Goal: Task Accomplishment & Management: Use online tool/utility

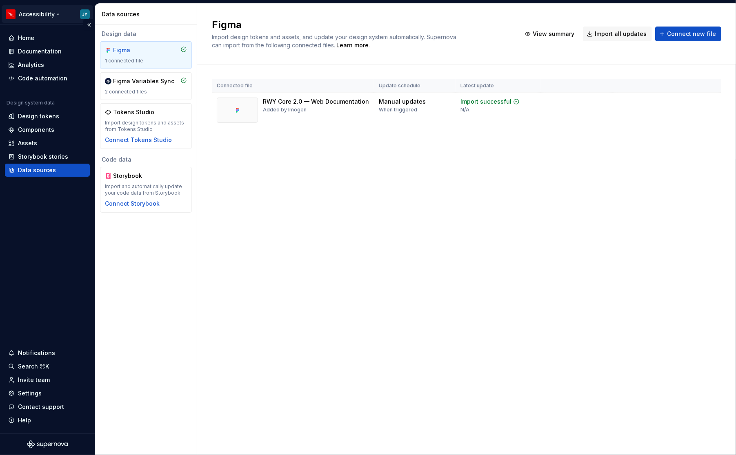
click at [55, 15] on html "Accessibility JY Home Documentation Analytics Code automation Design system dat…" at bounding box center [368, 227] width 736 height 455
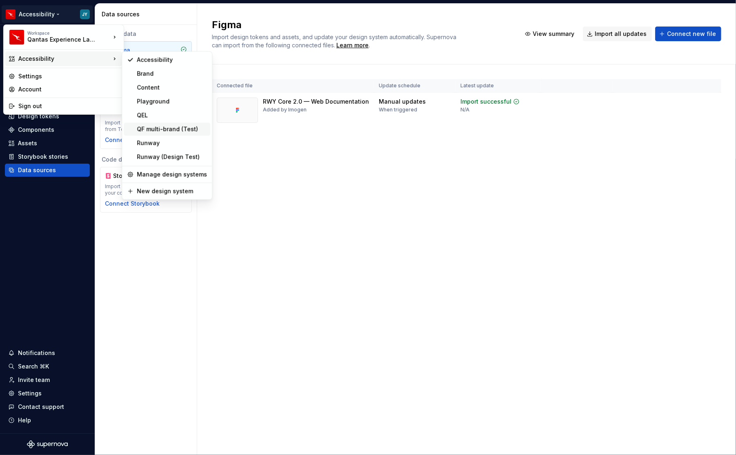
click at [192, 131] on div "QF multi-brand (Test)" at bounding box center [172, 129] width 70 height 8
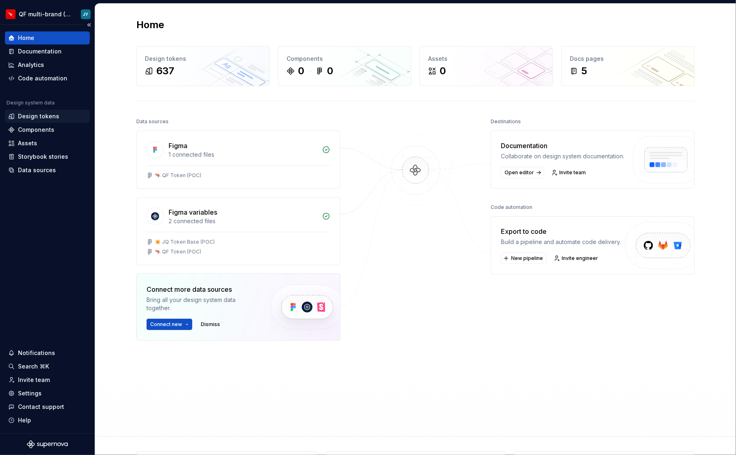
click at [46, 122] on div "Design tokens" at bounding box center [47, 116] width 85 height 13
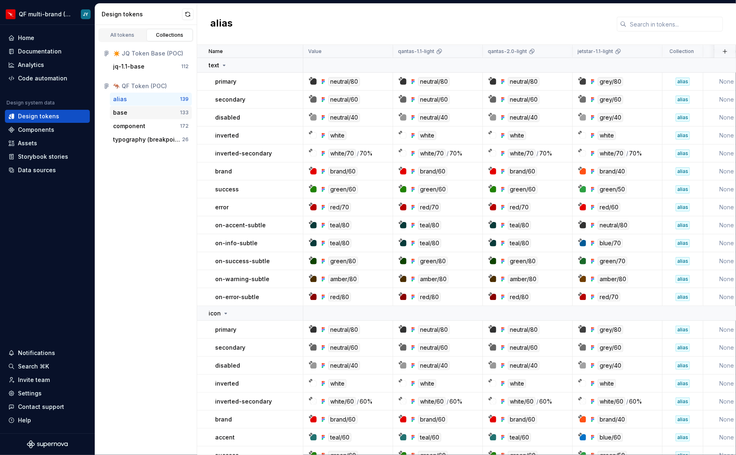
click at [149, 111] on div "base" at bounding box center [146, 113] width 67 height 8
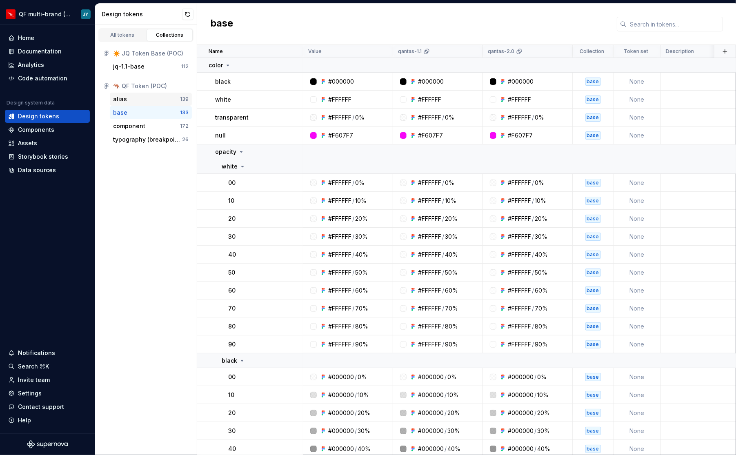
click at [156, 102] on div "alias" at bounding box center [146, 99] width 67 height 8
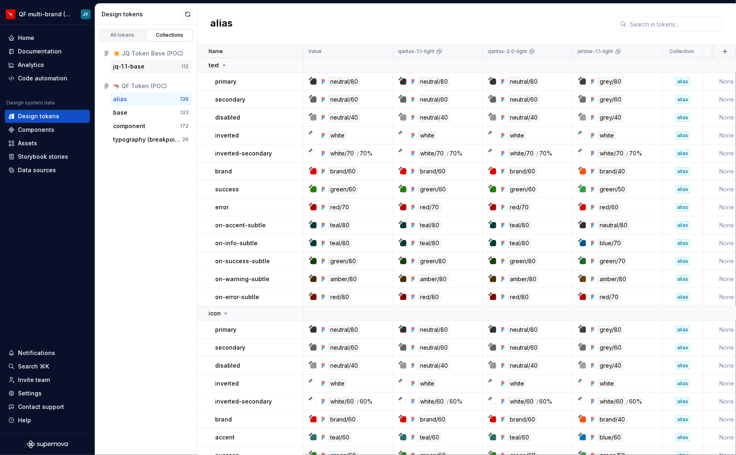
click at [152, 63] on div "jq-1.1-base" at bounding box center [147, 66] width 68 height 8
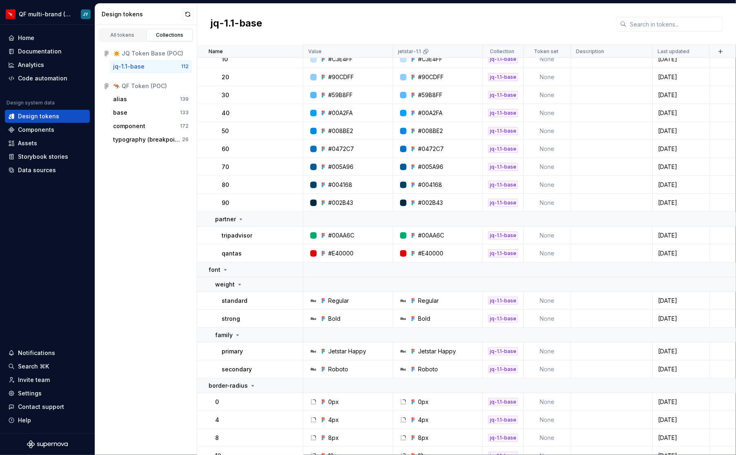
scroll to position [1864, 0]
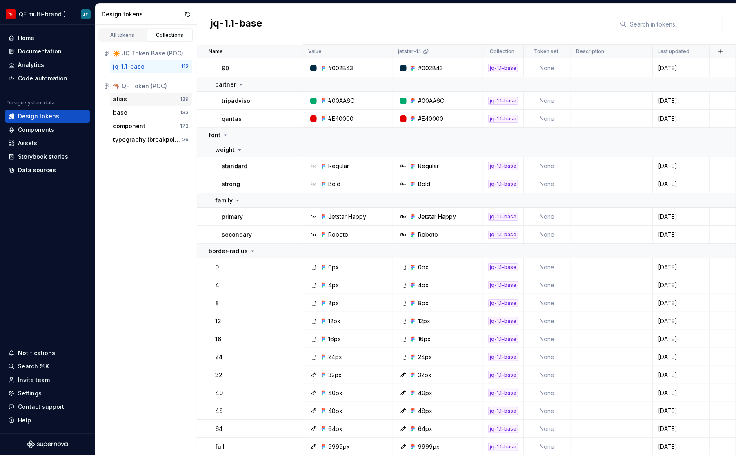
click at [137, 101] on div "alias" at bounding box center [146, 99] width 67 height 8
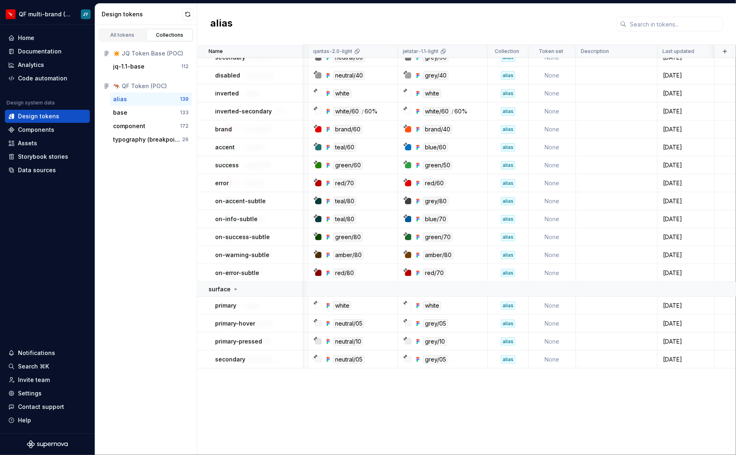
scroll to position [0, 175]
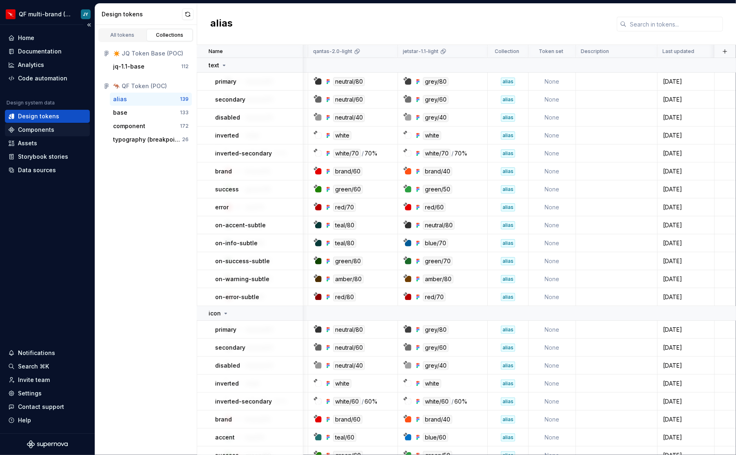
click at [56, 131] on div "Components" at bounding box center [47, 130] width 78 height 8
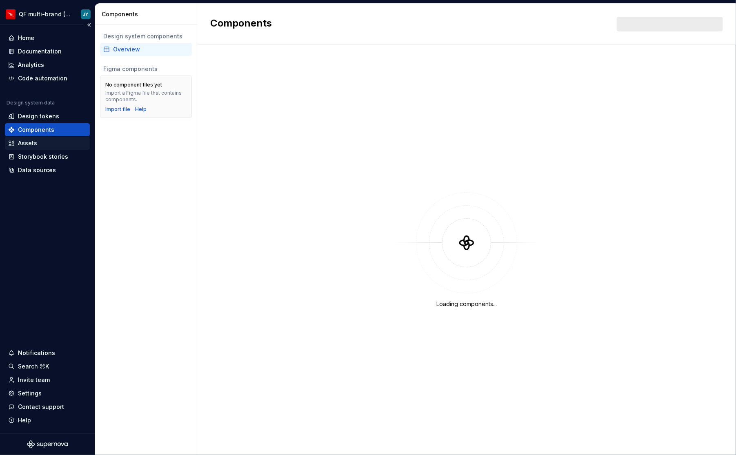
click at [62, 145] on div "Assets" at bounding box center [47, 143] width 78 height 8
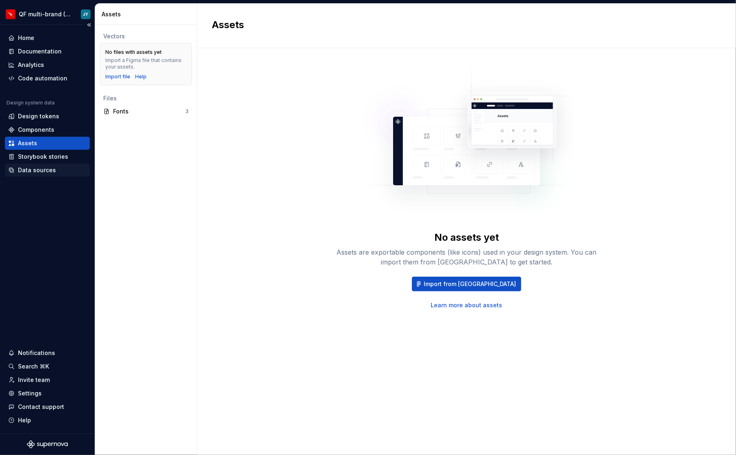
click at [60, 169] on div "Data sources" at bounding box center [47, 170] width 78 height 8
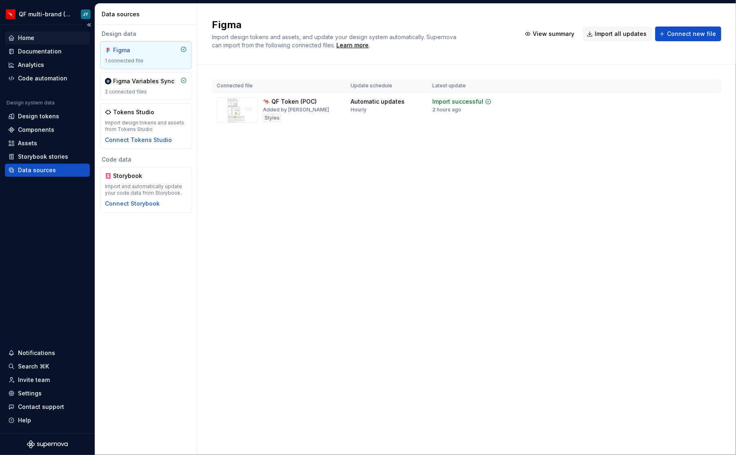
click at [61, 42] on div "Home" at bounding box center [47, 37] width 85 height 13
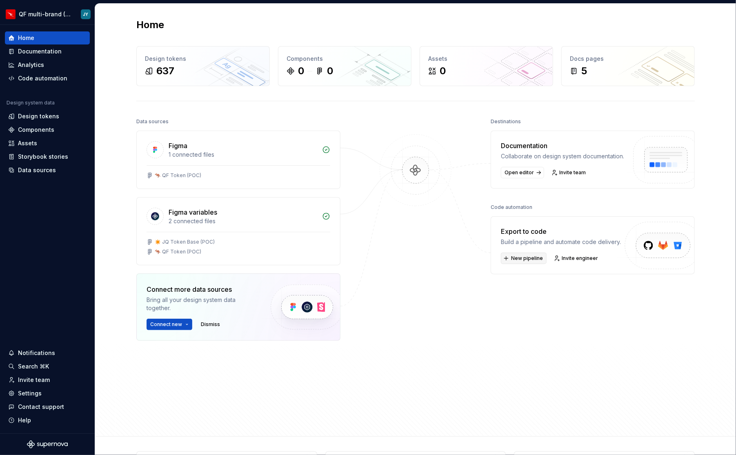
click at [529, 262] on span "New pipeline" at bounding box center [527, 258] width 32 height 7
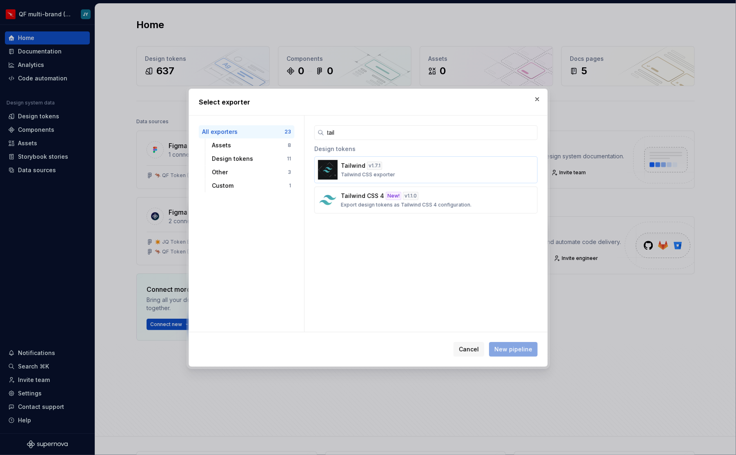
type input "tail"
click at [436, 176] on div "Tailwind v 1.7.1 Tailwind CSS exporter" at bounding box center [423, 170] width 165 height 16
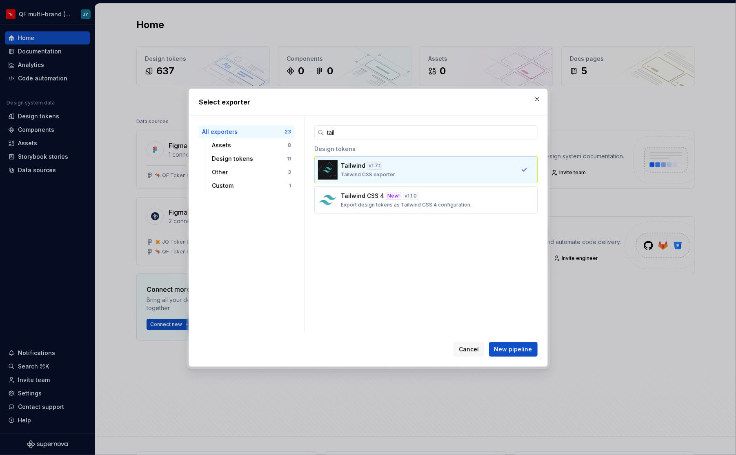
click at [436, 192] on div "Tailwind CSS 4 New! v 1.1.0 Export design tokens as Tailwind CSS 4 configuratio…" at bounding box center [423, 200] width 165 height 16
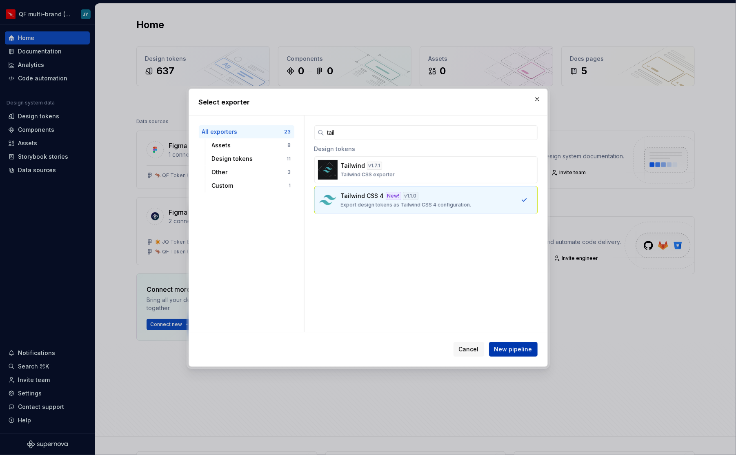
click at [514, 346] on span "New pipeline" at bounding box center [513, 349] width 38 height 8
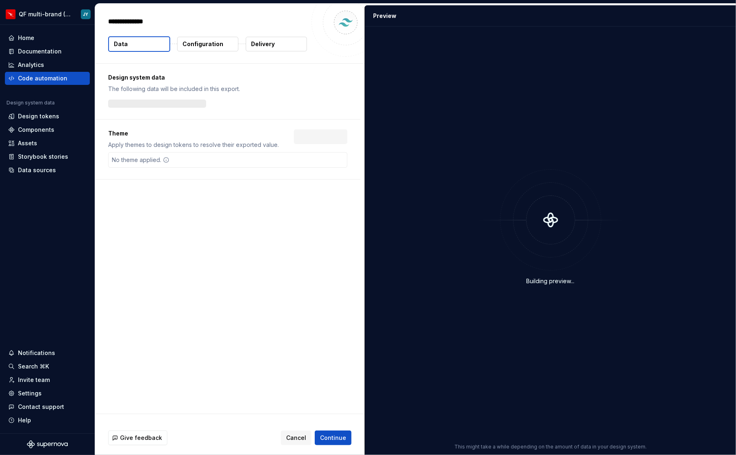
type textarea "*"
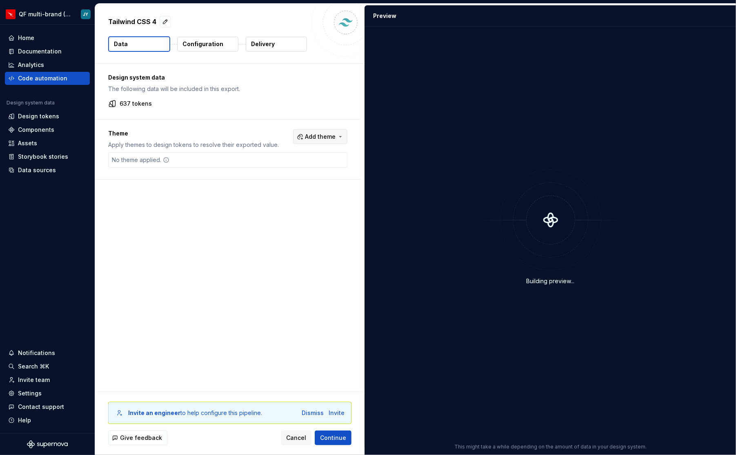
click at [329, 134] on span "Add theme" at bounding box center [320, 137] width 31 height 8
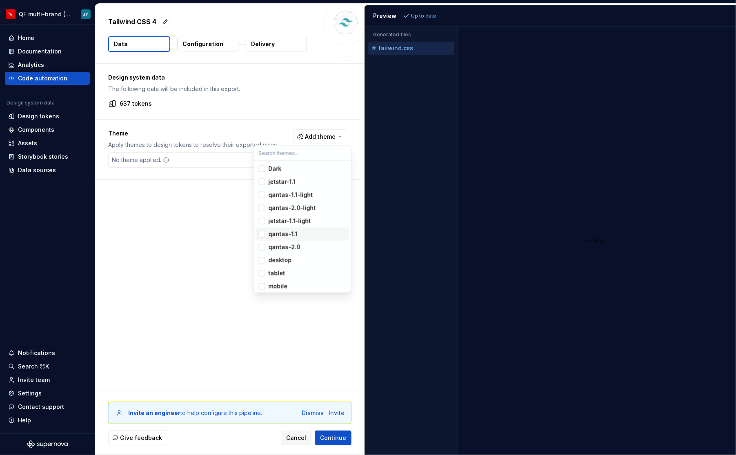
click at [298, 234] on div "qantas-1.1" at bounding box center [308, 234] width 78 height 8
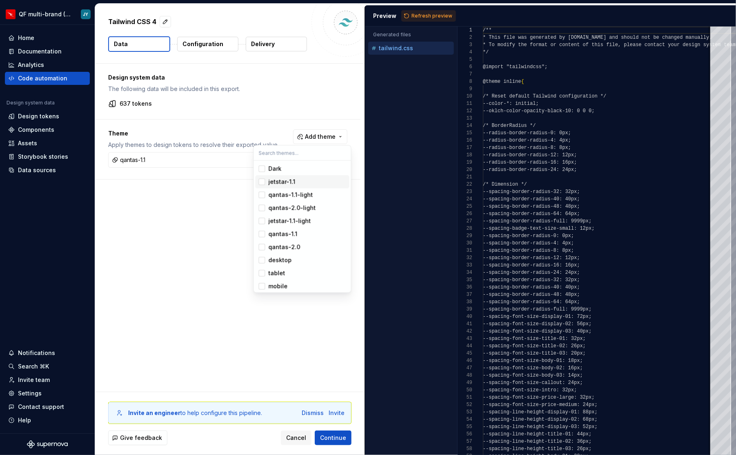
click at [264, 182] on div "Suggestions" at bounding box center [262, 182] width 7 height 7
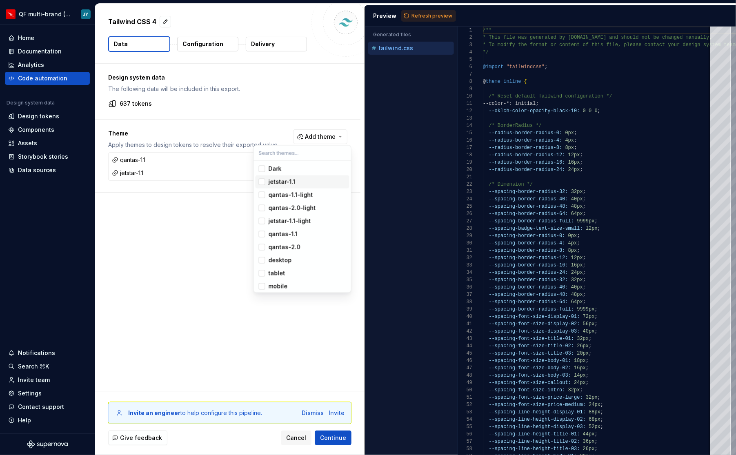
click at [238, 354] on html "QF multi-brand (Test) JY Home Documentation Analytics Code automation Design sy…" at bounding box center [368, 227] width 736 height 455
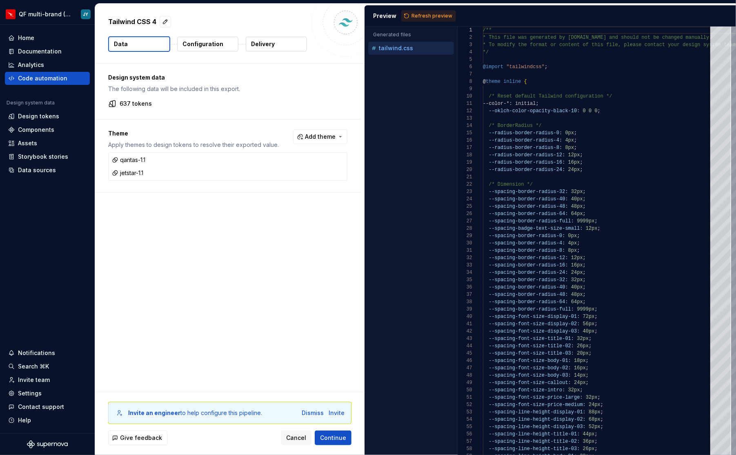
click at [209, 40] on p "Configuration" at bounding box center [202, 44] width 41 height 8
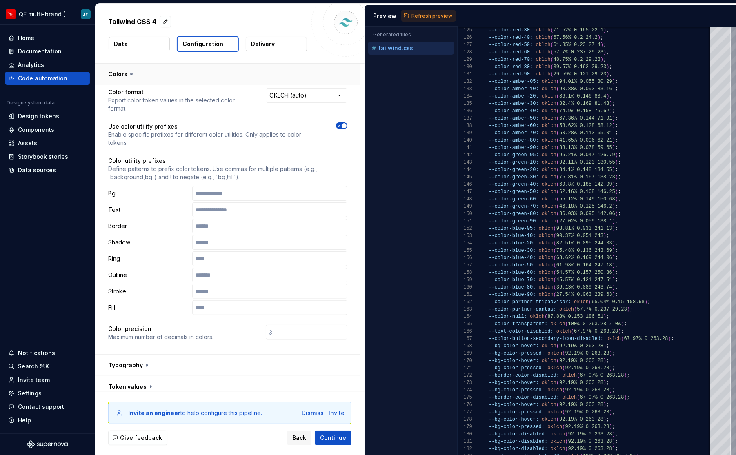
click at [305, 82] on button "button" at bounding box center [227, 74] width 265 height 21
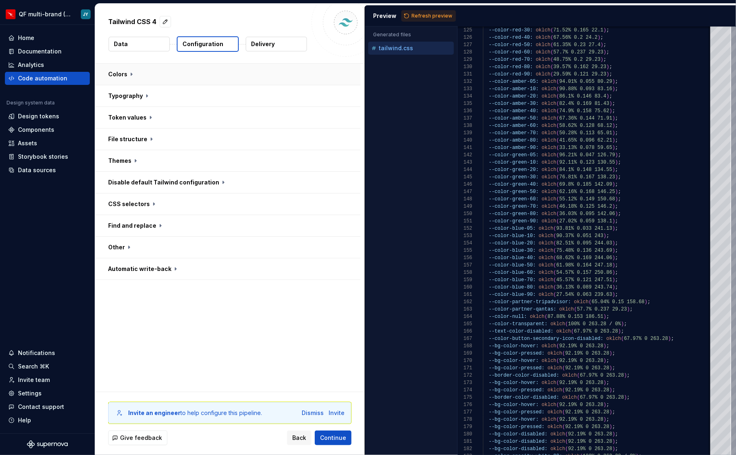
click at [309, 72] on button "button" at bounding box center [227, 74] width 265 height 21
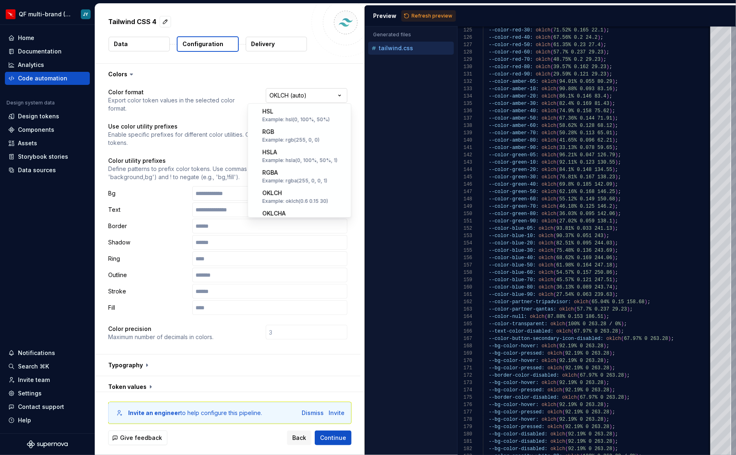
click at [307, 96] on html "**********" at bounding box center [368, 227] width 736 height 455
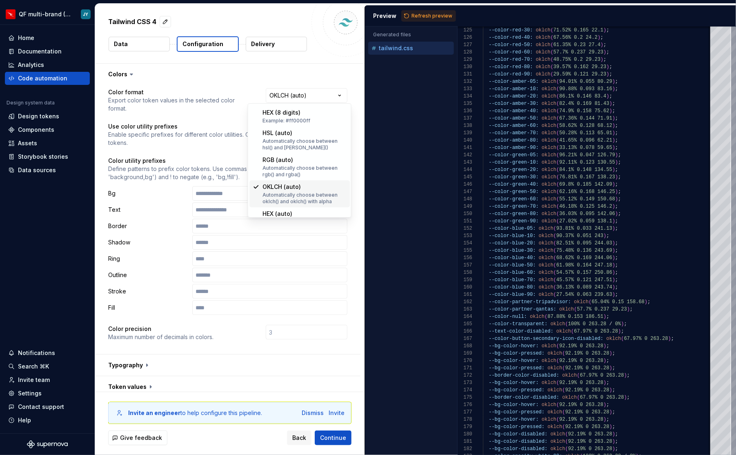
scroll to position [151, 0]
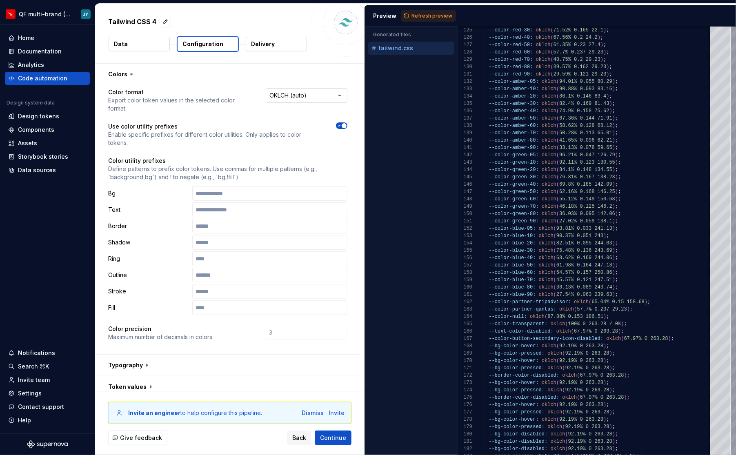
click at [297, 92] on html "**********" at bounding box center [368, 227] width 736 height 455
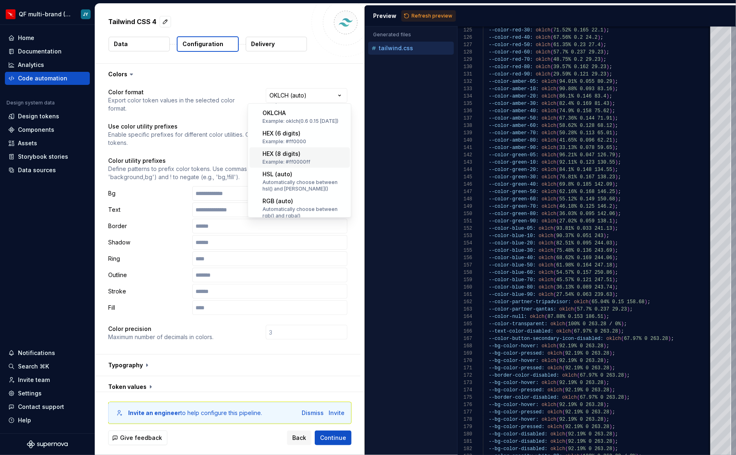
scroll to position [97, 0]
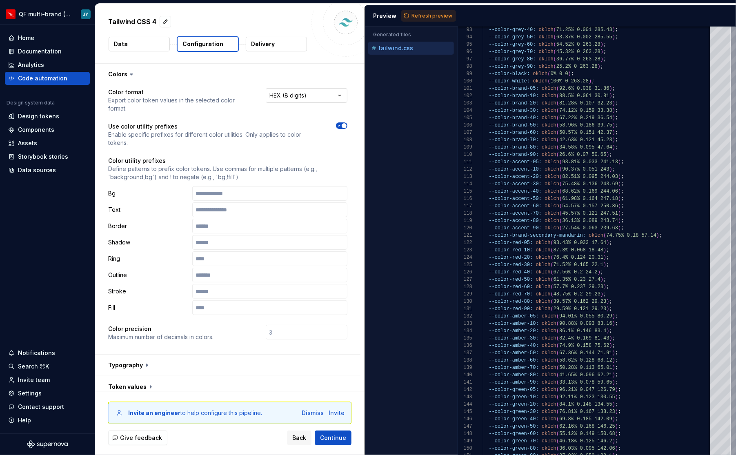
click at [302, 98] on html "**********" at bounding box center [368, 227] width 736 height 455
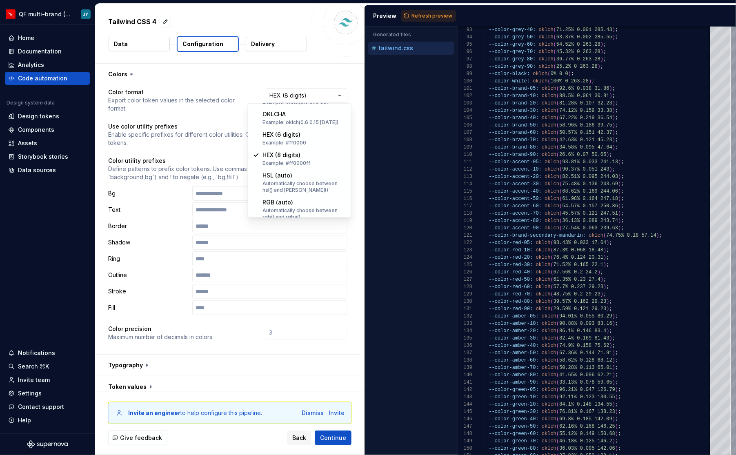
scroll to position [101, 0]
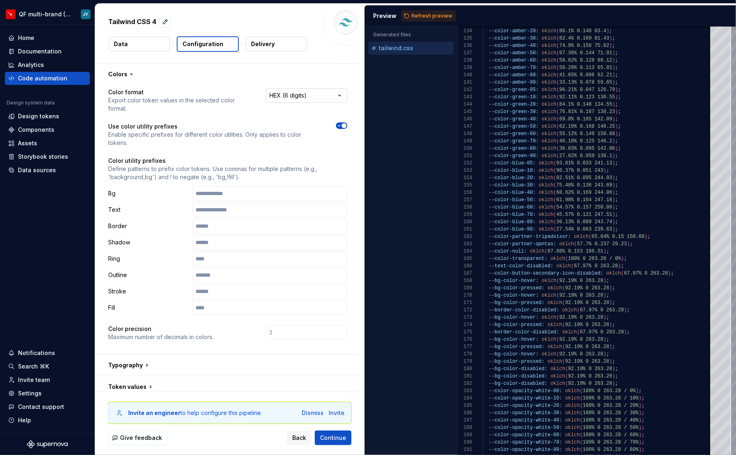
click at [287, 90] on html "**********" at bounding box center [368, 227] width 736 height 455
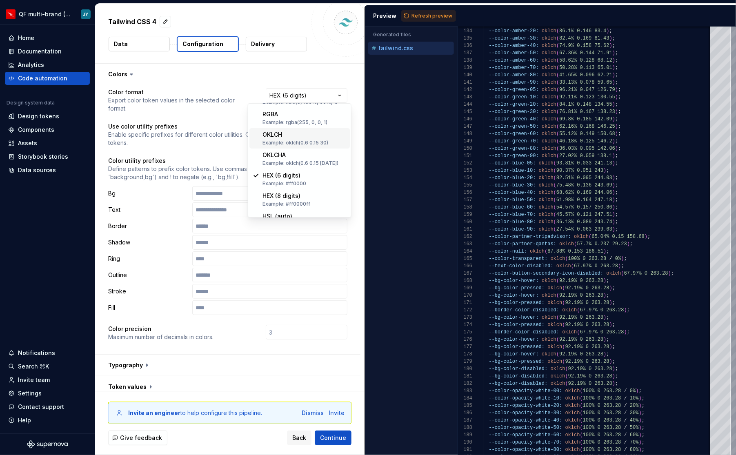
scroll to position [61, 0]
select select "********"
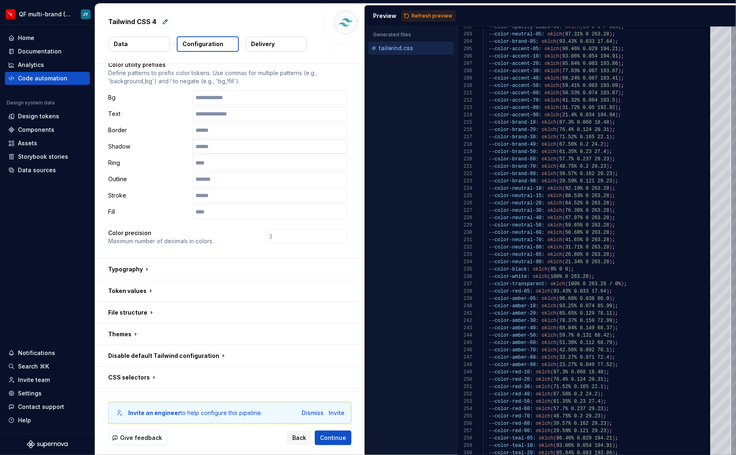
scroll to position [96, 0]
click at [138, 258] on button "button" at bounding box center [227, 268] width 265 height 21
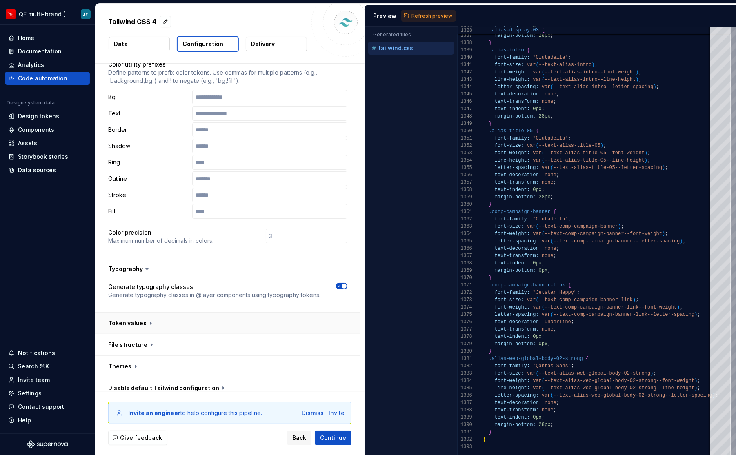
click at [142, 313] on button "button" at bounding box center [227, 323] width 265 height 21
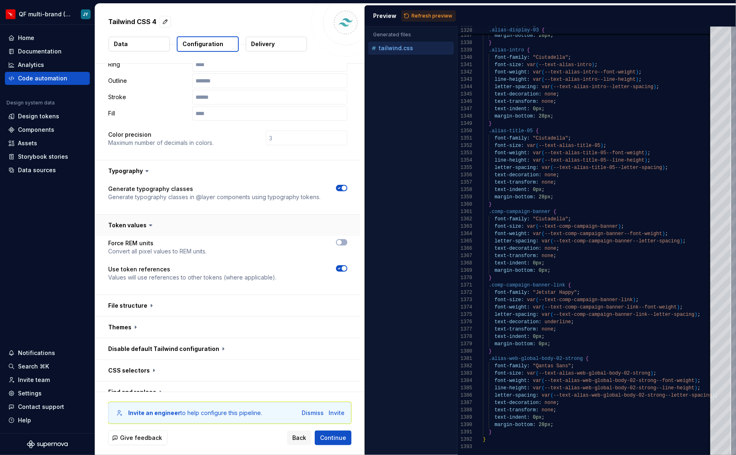
scroll to position [198, 0]
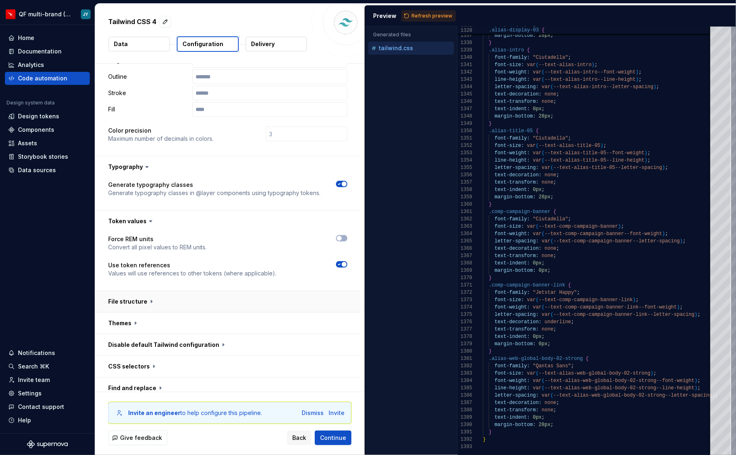
click at [180, 291] on button "button" at bounding box center [227, 301] width 265 height 21
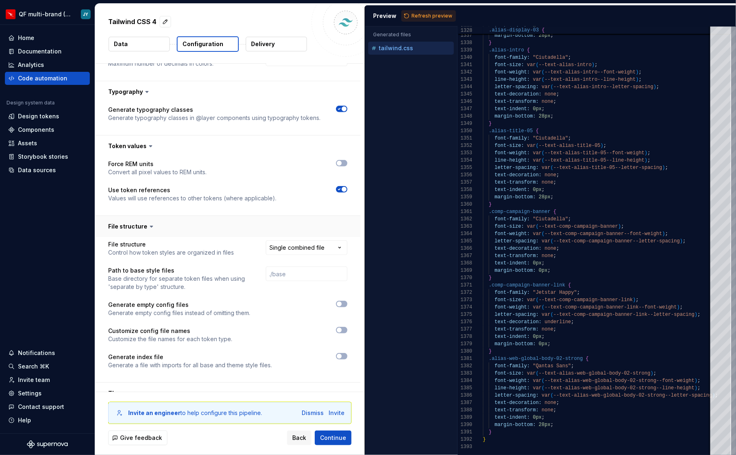
scroll to position [284, 0]
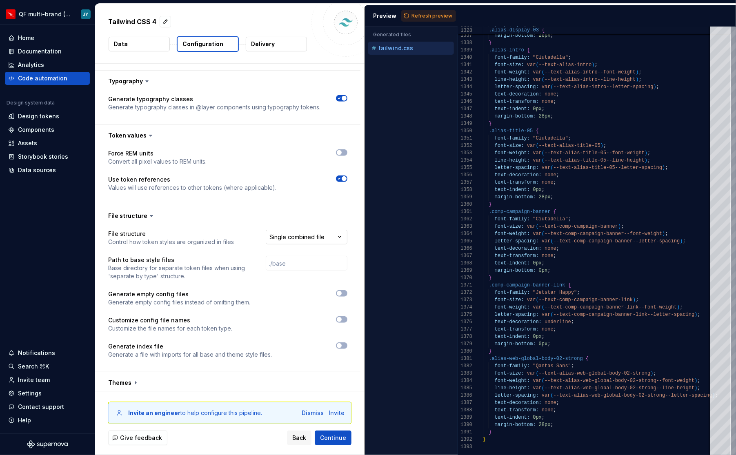
click at [311, 215] on html "**********" at bounding box center [368, 227] width 736 height 455
select select "**********"
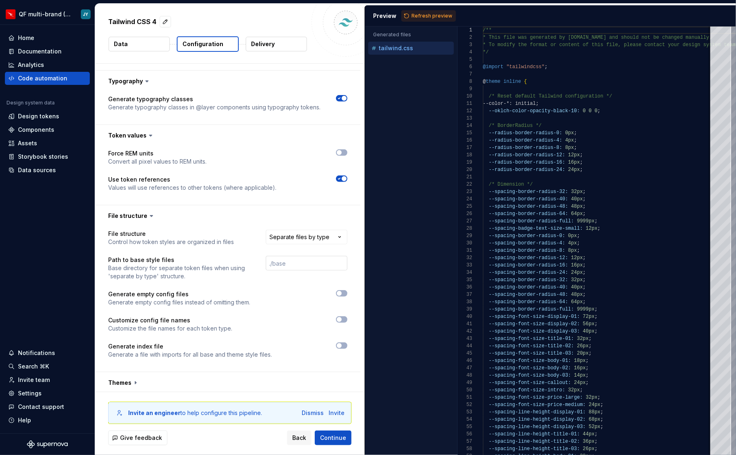
click at [301, 256] on input "text" at bounding box center [307, 263] width 82 height 15
drag, startPoint x: 276, startPoint y: 245, endPoint x: 365, endPoint y: 246, distance: 88.6
click at [365, 246] on div "**********" at bounding box center [415, 229] width 641 height 451
type input "./runwayFoundations"
click at [347, 316] on button "button" at bounding box center [341, 319] width 11 height 7
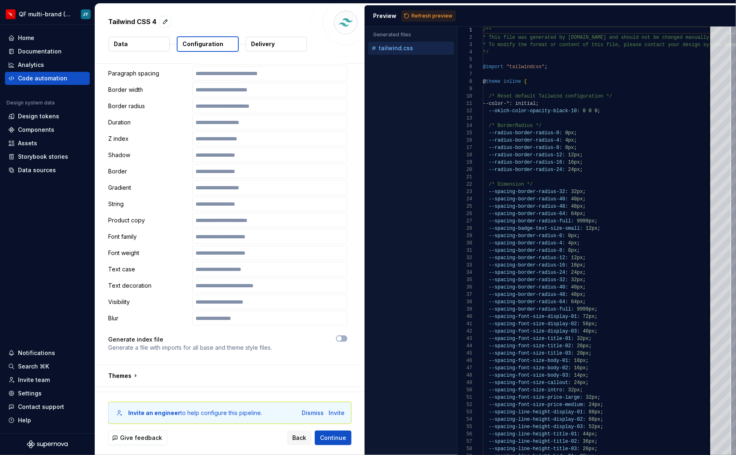
scroll to position [812, 0]
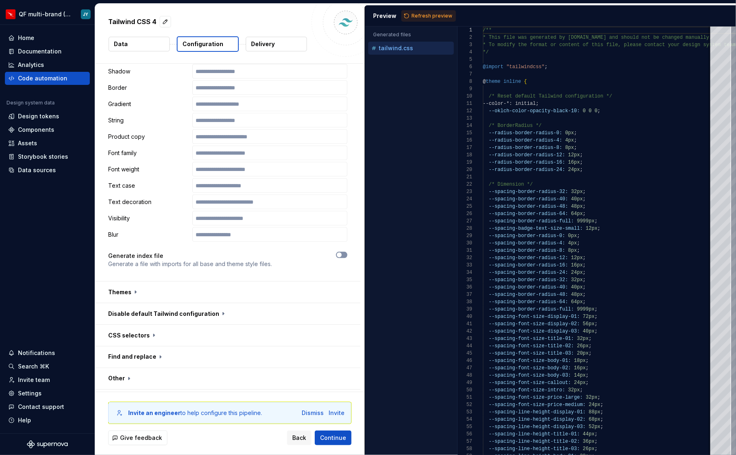
click at [347, 252] on button "button" at bounding box center [341, 255] width 11 height 7
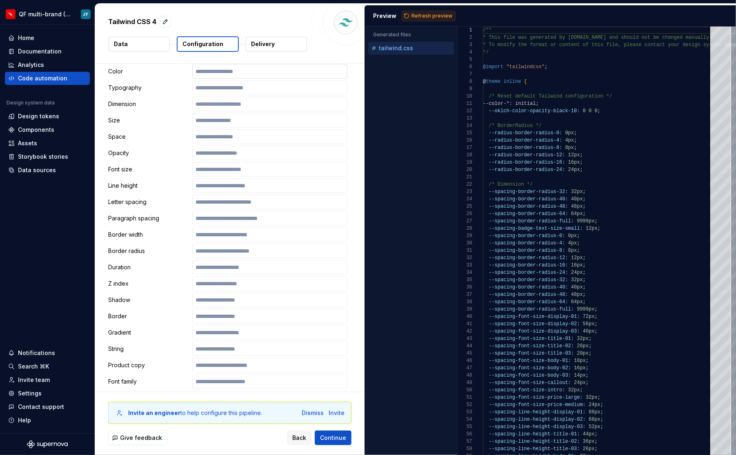
scroll to position [784, 0]
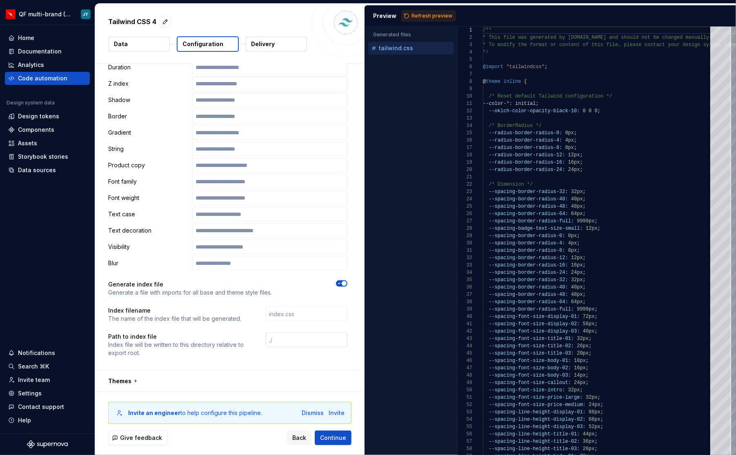
click at [295, 333] on input "text" at bounding box center [307, 340] width 82 height 15
type input "./"
type input "./Rwy"
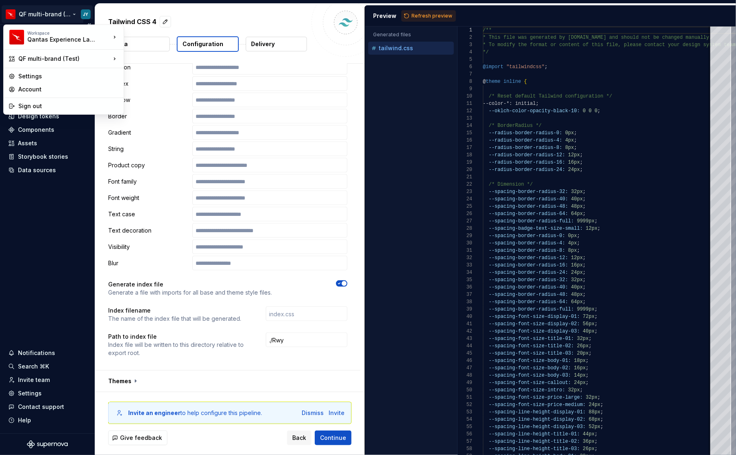
click at [54, 14] on html "**********" at bounding box center [368, 227] width 736 height 455
click at [304, 327] on html "**********" at bounding box center [368, 227] width 736 height 455
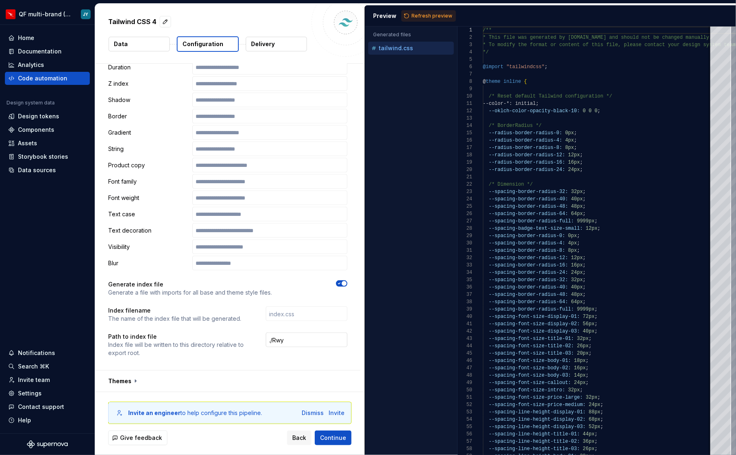
click at [309, 333] on input "./Rwy" at bounding box center [307, 340] width 82 height 15
click at [302, 333] on input "./Rwy" at bounding box center [307, 340] width 82 height 15
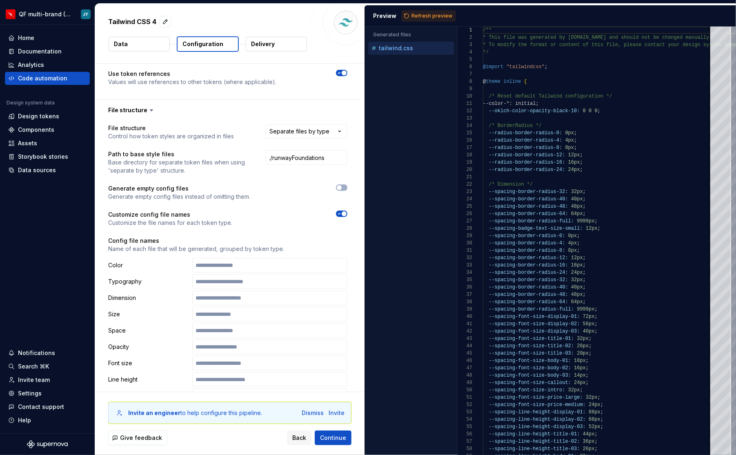
scroll to position [236, 0]
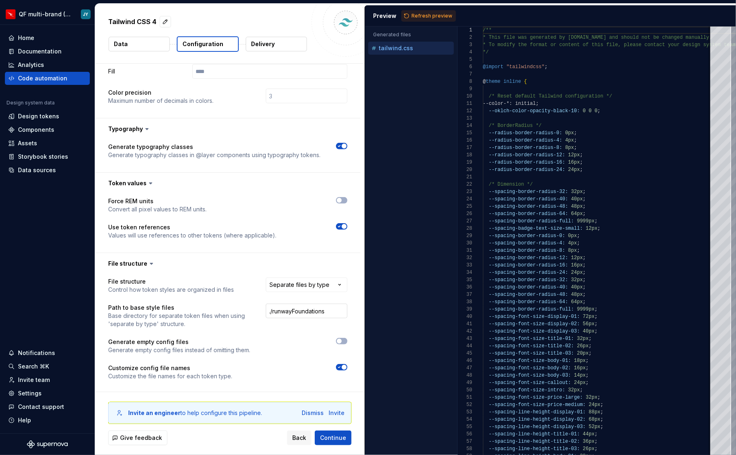
type input "./RunwayDesign"
click at [314, 304] on input "./runwayFoundations" at bounding box center [307, 311] width 82 height 15
paste input "RunwayDesign"
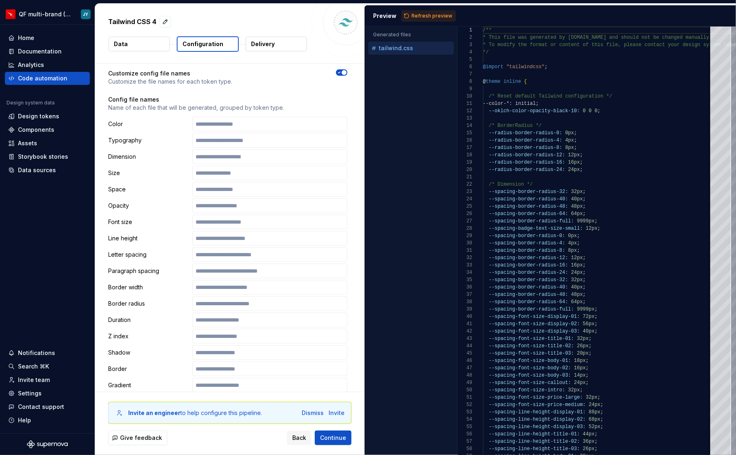
scroll to position [526, 0]
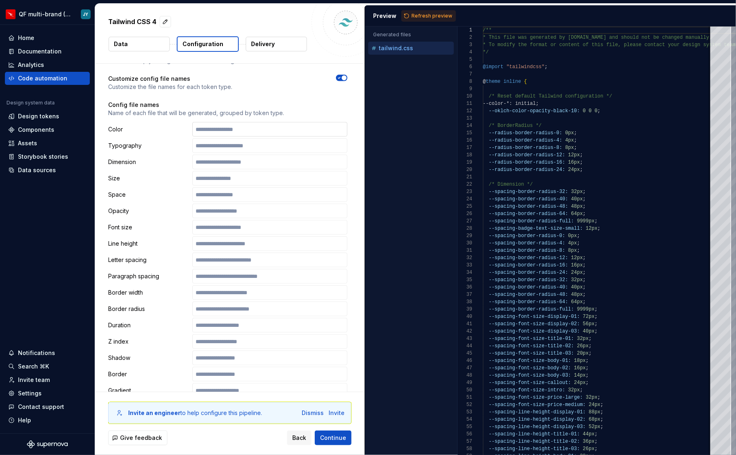
type input "./RunwayDesign"
click at [271, 122] on input "text" at bounding box center [269, 129] width 155 height 15
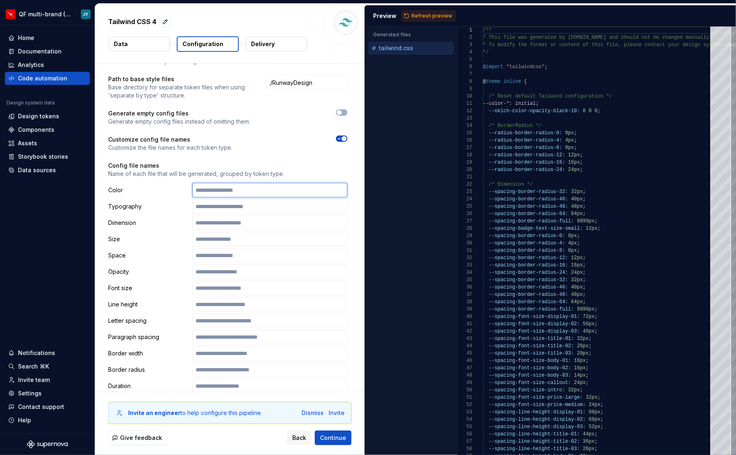
scroll to position [466, 0]
type input "**********"
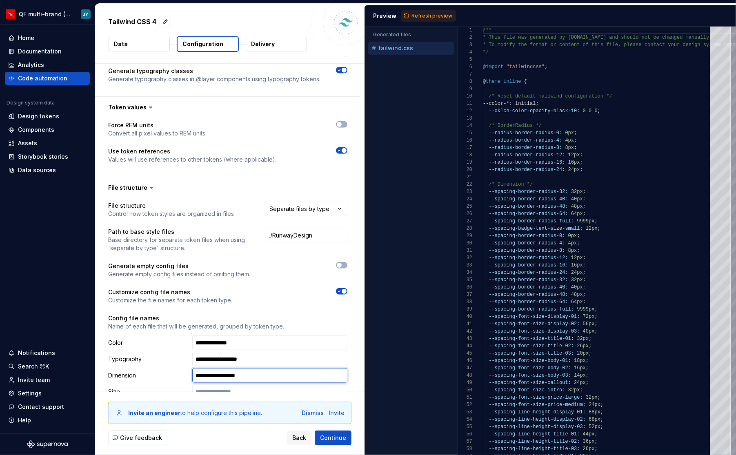
scroll to position [301, 0]
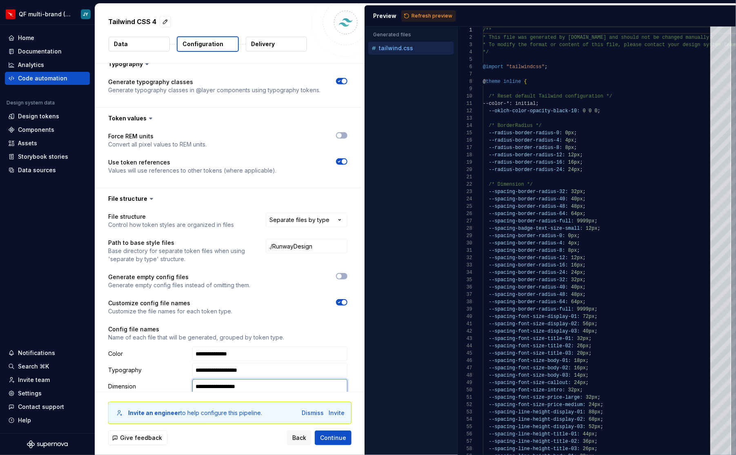
type input "**********"
click at [147, 195] on icon at bounding box center [151, 199] width 8 height 8
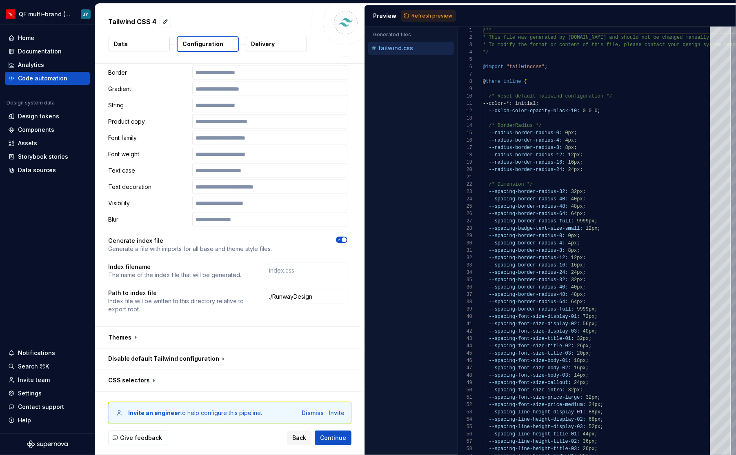
scroll to position [825, 0]
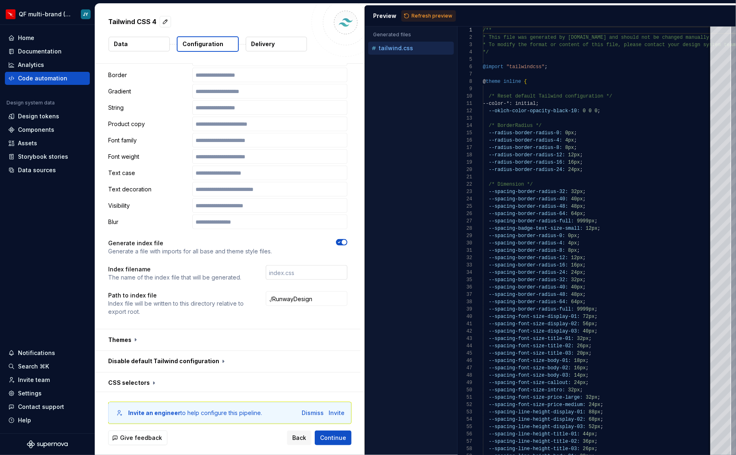
click at [302, 265] on input "text" at bounding box center [307, 272] width 82 height 15
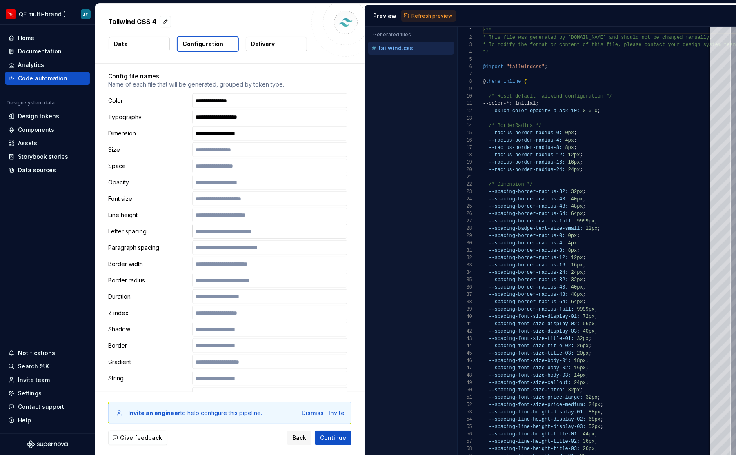
scroll to position [548, 0]
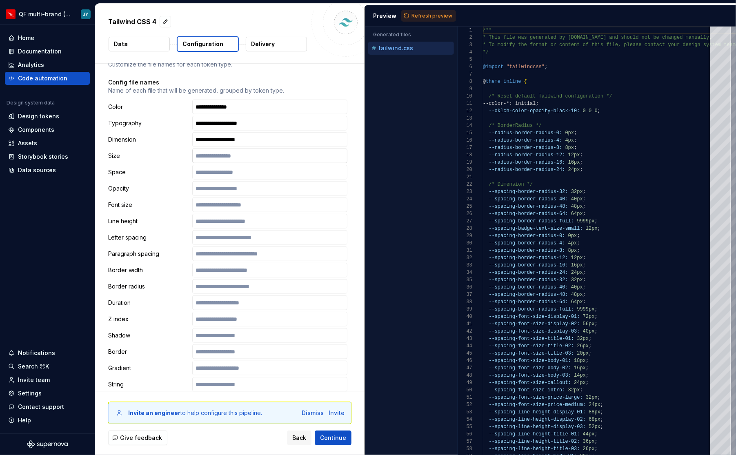
type input "index.css"
click at [249, 149] on input "text" at bounding box center [269, 156] width 155 height 15
type input "**********"
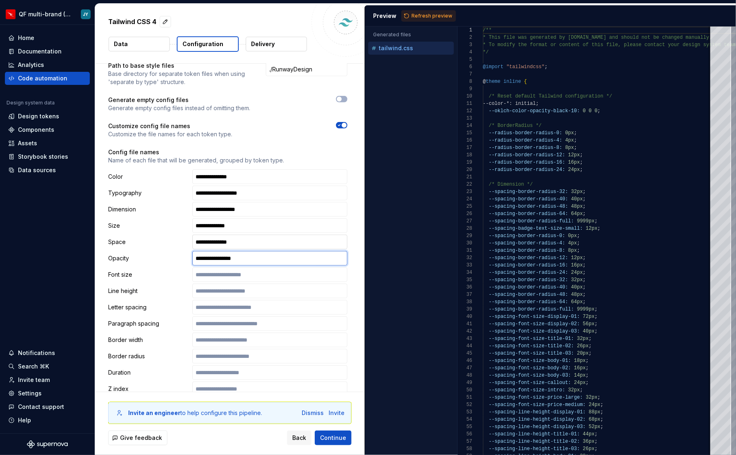
scroll to position [478, 0]
type input "**********"
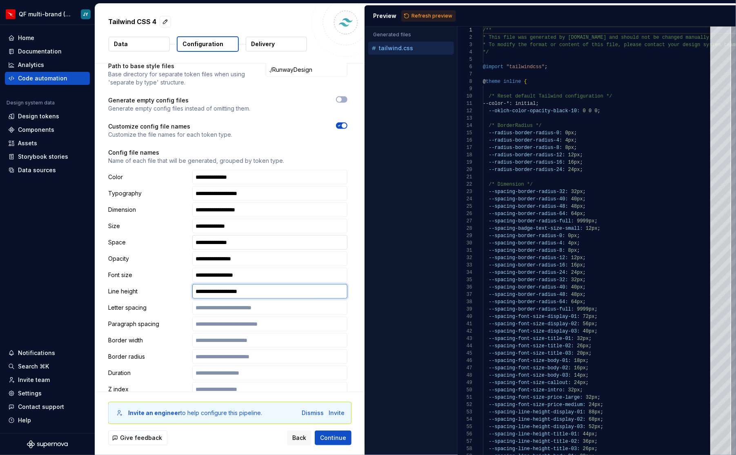
type input "**********"
type input "******"
type input "**********"
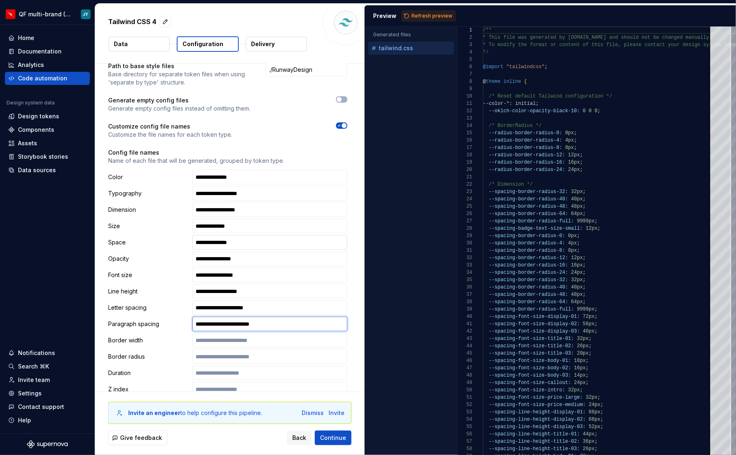
type input "**********"
paste input "**********"
type input "**********"
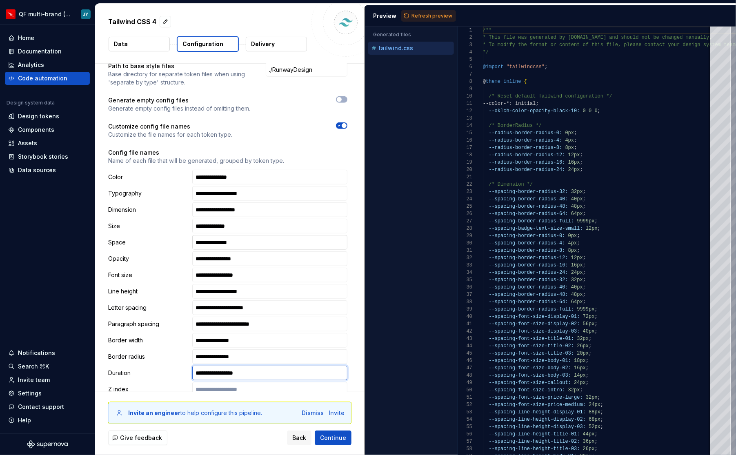
type input "**********"
click at [223, 382] on input "**********" at bounding box center [269, 389] width 155 height 15
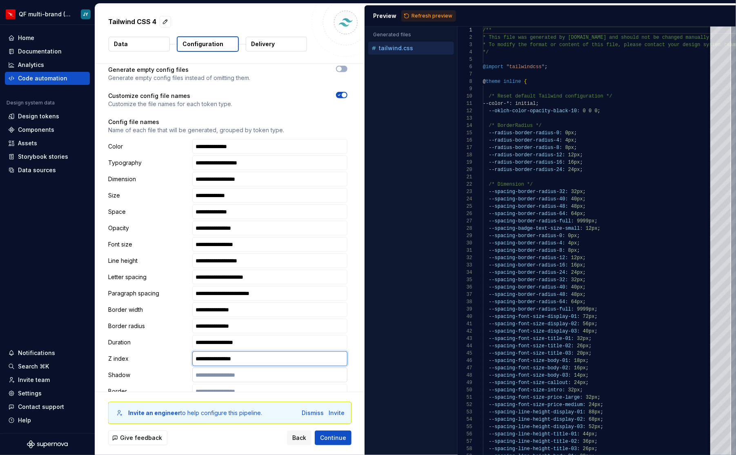
scroll to position [514, 0]
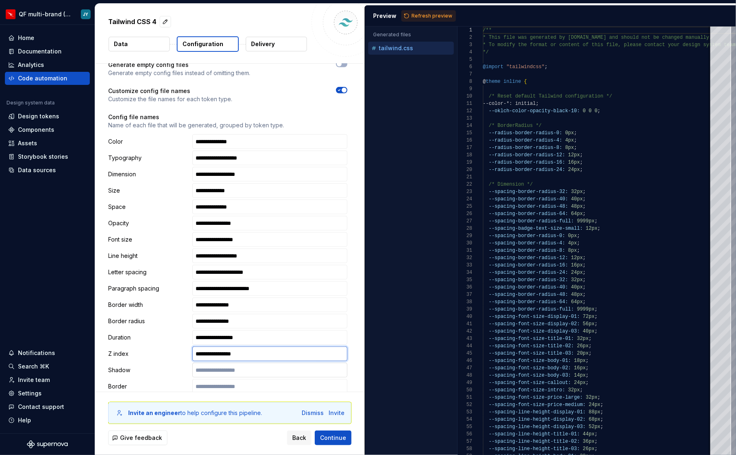
type input "**********"
click at [249, 363] on input "text" at bounding box center [269, 370] width 155 height 15
click at [220, 134] on input "**********" at bounding box center [269, 141] width 155 height 15
type input "**********"
click at [222, 151] on input "**********" at bounding box center [269, 158] width 155 height 15
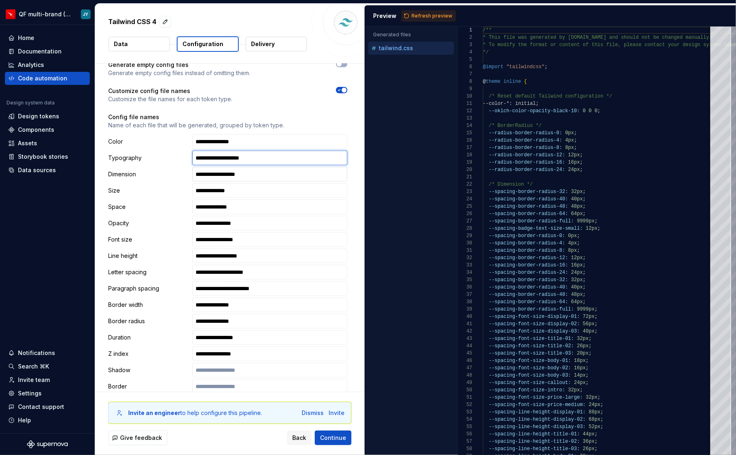
type input "**********"
click at [229, 167] on input "**********" at bounding box center [269, 174] width 155 height 15
click at [222, 167] on input "**********" at bounding box center [269, 174] width 155 height 15
type input "**********"
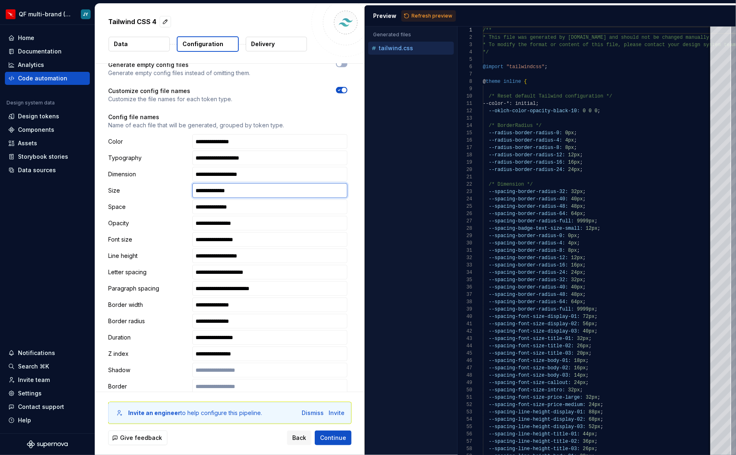
click at [220, 183] on input "**********" at bounding box center [269, 190] width 155 height 15
type input "**********"
click at [221, 200] on input "**********" at bounding box center [269, 207] width 155 height 15
type input "**********"
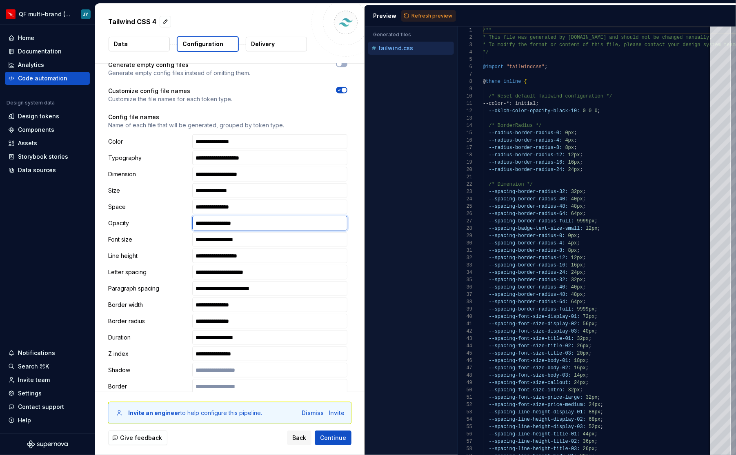
click at [222, 216] on input "**********" at bounding box center [269, 223] width 155 height 15
type input "**********"
click at [220, 232] on input "**********" at bounding box center [269, 239] width 155 height 15
type input "**********"
click at [221, 249] on input "**********" at bounding box center [269, 256] width 155 height 15
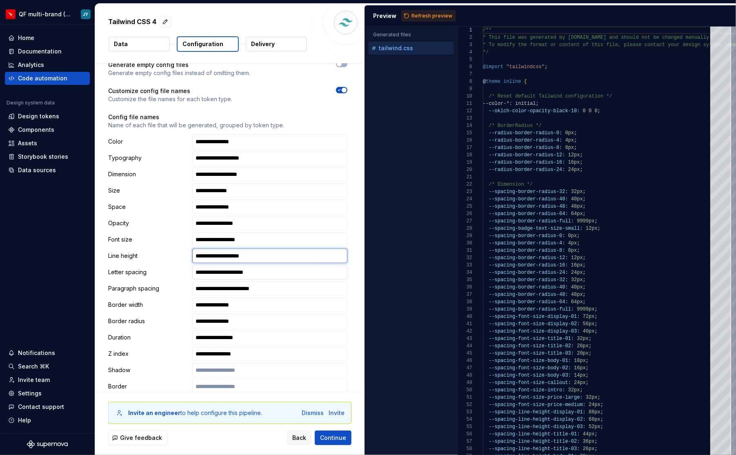
type input "**********"
click at [222, 265] on input "**********" at bounding box center [269, 272] width 155 height 15
type input "**********"
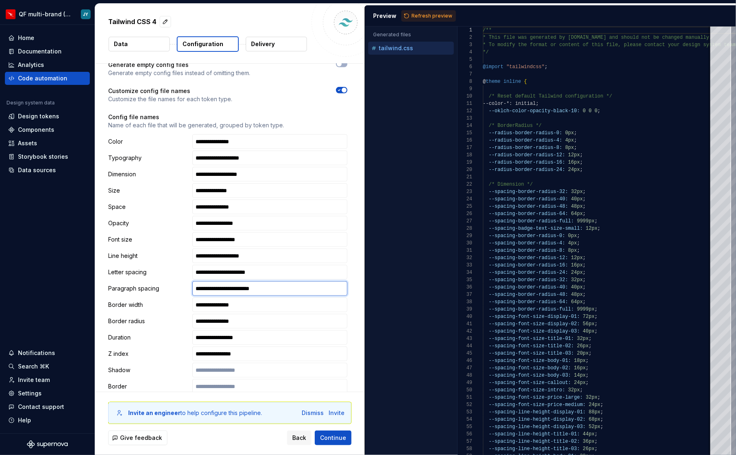
click at [221, 281] on input "**********" at bounding box center [269, 288] width 155 height 15
type input "**********"
click at [221, 298] on input "**********" at bounding box center [269, 305] width 155 height 15
type input "**********"
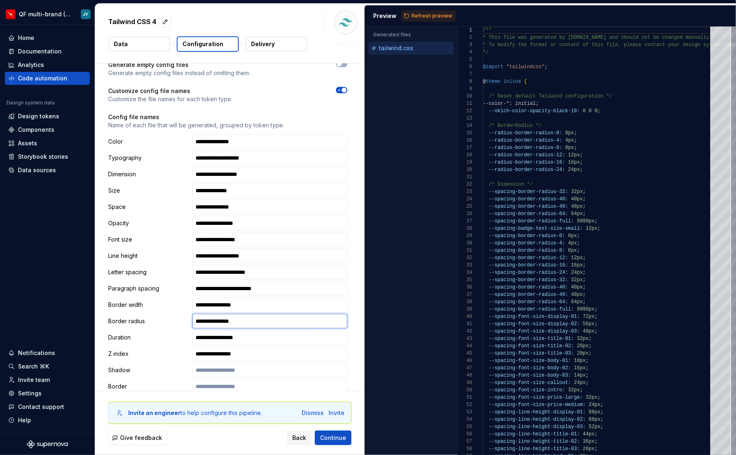
click at [222, 314] on input "**********" at bounding box center [269, 321] width 155 height 15
type input "**********"
click at [222, 330] on input "**********" at bounding box center [269, 337] width 155 height 15
type input "**********"
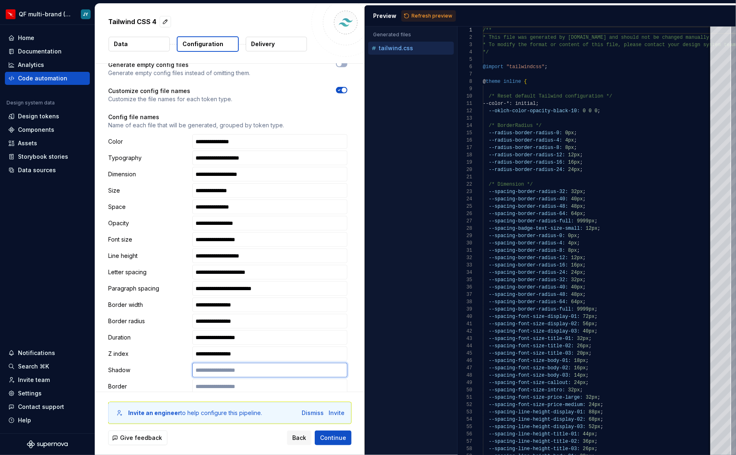
click at [226, 363] on input "text" at bounding box center [269, 370] width 155 height 15
type input "**********"
type input "*"
type input "**********"
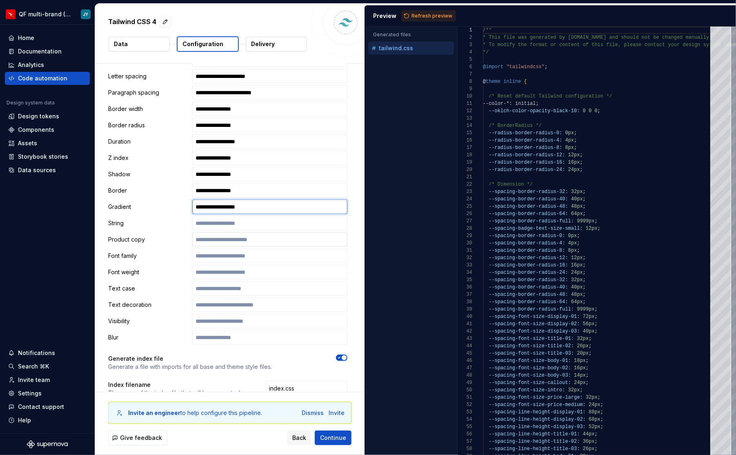
scroll to position [716, 0]
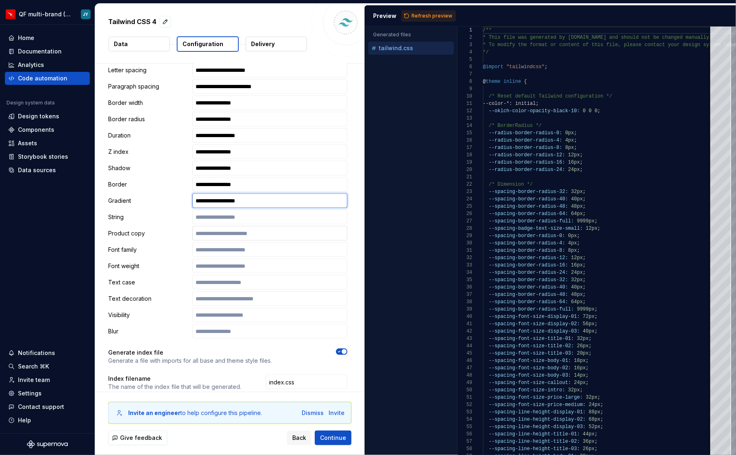
type input "**********"
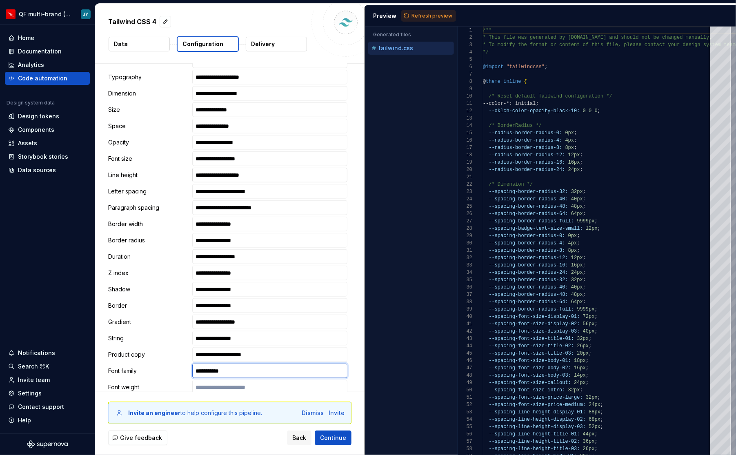
scroll to position [586, 0]
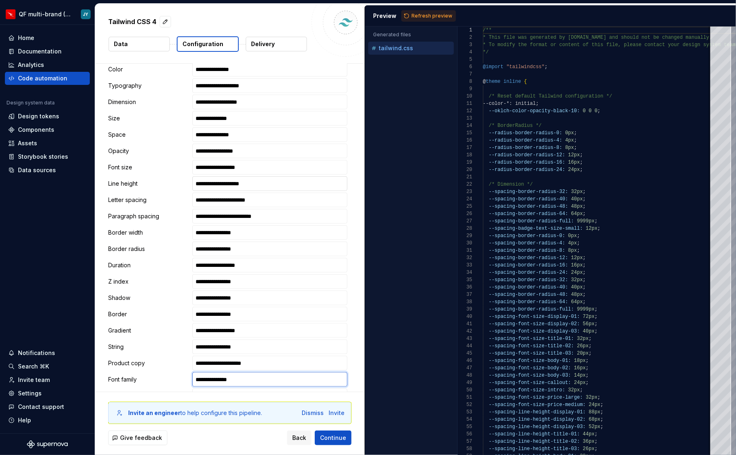
type input "**********"
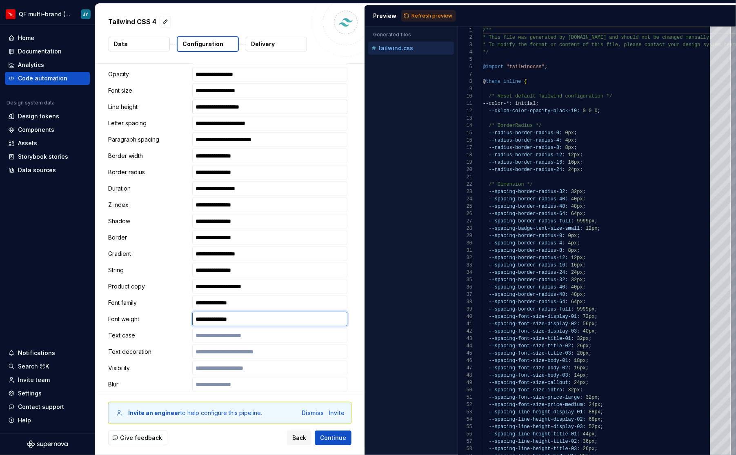
scroll to position [723, 0]
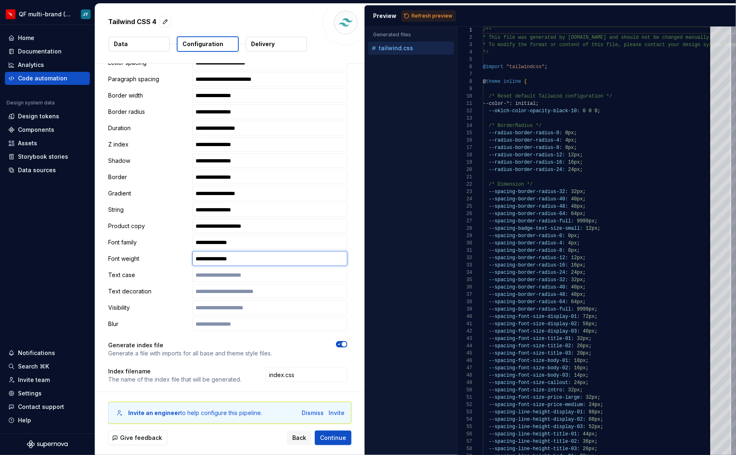
type input "**********"
type input "***"
type input "**********"
click at [222, 284] on input "text" at bounding box center [269, 291] width 155 height 15
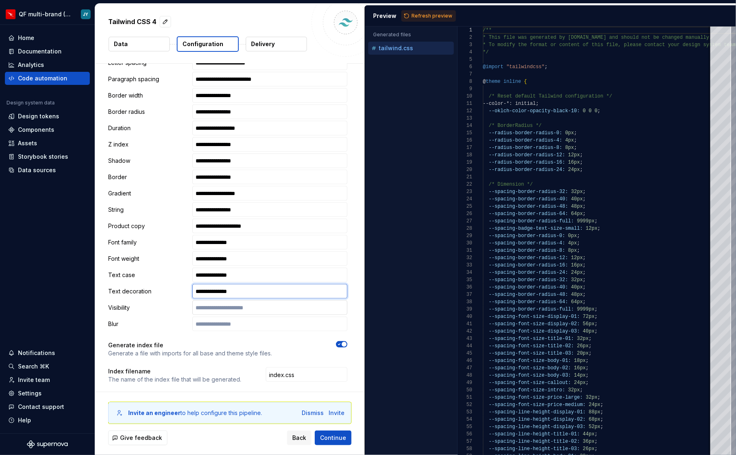
type input "**********"
click at [235, 300] on input "text" at bounding box center [269, 307] width 155 height 15
type input "*******"
click at [225, 268] on input "**********" at bounding box center [269, 275] width 155 height 15
click at [204, 268] on input "**********" at bounding box center [269, 275] width 155 height 15
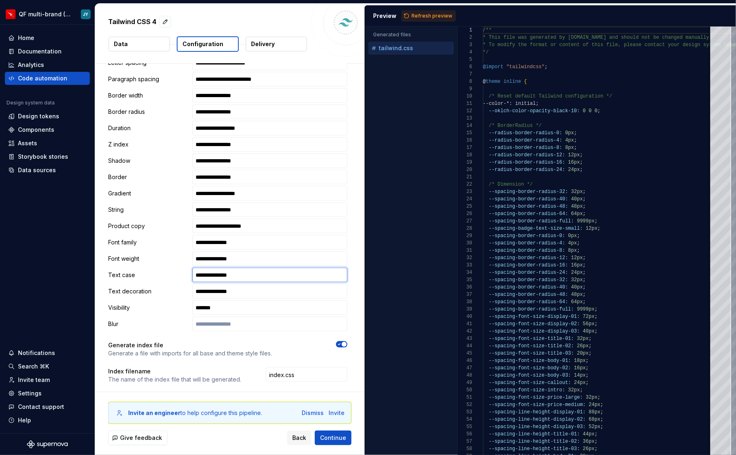
click at [204, 268] on input "**********" at bounding box center [269, 275] width 155 height 15
type input "**********"
click at [249, 317] on input "text" at bounding box center [269, 324] width 155 height 15
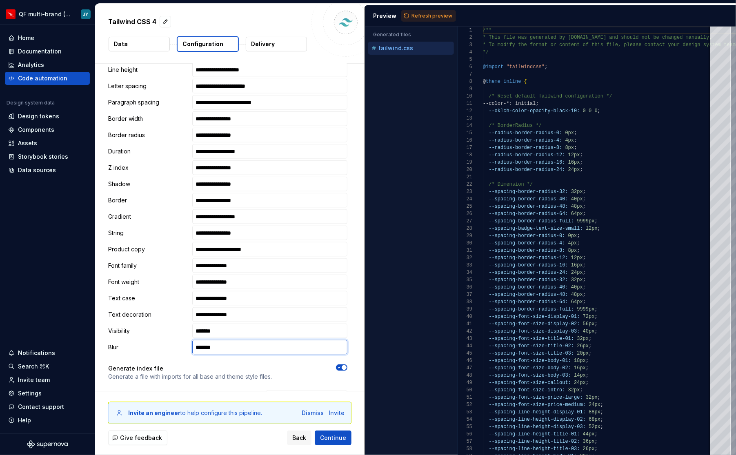
scroll to position [696, 0]
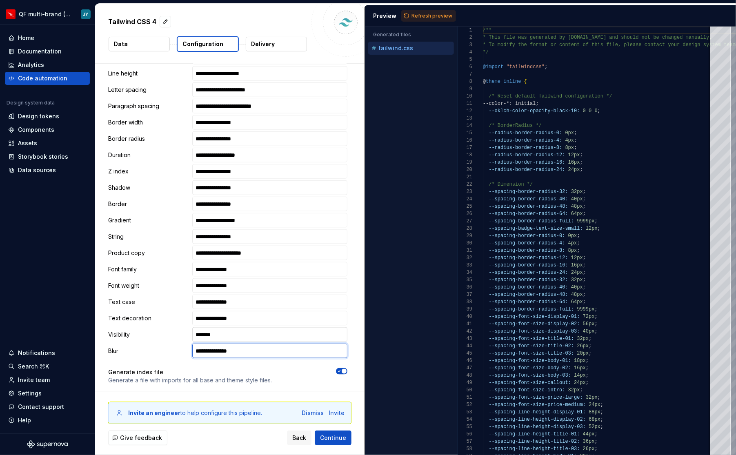
type input "**********"
click at [256, 327] on input "*******" at bounding box center [269, 334] width 155 height 15
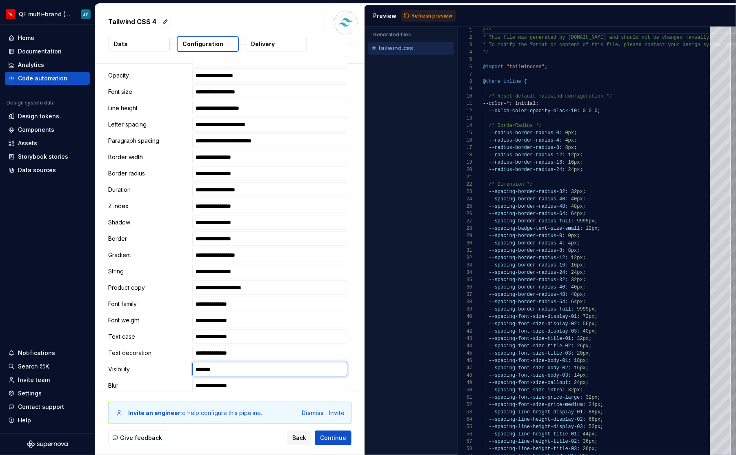
scroll to position [665, 0]
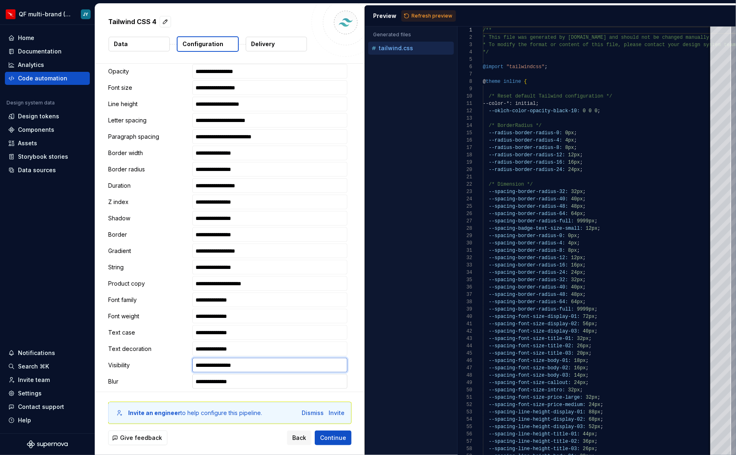
type input "**********"
click at [225, 374] on input "**********" at bounding box center [269, 381] width 155 height 15
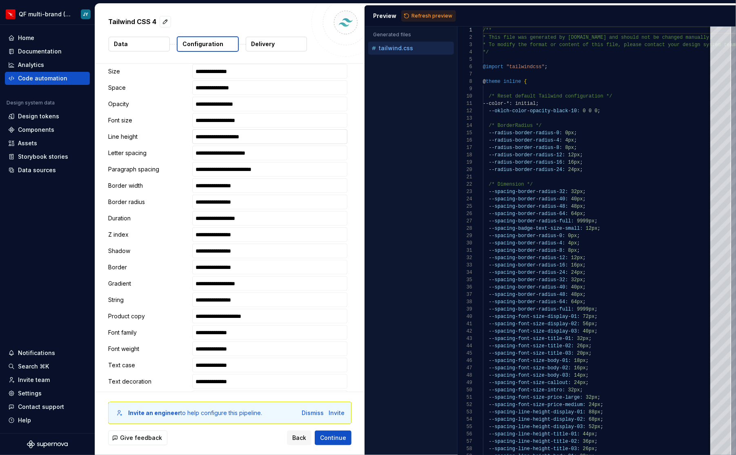
scroll to position [749, 0]
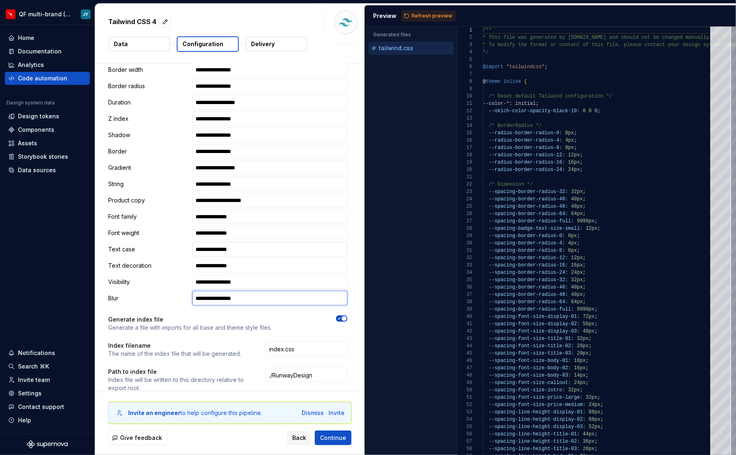
type input "**********"
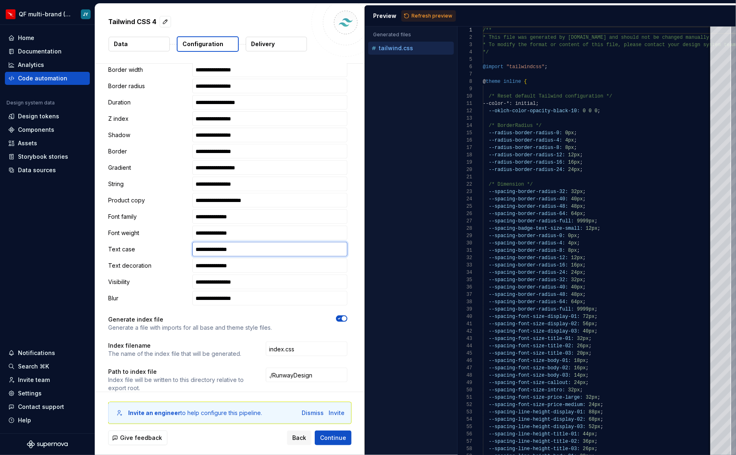
drag, startPoint x: 202, startPoint y: 231, endPoint x: 197, endPoint y: 231, distance: 4.5
click at [198, 242] on input "**********" at bounding box center [269, 249] width 155 height 15
type input "**********"
click at [199, 258] on input "**********" at bounding box center [269, 265] width 155 height 15
type input "**********"
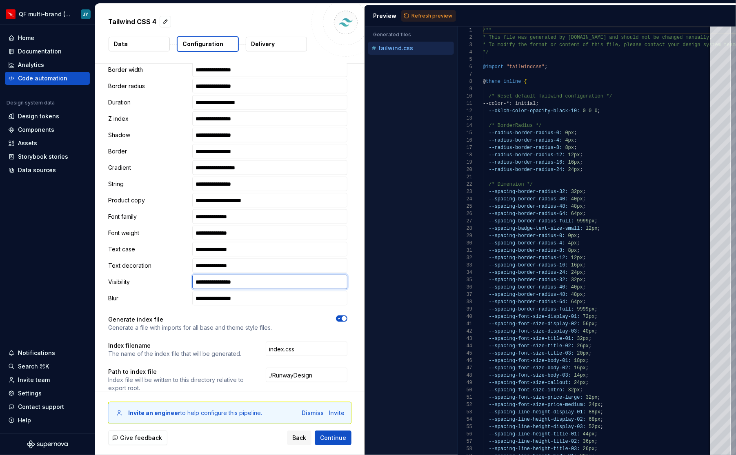
drag, startPoint x: 201, startPoint y: 265, endPoint x: 195, endPoint y: 265, distance: 6.5
click at [195, 275] on div "**********" at bounding box center [227, 282] width 239 height 15
type input "**********"
drag, startPoint x: 203, startPoint y: 282, endPoint x: 194, endPoint y: 282, distance: 8.6
click at [195, 291] on div "**********" at bounding box center [227, 298] width 239 height 15
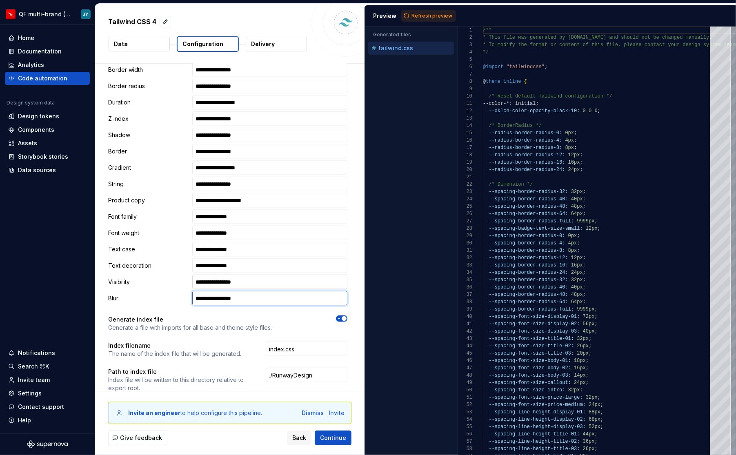
type input "**********"
click at [225, 275] on input "**********" at bounding box center [269, 282] width 155 height 15
type input "**********"
click at [225, 291] on input "**********" at bounding box center [269, 298] width 155 height 15
type input "**********"
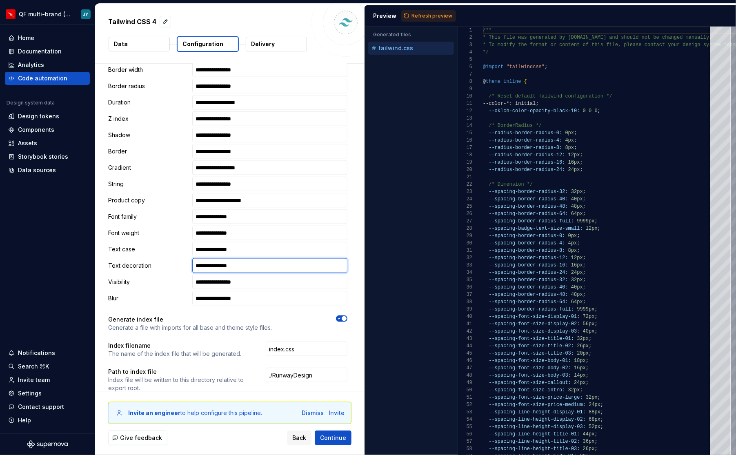
click at [225, 258] on input "**********" at bounding box center [269, 265] width 155 height 15
type input "**********"
click at [225, 242] on input "**********" at bounding box center [269, 249] width 155 height 15
type input "**********"
click at [231, 275] on input "**********" at bounding box center [269, 282] width 155 height 15
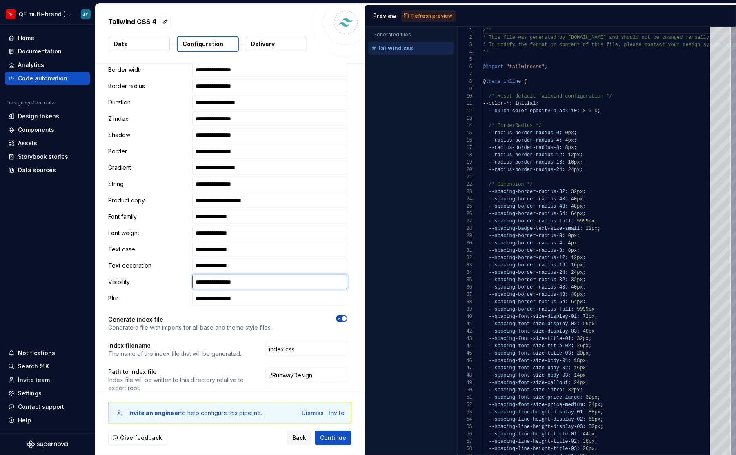
click at [231, 275] on input "**********" at bounding box center [269, 282] width 155 height 15
click at [273, 291] on input "**********" at bounding box center [269, 298] width 155 height 15
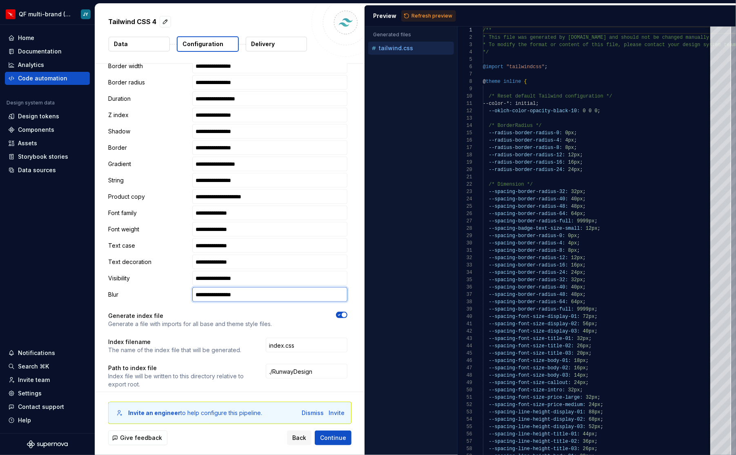
scroll to position [778, 0]
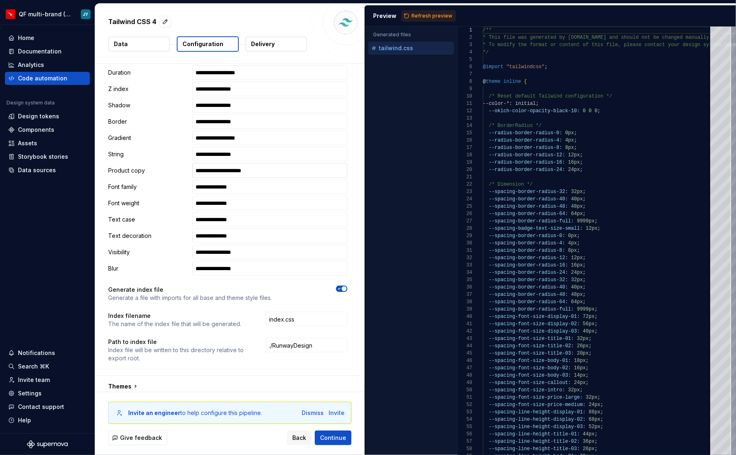
click at [230, 163] on input "**********" at bounding box center [269, 170] width 155 height 15
type input "**********"
click at [228, 147] on input "**********" at bounding box center [269, 154] width 155 height 15
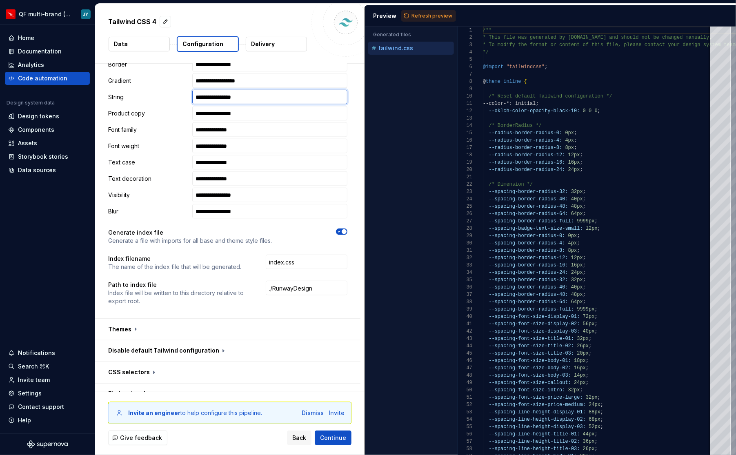
scroll to position [873, 0]
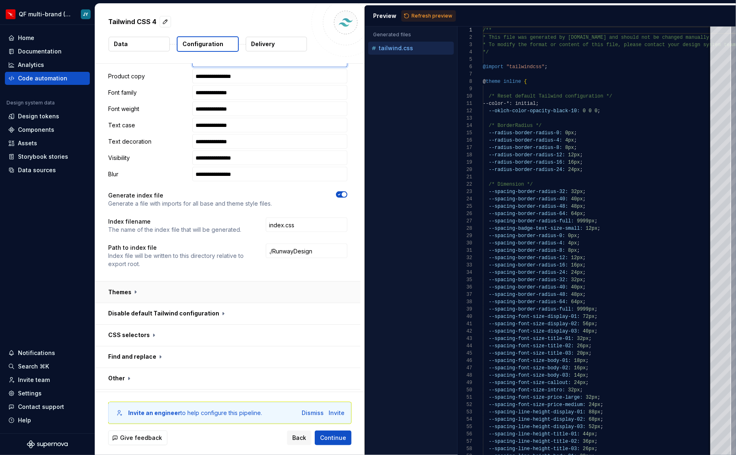
type input "**********"
click at [219, 282] on button "button" at bounding box center [227, 292] width 265 height 21
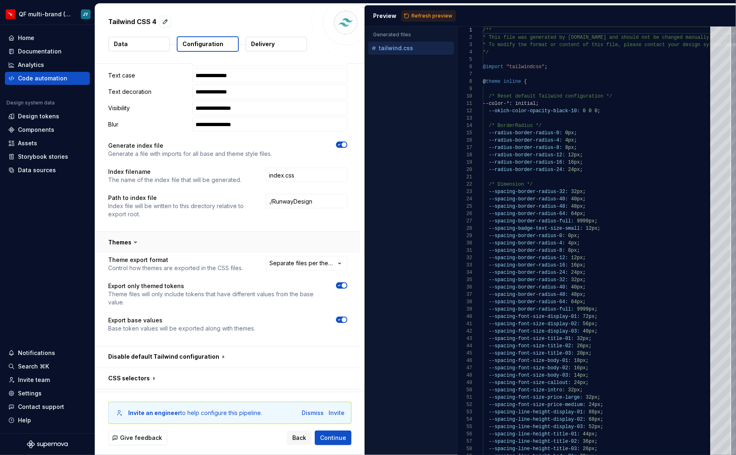
scroll to position [963, 0]
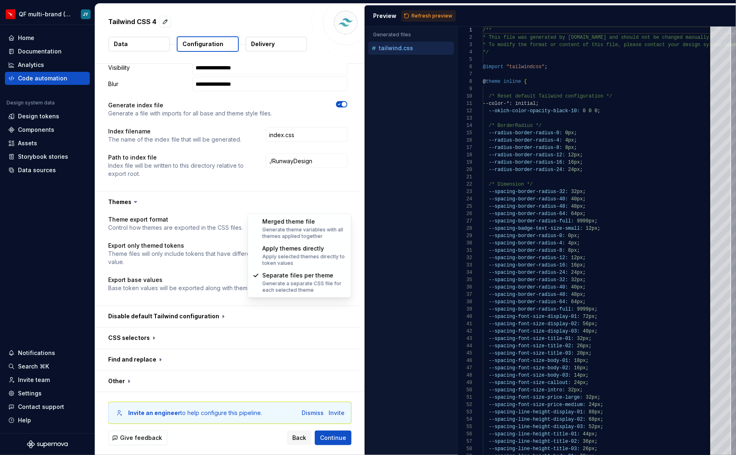
click at [319, 206] on html "**********" at bounding box center [368, 227] width 736 height 455
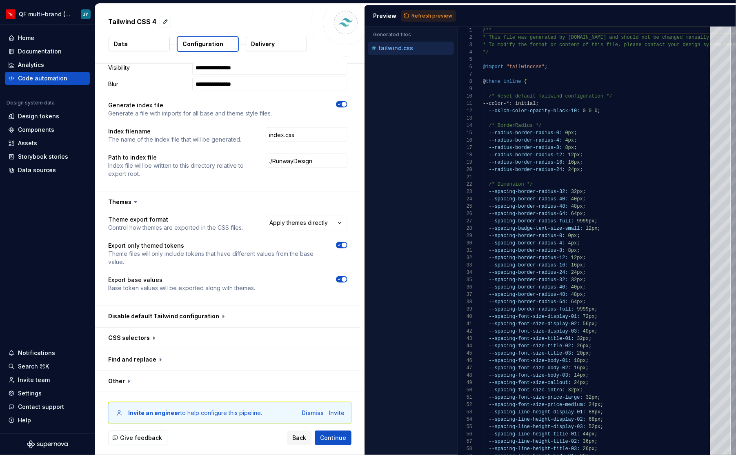
click at [342, 277] on icon "button" at bounding box center [339, 279] width 7 height 5
click at [340, 203] on html "**********" at bounding box center [368, 227] width 736 height 455
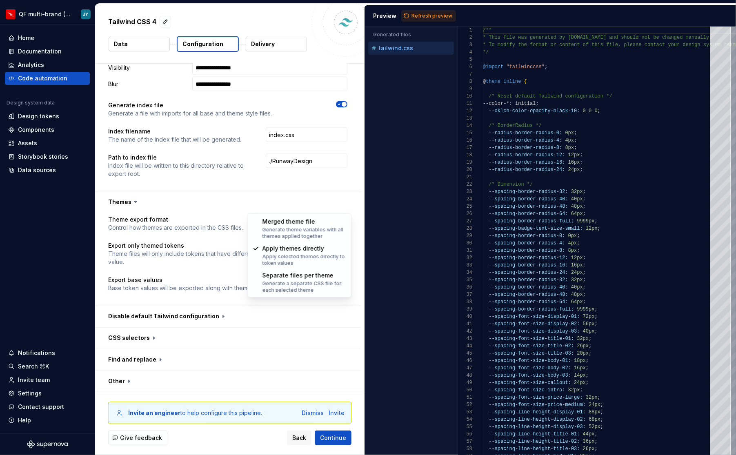
select select "**********"
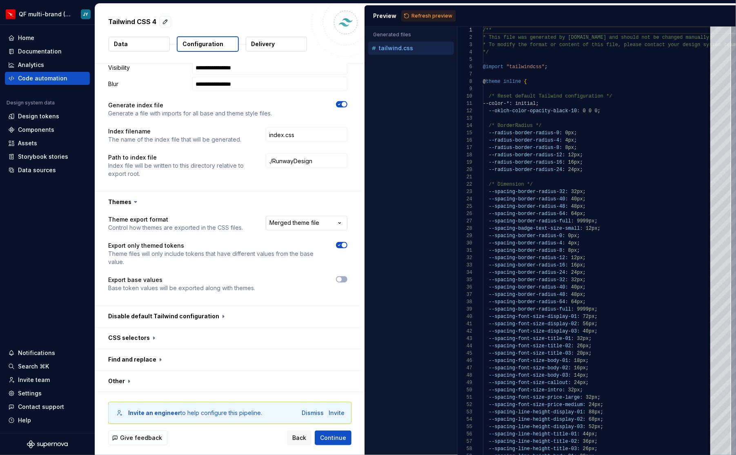
click at [334, 205] on html "**********" at bounding box center [368, 227] width 736 height 455
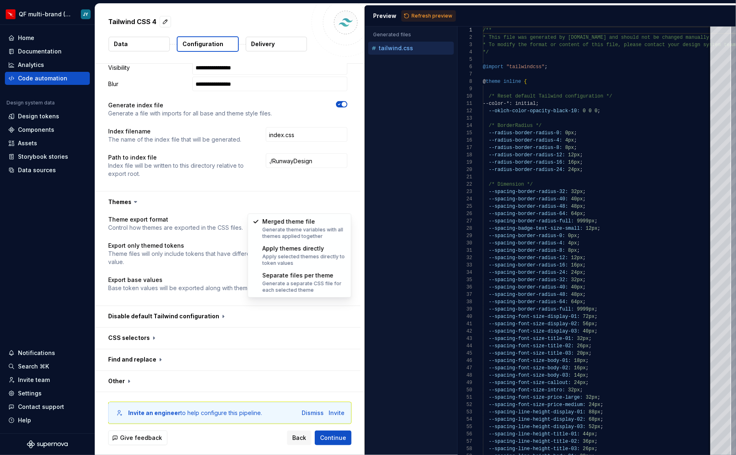
click at [216, 272] on html "**********" at bounding box center [368, 227] width 736 height 455
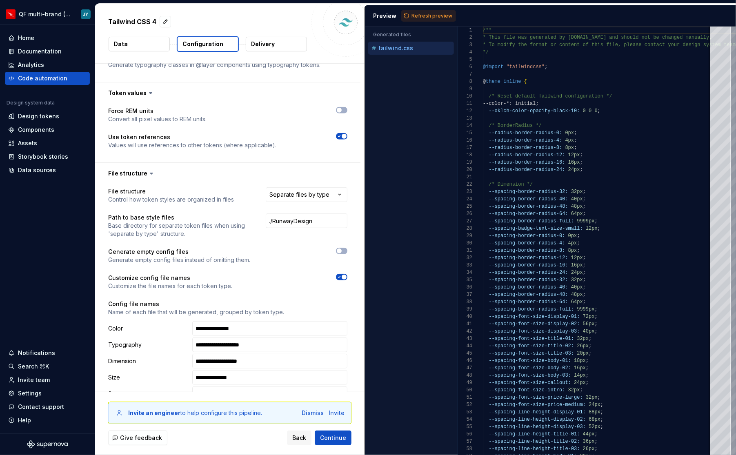
scroll to position [321, 0]
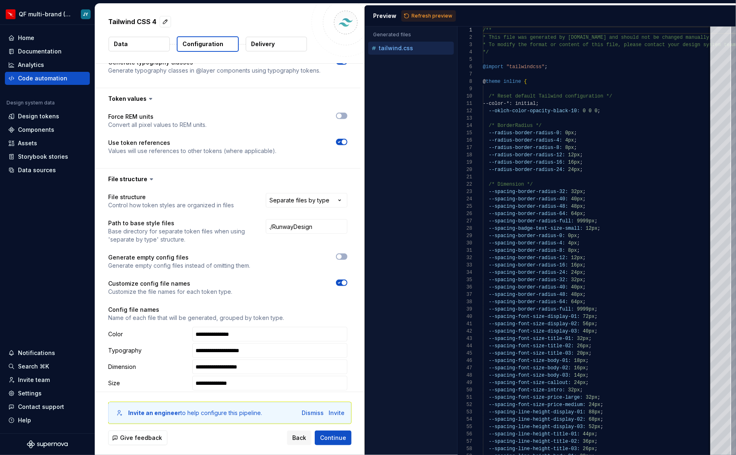
click at [147, 175] on icon at bounding box center [151, 179] width 8 height 8
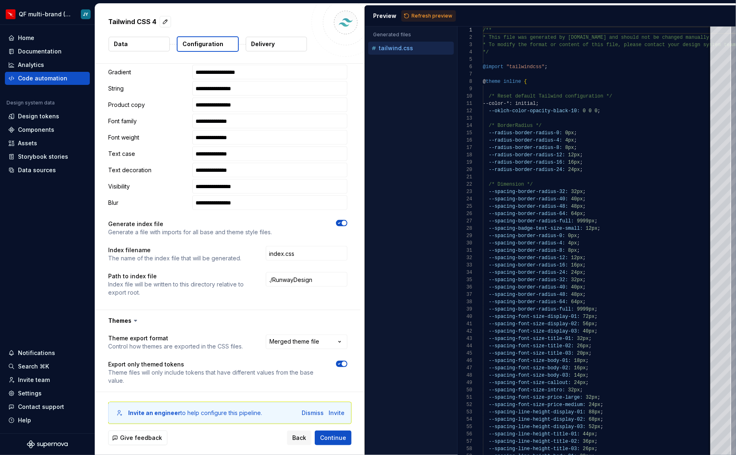
scroll to position [932, 0]
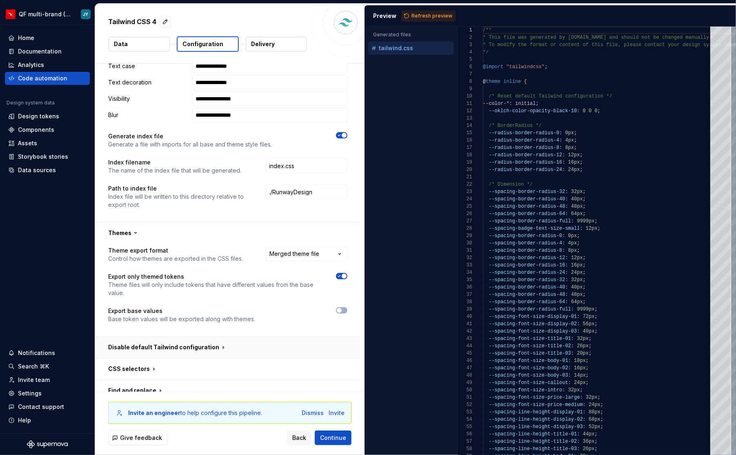
click at [216, 337] on button "button" at bounding box center [227, 347] width 265 height 21
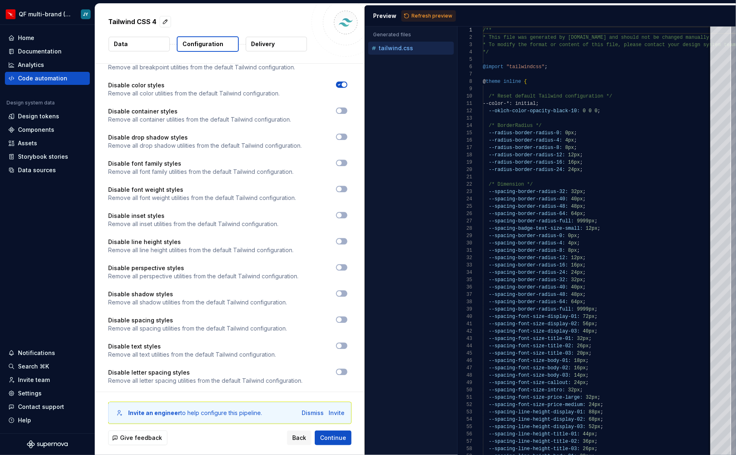
scroll to position [1417, 0]
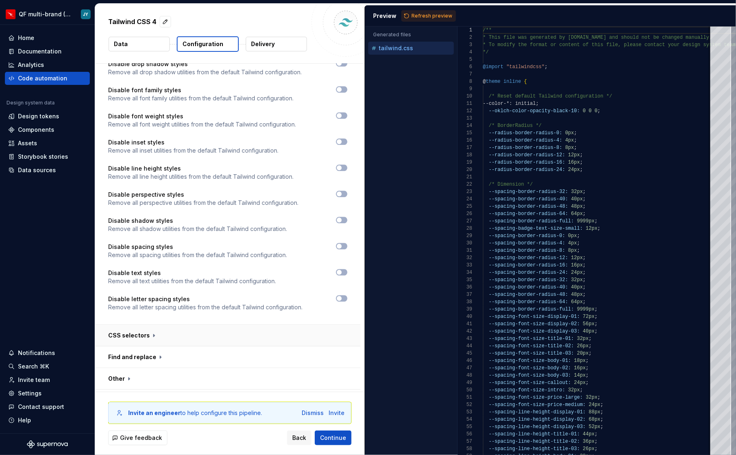
click at [169, 325] on button "button" at bounding box center [227, 335] width 265 height 21
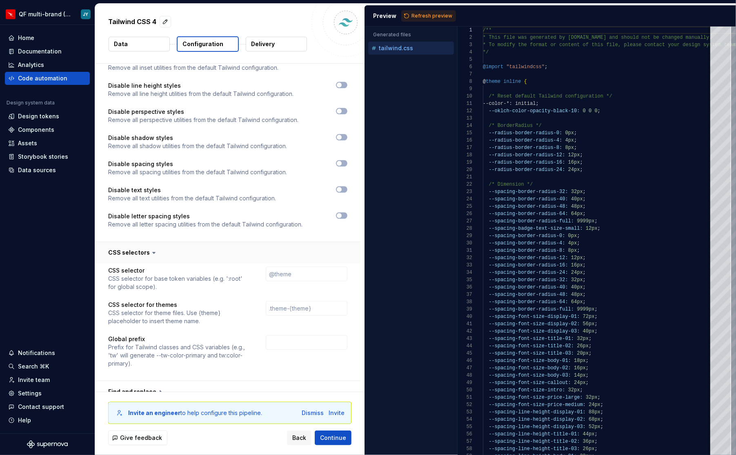
scroll to position [1501, 0]
click at [287, 299] on input "text" at bounding box center [307, 306] width 82 height 15
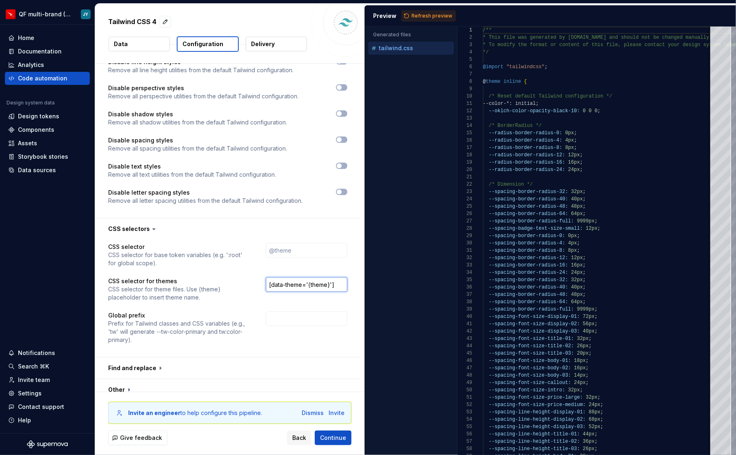
scroll to position [1534, 0]
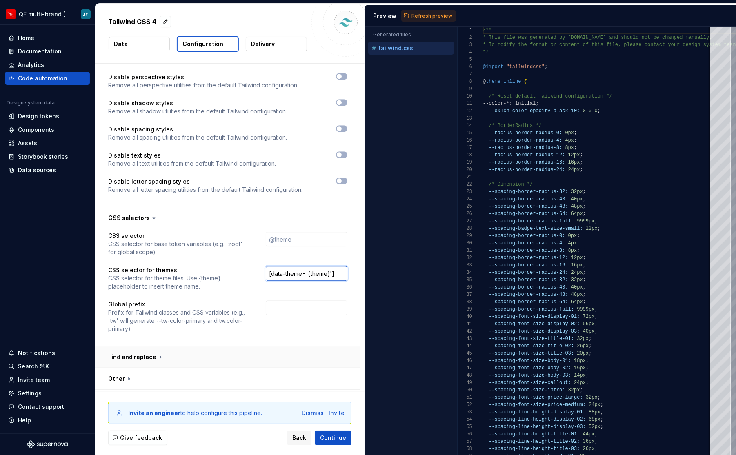
type input "[data-theme='{theme}']"
click at [153, 347] on button "button" at bounding box center [227, 357] width 265 height 21
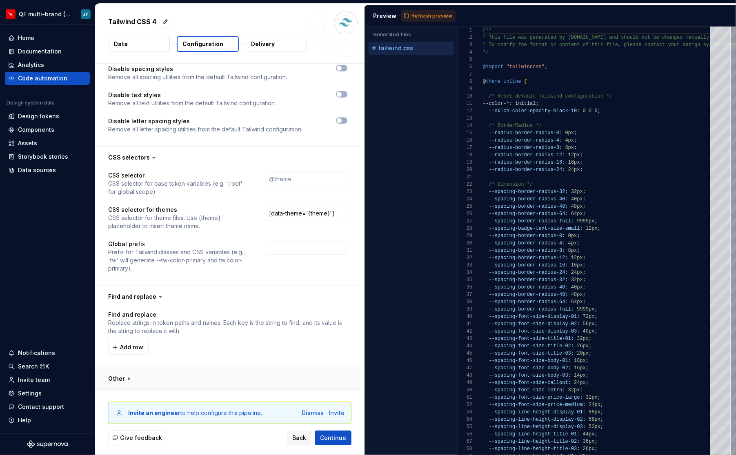
click at [145, 368] on button "button" at bounding box center [227, 378] width 265 height 21
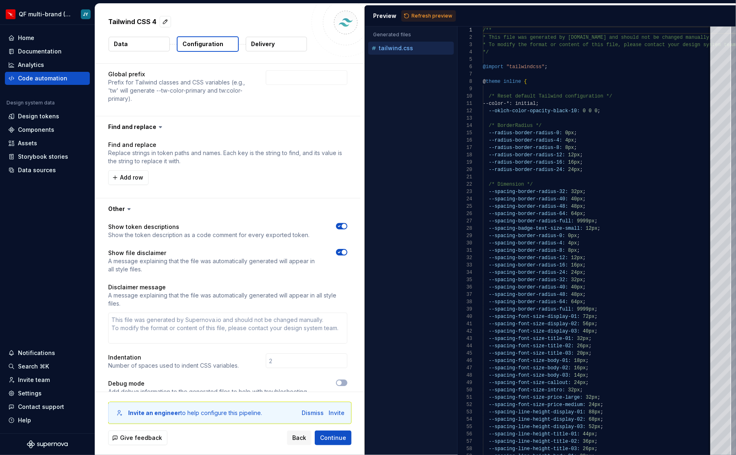
scroll to position [1767, 0]
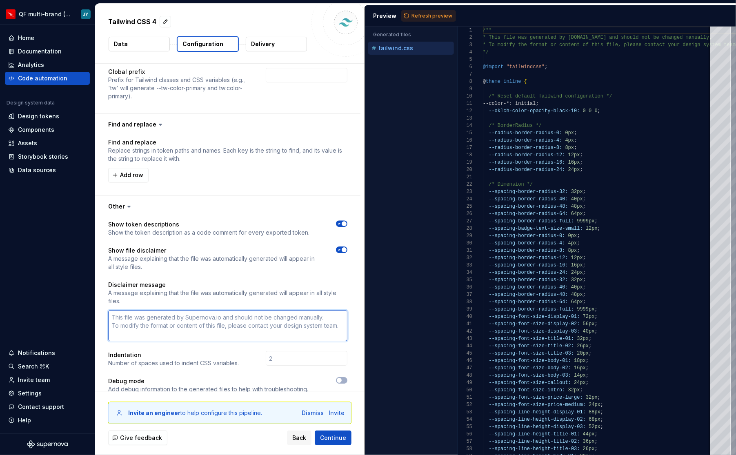
click at [227, 310] on textarea at bounding box center [227, 325] width 239 height 31
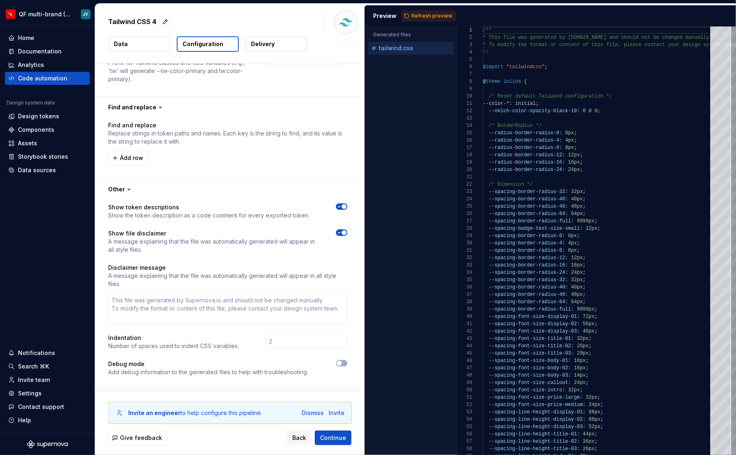
click at [167, 390] on button "button" at bounding box center [227, 400] width 265 height 21
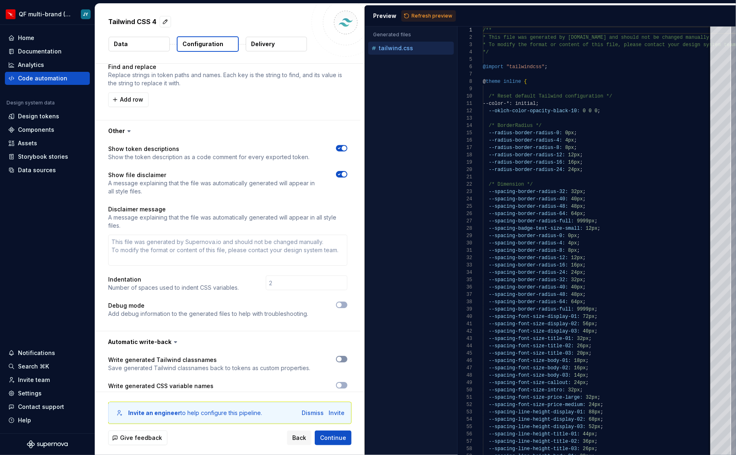
click at [342, 357] on icon "button" at bounding box center [339, 359] width 7 height 5
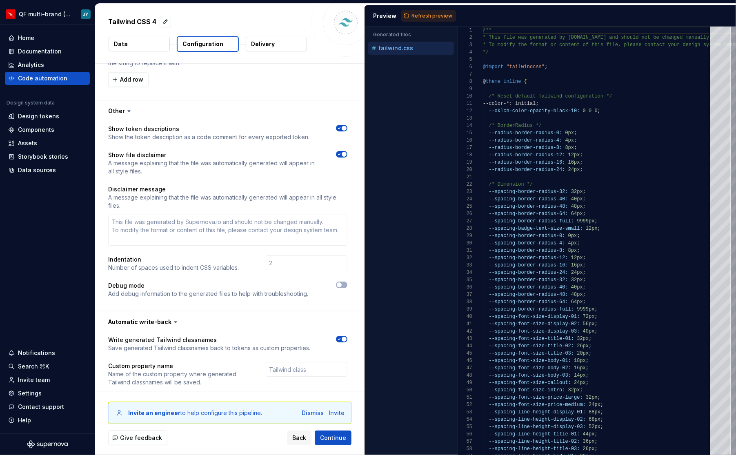
scroll to position [1877, 0]
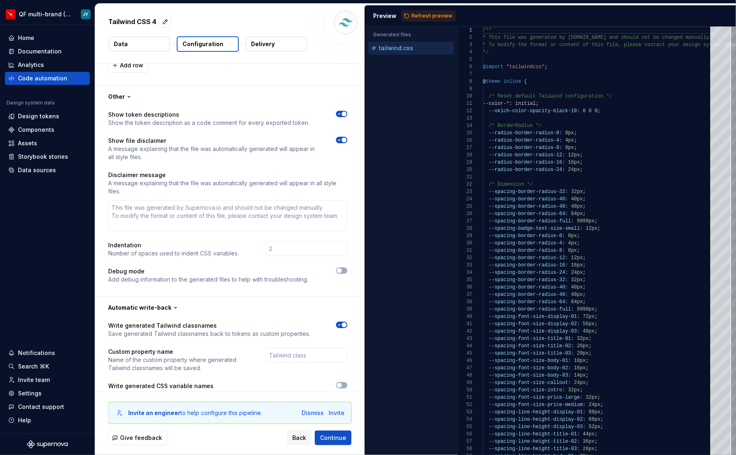
click at [347, 322] on span "button" at bounding box center [344, 324] width 5 height 5
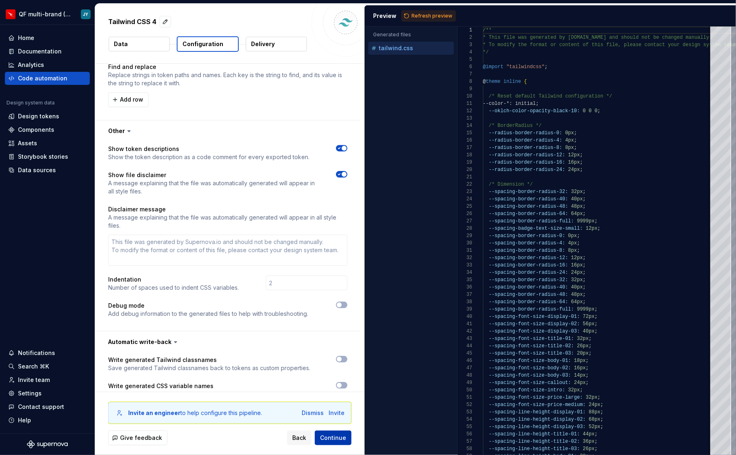
click at [338, 437] on span "Continue" at bounding box center [333, 438] width 26 height 8
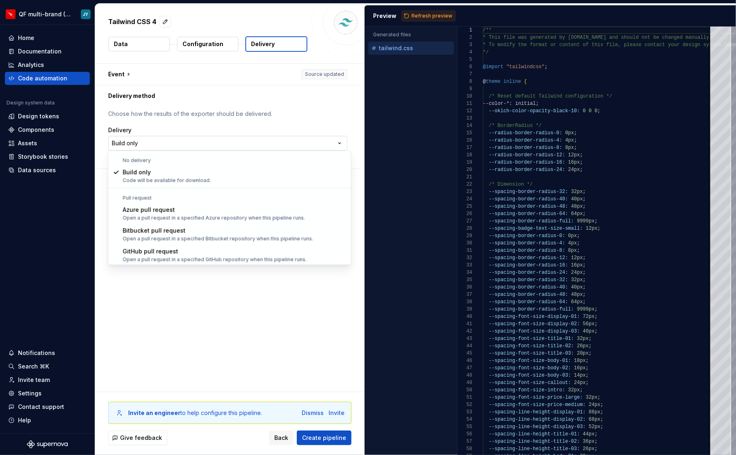
click at [151, 140] on html "**********" at bounding box center [368, 227] width 736 height 455
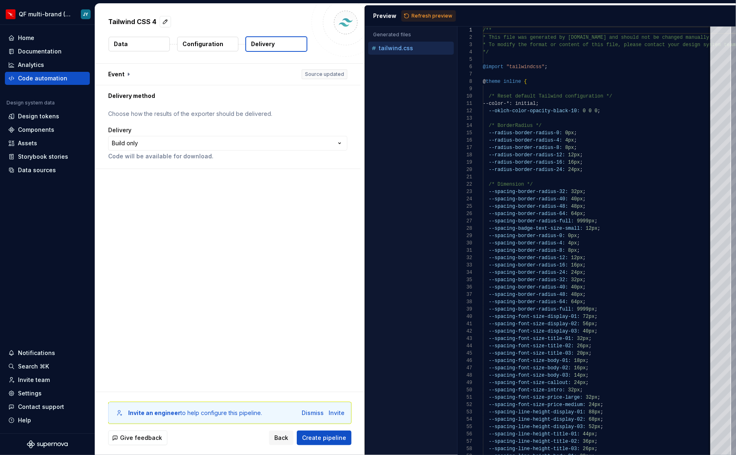
click at [172, 281] on html "**********" at bounding box center [368, 227] width 736 height 455
click at [189, 78] on button "button" at bounding box center [227, 74] width 265 height 21
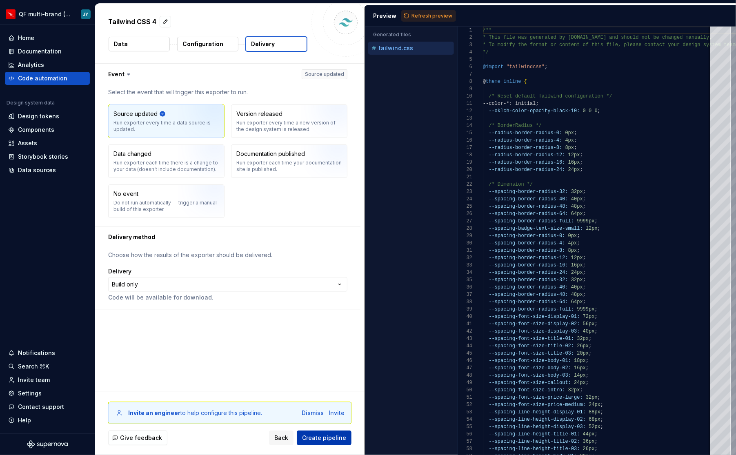
click at [320, 439] on span "Create pipeline" at bounding box center [324, 438] width 44 height 8
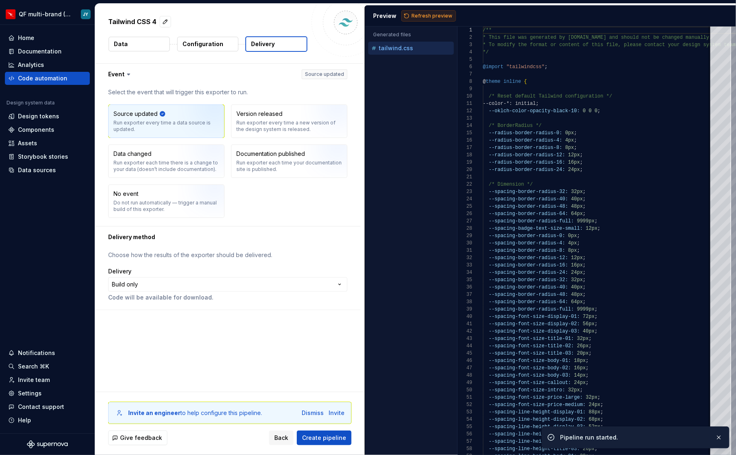
click at [431, 15] on span "Refresh preview" at bounding box center [431, 16] width 41 height 7
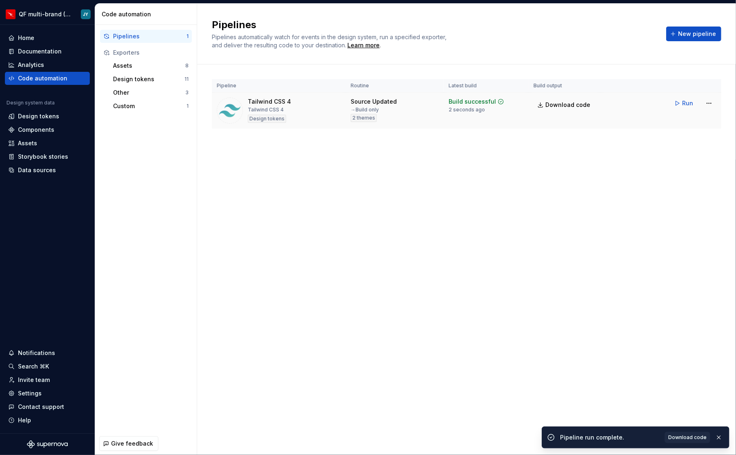
click at [285, 103] on div "Tailwind CSS 4" at bounding box center [269, 102] width 43 height 8
click at [65, 77] on div "Code automation" at bounding box center [47, 78] width 78 height 8
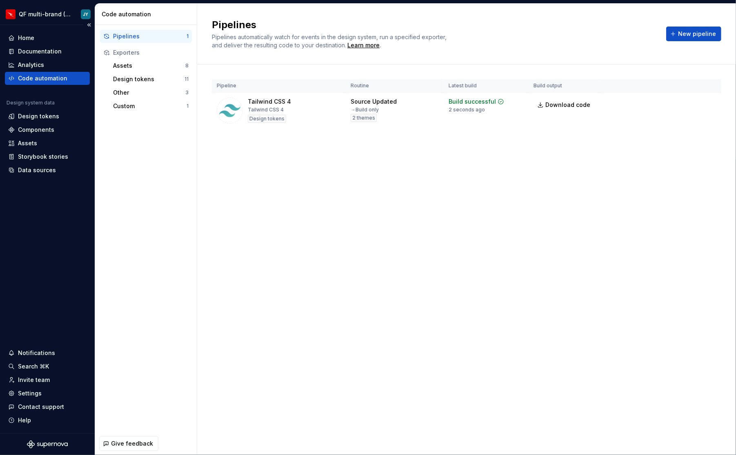
click at [44, 75] on div "Code automation" at bounding box center [42, 78] width 49 height 8
click at [369, 117] on span "2 themes" at bounding box center [363, 118] width 23 height 7
click at [26, 35] on div "Home" at bounding box center [26, 38] width 16 height 8
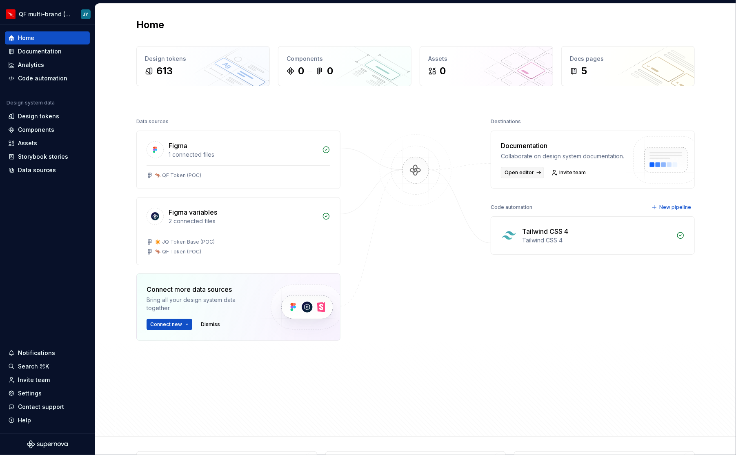
click at [527, 176] on span "Open editor" at bounding box center [519, 172] width 29 height 7
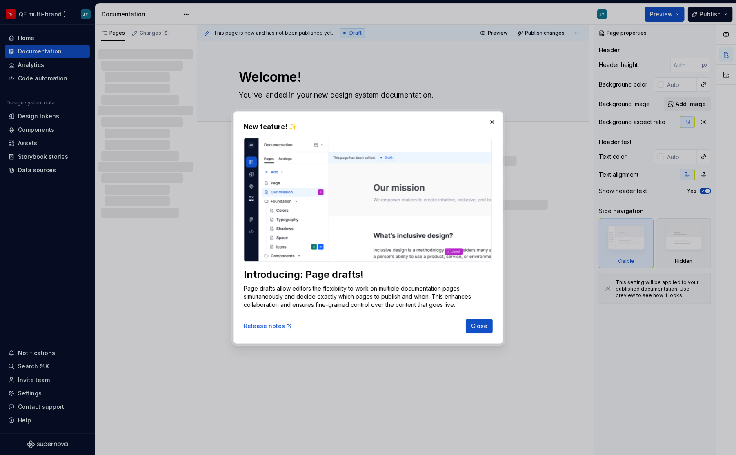
type textarea "*"
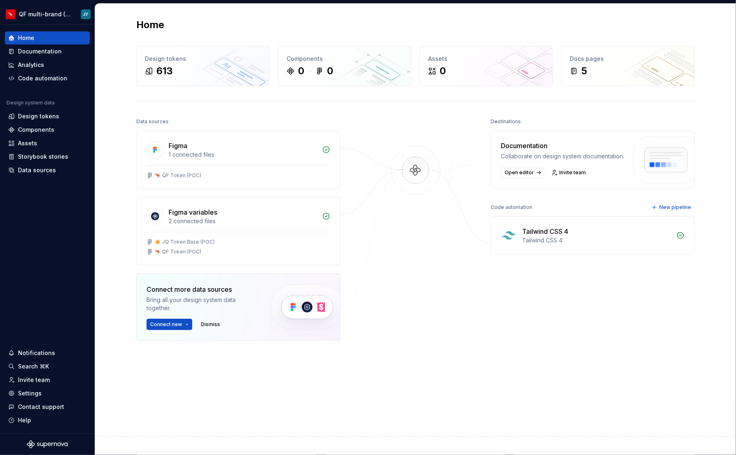
click at [678, 240] on icon at bounding box center [680, 235] width 8 height 8
click at [517, 240] on div "Tailwind CSS 4 Tailwind CSS 4" at bounding box center [592, 236] width 203 height 38
click at [511, 242] on img at bounding box center [509, 235] width 16 height 16
click at [523, 236] on div "Tailwind CSS 4" at bounding box center [545, 232] width 46 height 10
click at [73, 77] on div "Code automation" at bounding box center [47, 78] width 78 height 8
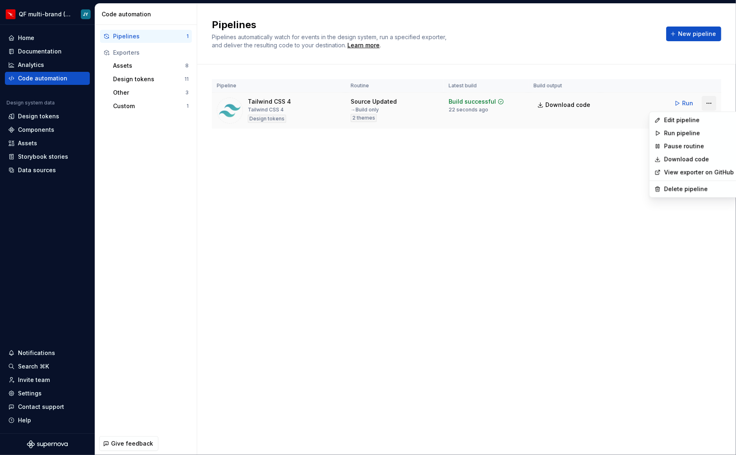
click at [707, 105] on html "QF multi-brand (Test) JY Home Documentation Analytics Code automation Design sy…" at bounding box center [368, 227] width 736 height 455
click at [701, 120] on div "Edit pipeline" at bounding box center [699, 120] width 70 height 8
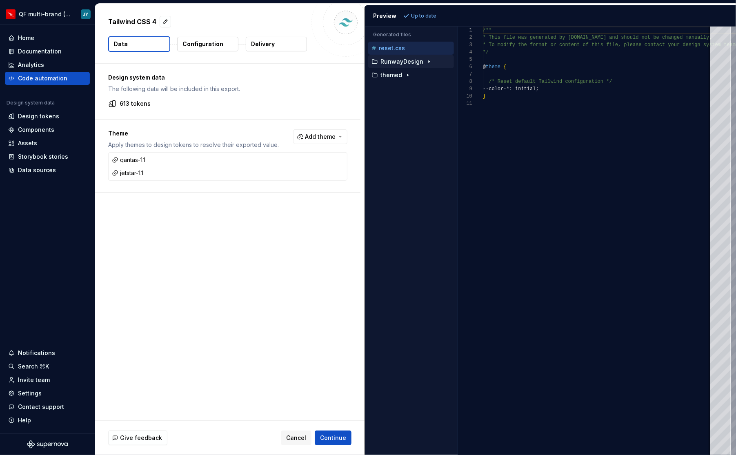
click at [405, 59] on p "RunwayDesign" at bounding box center [401, 61] width 43 height 7
click at [407, 78] on div "index.css" at bounding box center [415, 75] width 77 height 8
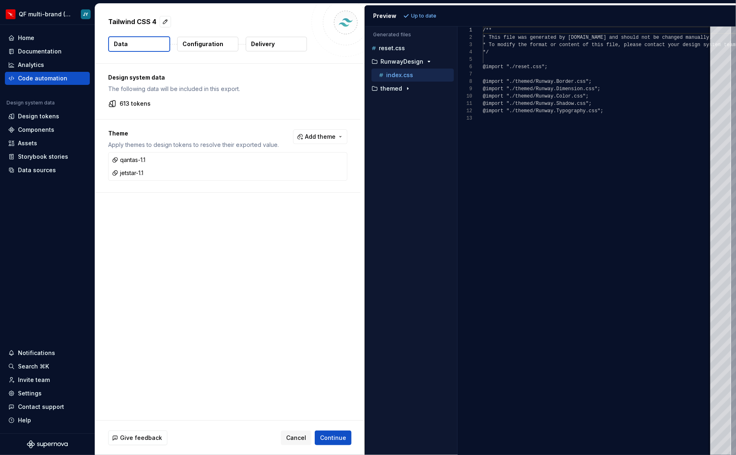
scroll to position [73, 0]
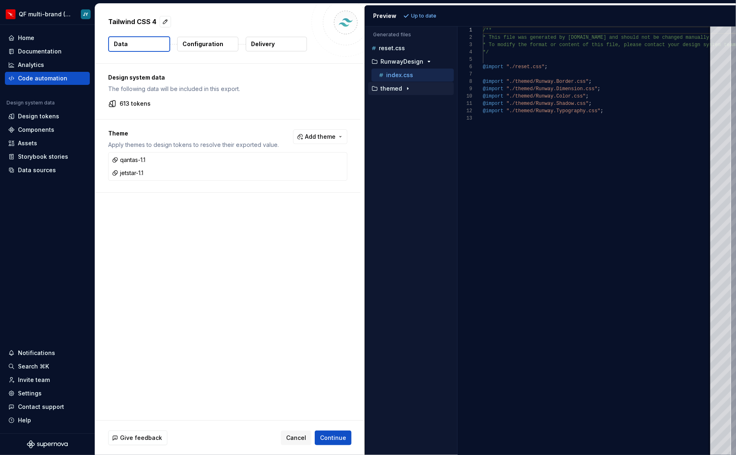
click at [411, 87] on div "button" at bounding box center [408, 88] width 10 height 7
click at [414, 102] on p "Runway.Color.css" at bounding box center [411, 102] width 50 height 7
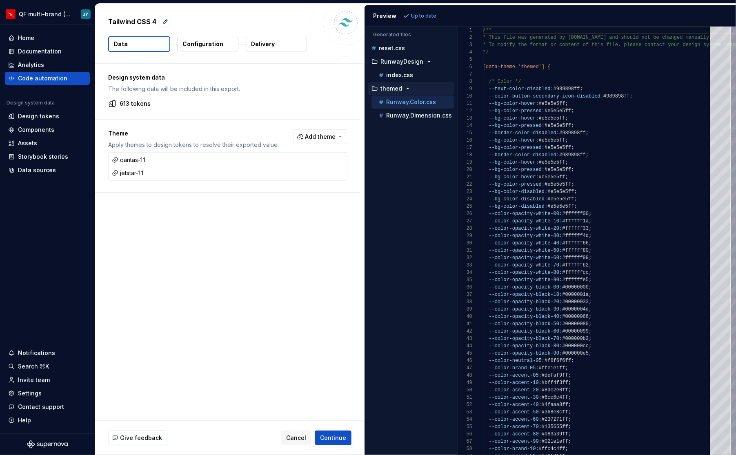
click at [420, 86] on div "themed" at bounding box center [412, 88] width 84 height 7
click at [421, 82] on div "themed" at bounding box center [411, 88] width 86 height 13
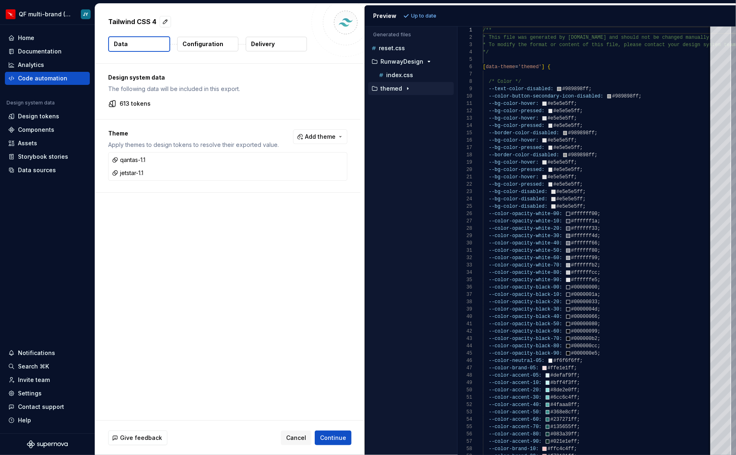
click at [397, 87] on p "themed" at bounding box center [391, 88] width 22 height 7
click at [415, 69] on div "index.css" at bounding box center [412, 75] width 82 height 13
click at [418, 113] on p "Runway.Dimension.css" at bounding box center [419, 115] width 66 height 7
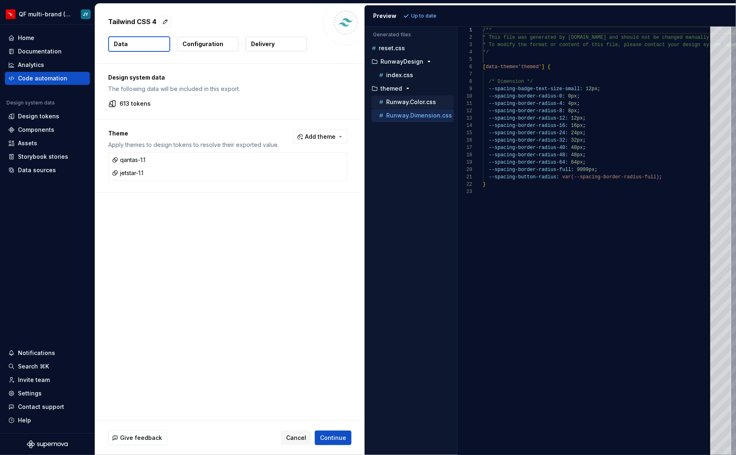
click at [425, 100] on p "Runway.Color.css" at bounding box center [411, 102] width 50 height 7
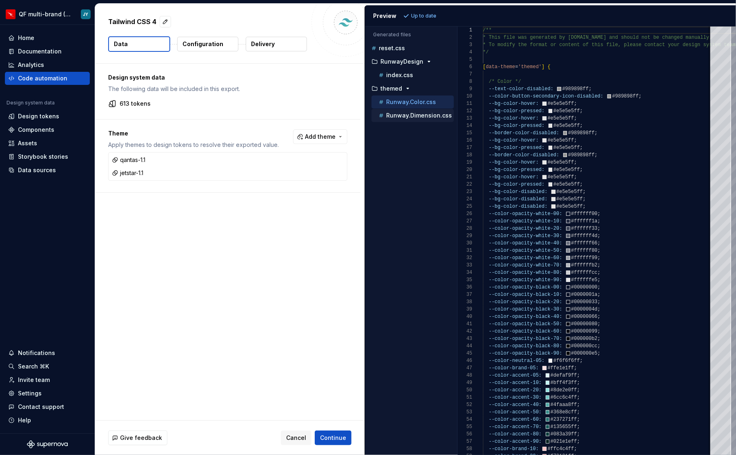
click at [420, 117] on div "Runway.Dimension.css" at bounding box center [415, 115] width 77 height 8
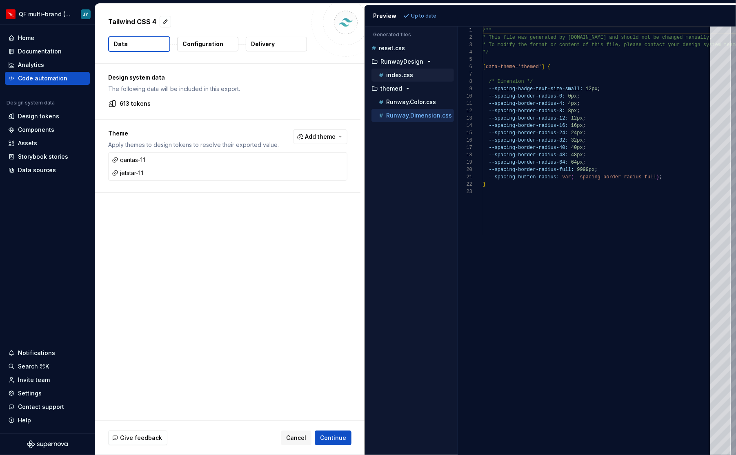
click at [412, 74] on div "index.css" at bounding box center [415, 75] width 77 height 8
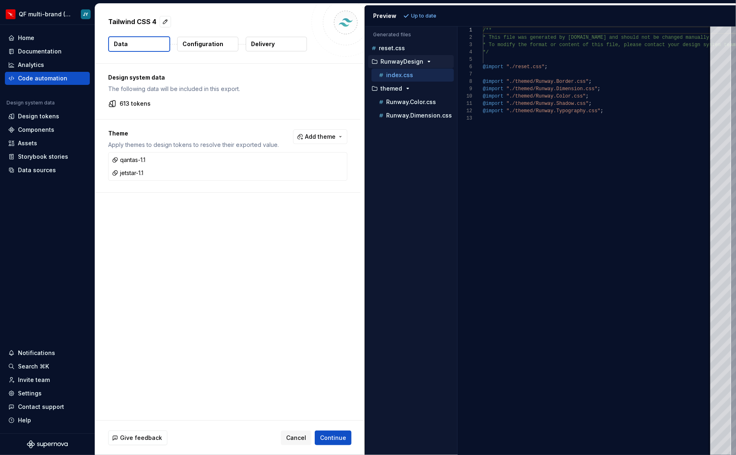
click at [420, 61] on p "RunwayDesign" at bounding box center [401, 61] width 43 height 7
click at [406, 47] on div "reset.css" at bounding box center [412, 48] width 84 height 8
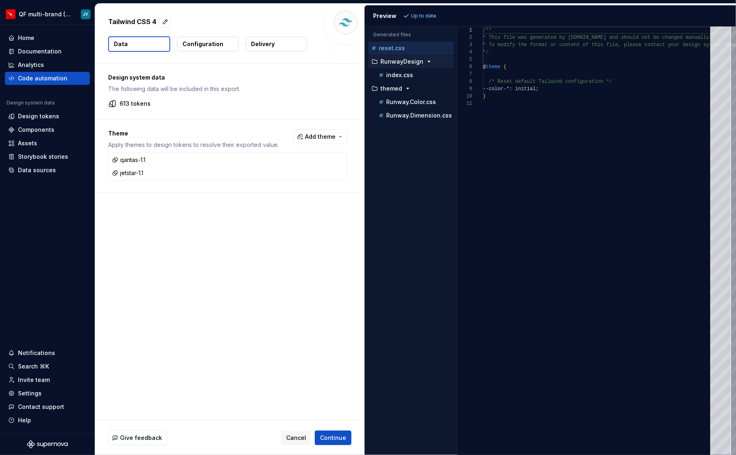
click at [411, 62] on p "RunwayDesign" at bounding box center [401, 61] width 43 height 7
click at [411, 79] on div "index.css" at bounding box center [412, 75] width 82 height 13
click at [205, 42] on p "Configuration" at bounding box center [202, 44] width 41 height 8
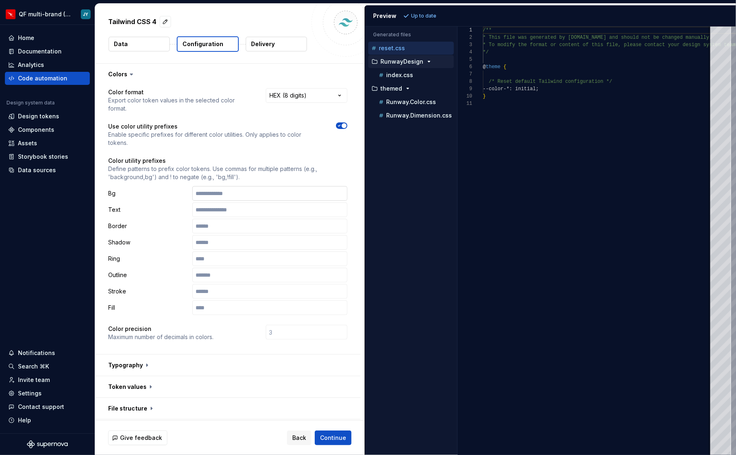
scroll to position [110, 0]
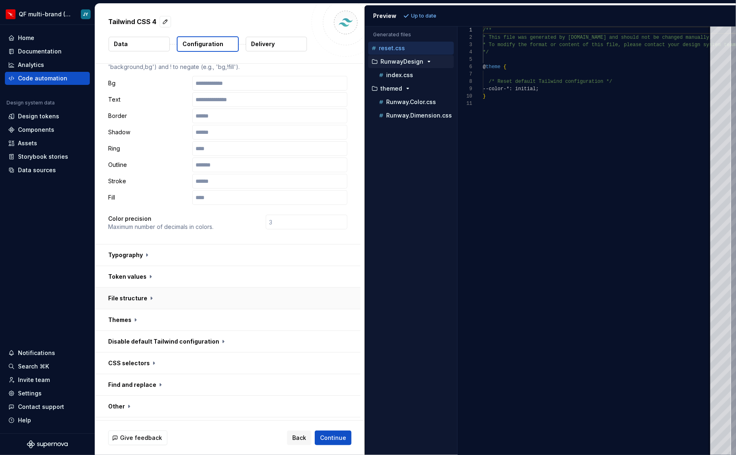
click at [135, 288] on button "button" at bounding box center [227, 298] width 265 height 21
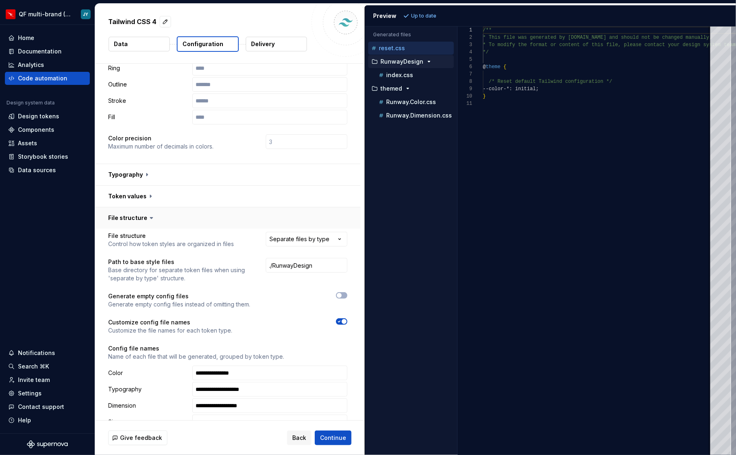
scroll to position [238, 0]
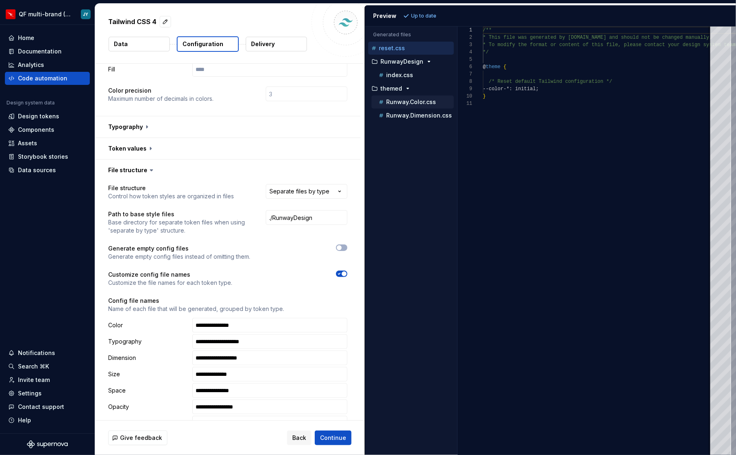
click at [411, 100] on p "Runway.Color.css" at bounding box center [411, 102] width 50 height 7
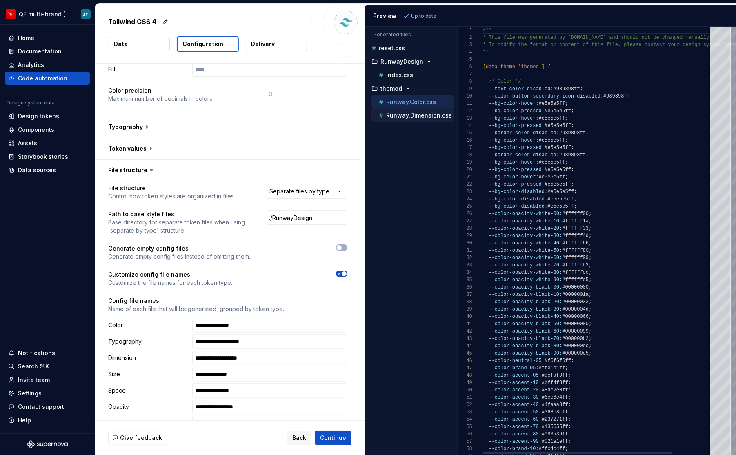
click at [414, 112] on p "Runway.Dimension.css" at bounding box center [419, 115] width 66 height 7
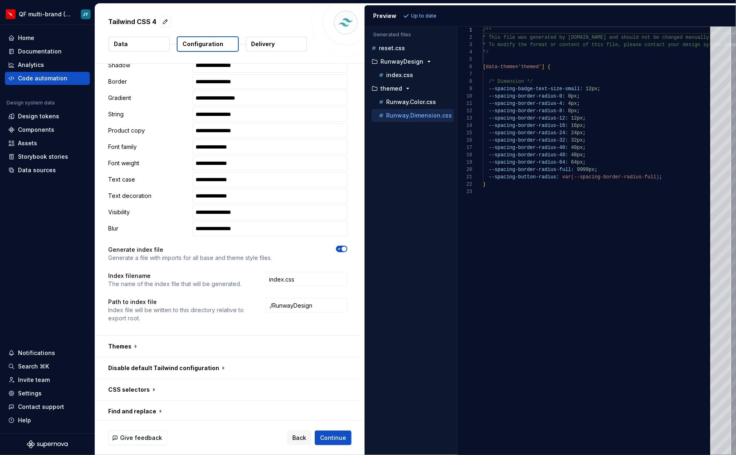
scroll to position [753, 0]
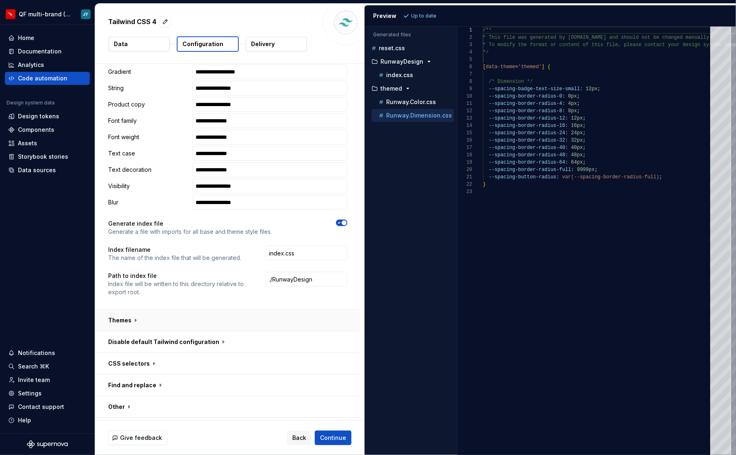
click at [153, 310] on button "button" at bounding box center [227, 320] width 265 height 21
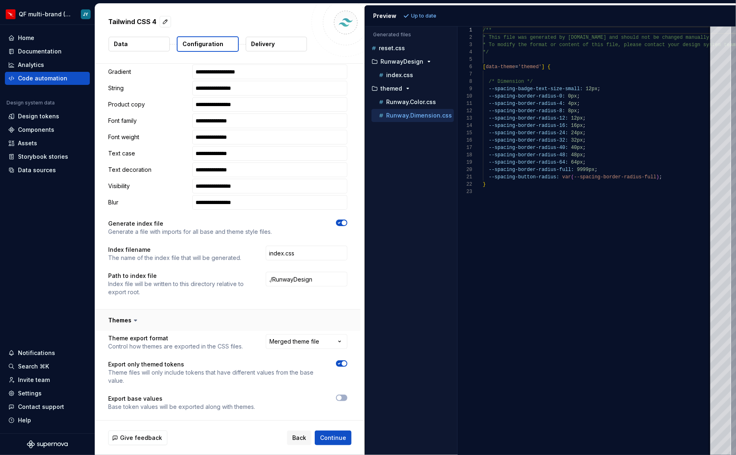
scroll to position [846, 0]
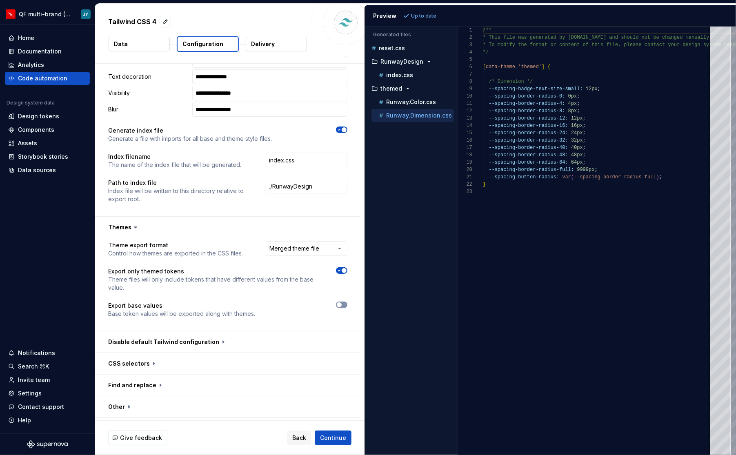
click at [347, 302] on button "button" at bounding box center [341, 305] width 11 height 7
click at [431, 16] on span "Refresh preview" at bounding box center [431, 16] width 41 height 7
click at [216, 331] on button "button" at bounding box center [227, 341] width 265 height 21
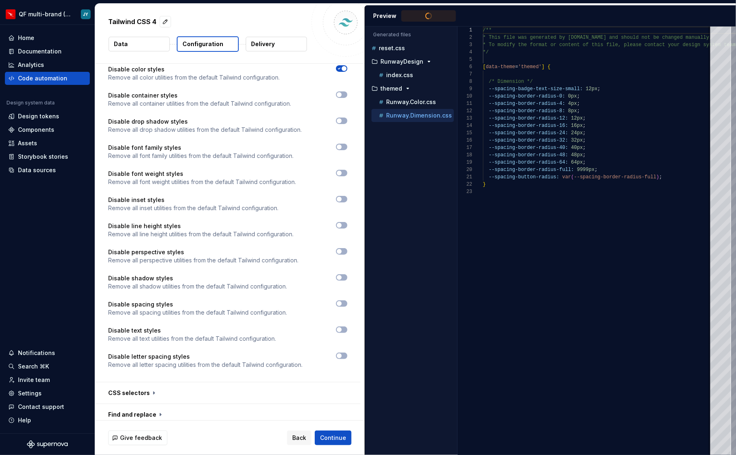
scroll to position [1297, 0]
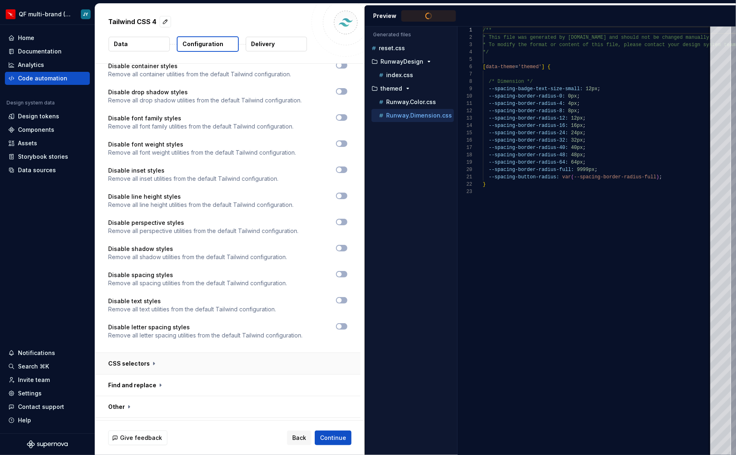
click at [188, 353] on button "button" at bounding box center [227, 363] width 265 height 21
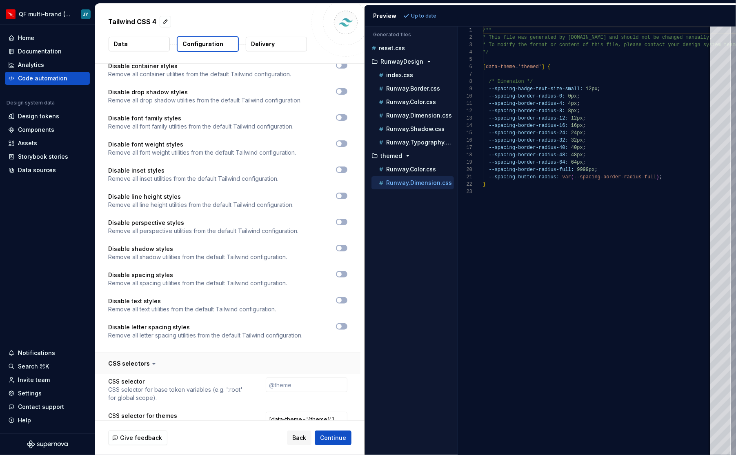
scroll to position [1414, 0]
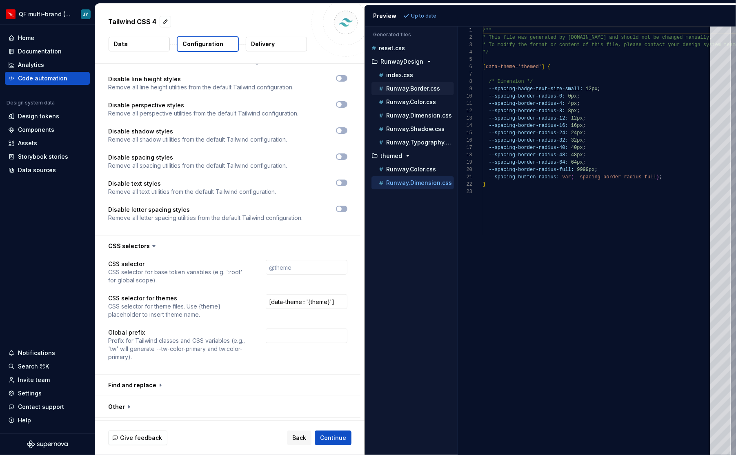
click at [418, 85] on p "Runway.Border.css" at bounding box center [413, 88] width 54 height 7
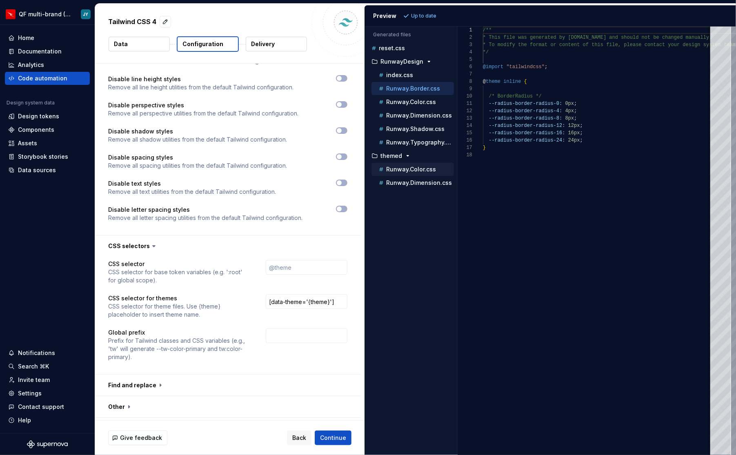
click at [410, 167] on p "Runway.Color.css" at bounding box center [411, 169] width 50 height 7
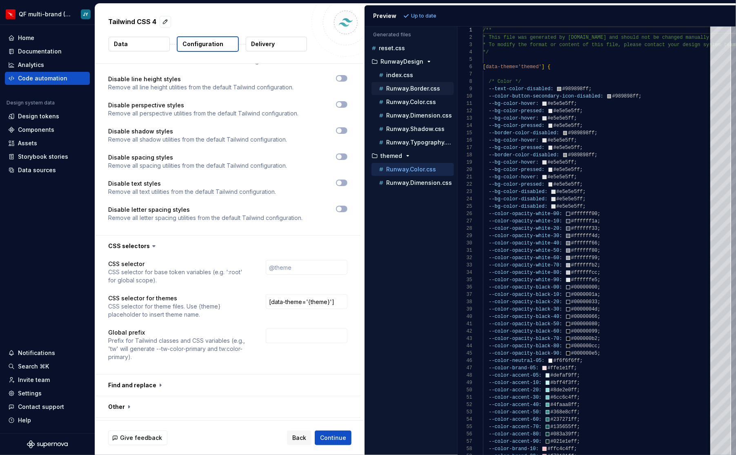
click at [421, 88] on p "Runway.Border.css" at bounding box center [413, 88] width 54 height 7
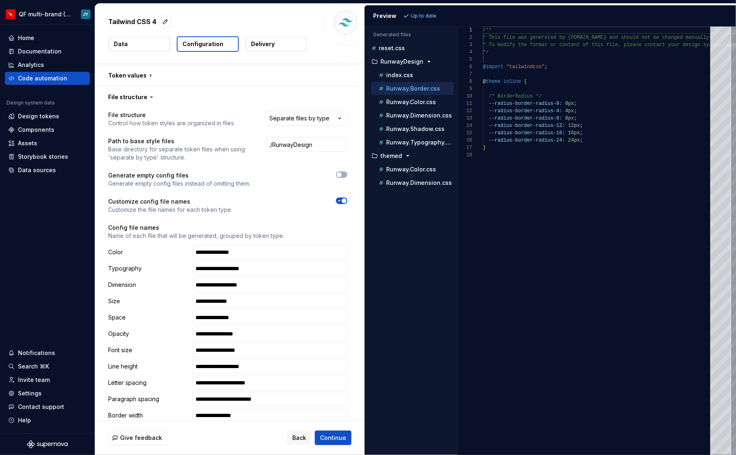
scroll to position [310, 0]
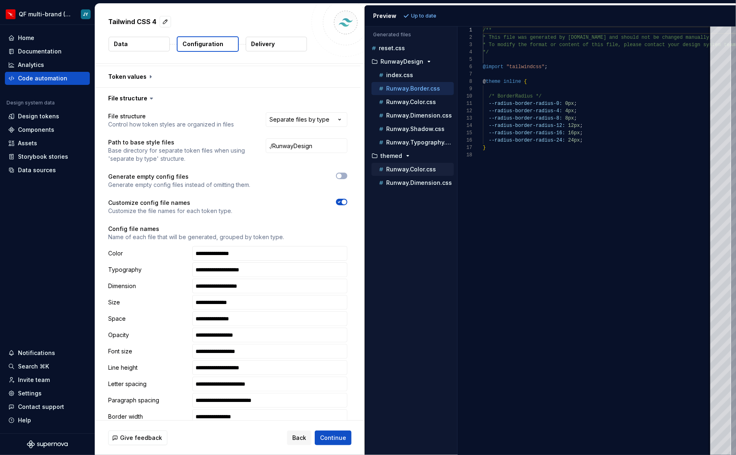
click at [423, 166] on p "Runway.Color.css" at bounding box center [411, 169] width 50 height 7
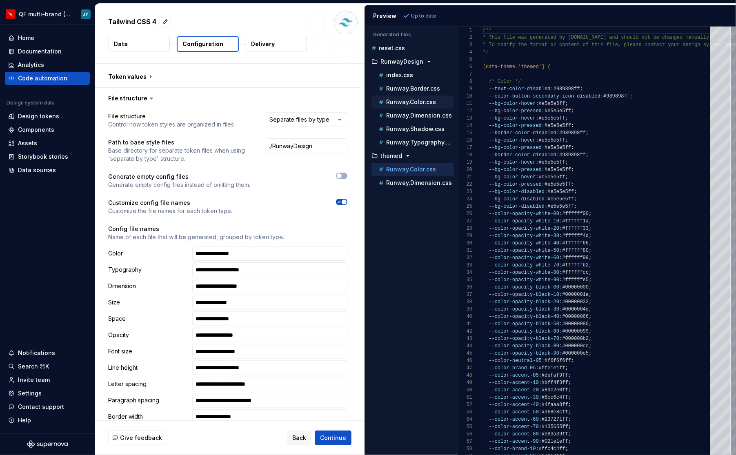
click at [432, 100] on p "Runway.Color.css" at bounding box center [411, 102] width 50 height 7
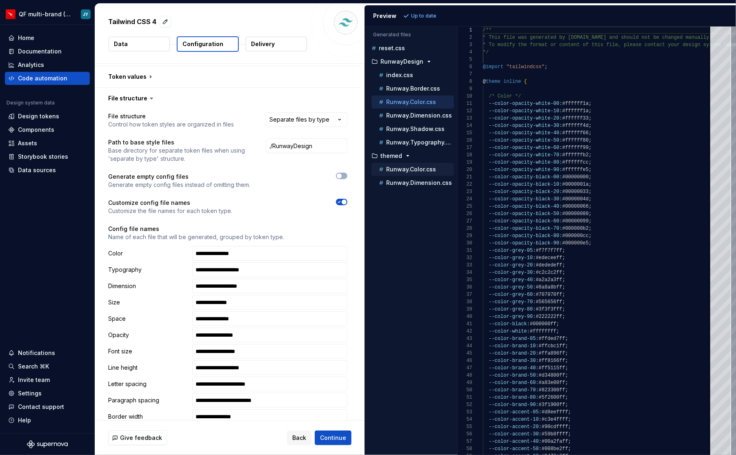
click at [425, 167] on p "Runway.Color.css" at bounding box center [411, 169] width 50 height 7
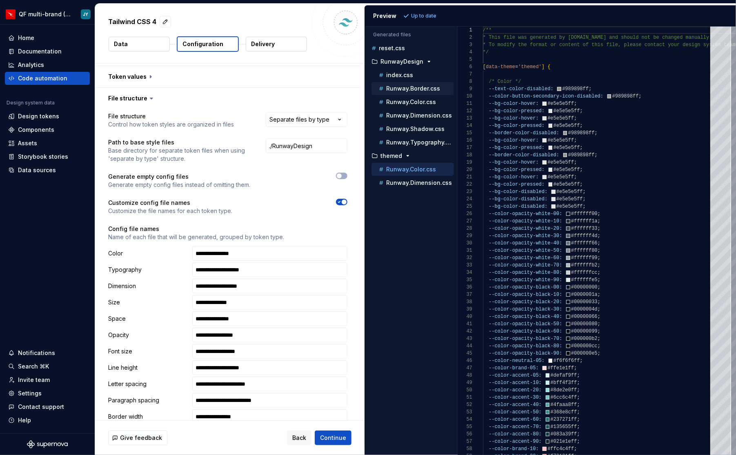
click at [434, 89] on p "Runway.Border.css" at bounding box center [413, 88] width 54 height 7
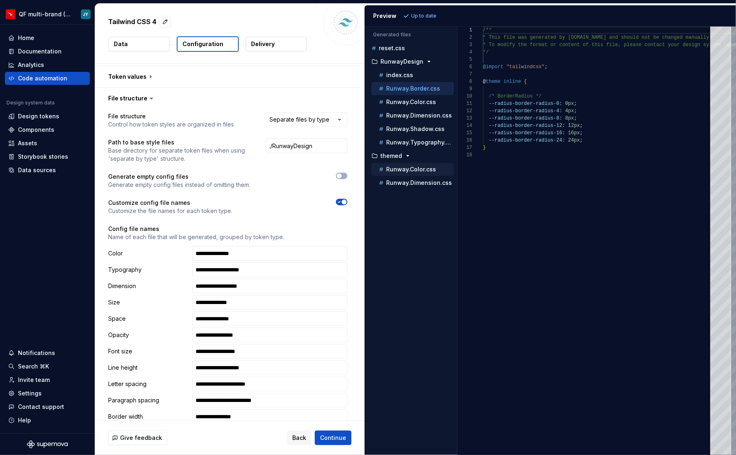
click at [430, 166] on p "Runway.Color.css" at bounding box center [411, 169] width 50 height 7
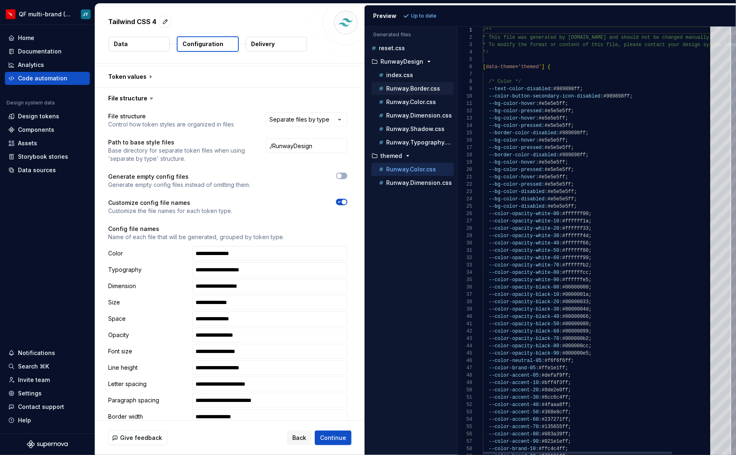
click at [432, 90] on div "Runway.Border.css" at bounding box center [415, 89] width 77 height 8
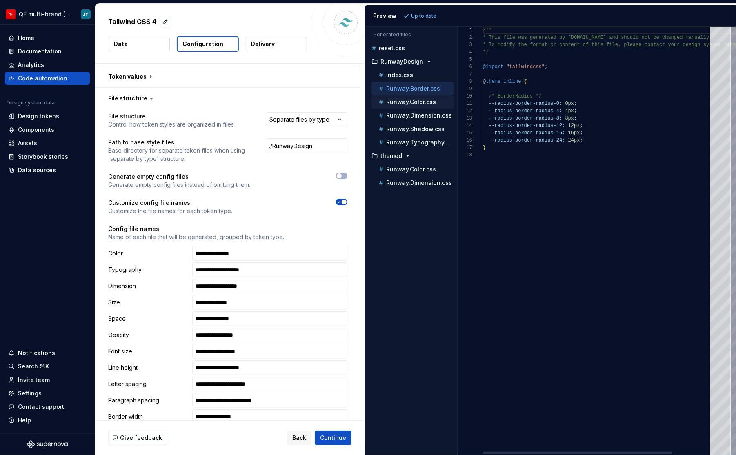
click at [431, 103] on p "Runway.Color.css" at bounding box center [411, 102] width 50 height 7
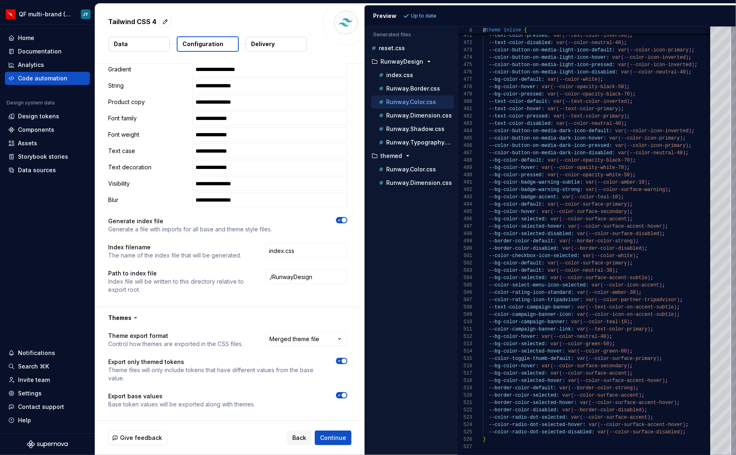
scroll to position [772, 0]
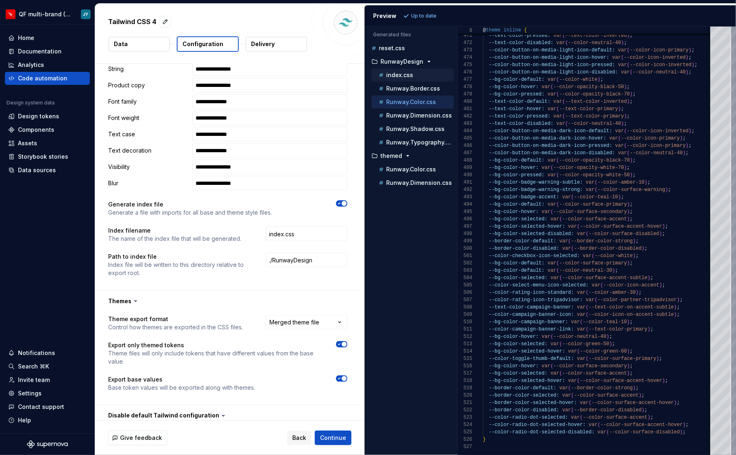
click at [430, 71] on div "index.css" at bounding box center [415, 75] width 77 height 8
type textarea "**********"
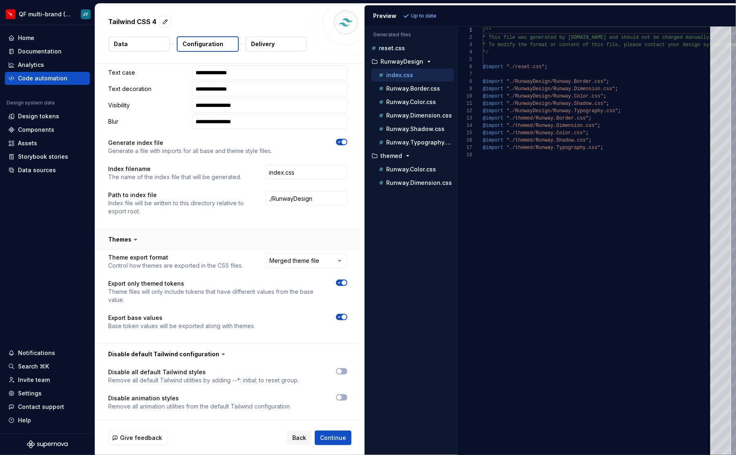
scroll to position [845, 0]
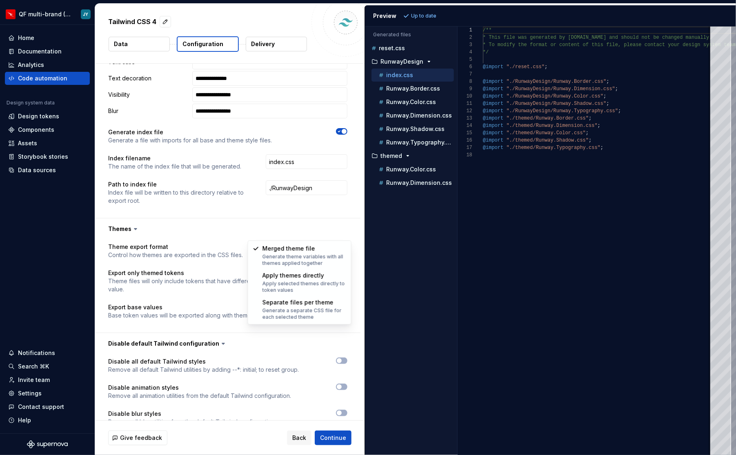
click at [305, 233] on html "**********" at bounding box center [368, 227] width 736 height 455
select select "**********"
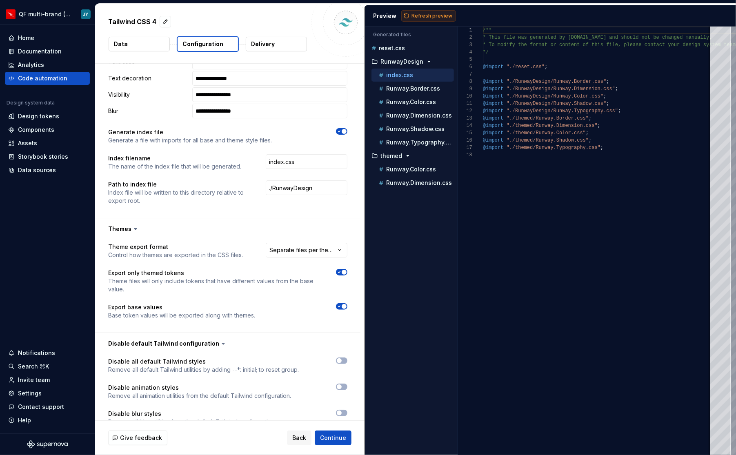
click at [433, 15] on span "Refresh preview" at bounding box center [431, 16] width 41 height 7
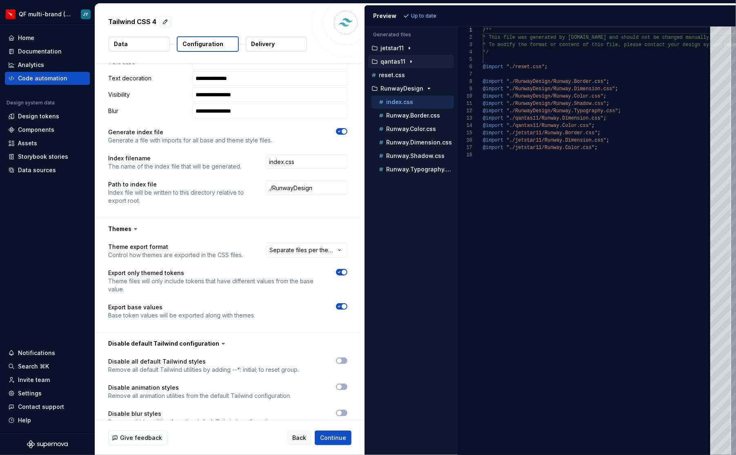
click at [411, 59] on icon "button" at bounding box center [411, 61] width 7 height 7
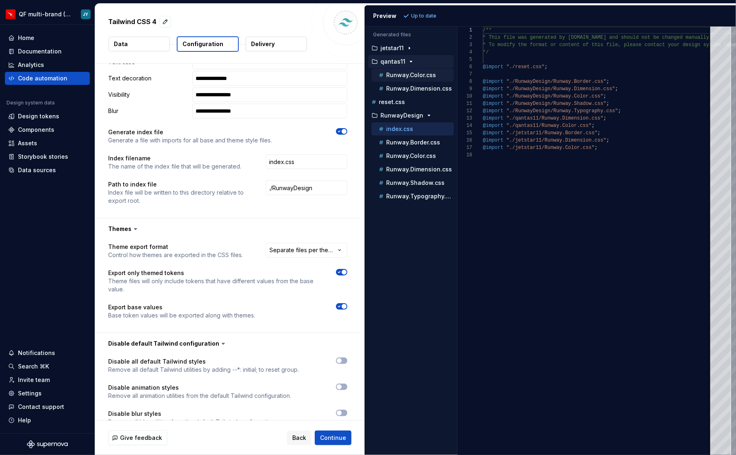
click at [419, 74] on p "Runway.Color.css" at bounding box center [411, 75] width 50 height 7
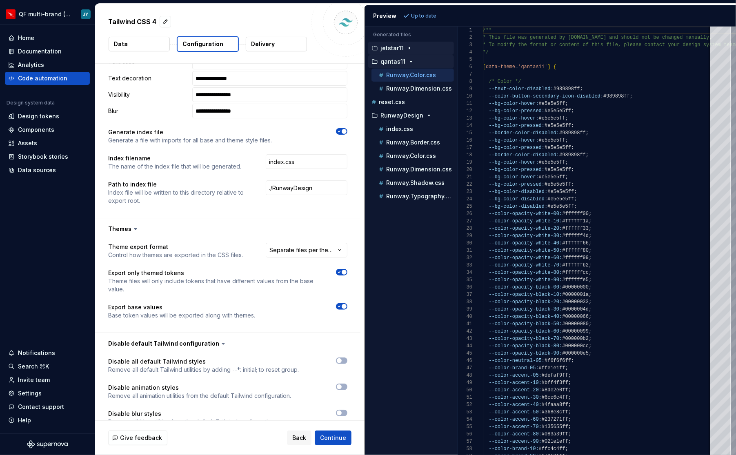
click at [409, 49] on icon "button" at bounding box center [409, 48] width 7 height 7
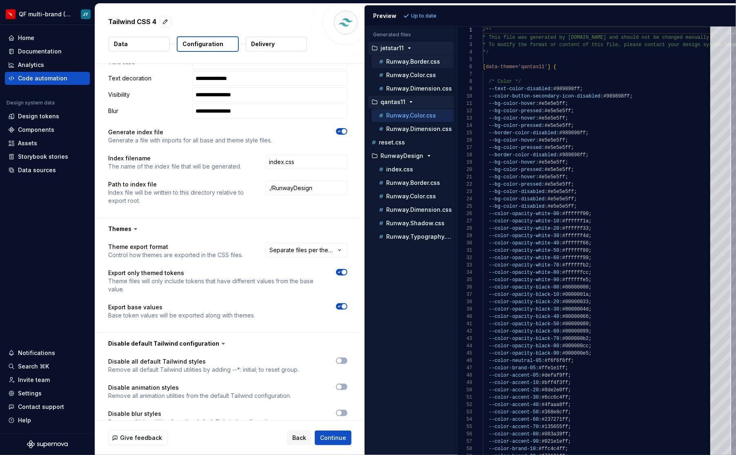
click at [412, 62] on p "Runway.Border.css" at bounding box center [413, 61] width 54 height 7
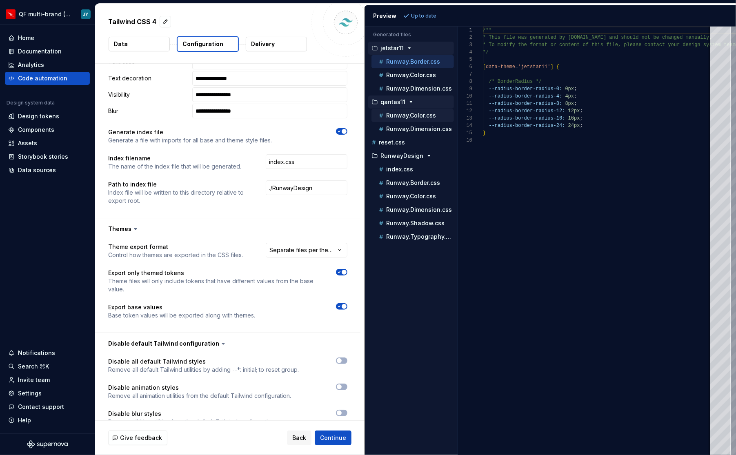
click at [419, 111] on div "Runway.Color.css" at bounding box center [415, 115] width 77 height 8
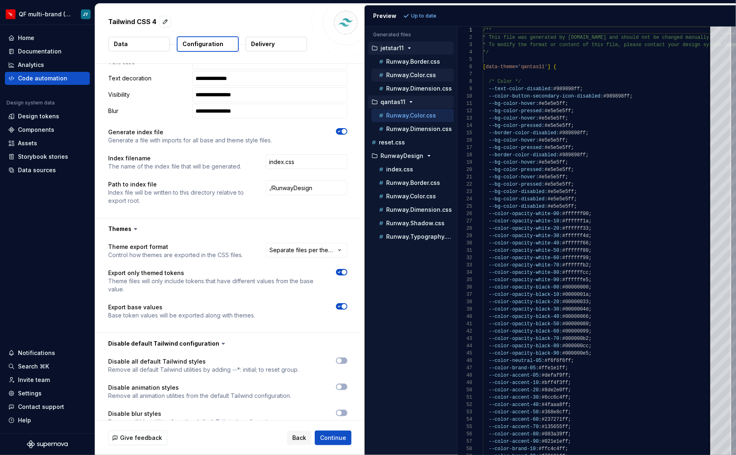
click at [426, 75] on p "Runway.Color.css" at bounding box center [411, 75] width 50 height 7
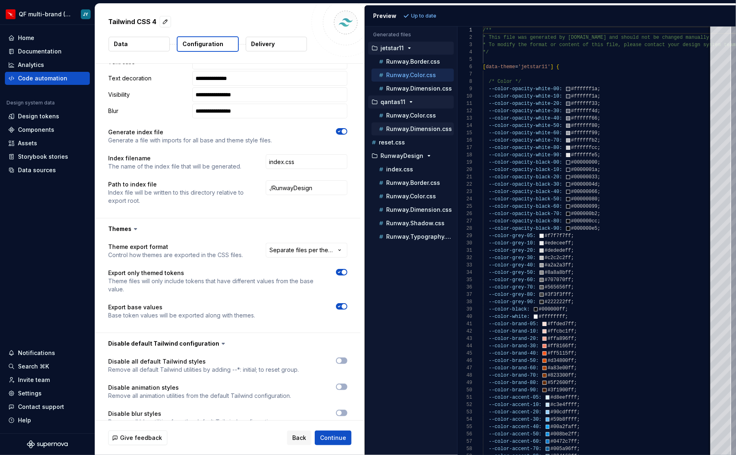
click at [436, 130] on div "Runway.Dimension.css" at bounding box center [415, 129] width 77 height 8
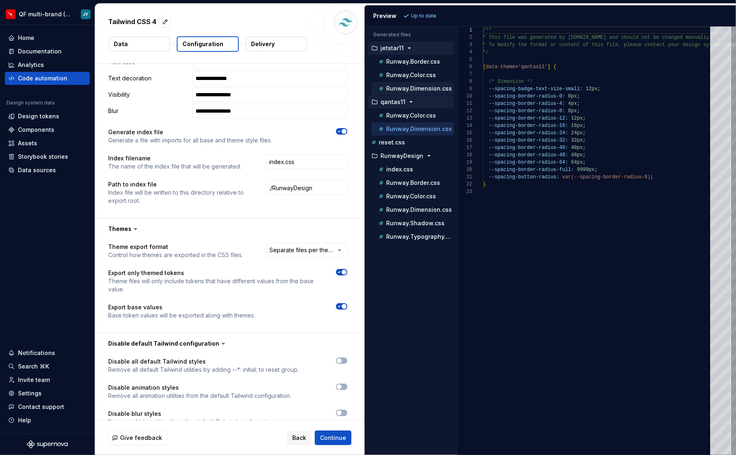
click at [438, 89] on p "Runway.Dimension.css" at bounding box center [419, 88] width 66 height 7
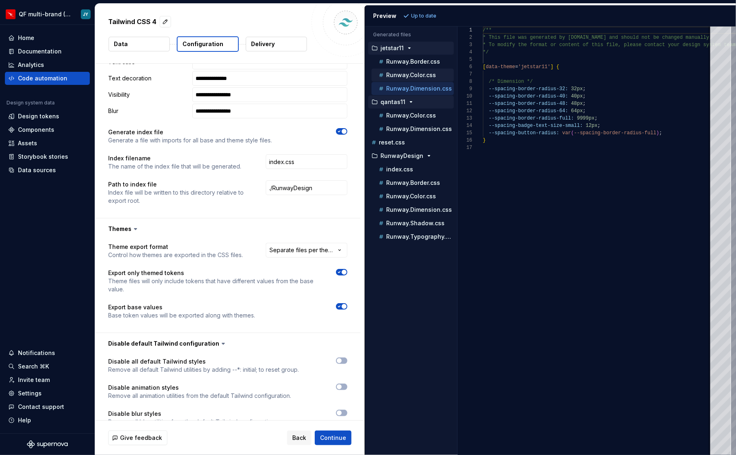
click at [420, 73] on p "Runway.Color.css" at bounding box center [411, 75] width 50 height 7
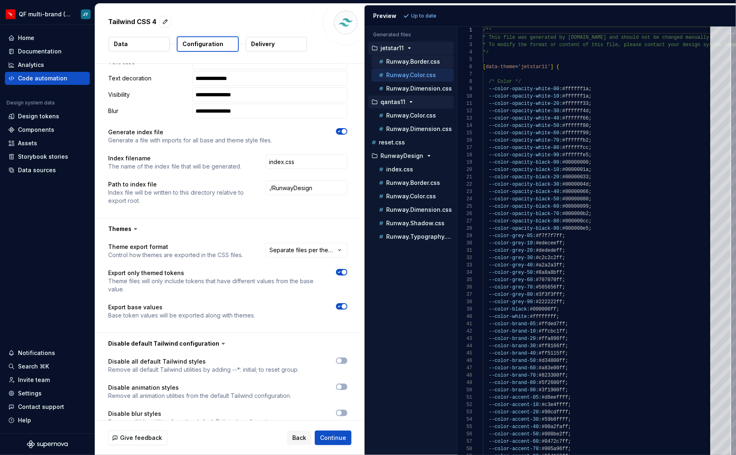
click at [431, 63] on p "Runway.Border.css" at bounding box center [413, 61] width 54 height 7
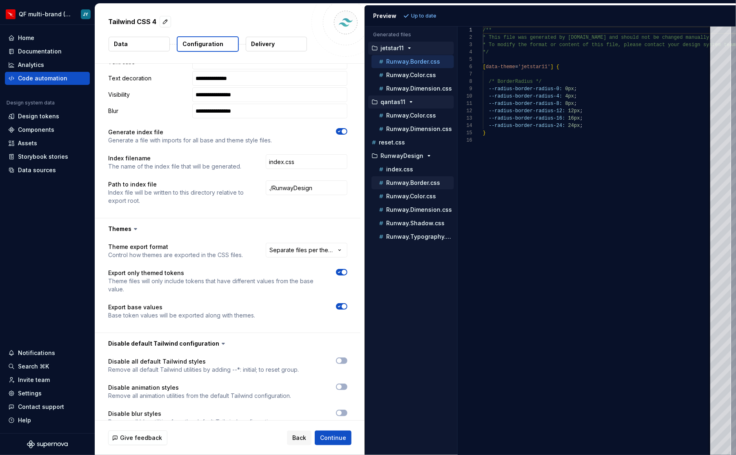
click at [417, 180] on p "Runway.Border.css" at bounding box center [413, 183] width 54 height 7
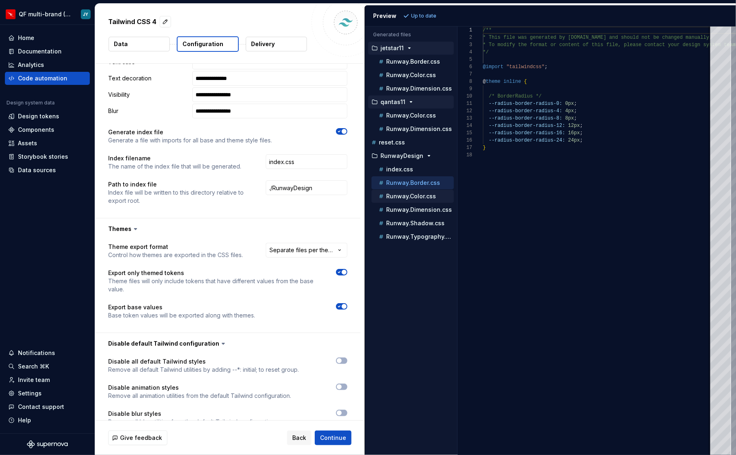
click at [421, 193] on p "Runway.Color.css" at bounding box center [411, 196] width 50 height 7
type textarea "**********"
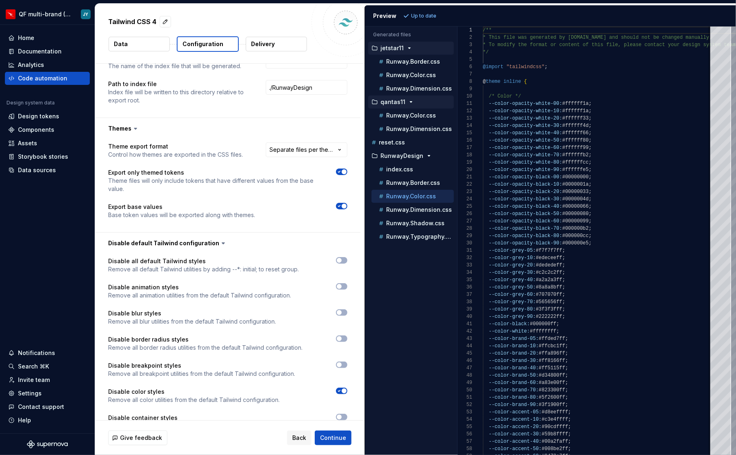
scroll to position [952, 0]
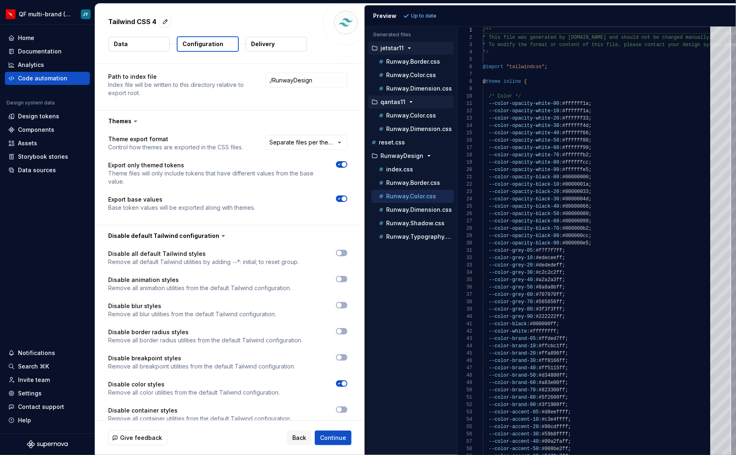
click at [342, 196] on icon "button" at bounding box center [339, 198] width 7 height 5
click at [435, 13] on span "Refresh preview" at bounding box center [431, 16] width 41 height 7
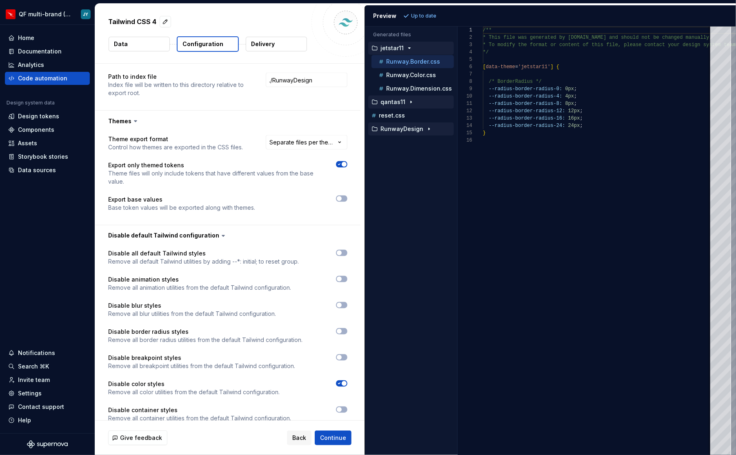
click at [426, 129] on icon "button" at bounding box center [429, 129] width 7 height 7
click at [418, 140] on div "index.css" at bounding box center [415, 142] width 77 height 8
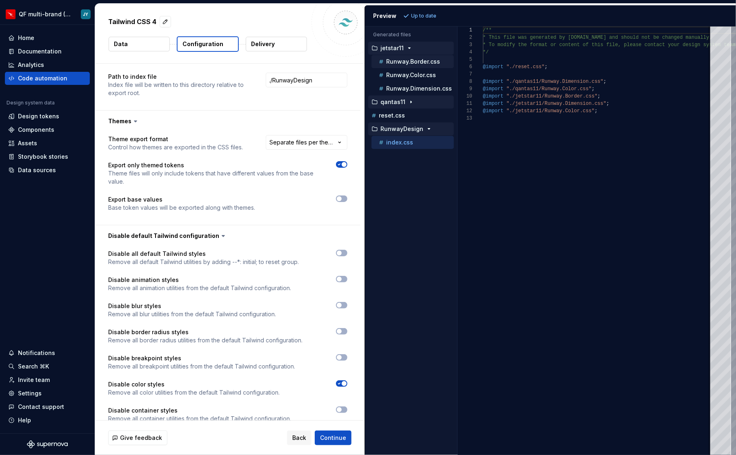
click at [436, 62] on p "Runway.Border.css" at bounding box center [413, 61] width 54 height 7
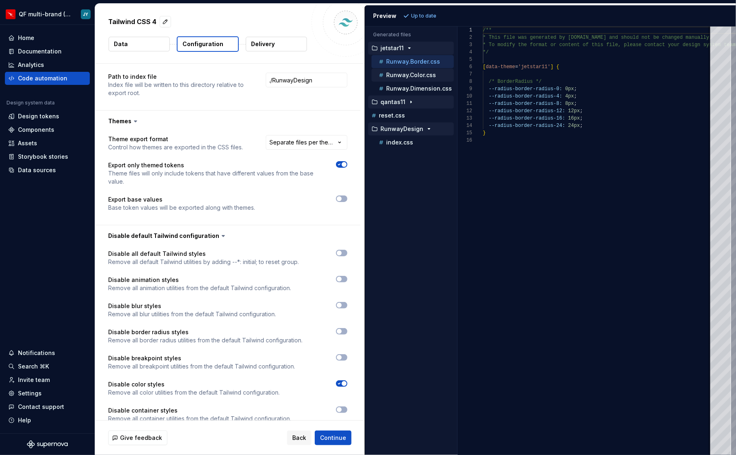
click at [435, 77] on div "Runway.Color.css" at bounding box center [415, 75] width 77 height 8
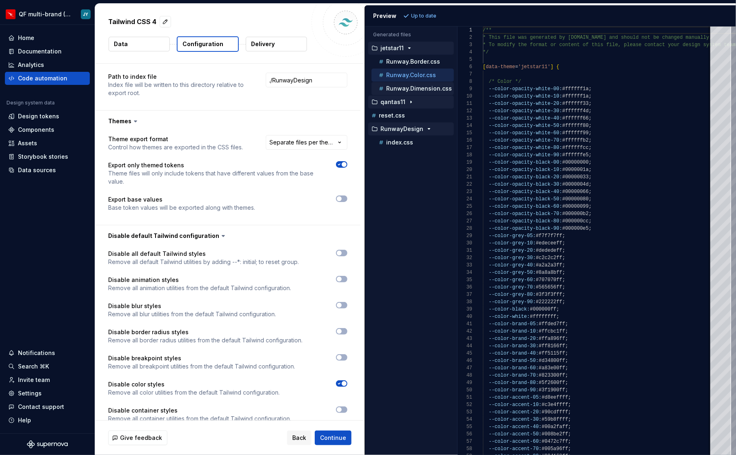
click at [435, 87] on p "Runway.Dimension.css" at bounding box center [419, 88] width 66 height 7
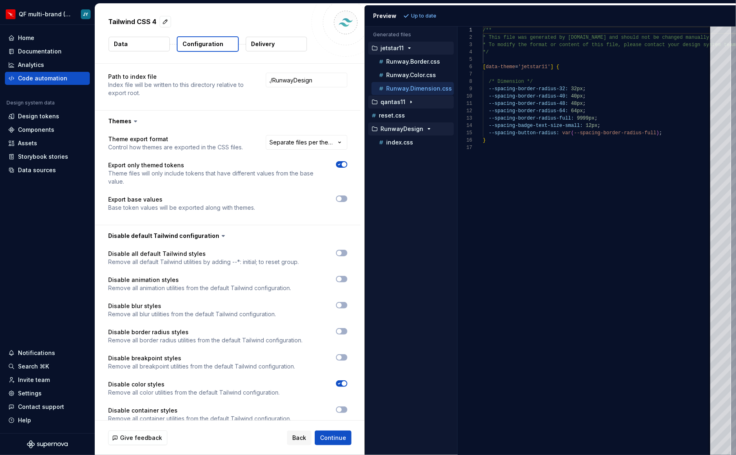
click at [430, 101] on div "qantas11" at bounding box center [412, 102] width 84 height 7
click at [429, 113] on p "Runway.Color.css" at bounding box center [411, 115] width 50 height 7
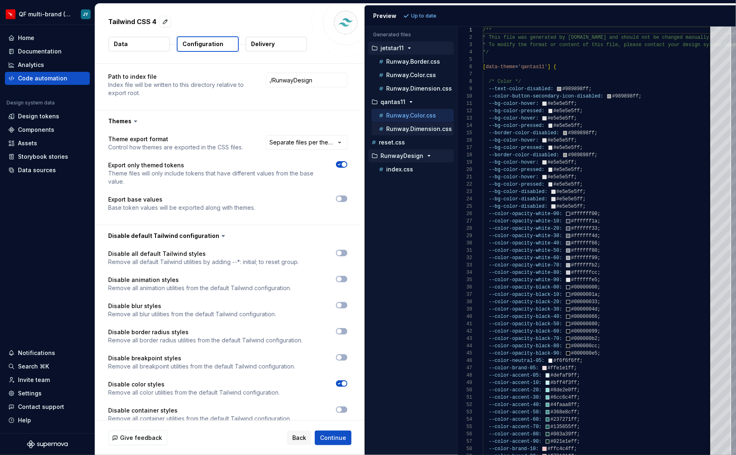
click at [431, 126] on p "Runway.Dimension.css" at bounding box center [419, 129] width 66 height 7
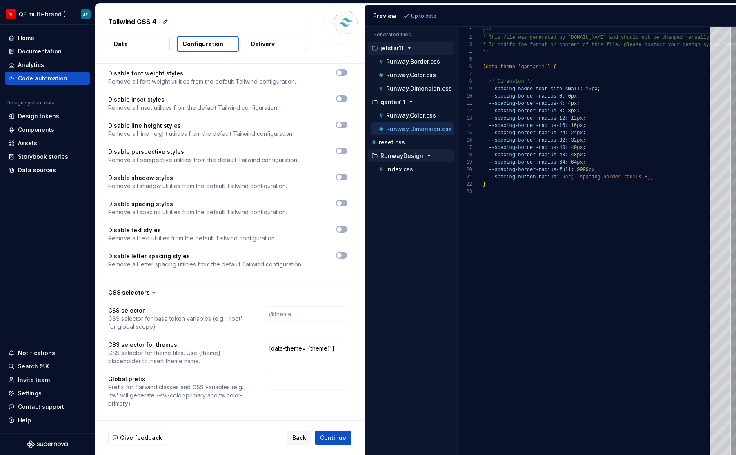
scroll to position [1414, 0]
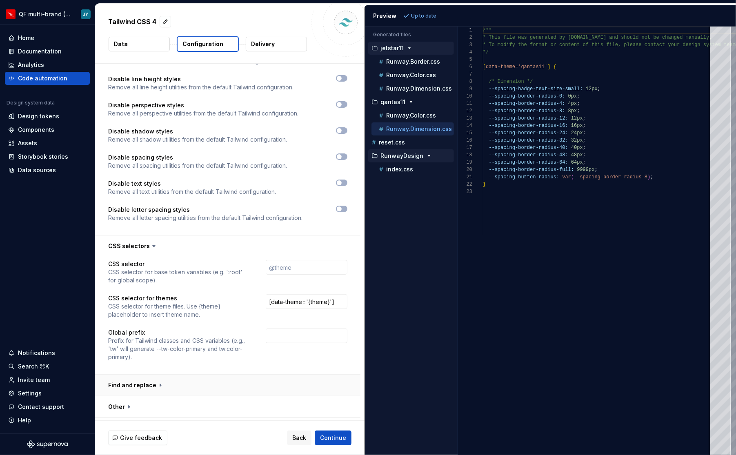
click at [164, 375] on button "button" at bounding box center [227, 385] width 265 height 21
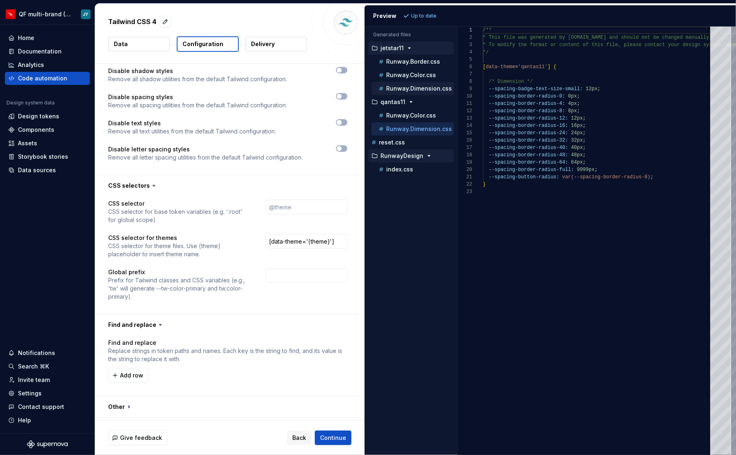
click at [399, 85] on p "Runway.Dimension.css" at bounding box center [419, 88] width 66 height 7
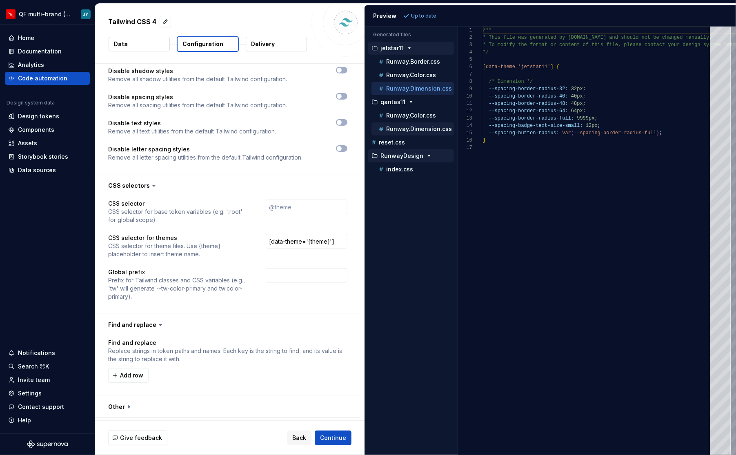
click at [408, 126] on p "Runway.Dimension.css" at bounding box center [419, 129] width 66 height 7
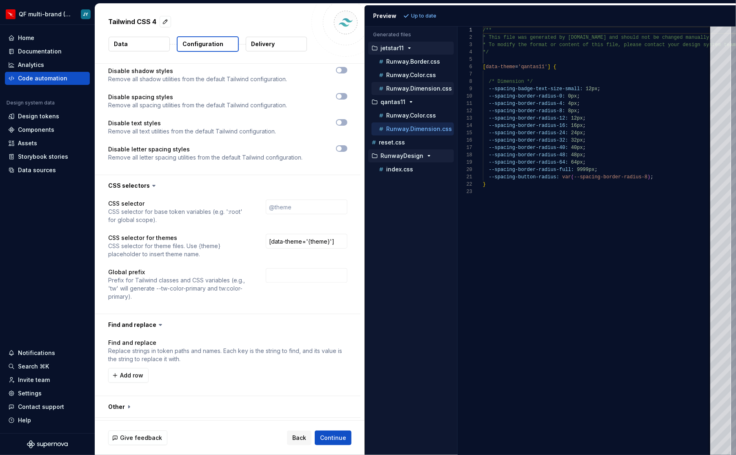
click at [425, 89] on p "Runway.Dimension.css" at bounding box center [419, 88] width 66 height 7
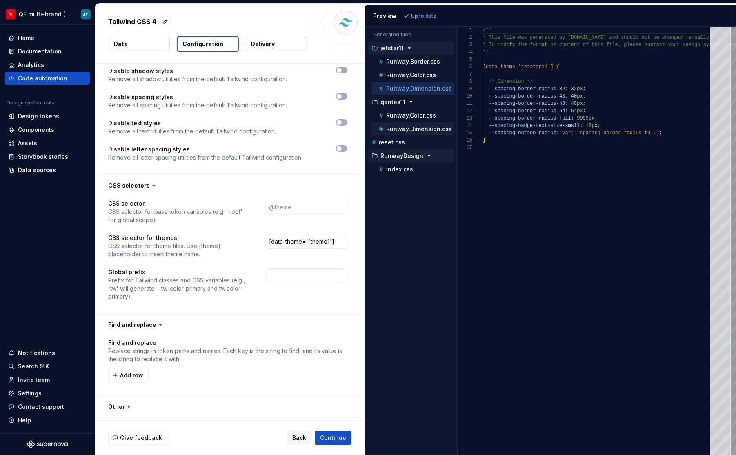
click at [429, 126] on p "Runway.Dimension.css" at bounding box center [419, 129] width 66 height 7
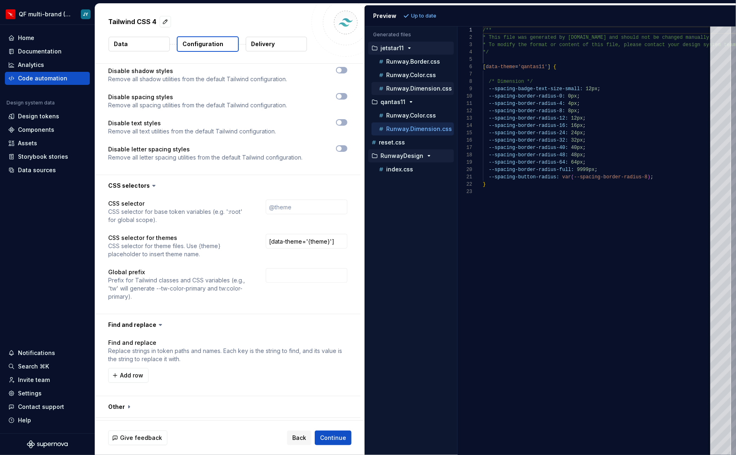
click at [434, 88] on p "Runway.Dimension.css" at bounding box center [419, 88] width 66 height 7
type textarea "**********"
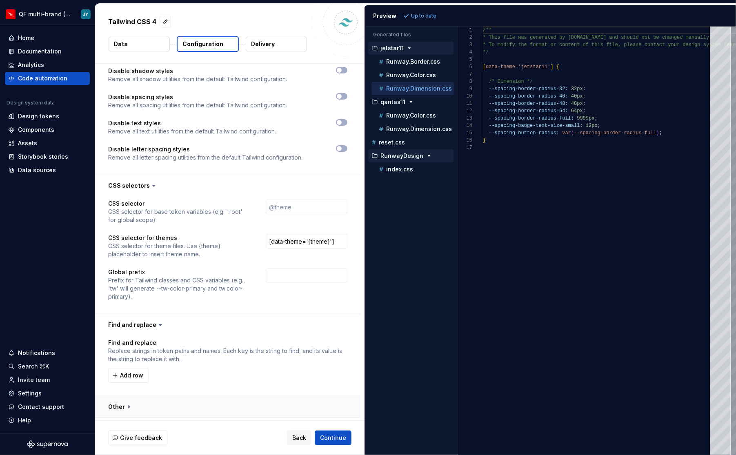
click at [129, 396] on button "button" at bounding box center [227, 406] width 265 height 21
click at [139, 371] on span "Add row" at bounding box center [131, 375] width 23 height 8
click at [345, 370] on button "button" at bounding box center [341, 375] width 11 height 11
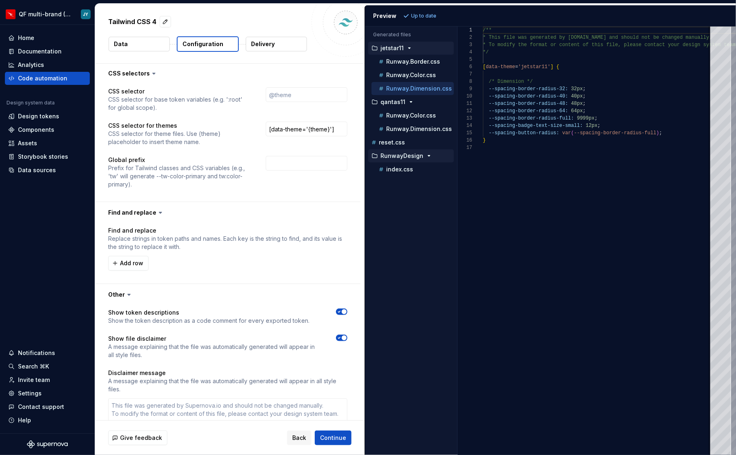
scroll to position [1664, 0]
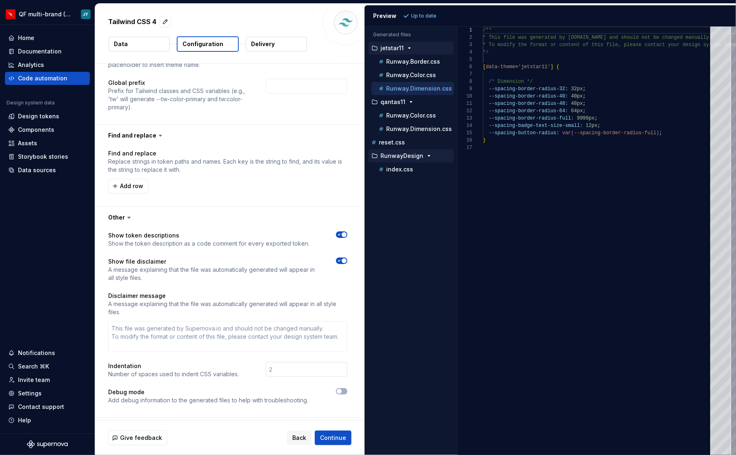
type textarea "*"
type input "1"
click at [346, 362] on input "1" at bounding box center [307, 369] width 82 height 15
type textarea "*"
type input "2"
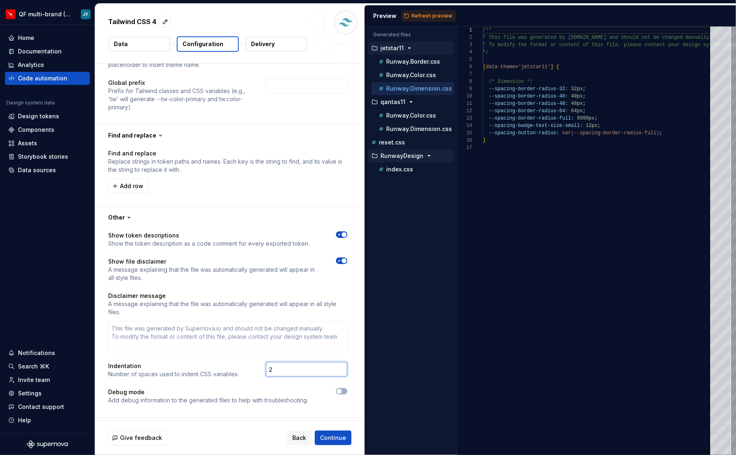
click at [346, 362] on input "2" at bounding box center [307, 369] width 82 height 15
type textarea "*"
type input "3"
click at [345, 362] on input "3" at bounding box center [307, 369] width 82 height 15
type textarea "*"
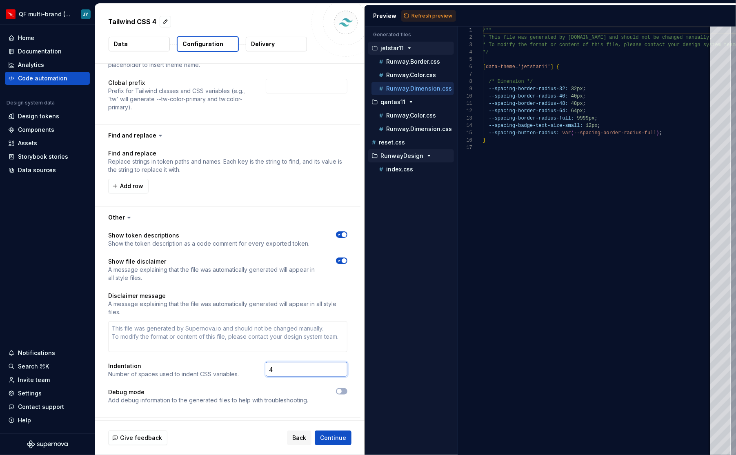
type input "4"
click at [345, 362] on input "4" at bounding box center [307, 369] width 82 height 15
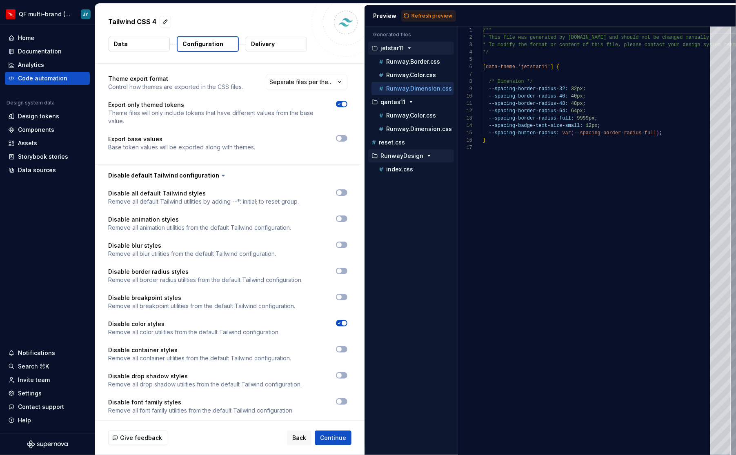
scroll to position [1007, 0]
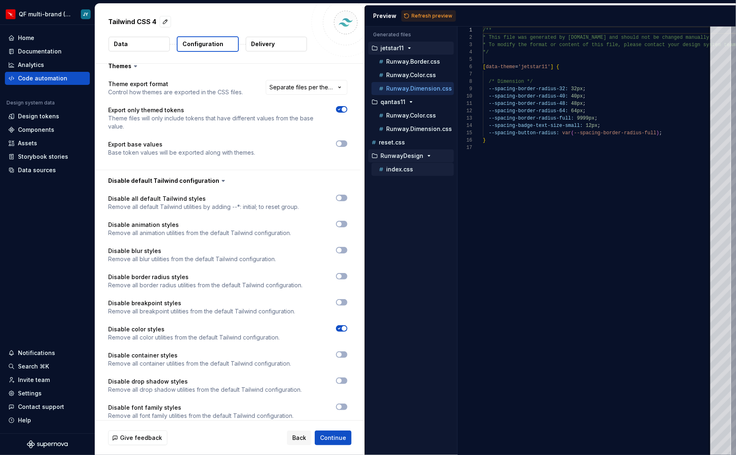
click at [412, 165] on div "index.css" at bounding box center [415, 169] width 77 height 8
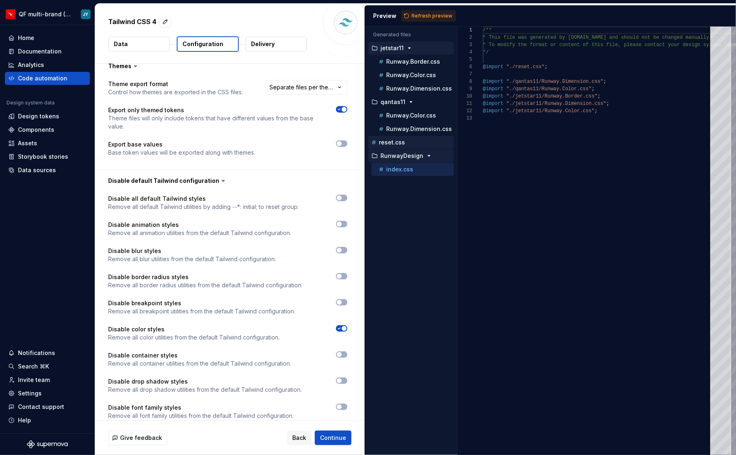
click at [397, 136] on div "reset.css" at bounding box center [411, 142] width 86 height 13
click at [397, 140] on p "reset.css" at bounding box center [392, 142] width 26 height 7
type textarea "**********"
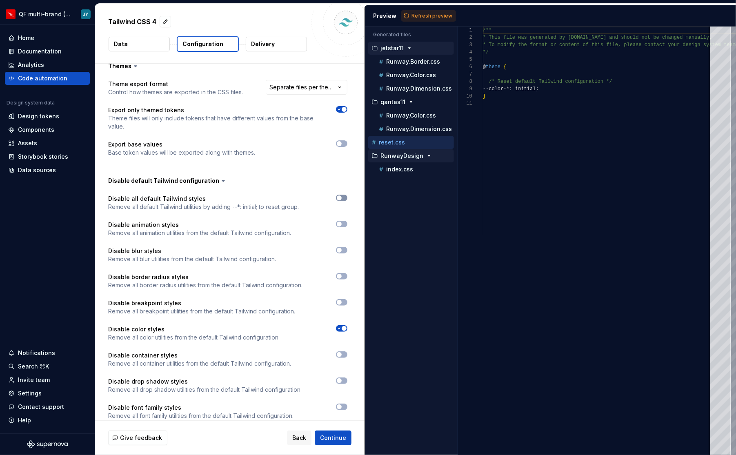
click at [342, 196] on icon "button" at bounding box center [339, 198] width 7 height 5
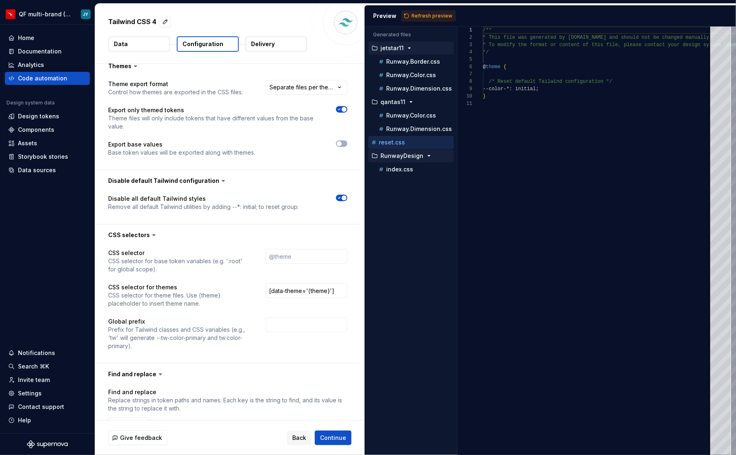
click at [346, 196] on span "button" at bounding box center [344, 198] width 5 height 5
type textarea "*"
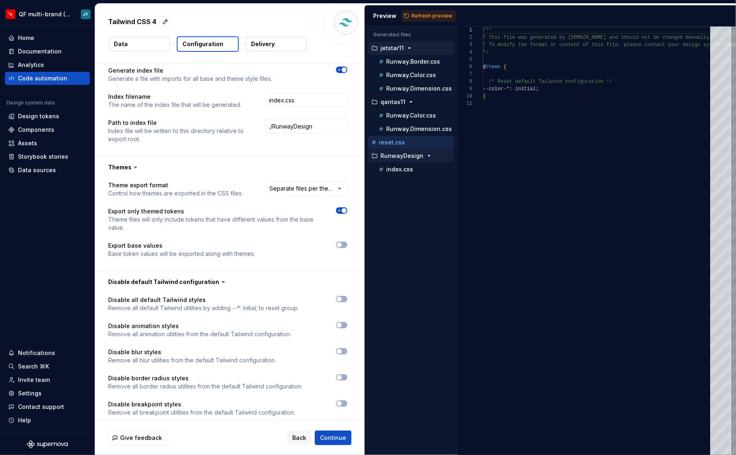
scroll to position [896, 0]
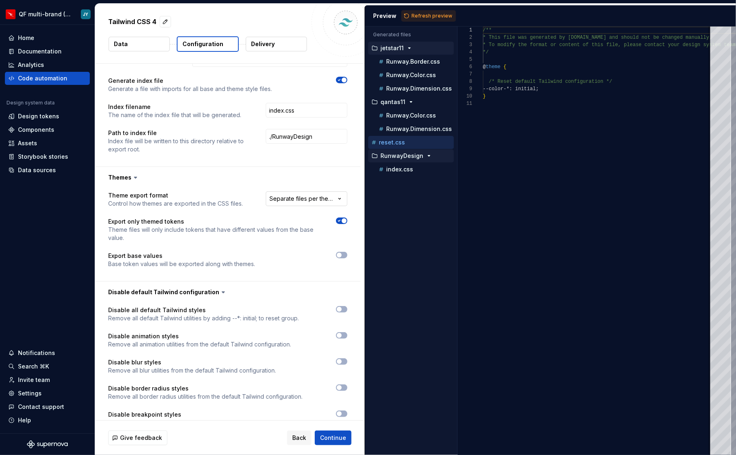
click at [334, 181] on html "**********" at bounding box center [368, 227] width 736 height 455
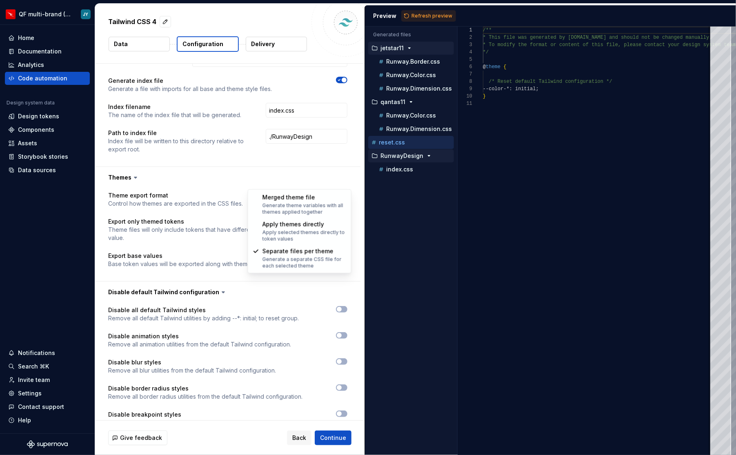
select select "**********"
type textarea "*"
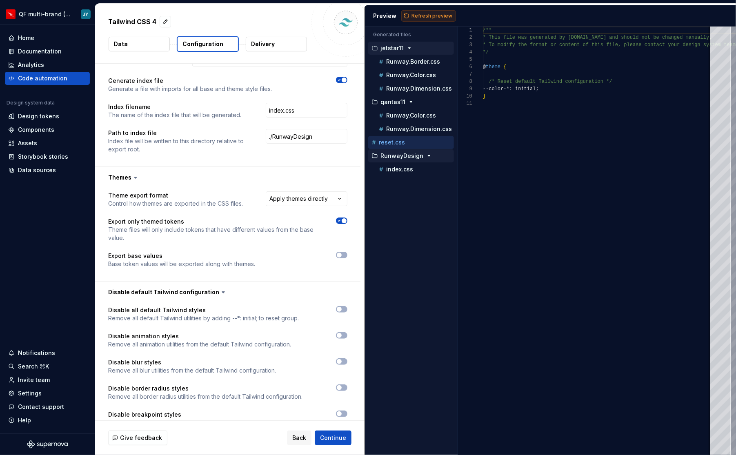
click at [426, 14] on span "Refresh preview" at bounding box center [431, 16] width 41 height 7
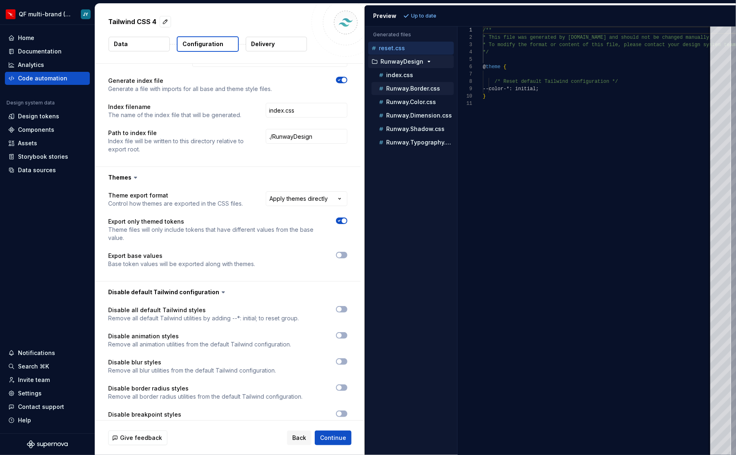
click at [427, 85] on p "Runway.Border.css" at bounding box center [413, 88] width 54 height 7
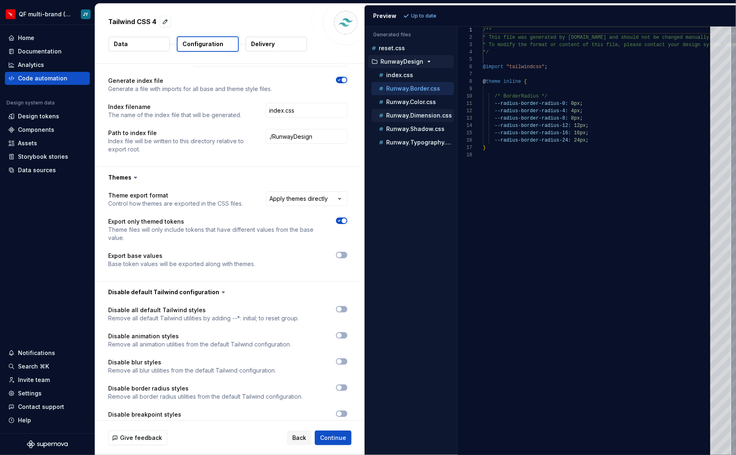
click at [424, 109] on div "Runway.Dimension.css" at bounding box center [412, 115] width 82 height 13
click at [416, 116] on p "Runway.Dimension.css" at bounding box center [419, 115] width 66 height 7
type textarea "**********"
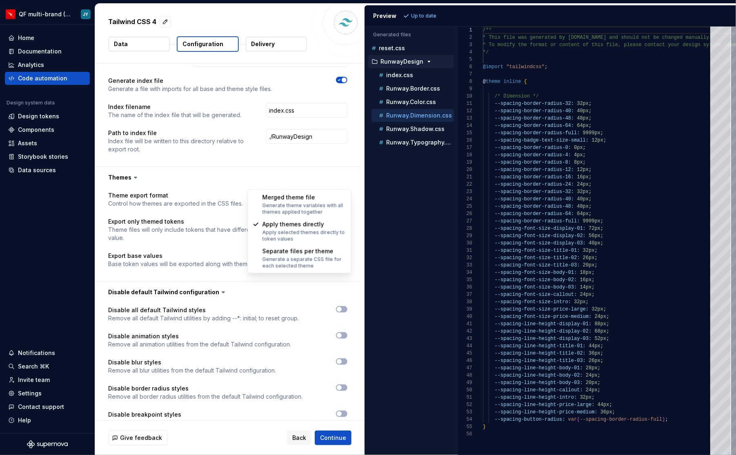
click at [310, 179] on html "**********" at bounding box center [368, 227] width 736 height 455
select select "**********"
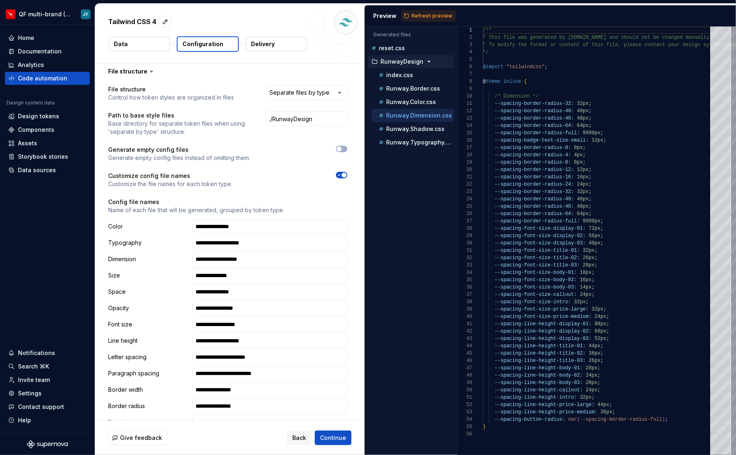
scroll to position [337, 0]
click at [334, 112] on input "./RunwayDesign" at bounding box center [307, 119] width 82 height 15
type textarea "*"
type input "./RunwayDesign/"
type textarea "*"
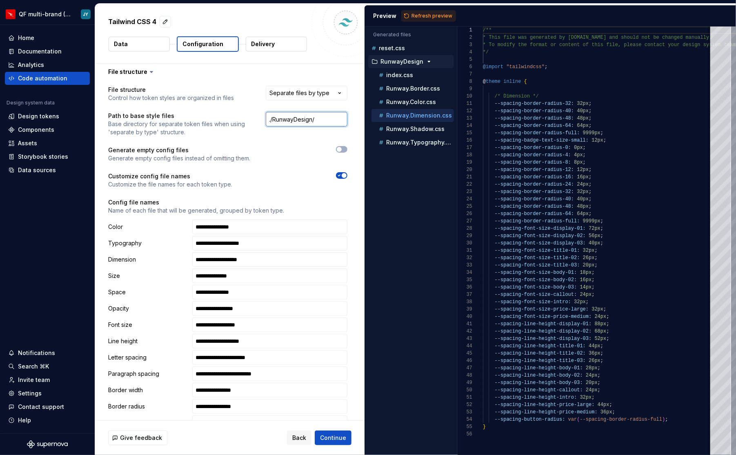
type input "./RunwayDesign/s"
type textarea "*"
type input "./RunwayDesign/st"
type textarea "*"
type input "./RunwayDesign/sty"
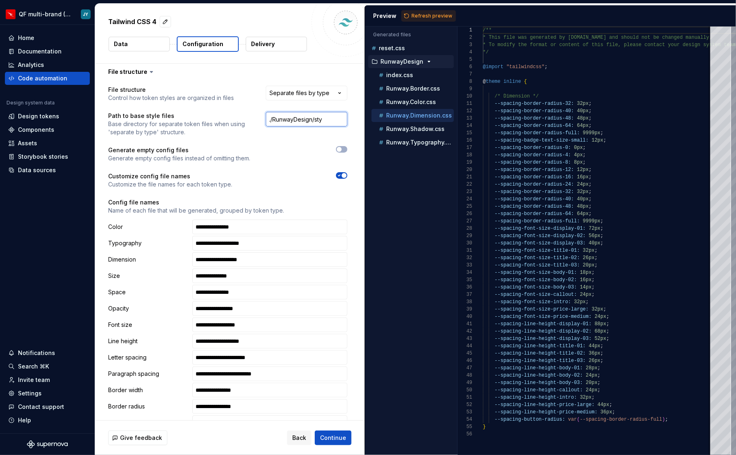
type textarea "*"
type input "./RunwayDesign/styl"
type textarea "*"
type input "./RunwayDesign/style"
type textarea "*"
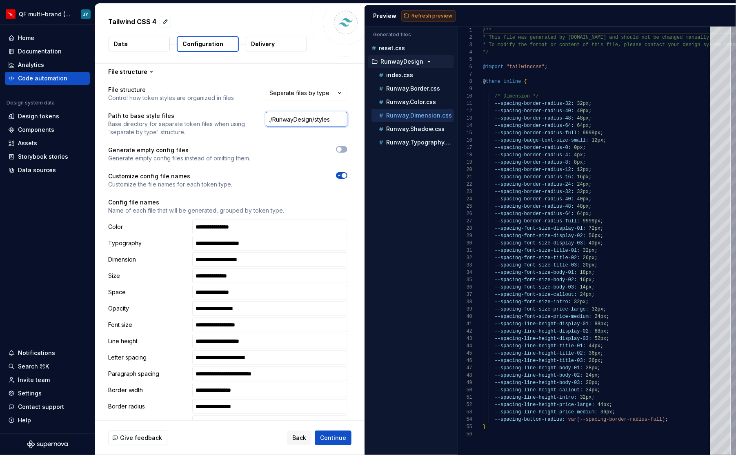
type input "./RunwayDesign/styles"
type textarea "*"
click at [430, 14] on span "Refresh preview" at bounding box center [431, 16] width 41 height 7
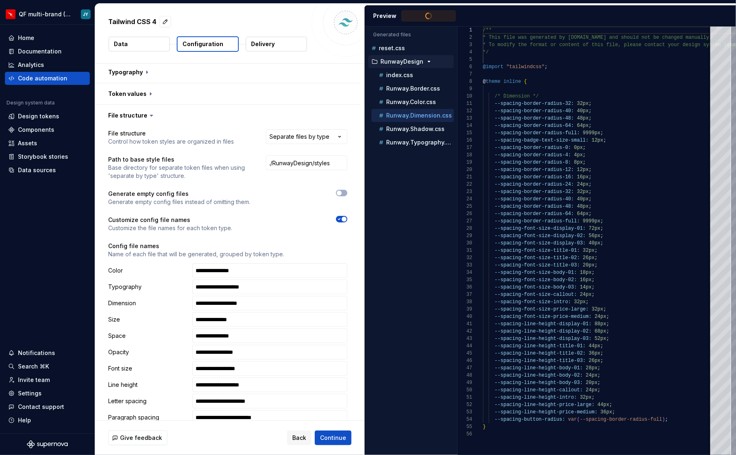
scroll to position [283, 0]
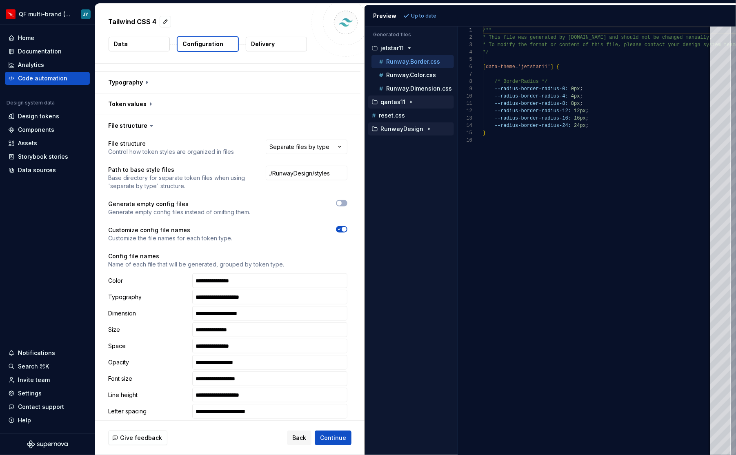
click at [401, 101] on p "qantas11" at bounding box center [392, 102] width 25 height 7
click at [408, 153] on p "RunwayDesign" at bounding box center [401, 156] width 43 height 7
click at [410, 166] on p "index.css" at bounding box center [399, 169] width 27 height 7
type textarea "**********"
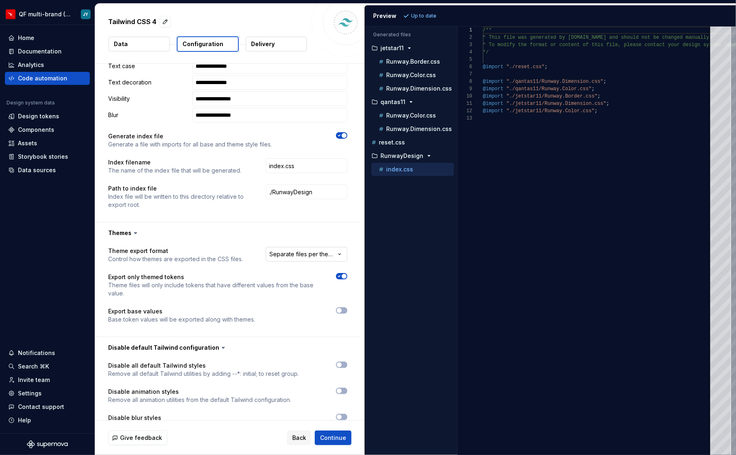
scroll to position [820, 0]
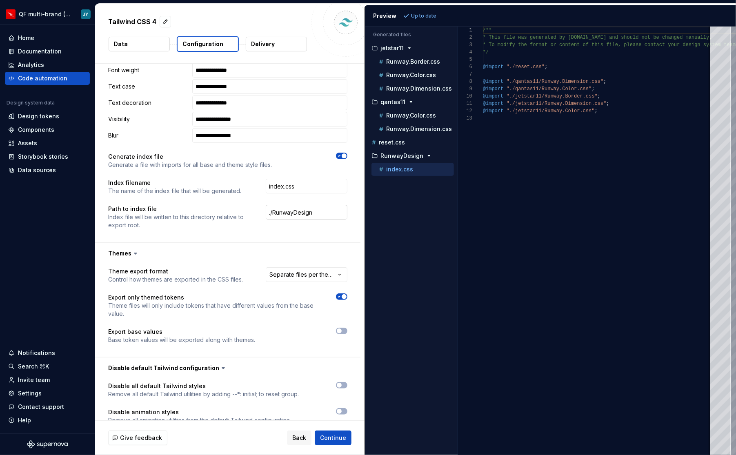
click at [318, 205] on input "./RunwayDesign" at bounding box center [307, 212] width 82 height 15
type textarea "*"
click at [333, 208] on div at bounding box center [307, 217] width 82 height 24
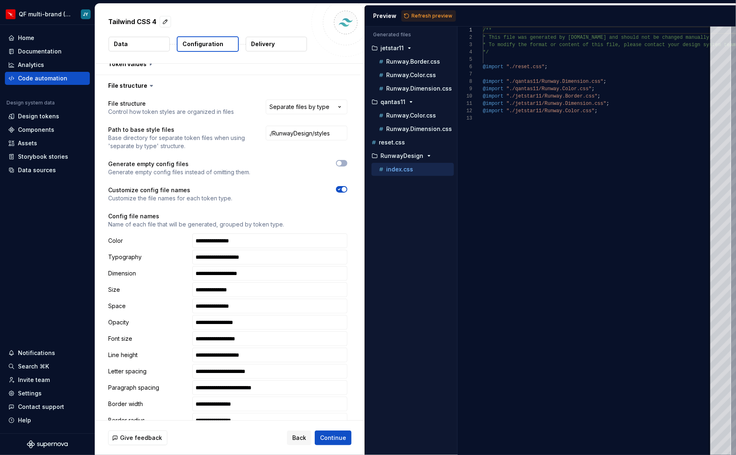
scroll to position [314, 0]
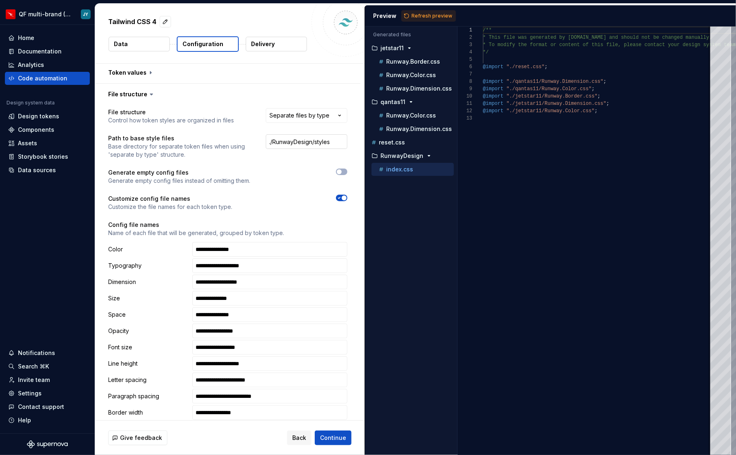
click at [327, 134] on input "./RunwayDesign/styles" at bounding box center [307, 141] width 82 height 15
type textarea "*"
click at [423, 18] on span "Refresh preview" at bounding box center [431, 16] width 41 height 7
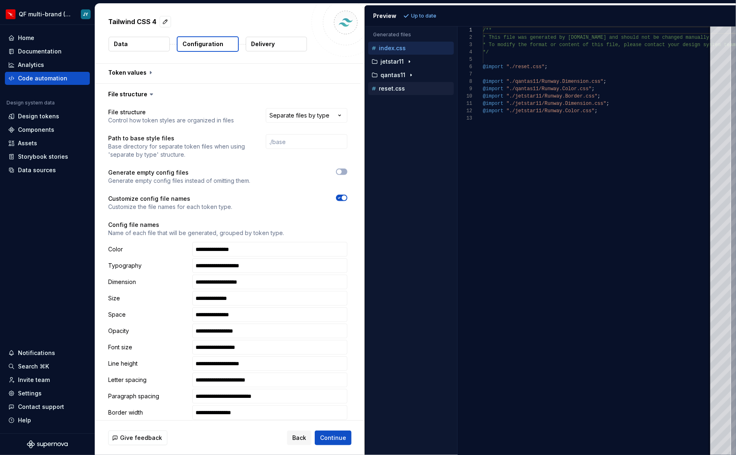
click at [420, 85] on div "reset.css" at bounding box center [412, 89] width 84 height 8
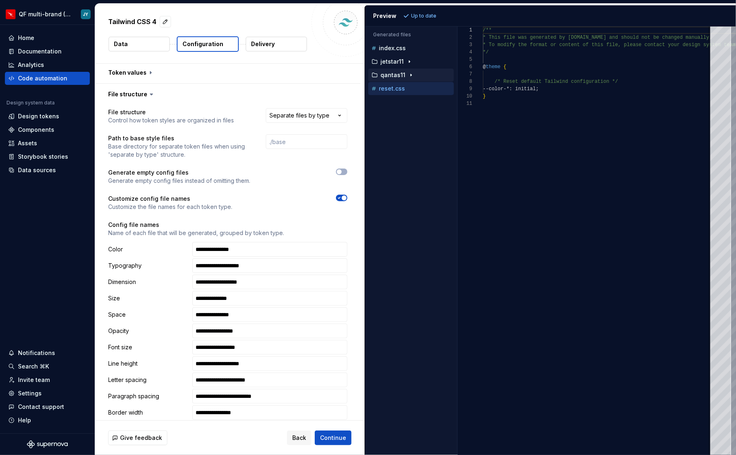
click at [408, 75] on icon "button" at bounding box center [411, 75] width 7 height 7
click at [407, 60] on icon "button" at bounding box center [409, 61] width 7 height 7
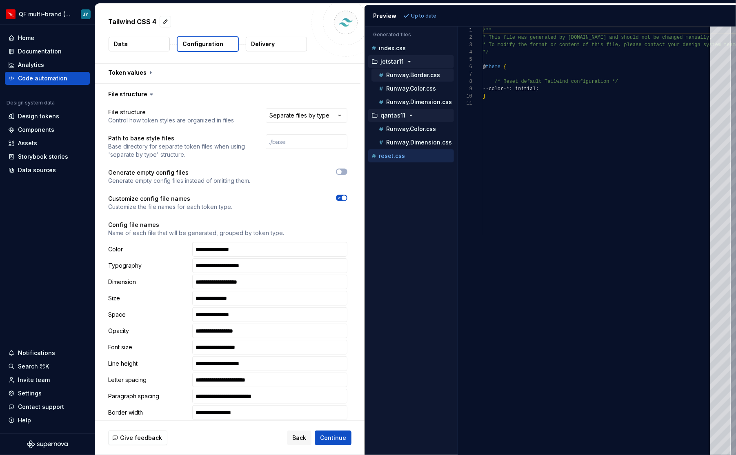
click at [407, 76] on p "Runway.Border.css" at bounding box center [413, 75] width 54 height 7
type textarea "**********"
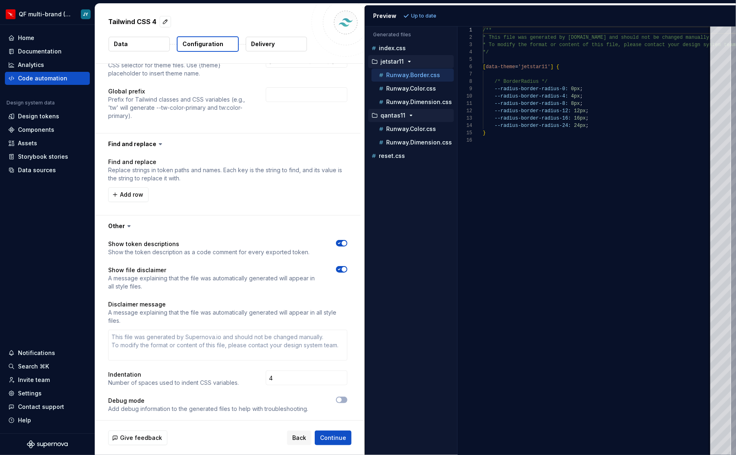
scroll to position [1664, 0]
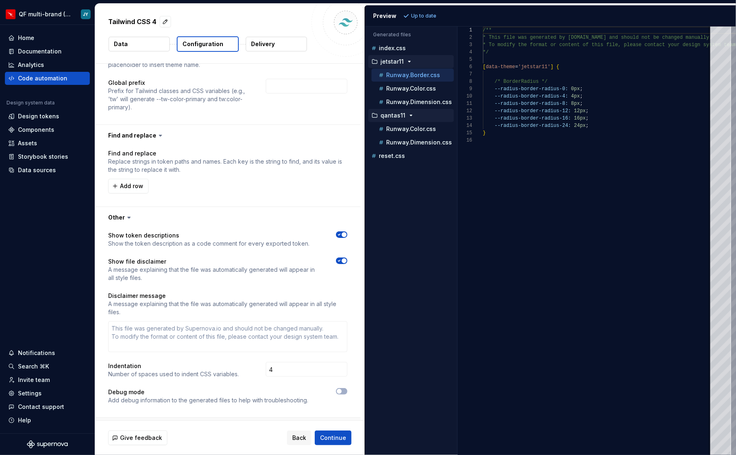
click at [164, 418] on button "button" at bounding box center [227, 428] width 265 height 21
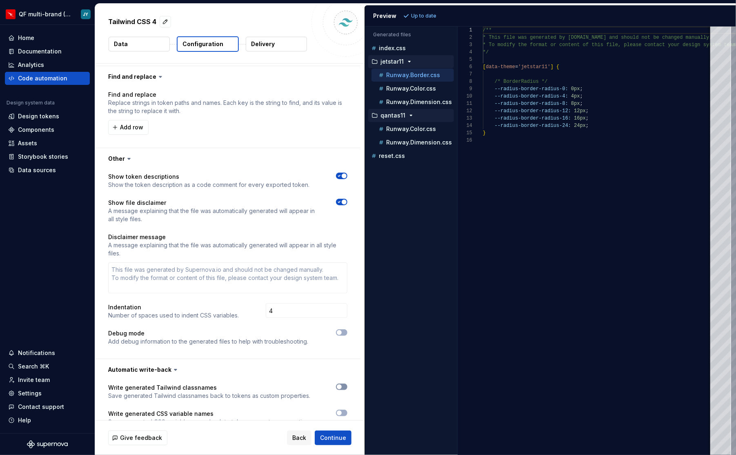
click at [342, 385] on span "button" at bounding box center [339, 387] width 5 height 5
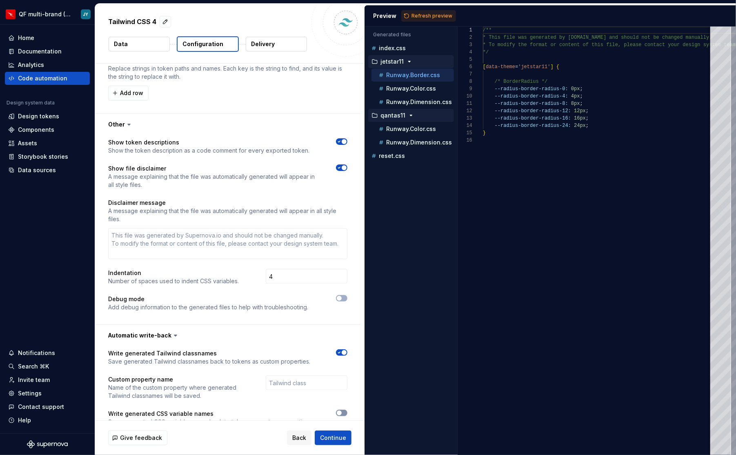
click at [342, 411] on span "button" at bounding box center [339, 413] width 5 height 5
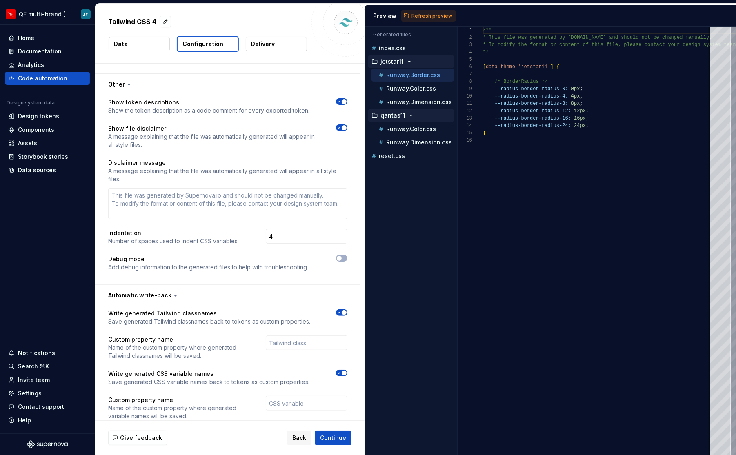
scroll to position [1826, 0]
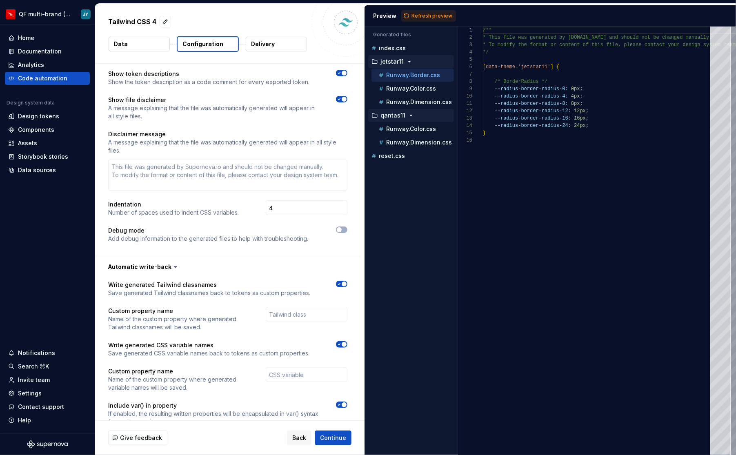
click at [345, 282] on span "button" at bounding box center [344, 284] width 5 height 5
type textarea "*"
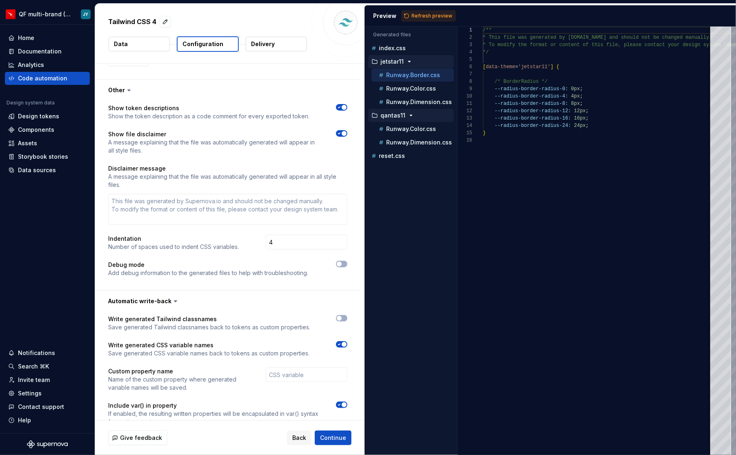
scroll to position [1791, 0]
click at [433, 16] on span "Refresh preview" at bounding box center [431, 16] width 41 height 7
click at [400, 126] on p "Runway.Color.css" at bounding box center [411, 129] width 50 height 7
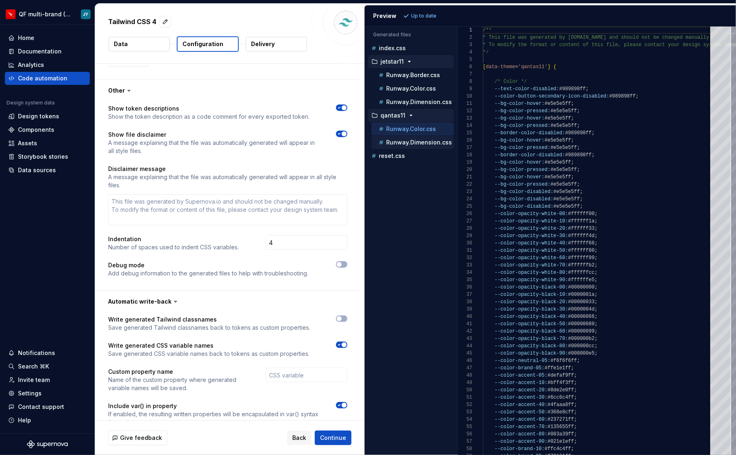
click at [407, 139] on p "Runway.Dimension.css" at bounding box center [419, 142] width 66 height 7
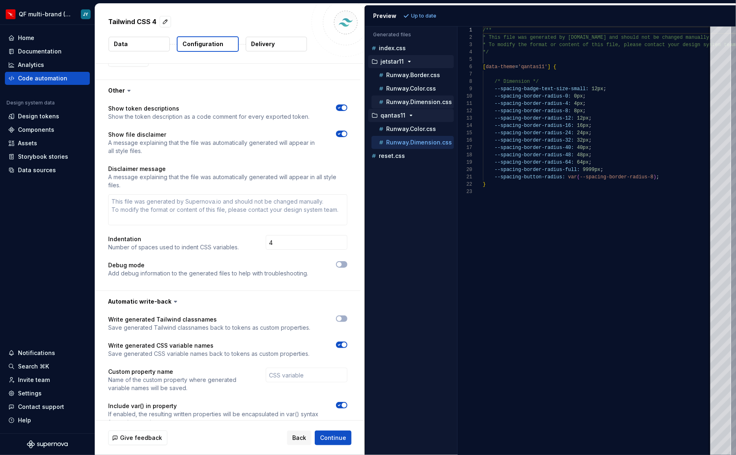
click at [415, 96] on div "Runway.Dimension.css" at bounding box center [412, 102] width 82 height 13
click at [423, 85] on div "Runway.Color.css" at bounding box center [415, 89] width 77 height 8
type textarea "**********"
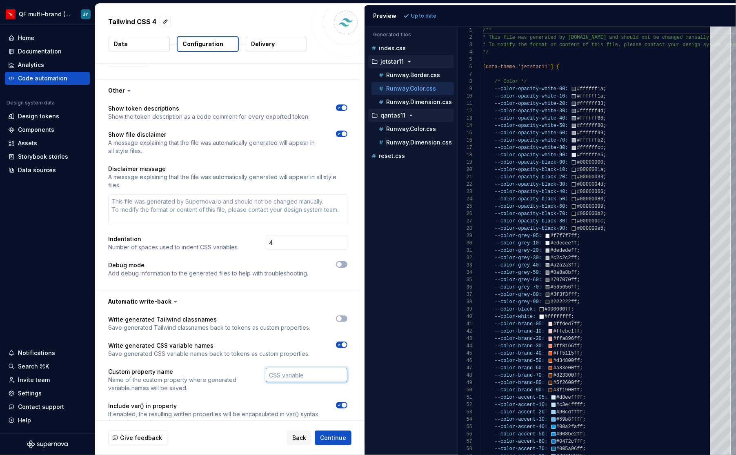
click at [304, 368] on input "text" at bounding box center [307, 375] width 82 height 15
type textarea "*"
type input "F"
type textarea "*"
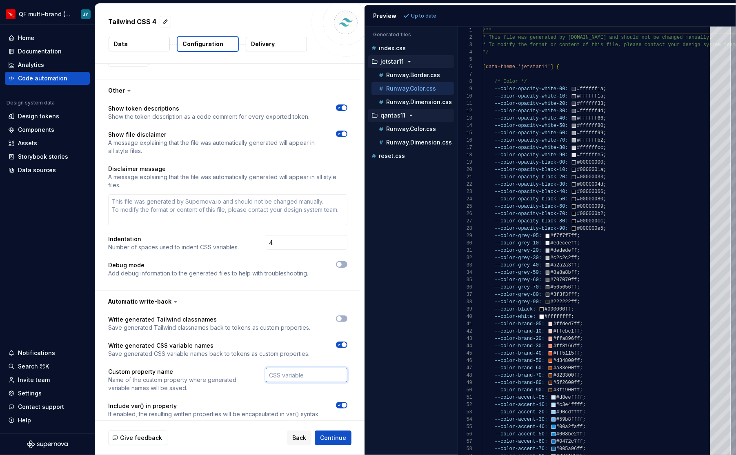
type input "Y"
type textarea "*"
type input "Yo"
type textarea "*"
type input "Yola"
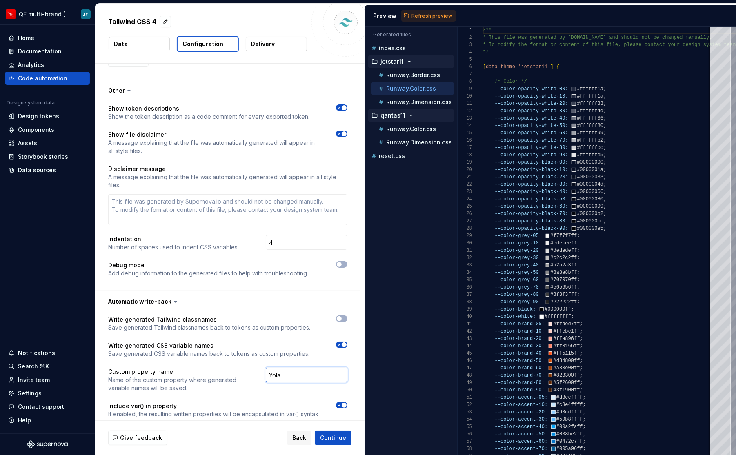
type textarea "*"
type input "Yolad"
type textarea "*"
type input "Yolada"
type textarea "*"
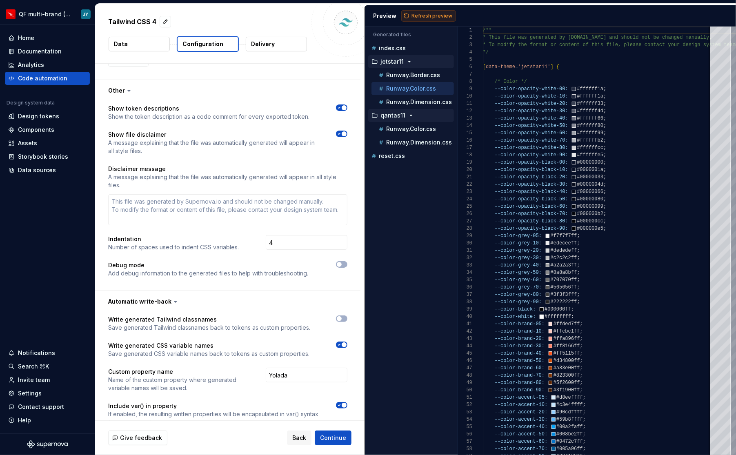
click at [435, 14] on span "Refresh preview" at bounding box center [431, 16] width 41 height 7
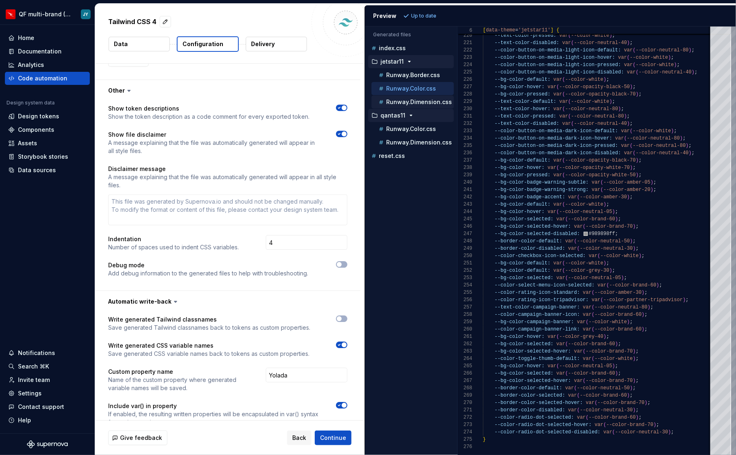
click at [421, 105] on div "Runway.Dimension.css" at bounding box center [412, 102] width 82 height 13
click at [423, 100] on p "Runway.Dimension.css" at bounding box center [419, 102] width 66 height 7
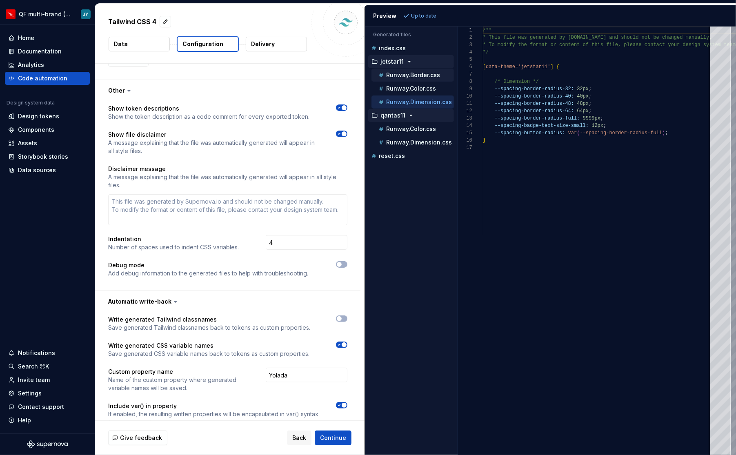
click at [429, 75] on p "Runway.Border.css" at bounding box center [413, 75] width 54 height 7
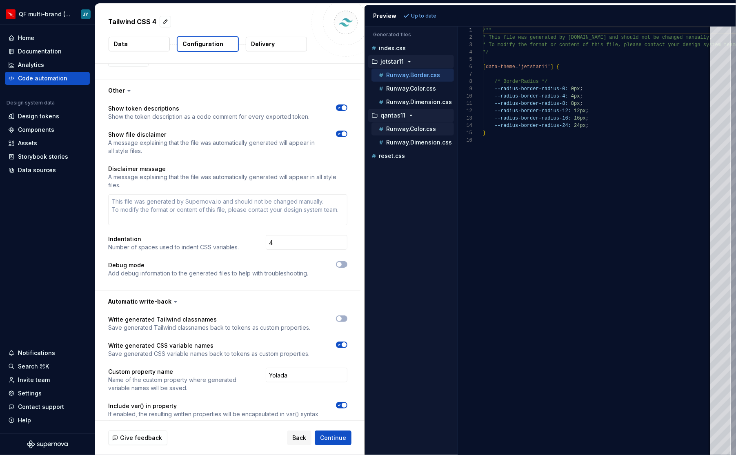
click at [427, 126] on p "Runway.Color.css" at bounding box center [411, 129] width 50 height 7
type textarea "**********"
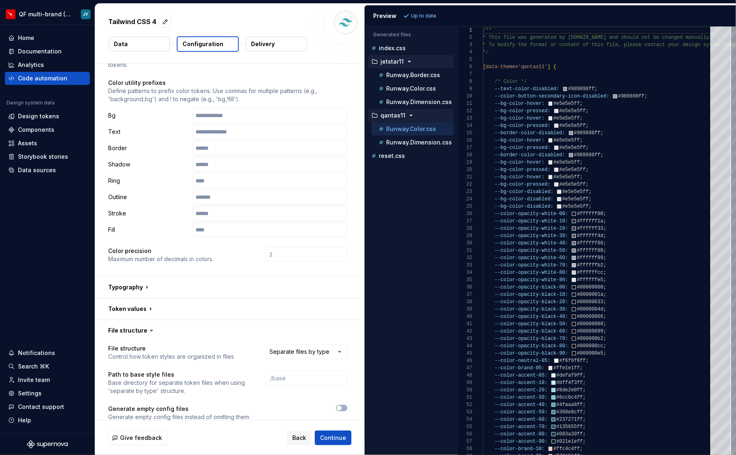
scroll to position [0, 0]
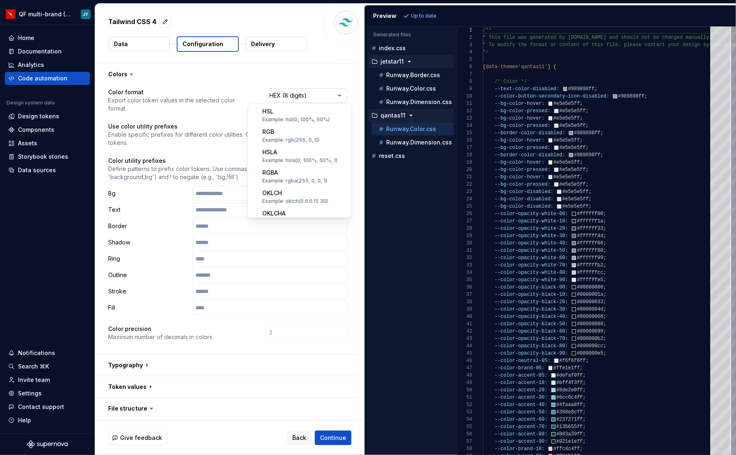
click at [300, 97] on html "**********" at bounding box center [368, 227] width 736 height 455
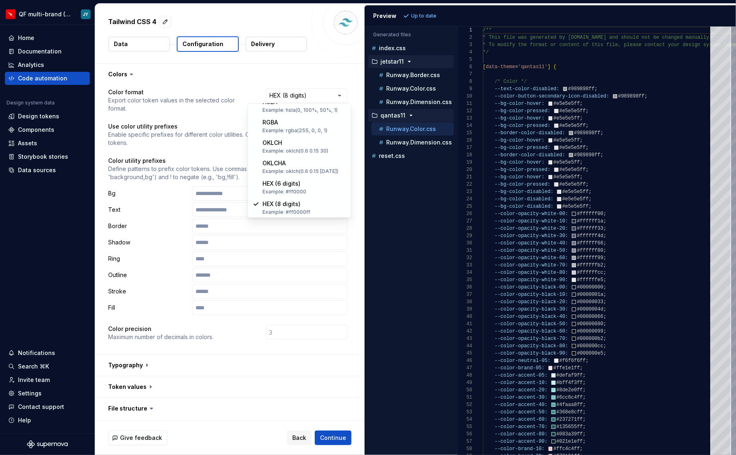
select select "********"
type textarea "*"
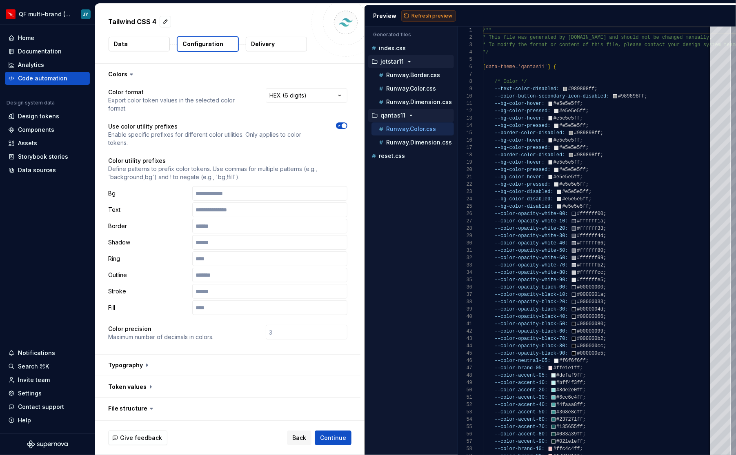
click at [440, 14] on span "Refresh preview" at bounding box center [431, 16] width 41 height 7
type textarea "**********"
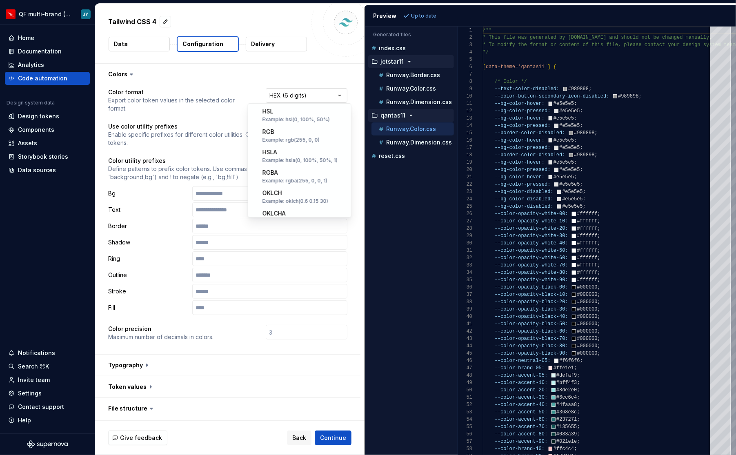
click at [315, 96] on html "**********" at bounding box center [368, 227] width 736 height 455
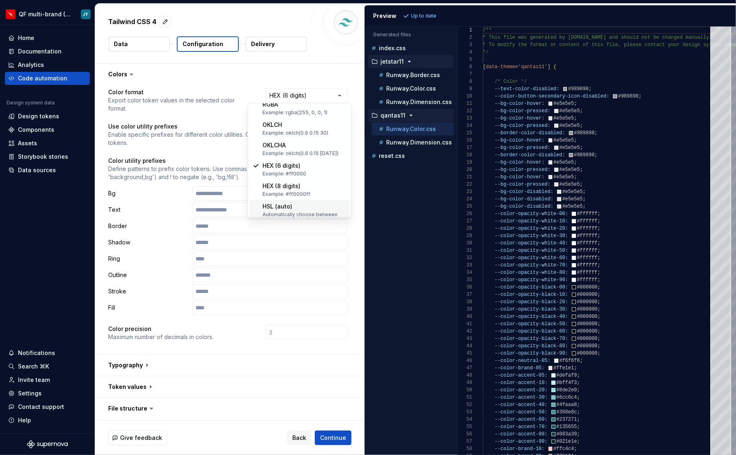
scroll to position [73, 0]
select select "********"
type textarea "*"
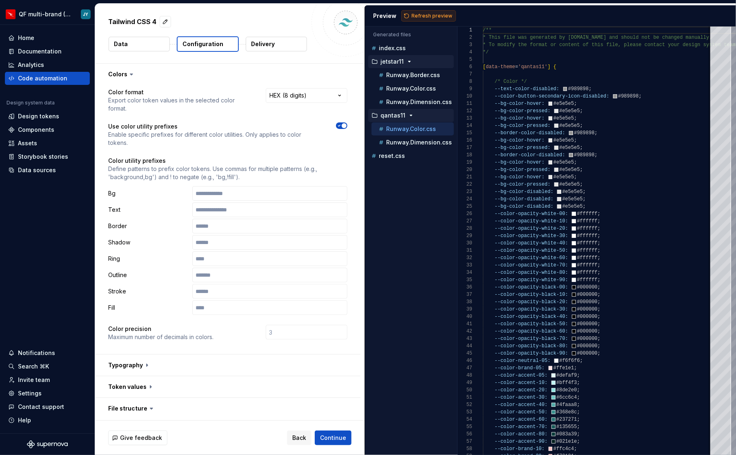
click at [419, 15] on span "Refresh preview" at bounding box center [431, 16] width 41 height 7
click at [411, 140] on p "Runway.Dimension.css" at bounding box center [419, 142] width 66 height 7
type textarea "**********"
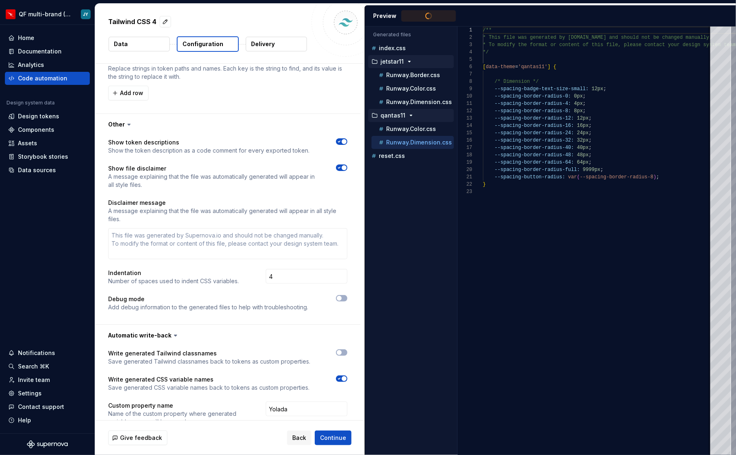
scroll to position [1791, 0]
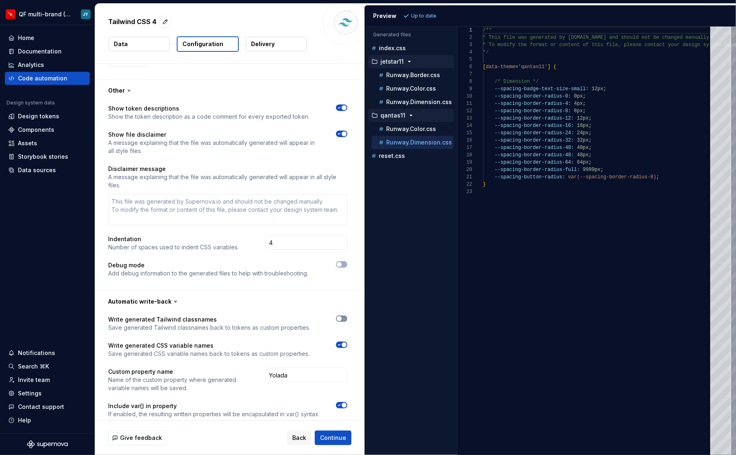
click at [342, 316] on icon "button" at bounding box center [339, 318] width 7 height 5
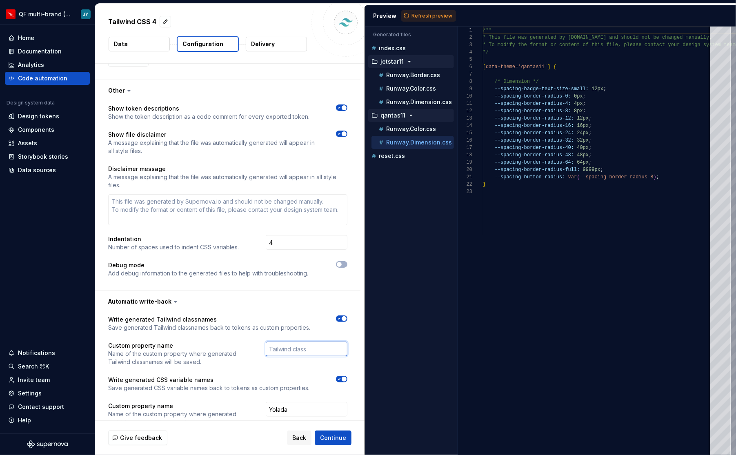
click at [333, 342] on input "text" at bounding box center [307, 349] width 82 height 15
type textarea "*"
type input "Y"
type textarea "*"
type input "Yo"
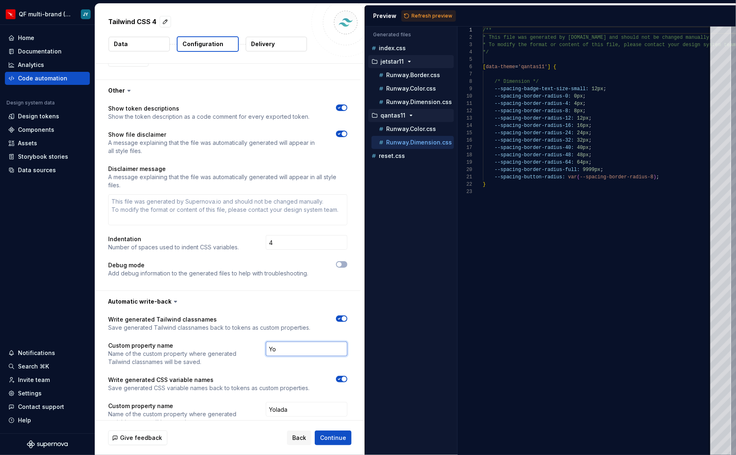
type textarea "*"
type input "Yola"
type textarea "*"
type input "Yolad"
type textarea "*"
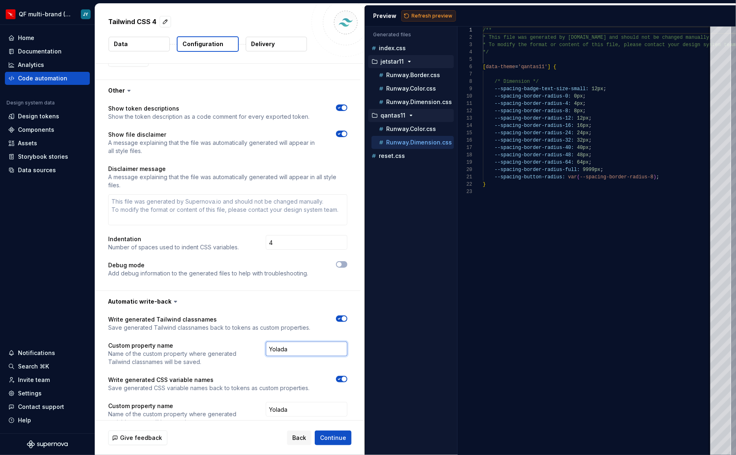
type input "Yolada"
type textarea "*"
click at [426, 10] on button "Refresh preview" at bounding box center [428, 15] width 55 height 11
click at [432, 158] on div "reset.css" at bounding box center [411, 155] width 86 height 13
click at [433, 152] on div "reset.css" at bounding box center [412, 156] width 84 height 8
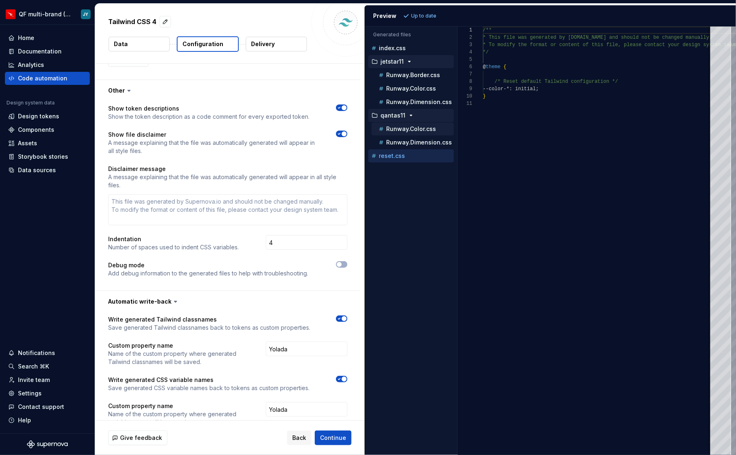
click at [432, 131] on div "Runway.Color.css" at bounding box center [412, 128] width 82 height 13
click at [422, 131] on button "Runway.Color.css" at bounding box center [412, 129] width 82 height 9
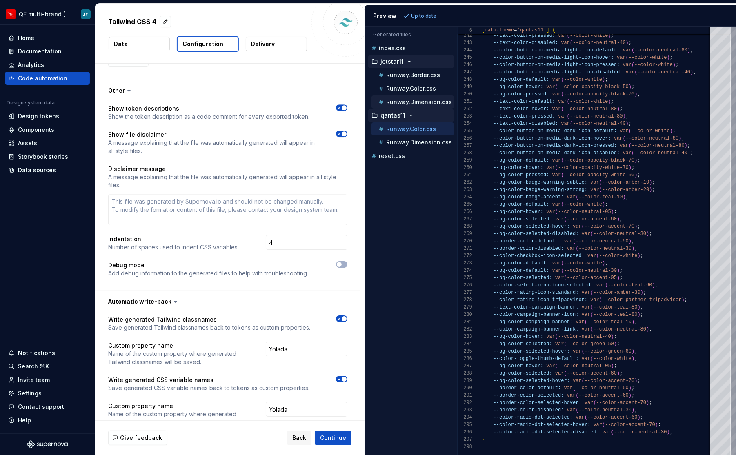
click at [411, 102] on p "Runway.Dimension.css" at bounding box center [419, 102] width 66 height 7
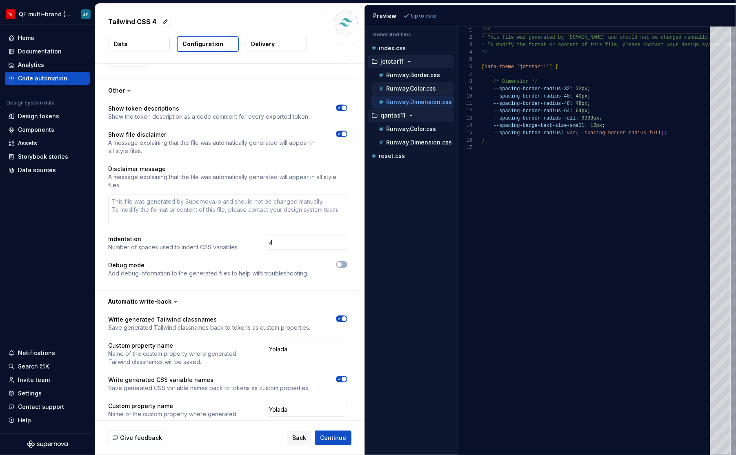
click at [419, 88] on p "Runway.Color.css" at bounding box center [411, 88] width 50 height 7
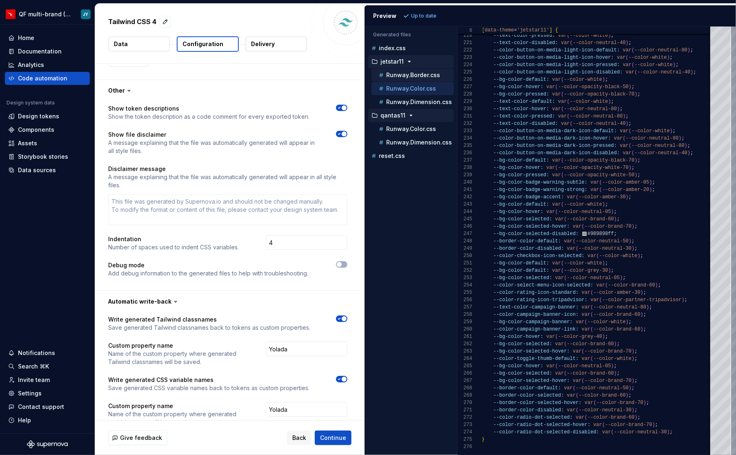
click at [411, 76] on p "Runway.Border.css" at bounding box center [413, 75] width 54 height 7
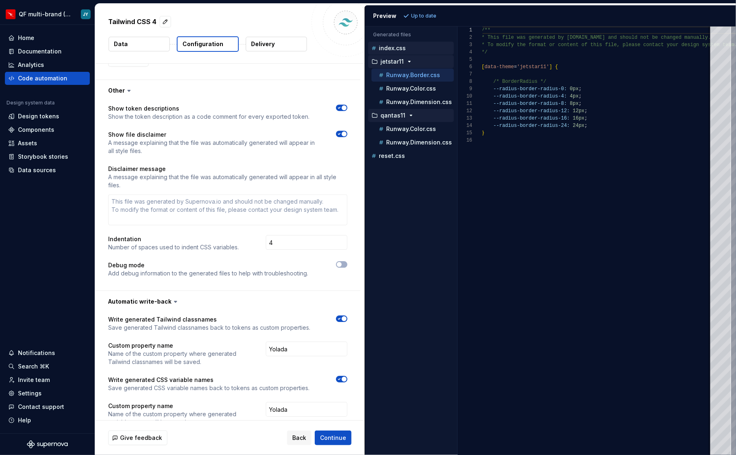
click at [412, 47] on div "index.css" at bounding box center [412, 48] width 84 height 8
type textarea "**********"
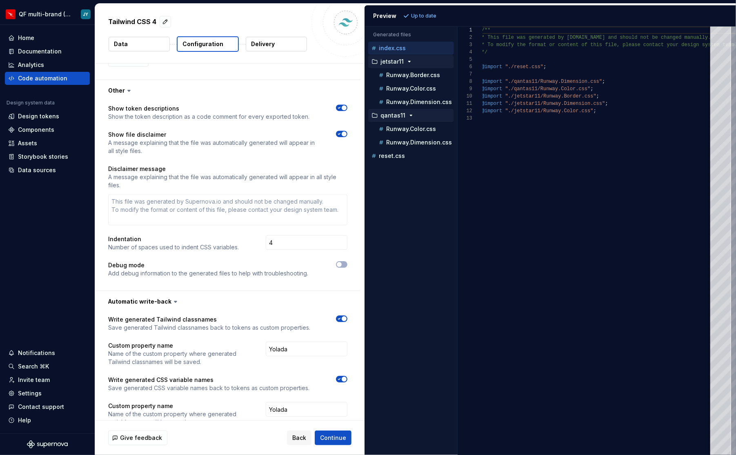
click at [346, 316] on span "button" at bounding box center [344, 318] width 5 height 5
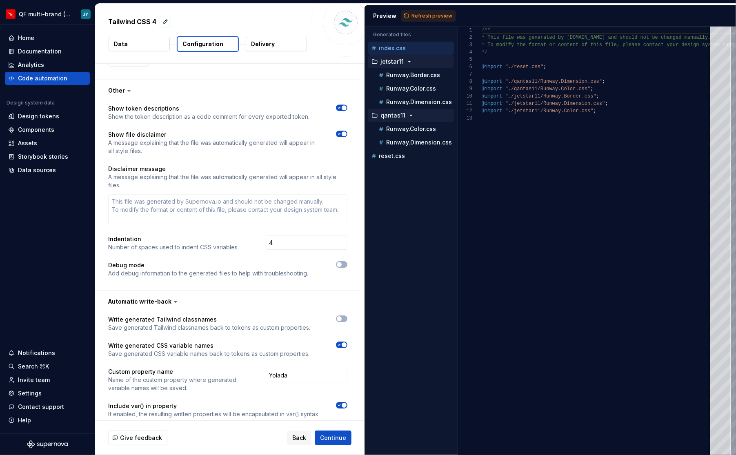
click at [346, 342] on span "button" at bounding box center [344, 344] width 5 height 5
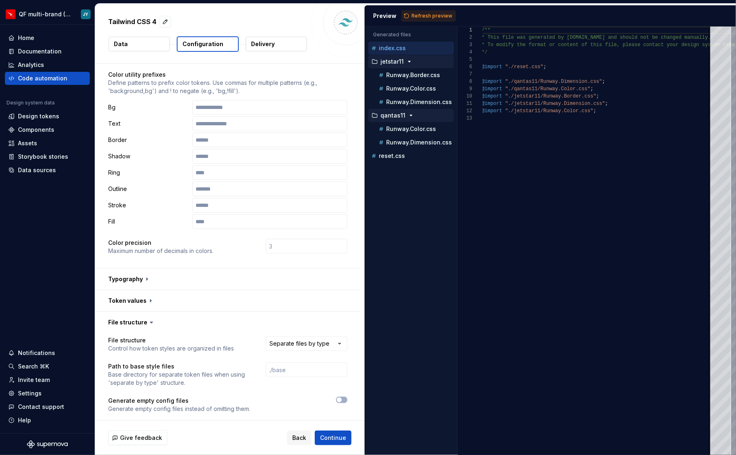
scroll to position [0, 0]
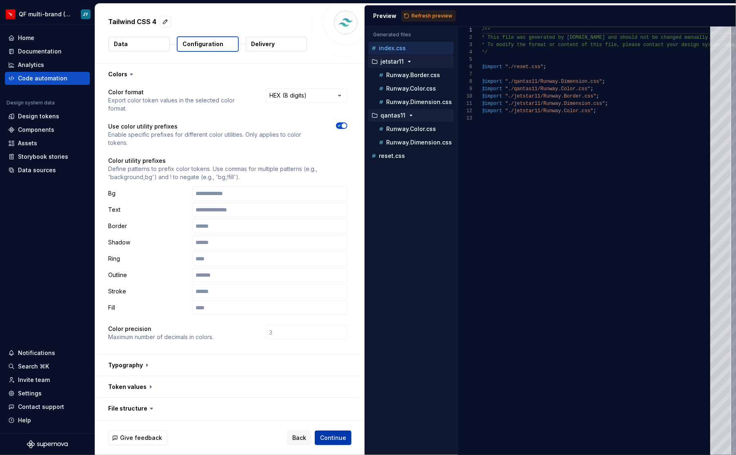
click at [339, 441] on span "Continue" at bounding box center [333, 438] width 26 height 8
type textarea "*"
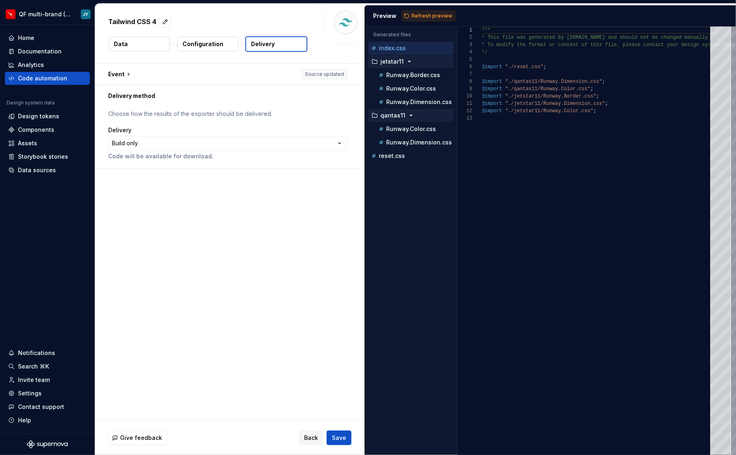
drag, startPoint x: 341, startPoint y: 438, endPoint x: 413, endPoint y: 341, distance: 120.3
click at [413, 341] on div "**********" at bounding box center [415, 229] width 641 height 451
click at [419, 139] on p "Runway.Dimension.css" at bounding box center [419, 142] width 66 height 7
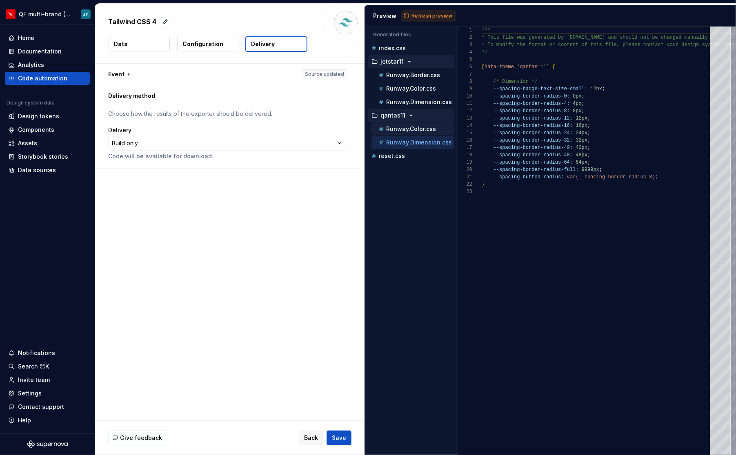
click at [422, 127] on p "Runway.Color.css" at bounding box center [411, 129] width 50 height 7
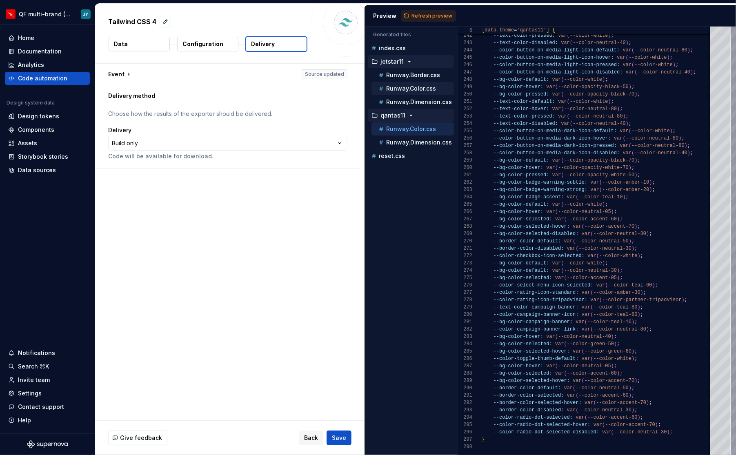
click at [399, 85] on p "Runway.Color.css" at bounding box center [411, 88] width 50 height 7
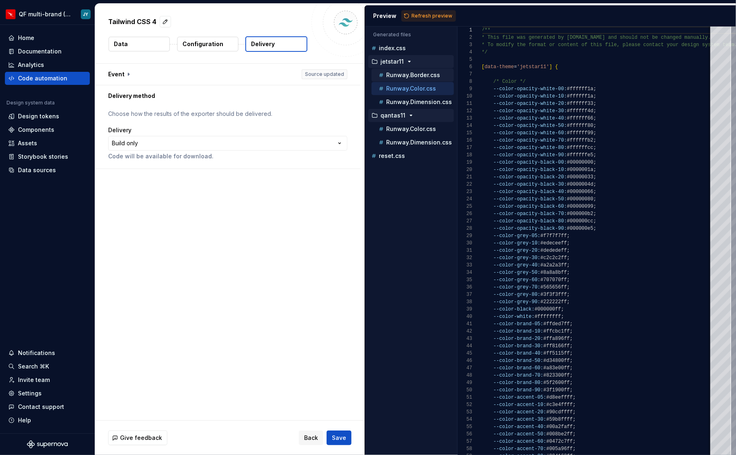
click at [411, 75] on p "Runway.Border.css" at bounding box center [413, 75] width 54 height 7
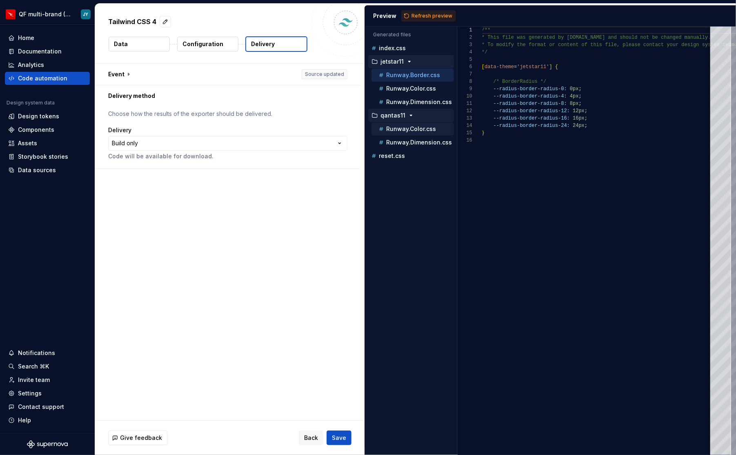
click at [432, 127] on p "Runway.Color.css" at bounding box center [411, 129] width 50 height 7
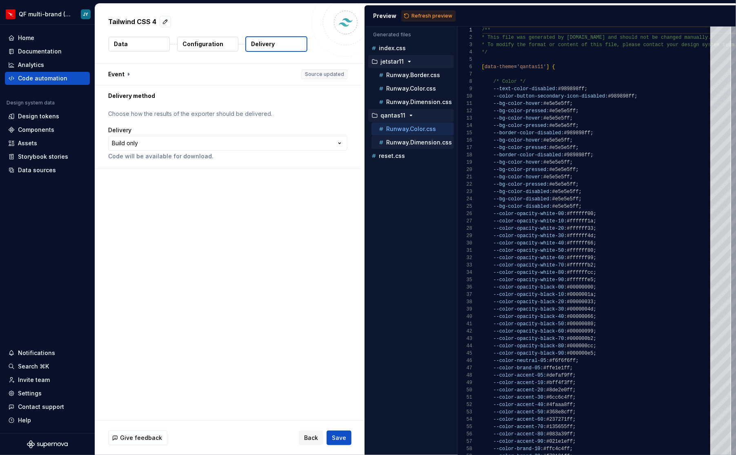
click at [426, 139] on p "Runway.Dimension.css" at bounding box center [419, 142] width 66 height 7
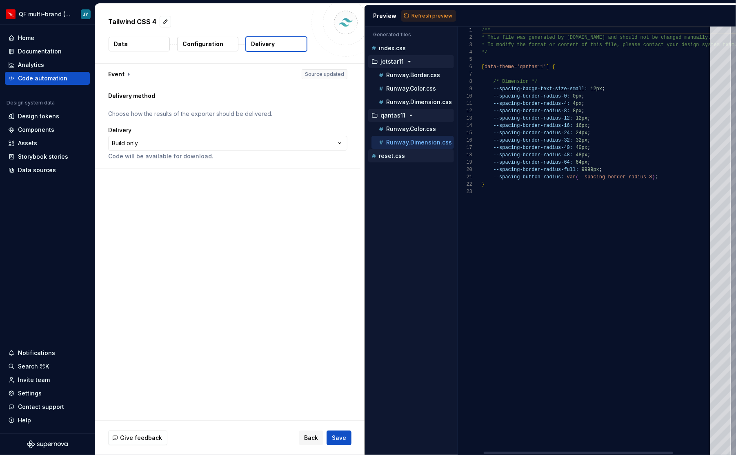
click at [419, 155] on div "reset.css" at bounding box center [412, 156] width 84 height 8
type textarea "**********"
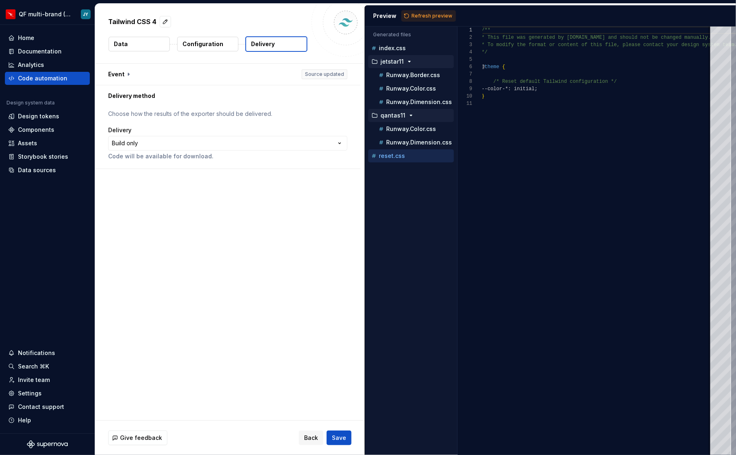
click at [207, 42] on p "Configuration" at bounding box center [202, 44] width 41 height 8
type textarea "*"
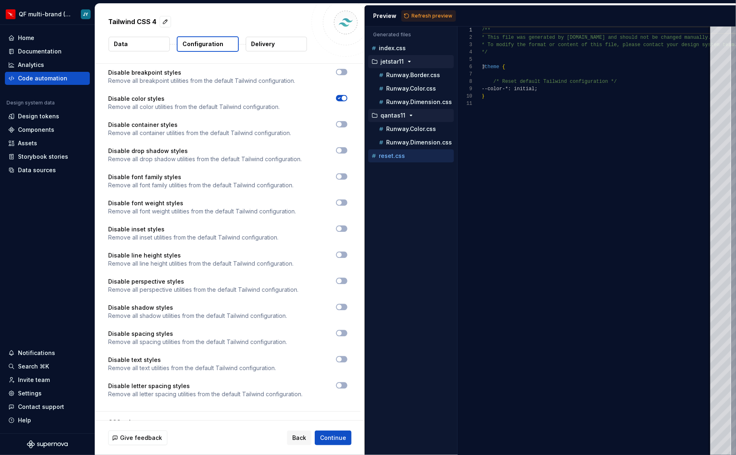
scroll to position [1215, 0]
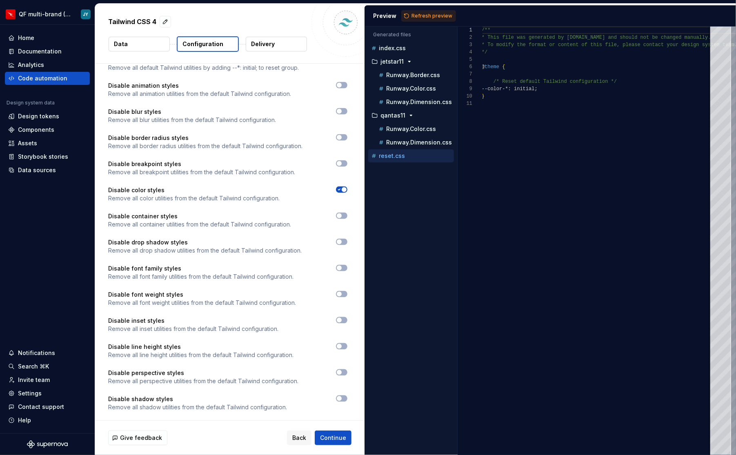
scroll to position [1128, 0]
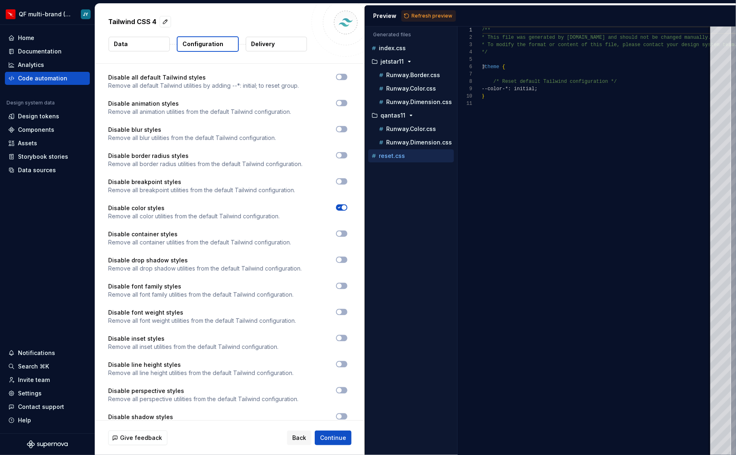
click at [342, 205] on icon "button" at bounding box center [339, 207] width 7 height 5
type textarea "*"
click at [429, 17] on span "Refresh preview" at bounding box center [431, 16] width 41 height 7
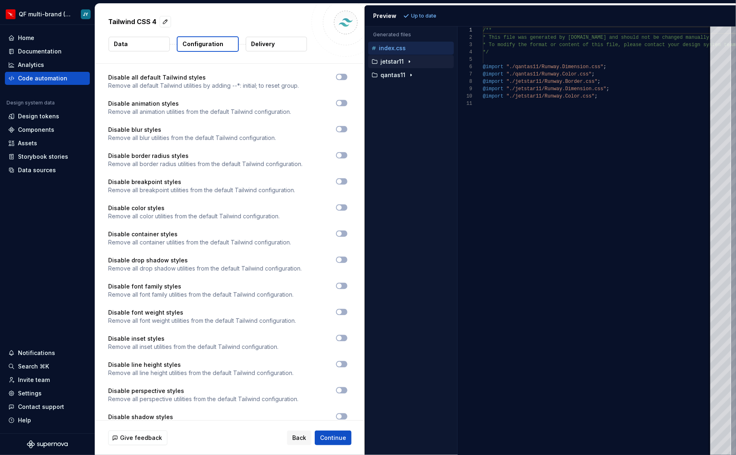
click at [387, 60] on p "jetstar11" at bounding box center [391, 61] width 23 height 7
click at [391, 72] on p "Runway.Border.css" at bounding box center [413, 75] width 54 height 7
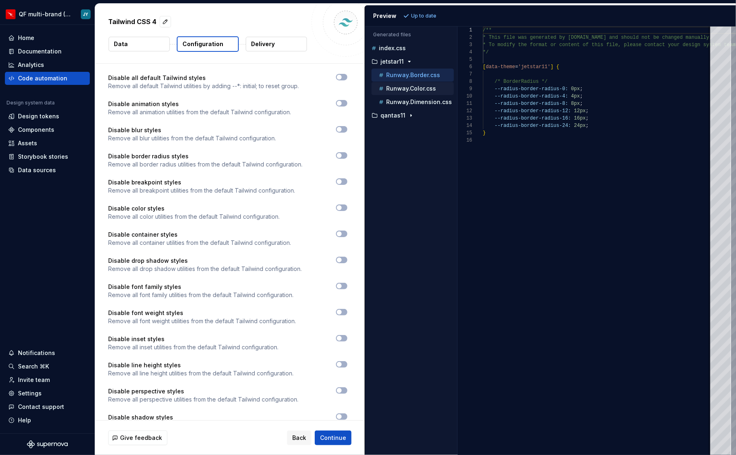
click at [400, 85] on p "Runway.Color.css" at bounding box center [411, 88] width 50 height 7
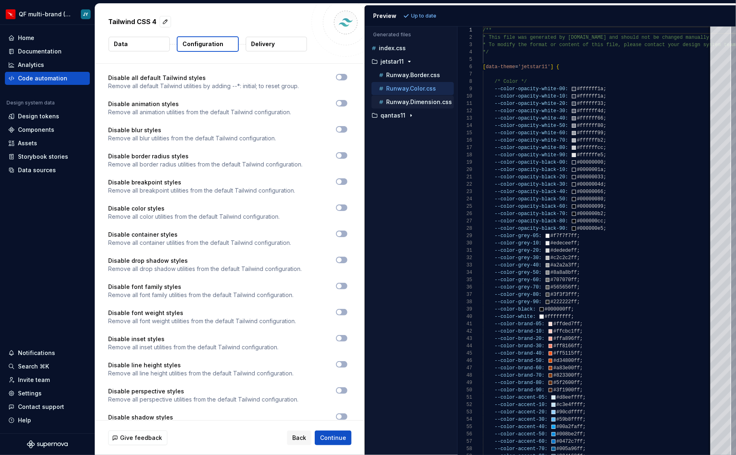
click at [416, 102] on p "Runway.Dimension.css" at bounding box center [419, 102] width 66 height 7
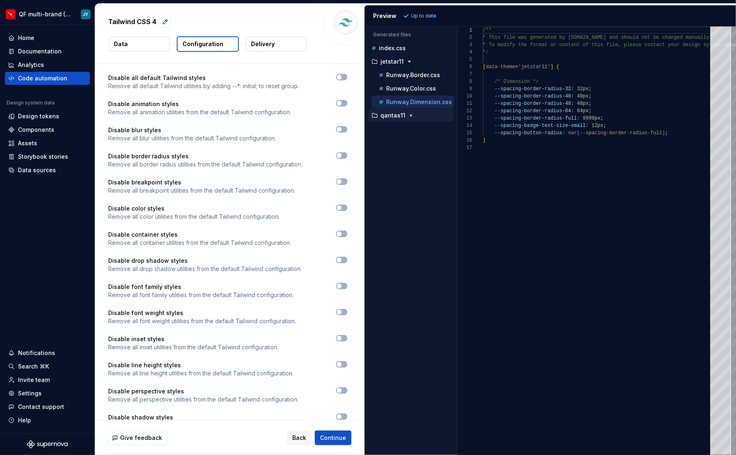
click at [411, 112] on icon "button" at bounding box center [411, 115] width 7 height 7
click at [409, 126] on p "Runway.Color.css" at bounding box center [411, 129] width 50 height 7
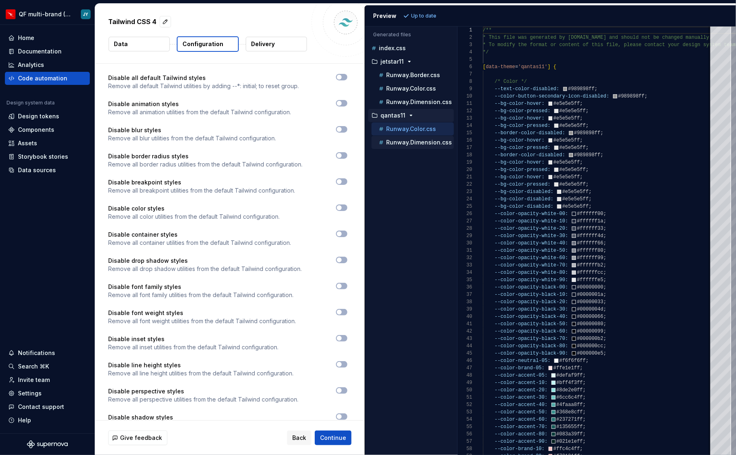
click at [412, 139] on p "Runway.Dimension.css" at bounding box center [419, 142] width 66 height 7
type textarea "**********"
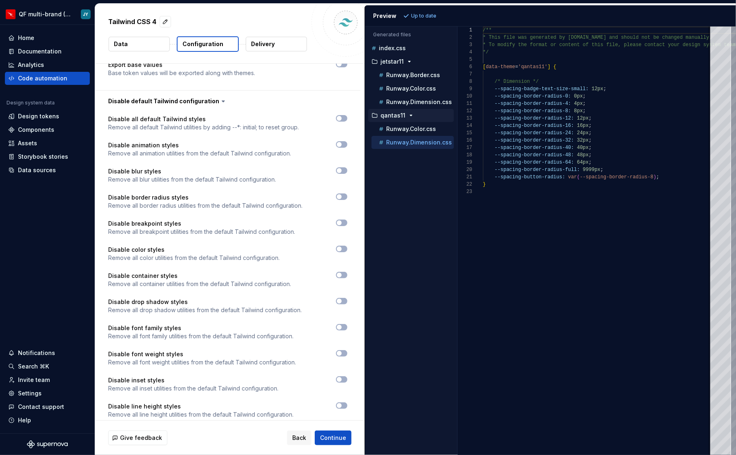
scroll to position [1039, 0]
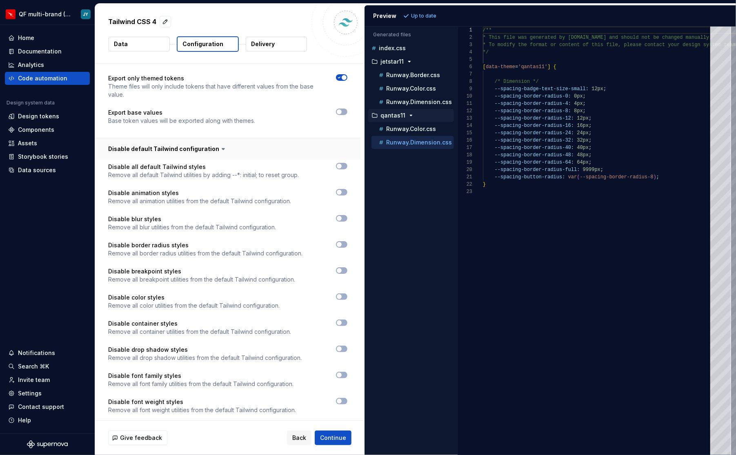
click at [214, 138] on button "button" at bounding box center [227, 148] width 265 height 21
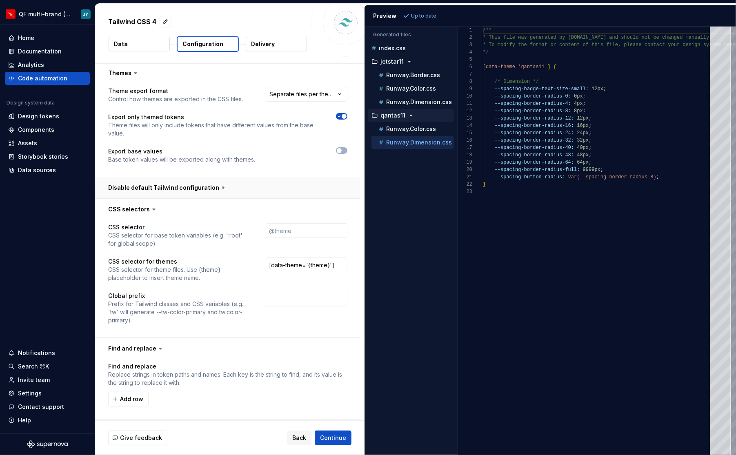
scroll to position [962, 0]
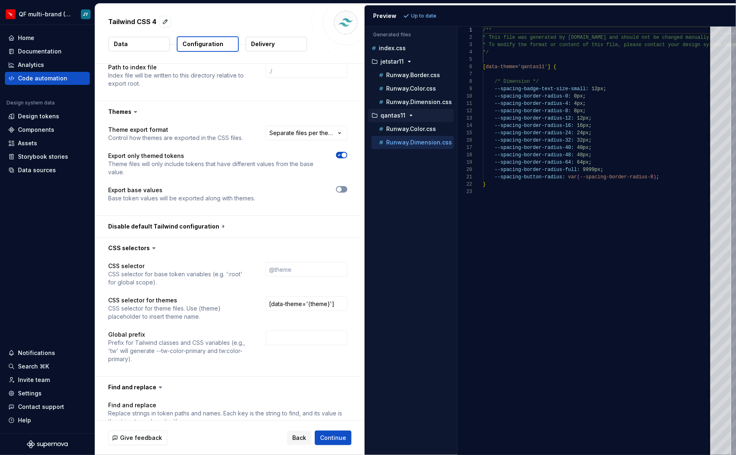
click at [342, 187] on span "button" at bounding box center [339, 189] width 5 height 5
type textarea "*"
click at [428, 13] on span "Refresh preview" at bounding box center [431, 16] width 41 height 7
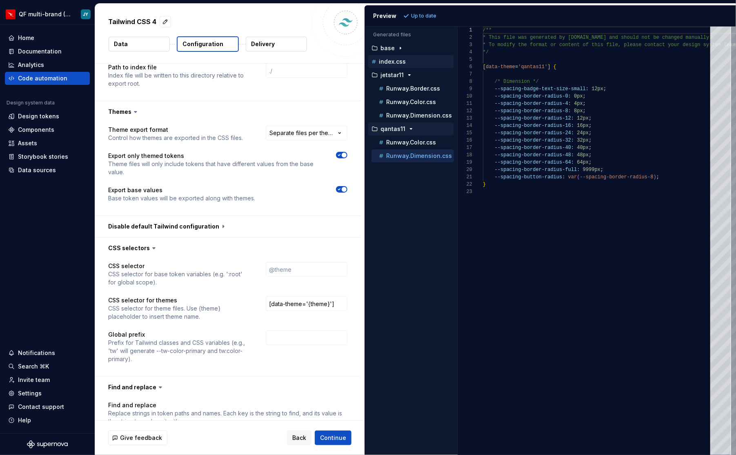
click at [437, 62] on div "index.css" at bounding box center [412, 62] width 84 height 8
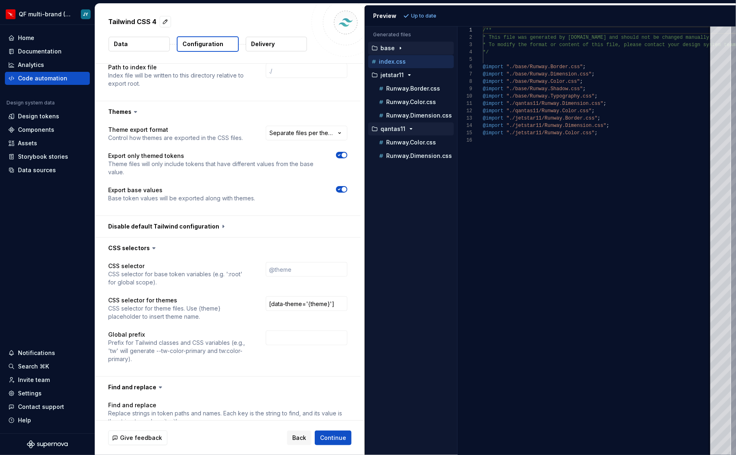
click at [434, 47] on div "base" at bounding box center [412, 48] width 84 height 7
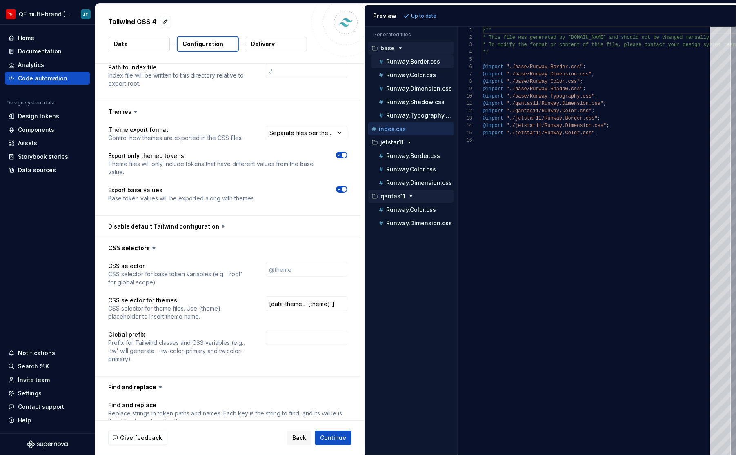
click at [429, 59] on p "Runway.Border.css" at bounding box center [413, 61] width 54 height 7
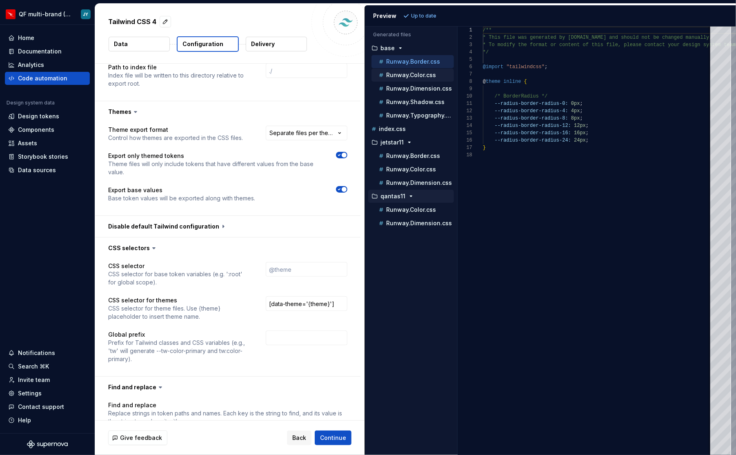
click at [432, 72] on p "Runway.Color.css" at bounding box center [411, 75] width 50 height 7
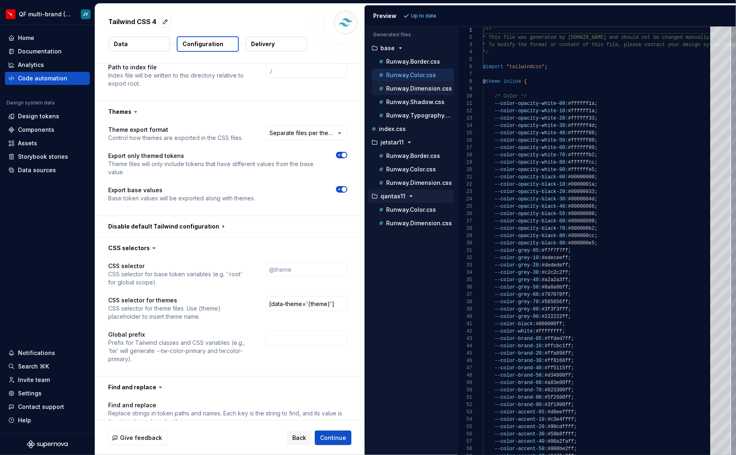
click at [435, 90] on p "Runway.Dimension.css" at bounding box center [419, 88] width 66 height 7
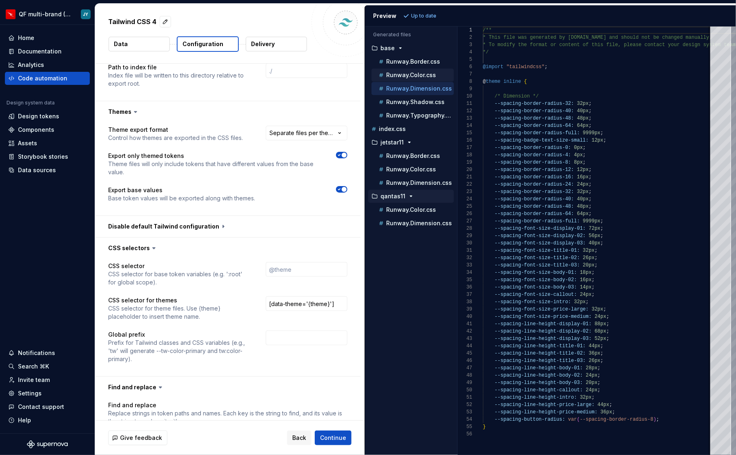
click at [435, 79] on div "Runway.Color.css" at bounding box center [412, 75] width 82 height 13
click at [420, 65] on div "Runway.Border.css" at bounding box center [412, 61] width 82 height 13
click at [424, 72] on p "Runway.Color.css" at bounding box center [411, 75] width 50 height 7
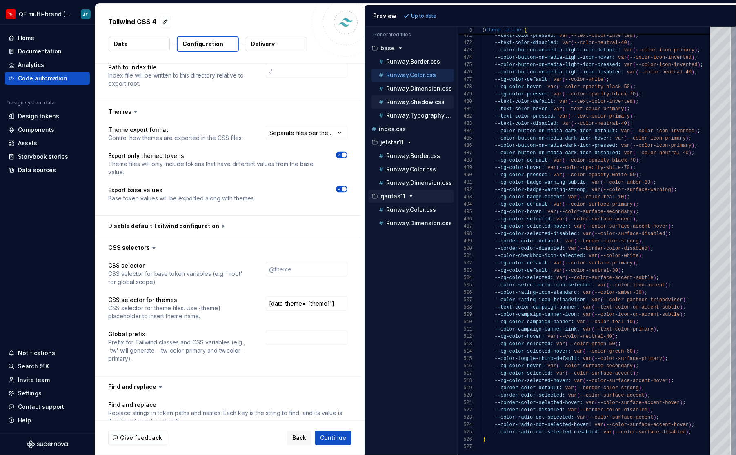
click at [417, 99] on p "Runway.Shadow.css" at bounding box center [415, 102] width 58 height 7
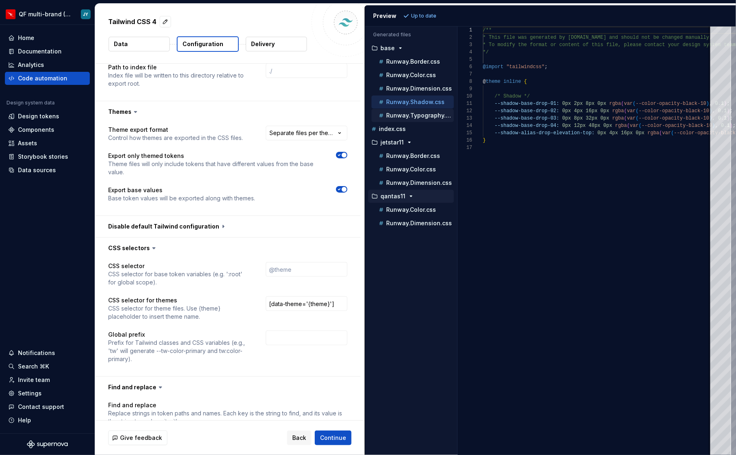
click at [422, 112] on p "Runway.Typography.css" at bounding box center [420, 115] width 68 height 7
type textarea "**********"
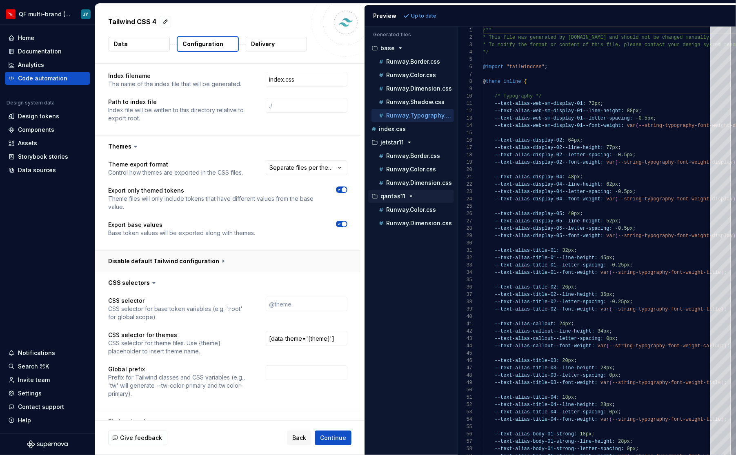
scroll to position [918, 0]
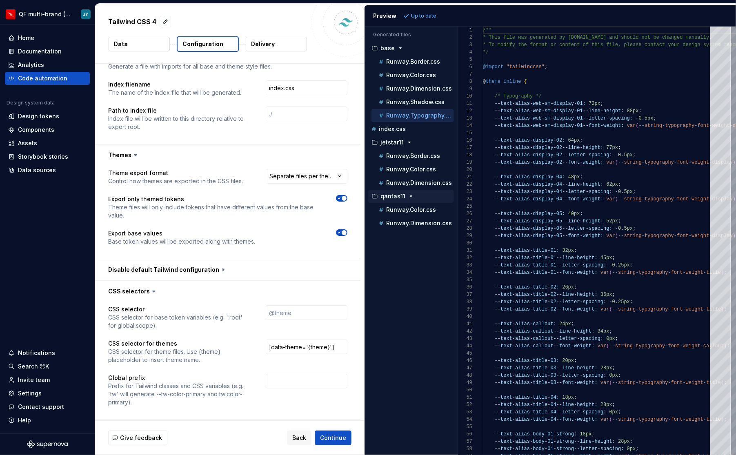
click at [342, 196] on icon "button" at bounding box center [339, 198] width 7 height 5
type textarea "*"
click at [439, 16] on span "Refresh preview" at bounding box center [431, 16] width 41 height 7
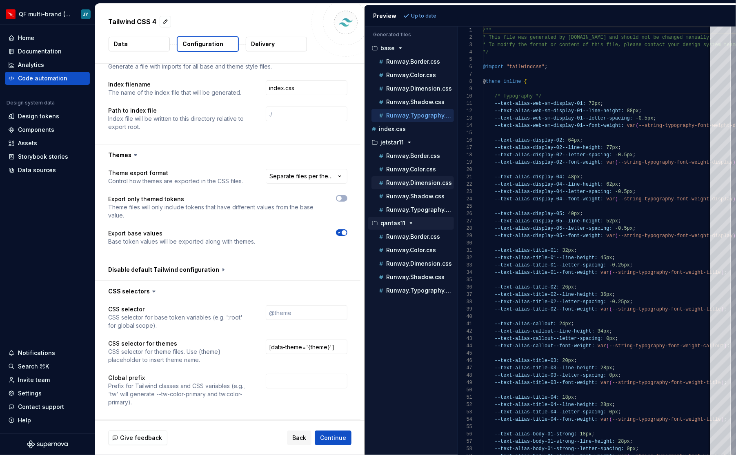
click at [421, 181] on p "Runway.Dimension.css" at bounding box center [419, 183] width 66 height 7
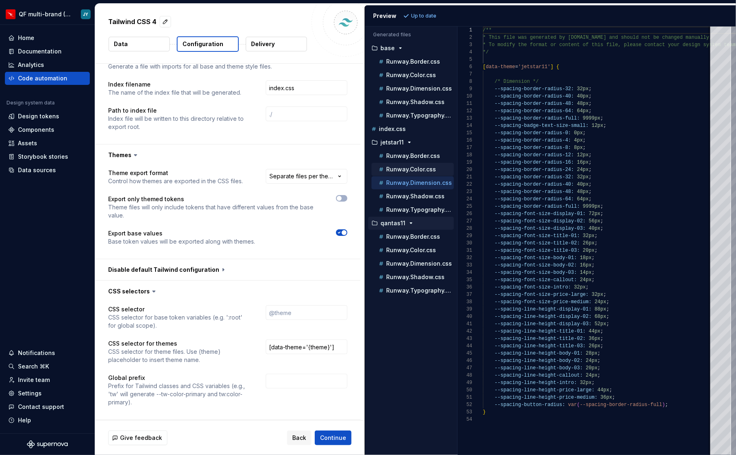
click at [427, 166] on p "Runway.Color.css" at bounding box center [411, 169] width 50 height 7
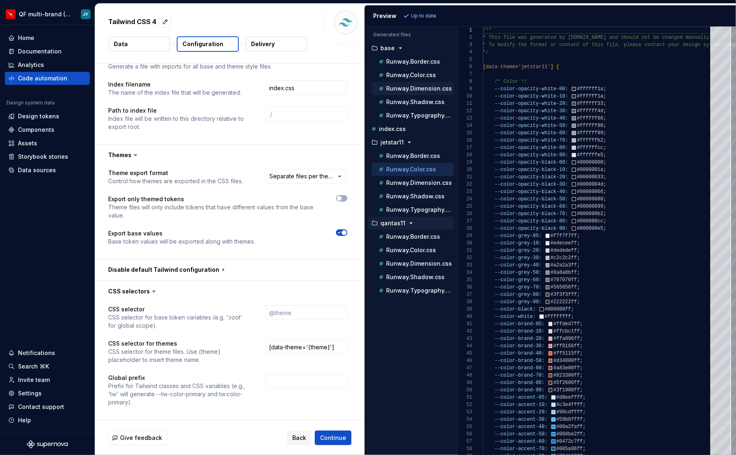
click at [434, 85] on p "Runway.Dimension.css" at bounding box center [419, 88] width 66 height 7
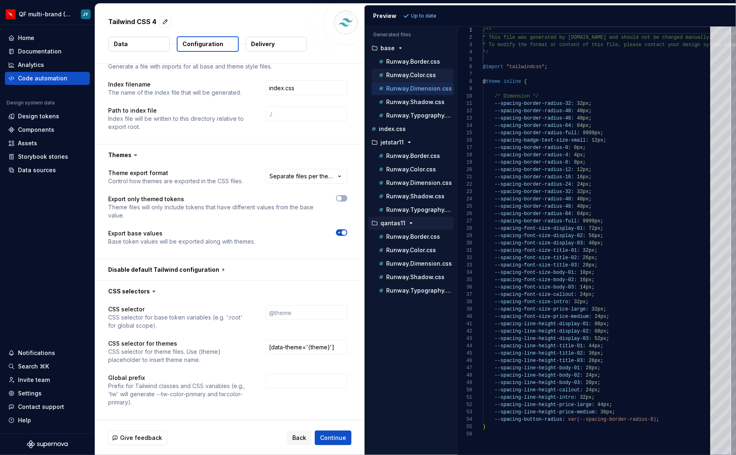
click at [434, 75] on p "Runway.Color.css" at bounding box center [411, 75] width 50 height 7
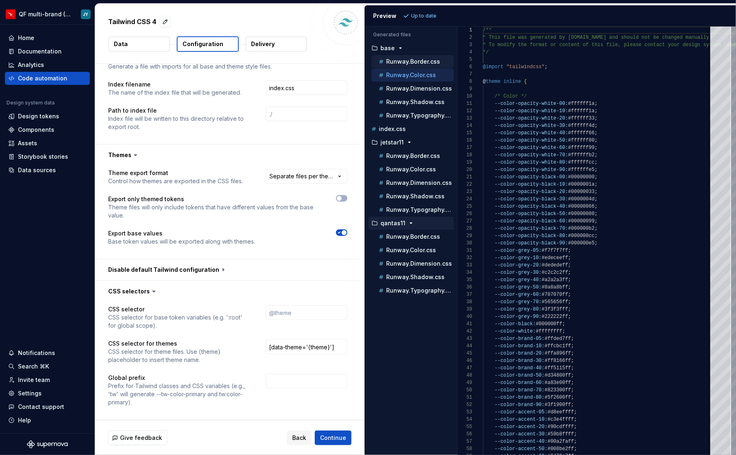
click at [436, 62] on p "Runway.Border.css" at bounding box center [413, 61] width 54 height 7
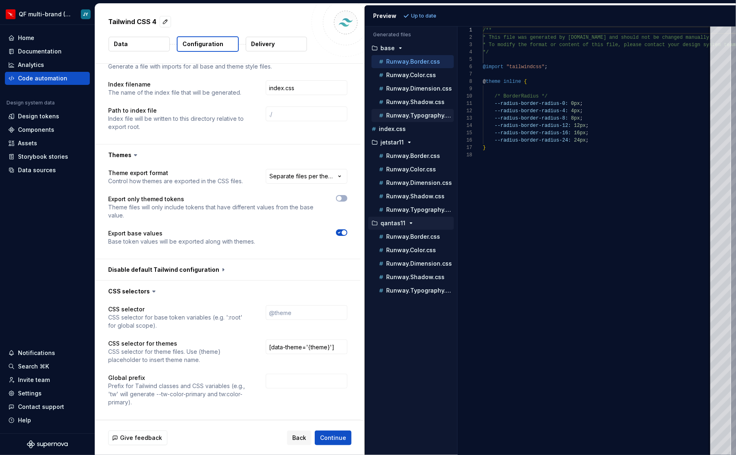
click at [427, 114] on p "Runway.Typography.css" at bounding box center [420, 115] width 68 height 7
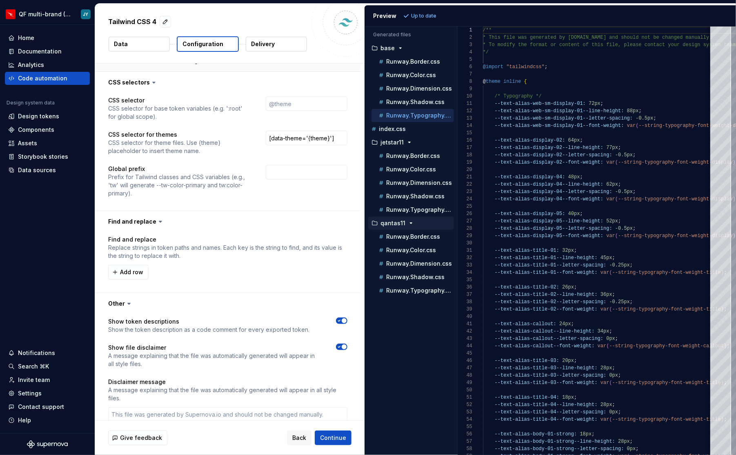
scroll to position [1272, 0]
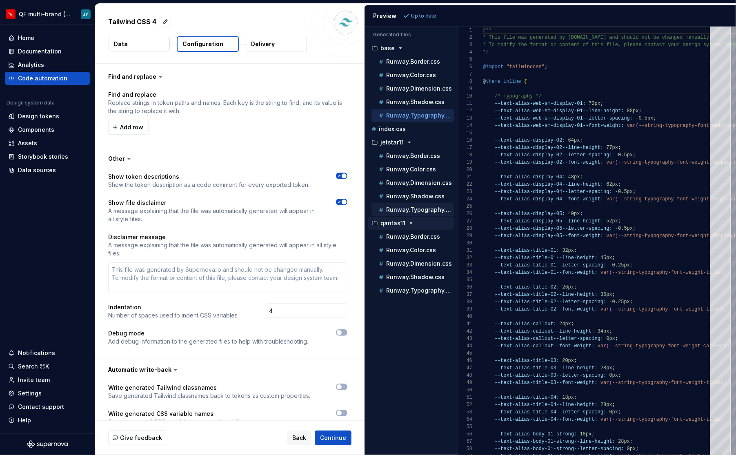
click at [418, 207] on p "Runway.Typography.css" at bounding box center [420, 210] width 68 height 7
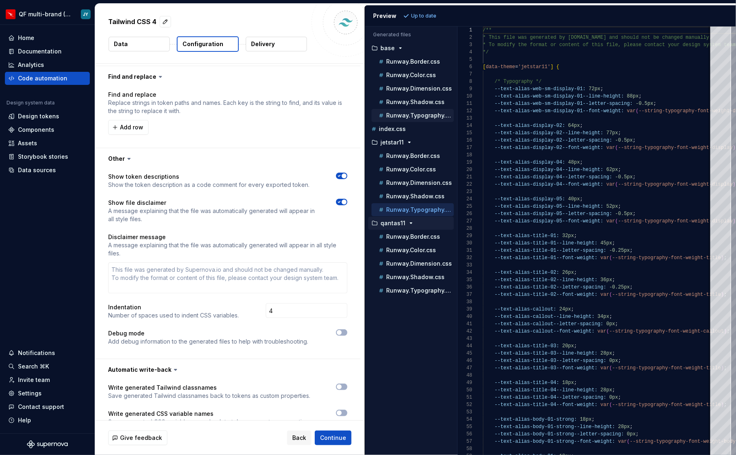
click at [433, 114] on p "Runway.Typography.css" at bounding box center [420, 115] width 68 height 7
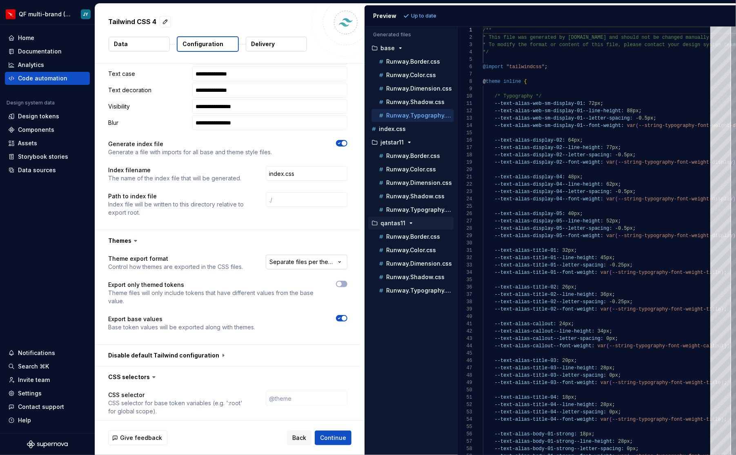
scroll to position [817, 0]
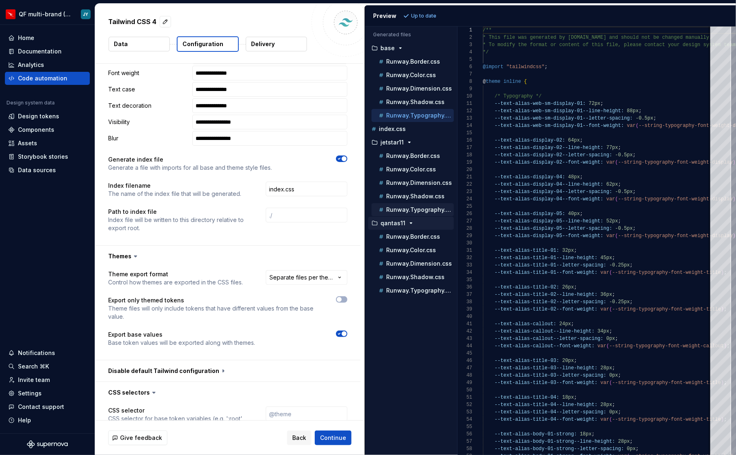
click at [431, 203] on div "Runway.Typography.css" at bounding box center [412, 209] width 82 height 13
click at [428, 207] on p "Runway.Typography.css" at bounding box center [420, 210] width 68 height 7
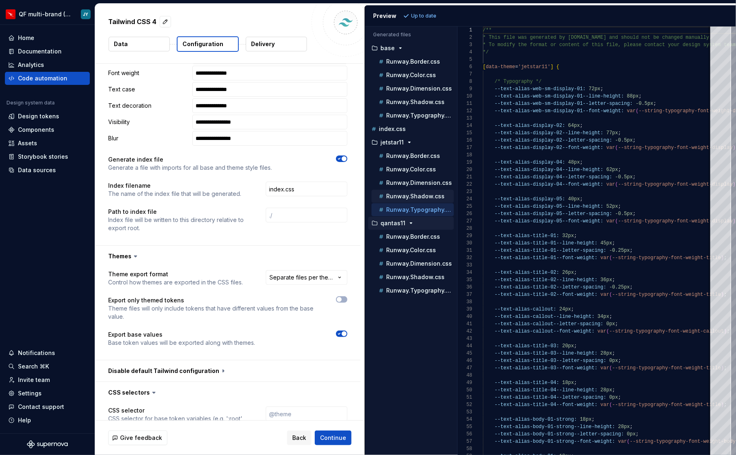
click at [431, 193] on p "Runway.Shadow.css" at bounding box center [415, 196] width 58 height 7
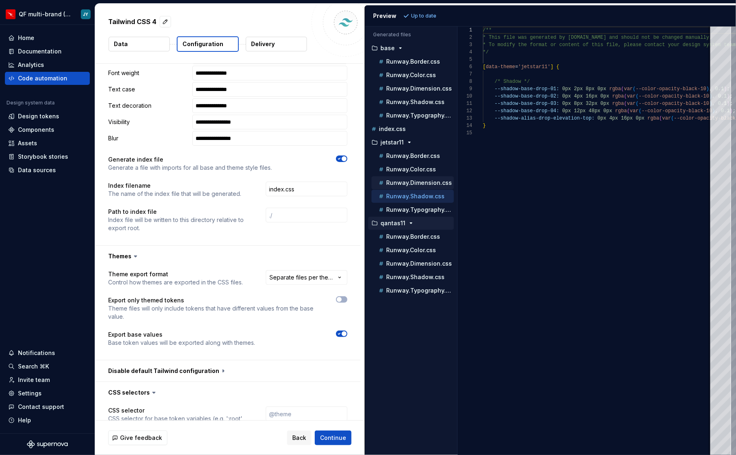
click at [437, 180] on p "Runway.Dimension.css" at bounding box center [419, 183] width 66 height 7
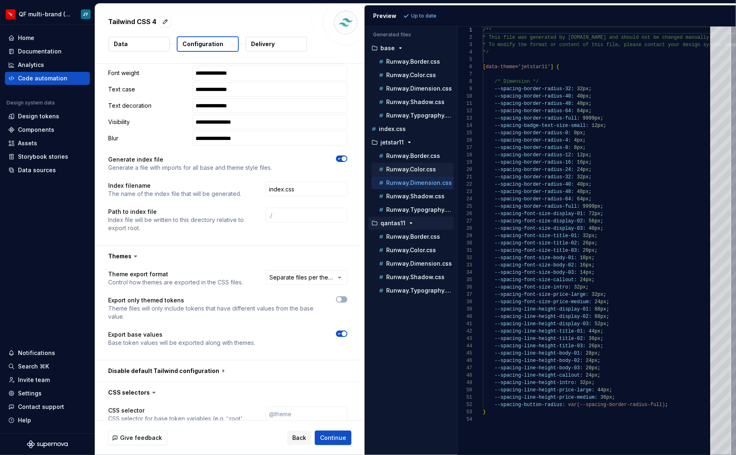
click at [438, 166] on div "Runway.Color.css" at bounding box center [415, 169] width 77 height 8
type textarea "**********"
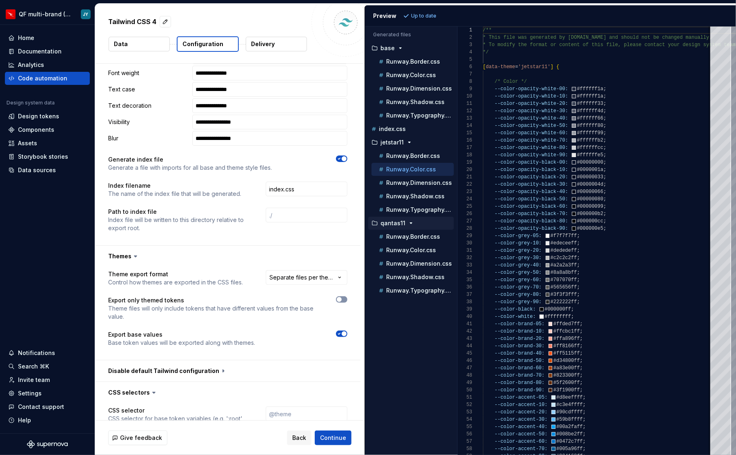
click at [342, 297] on span "button" at bounding box center [339, 299] width 5 height 5
type textarea "*"
click at [431, 16] on span "Refresh preview" at bounding box center [431, 16] width 41 height 7
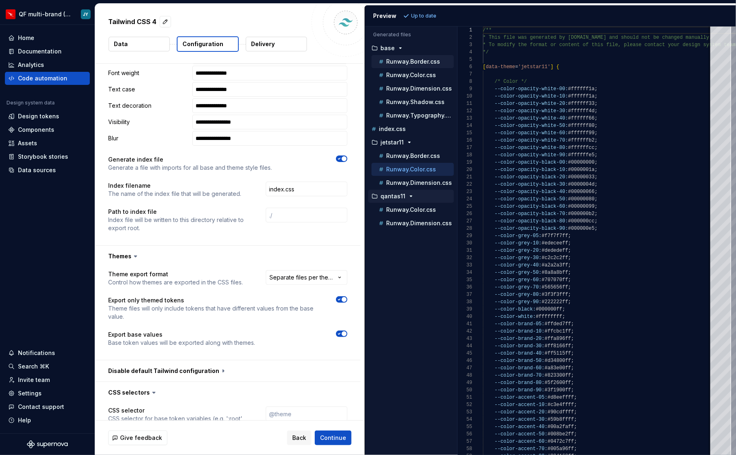
click at [428, 61] on p "Runway.Border.css" at bounding box center [413, 61] width 54 height 7
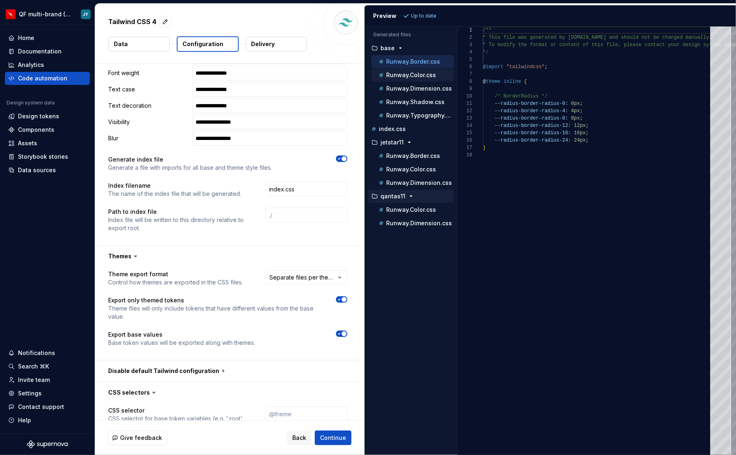
click at [429, 73] on p "Runway.Color.css" at bounding box center [411, 75] width 50 height 7
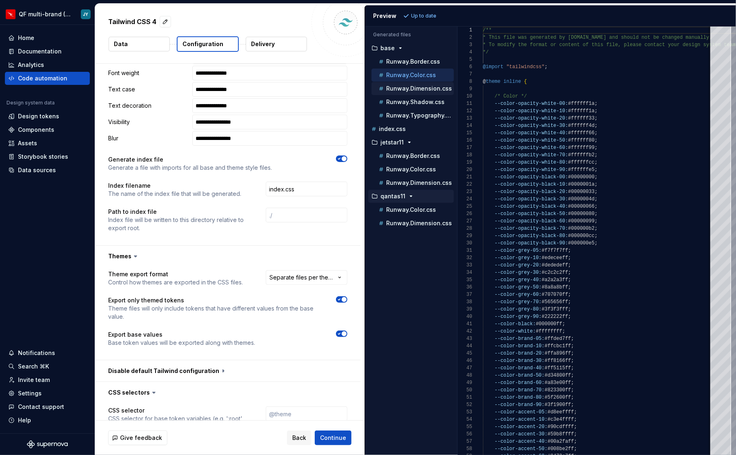
click at [427, 87] on p "Runway.Dimension.css" at bounding box center [419, 88] width 66 height 7
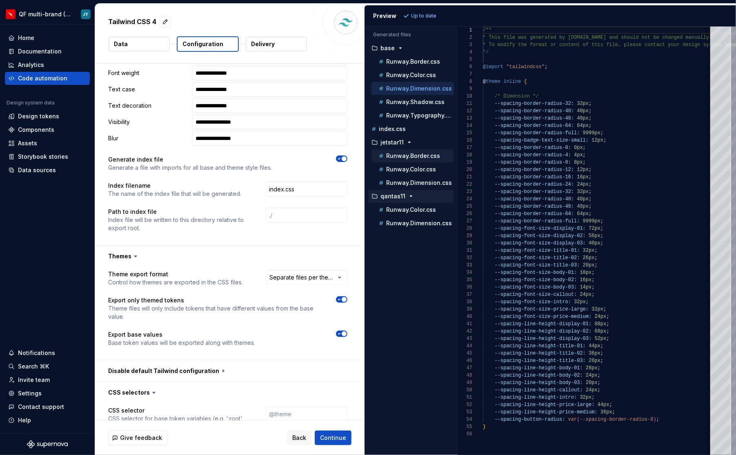
click at [424, 154] on p "Runway.Border.css" at bounding box center [413, 156] width 54 height 7
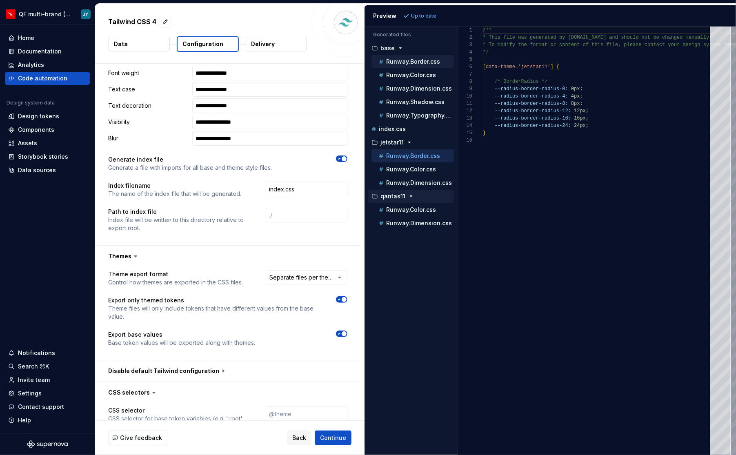
click at [427, 59] on p "Runway.Border.css" at bounding box center [413, 61] width 54 height 7
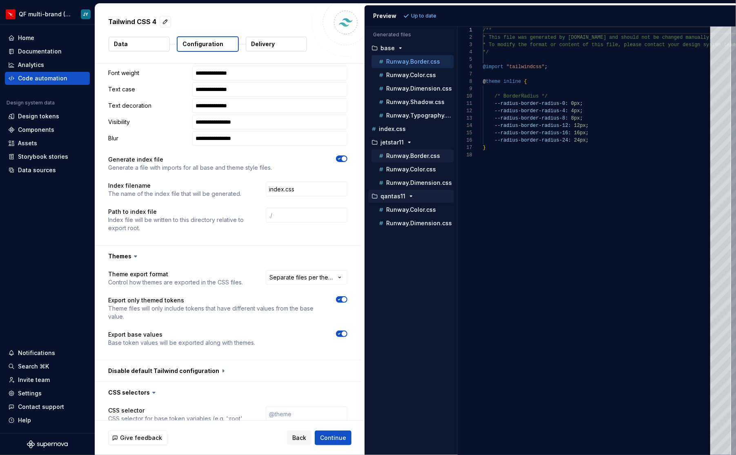
click at [427, 153] on p "Runway.Border.css" at bounding box center [413, 156] width 54 height 7
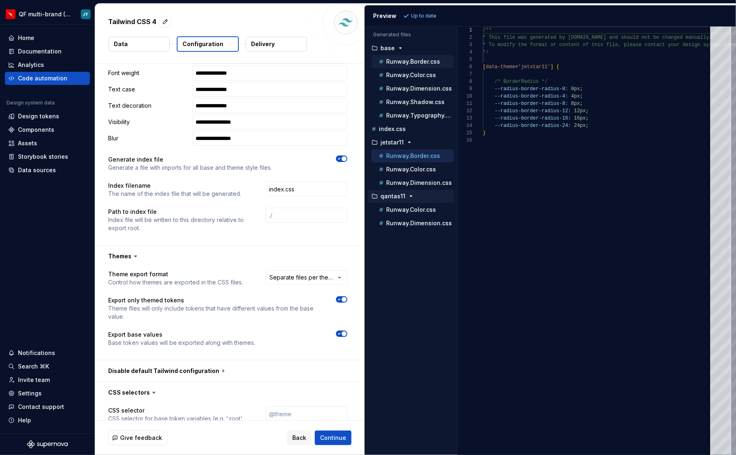
click at [432, 62] on p "Runway.Border.css" at bounding box center [413, 61] width 54 height 7
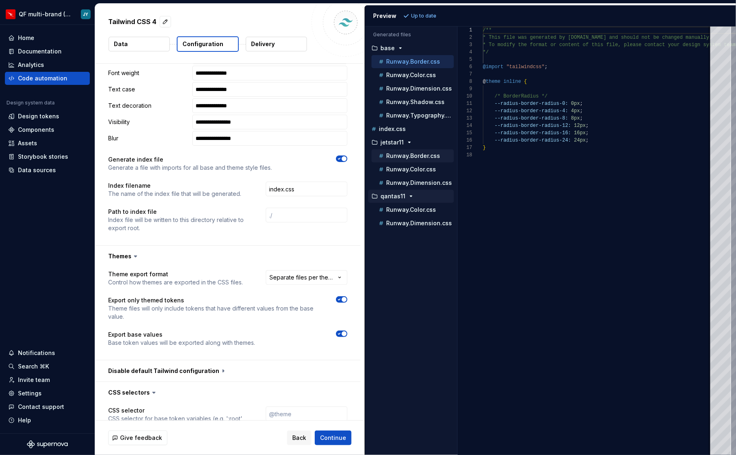
click at [426, 153] on p "Runway.Border.css" at bounding box center [413, 156] width 54 height 7
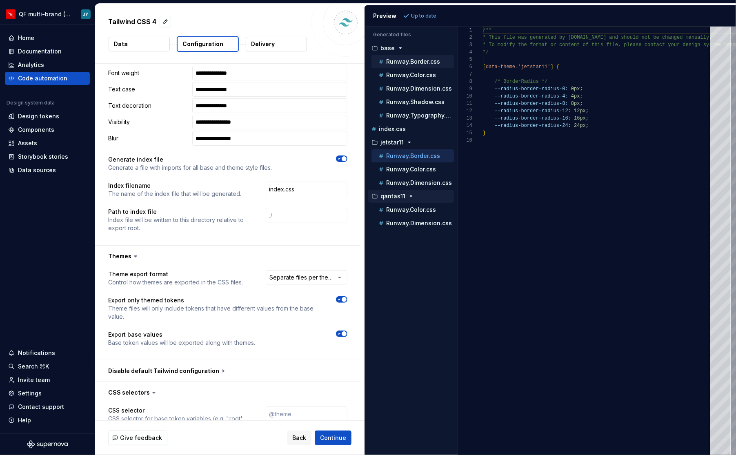
click at [436, 61] on p "Runway.Border.css" at bounding box center [413, 61] width 54 height 7
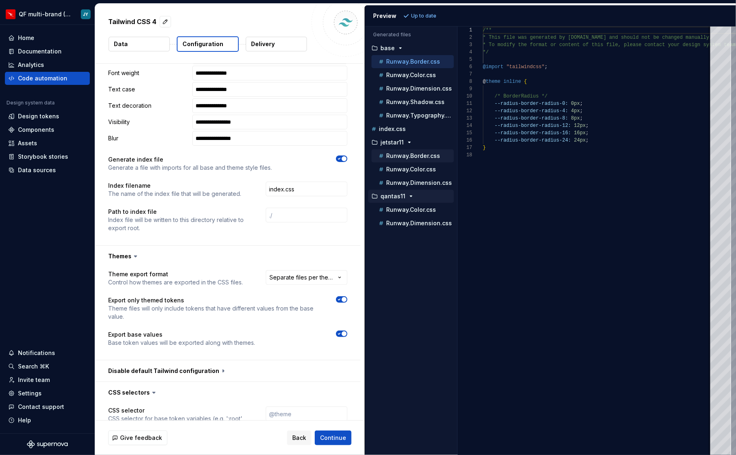
click at [428, 153] on p "Runway.Border.css" at bounding box center [413, 156] width 54 height 7
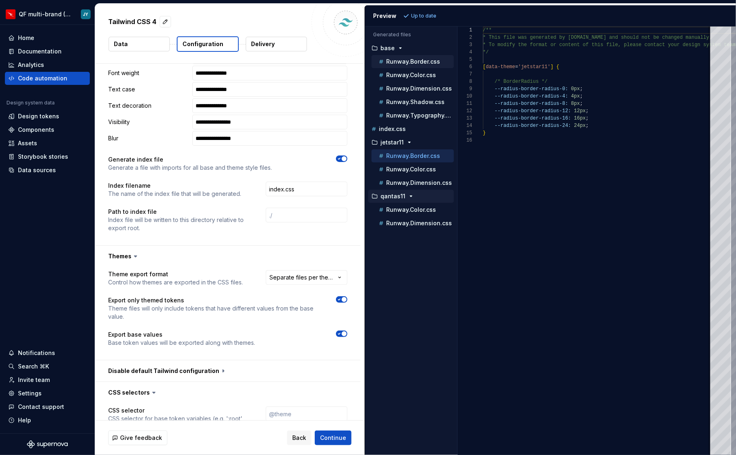
click at [429, 62] on p "Runway.Border.css" at bounding box center [413, 61] width 54 height 7
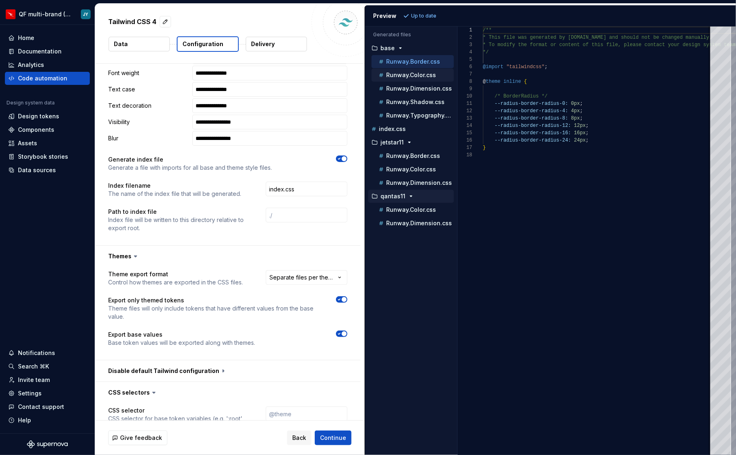
click at [431, 76] on p "Runway.Color.css" at bounding box center [411, 75] width 50 height 7
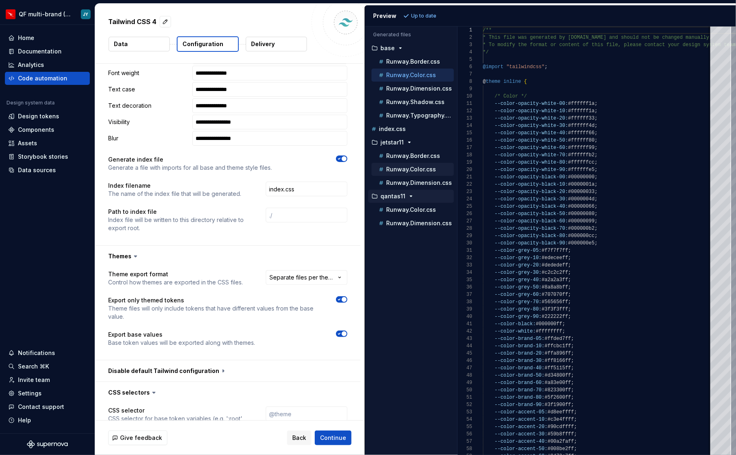
click at [427, 167] on p "Runway.Color.css" at bounding box center [411, 169] width 50 height 7
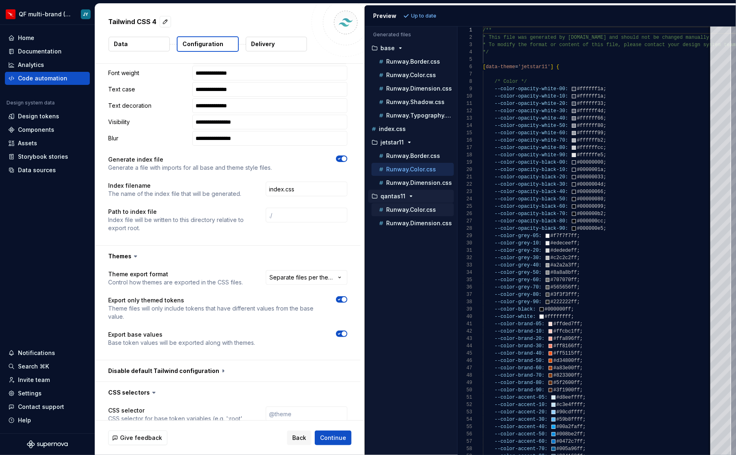
click at [428, 207] on p "Runway.Color.css" at bounding box center [411, 210] width 50 height 7
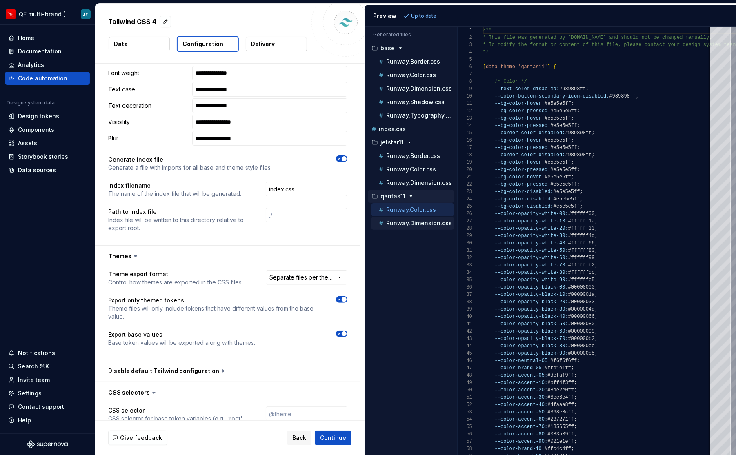
click at [431, 220] on p "Runway.Dimension.css" at bounding box center [419, 223] width 66 height 7
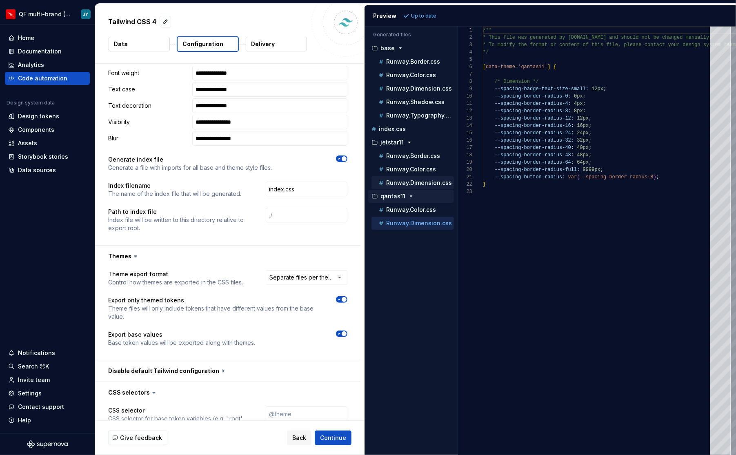
click at [439, 176] on div "Runway.Dimension.css" at bounding box center [412, 182] width 82 height 13
click at [438, 180] on p "Runway.Dimension.css" at bounding box center [419, 183] width 66 height 7
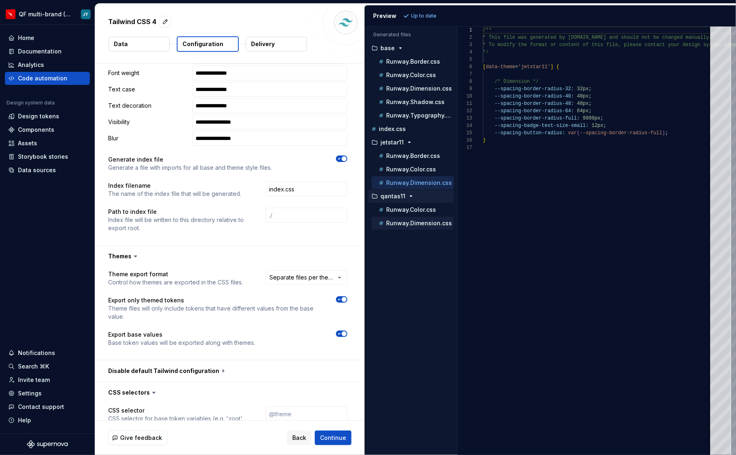
click at [439, 220] on p "Runway.Dimension.css" at bounding box center [419, 223] width 66 height 7
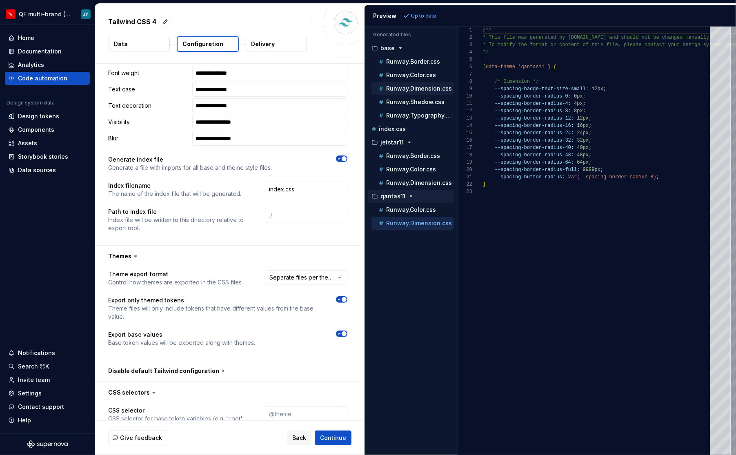
click at [434, 87] on p "Runway.Dimension.css" at bounding box center [419, 88] width 66 height 7
type textarea "**********"
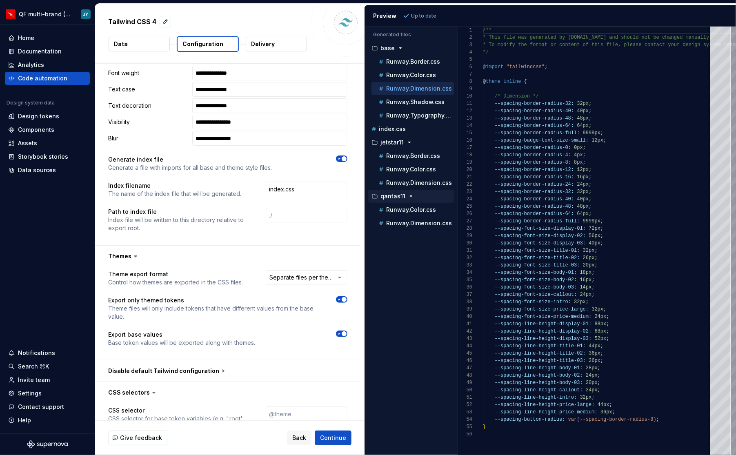
click at [347, 331] on span "button" at bounding box center [344, 333] width 5 height 5
click at [425, 15] on span "Refresh preview" at bounding box center [431, 16] width 41 height 7
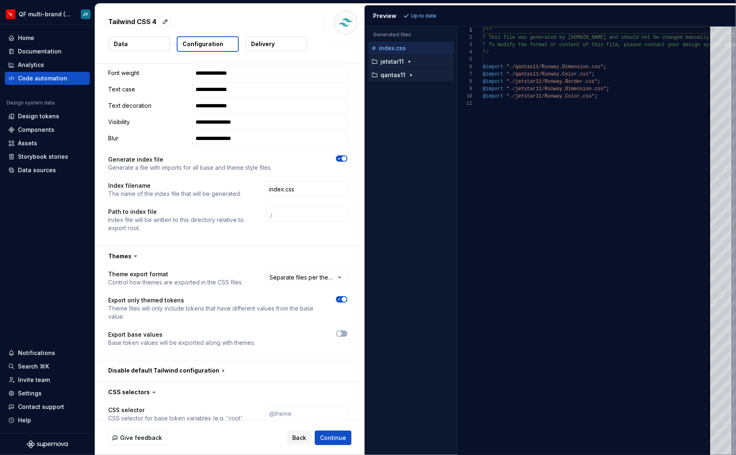
click at [406, 60] on icon "button" at bounding box center [409, 61] width 7 height 7
click at [408, 115] on icon "button" at bounding box center [411, 115] width 7 height 7
click at [342, 331] on icon "button" at bounding box center [339, 333] width 7 height 5
type textarea "*"
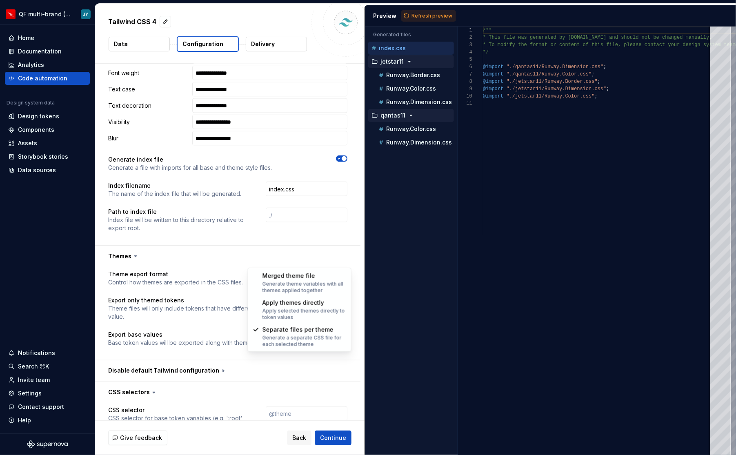
click at [327, 261] on html "**********" at bounding box center [368, 227] width 736 height 455
click at [338, 245] on html "**********" at bounding box center [368, 227] width 736 height 455
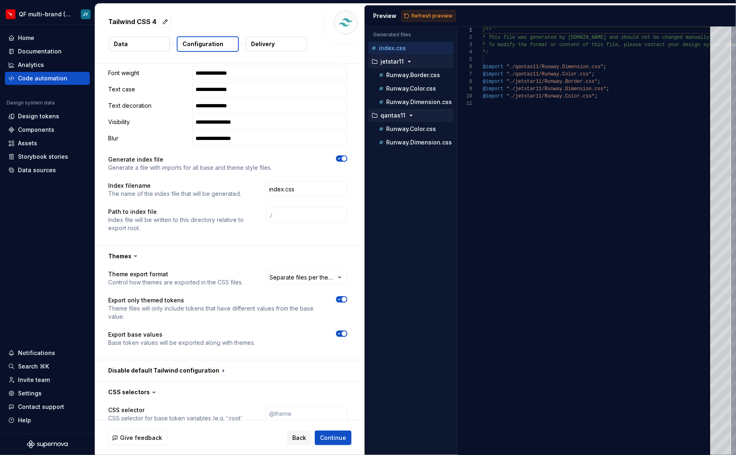
click at [420, 15] on span "Refresh preview" at bounding box center [431, 16] width 41 height 7
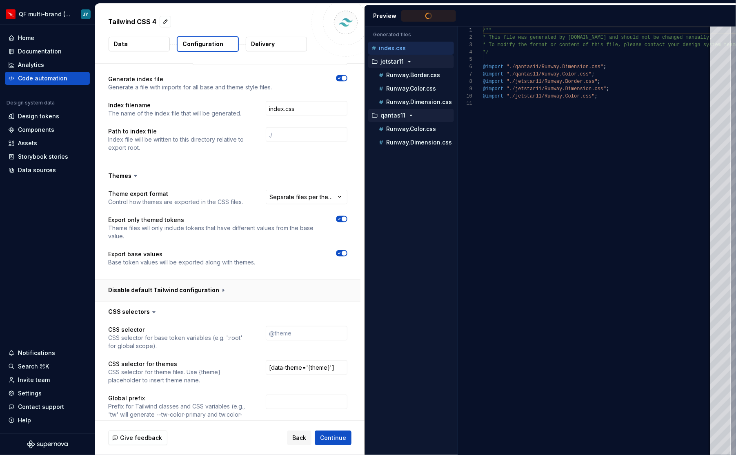
scroll to position [901, 0]
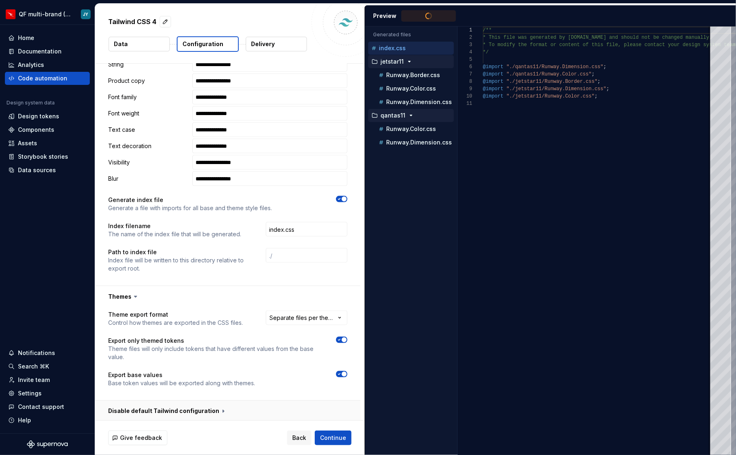
type textarea "**********"
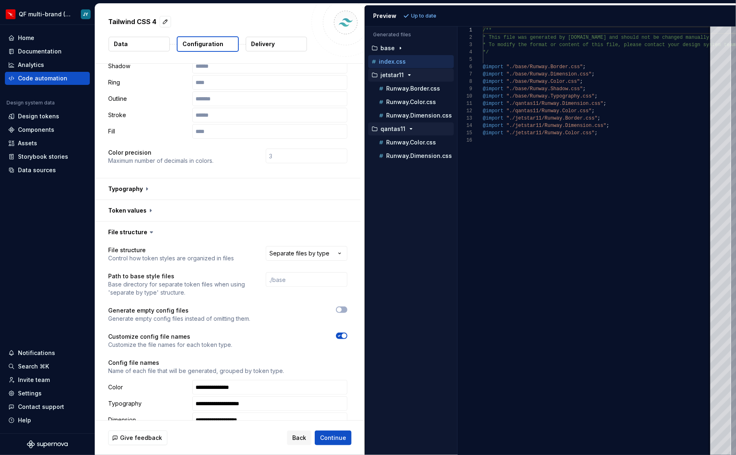
scroll to position [131, 0]
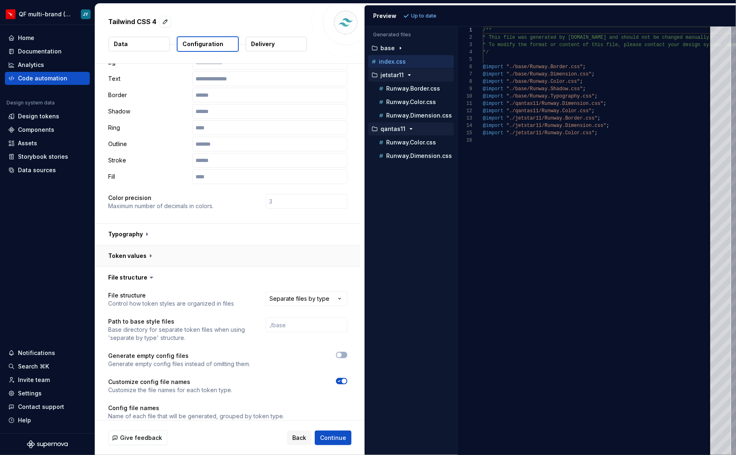
click at [196, 245] on button "button" at bounding box center [227, 255] width 265 height 21
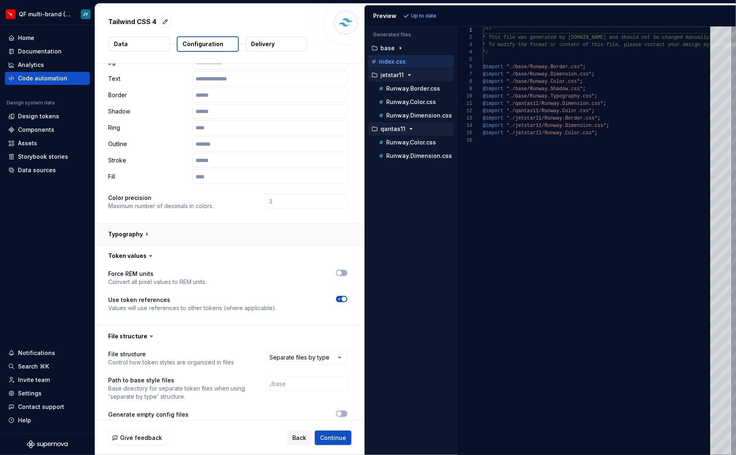
click at [204, 224] on button "button" at bounding box center [227, 234] width 265 height 21
type textarea "*"
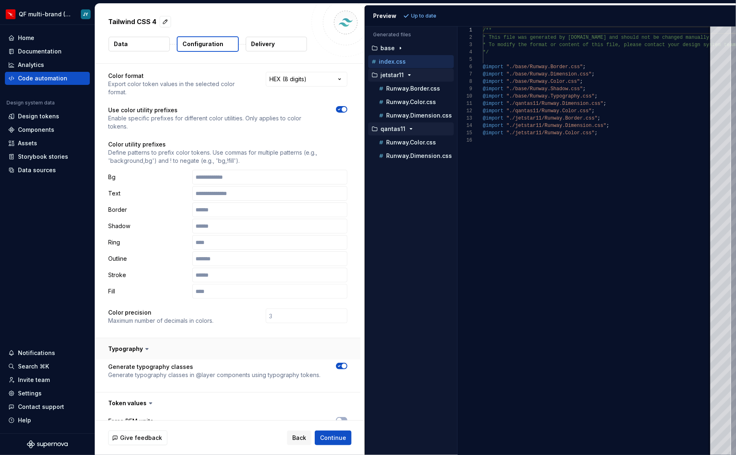
scroll to position [0, 0]
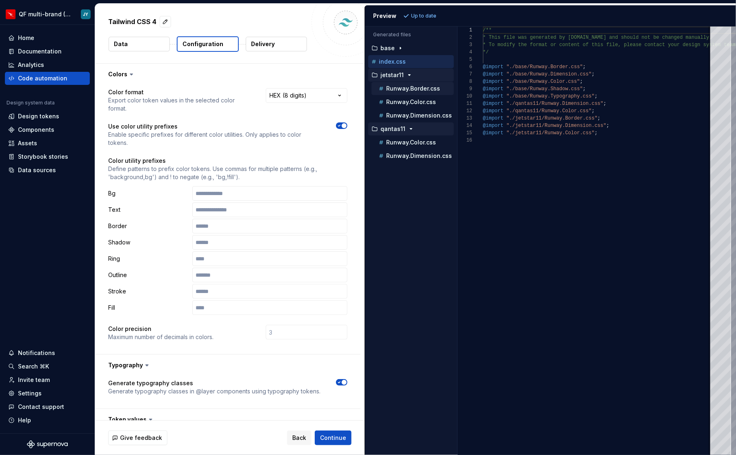
click at [418, 91] on button "Runway.Border.css" at bounding box center [412, 88] width 82 height 9
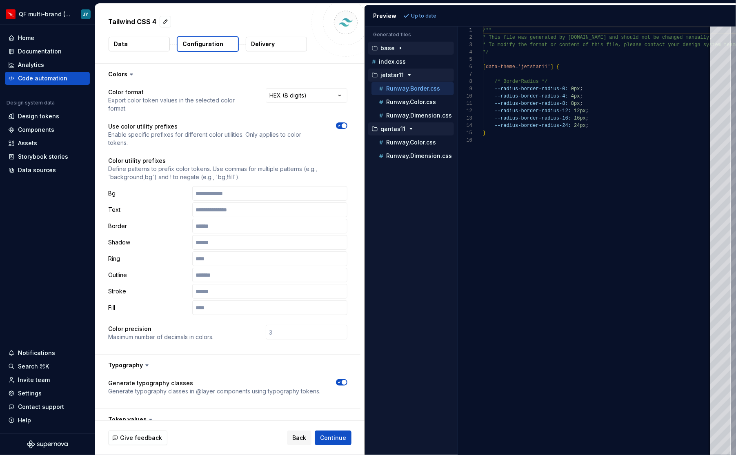
click at [421, 51] on button "base" at bounding box center [411, 48] width 86 height 9
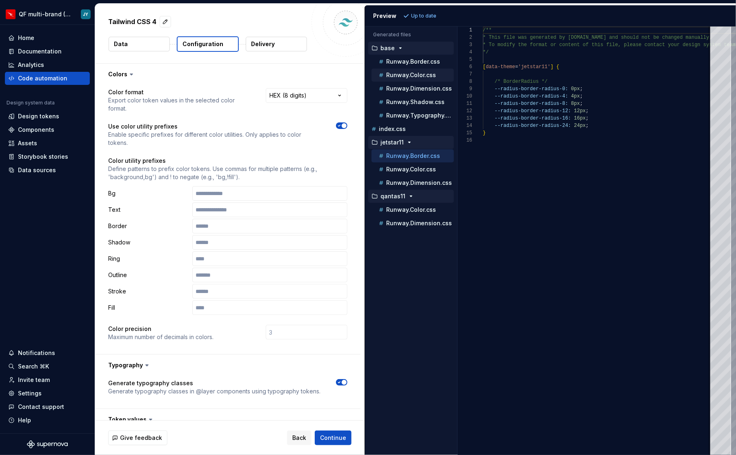
click at [423, 69] on div "Runway.Color.css" at bounding box center [412, 75] width 82 height 13
click at [423, 75] on p "Runway.Color.css" at bounding box center [411, 75] width 50 height 7
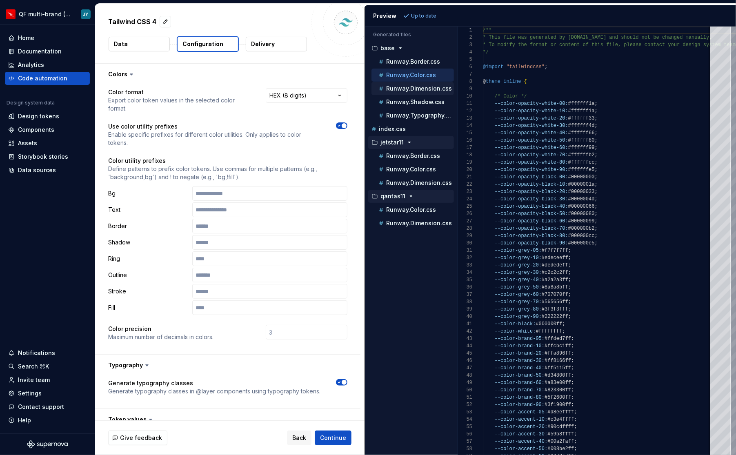
click at [426, 92] on div "Runway.Dimension.css" at bounding box center [412, 88] width 82 height 13
click at [422, 99] on p "Runway.Shadow.css" at bounding box center [415, 102] width 58 height 7
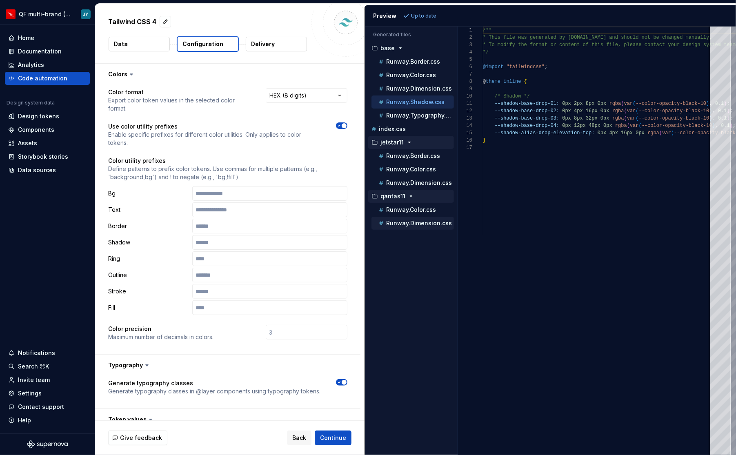
click at [431, 219] on div "Runway.Dimension.css" at bounding box center [415, 223] width 77 height 8
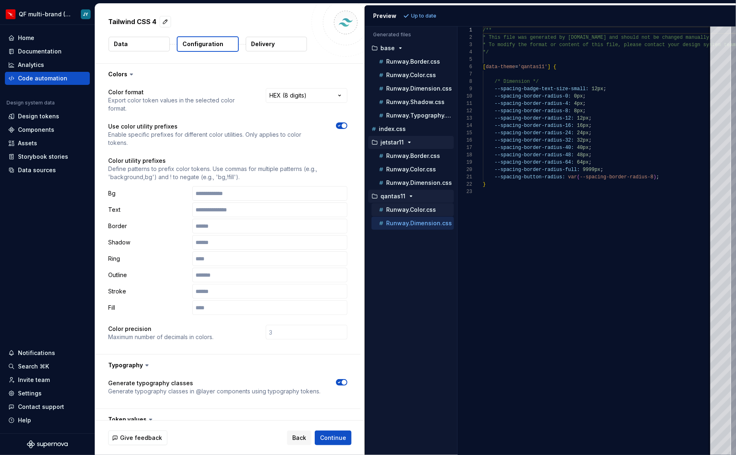
click at [436, 206] on div "Runway.Color.css" at bounding box center [415, 210] width 77 height 8
type textarea "**********"
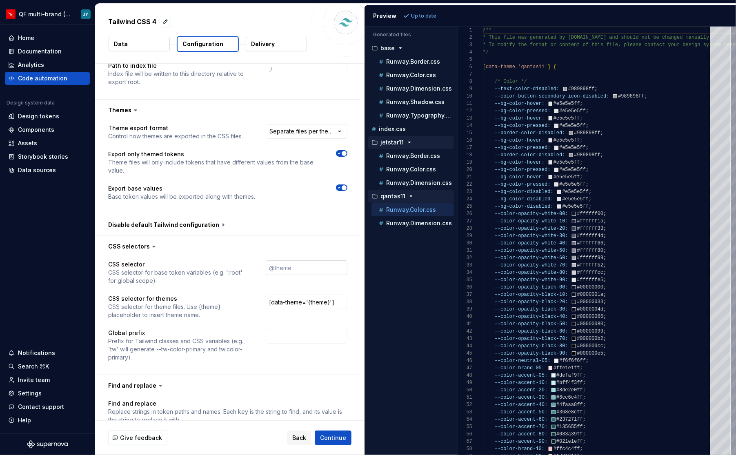
scroll to position [1035, 0]
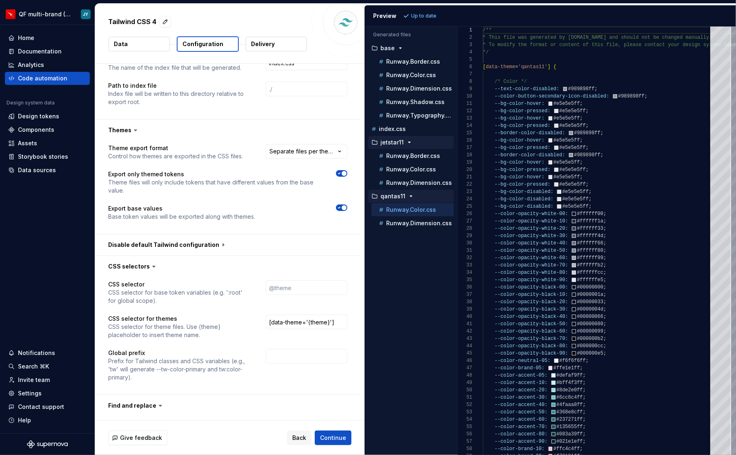
click at [347, 205] on span "button" at bounding box center [344, 207] width 5 height 5
click at [347, 171] on span "button" at bounding box center [344, 173] width 5 height 5
type textarea "*"
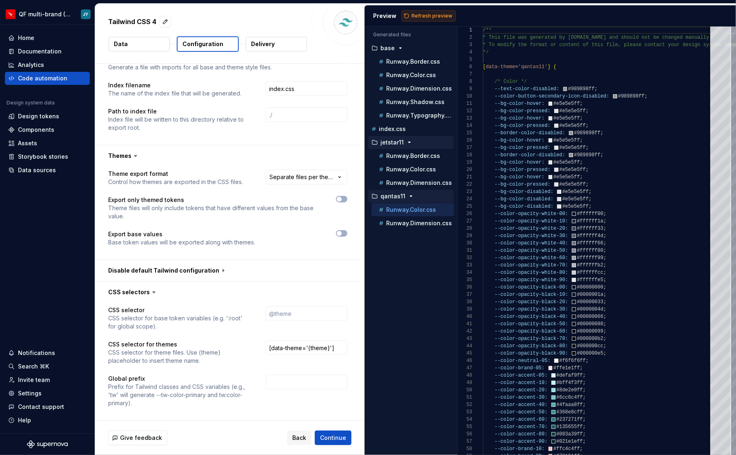
click at [426, 15] on span "Refresh preview" at bounding box center [431, 16] width 41 height 7
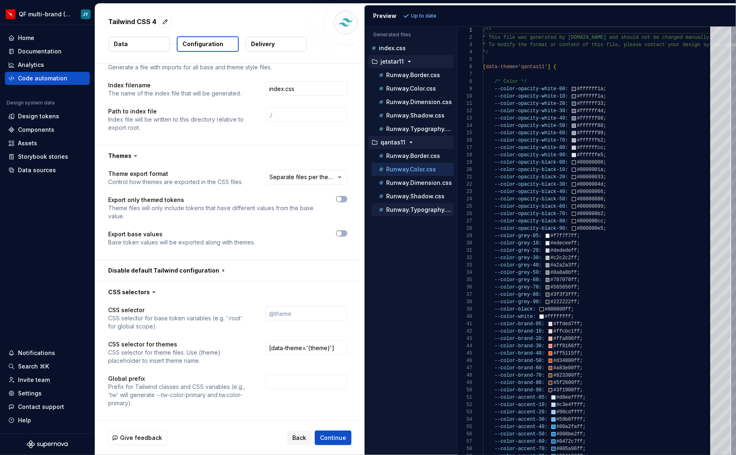
click at [431, 207] on p "Runway.Typography.css" at bounding box center [420, 210] width 68 height 7
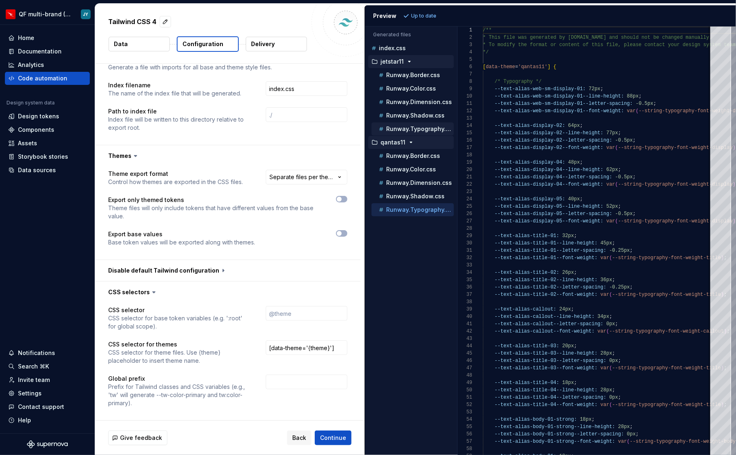
click at [430, 127] on p "Runway.Typography.css" at bounding box center [420, 129] width 68 height 7
click at [434, 111] on div "Runway.Shadow.css" at bounding box center [415, 115] width 77 height 8
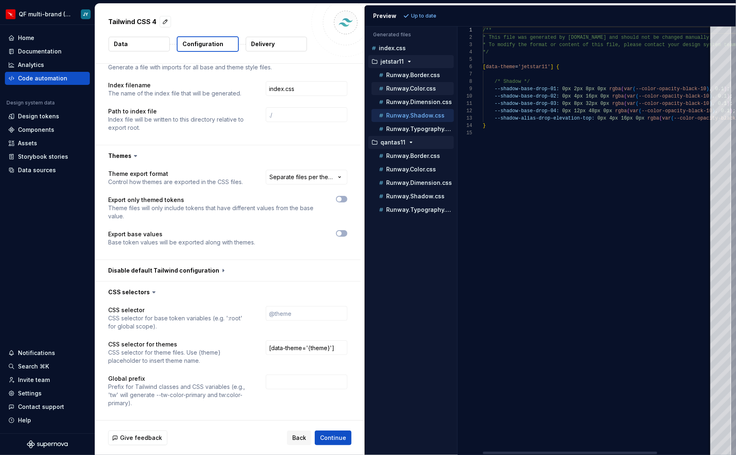
click at [437, 93] on div "Runway.Color.css" at bounding box center [412, 88] width 82 height 13
click at [427, 71] on div "Runway.Border.css" at bounding box center [415, 75] width 77 height 8
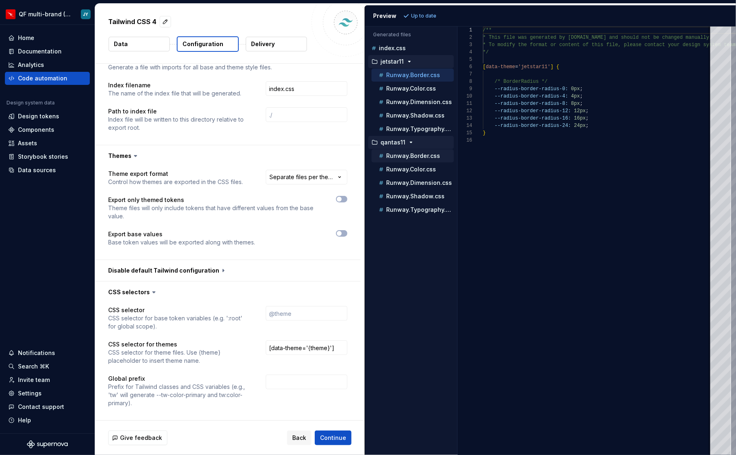
click at [425, 154] on p "Runway.Border.css" at bounding box center [413, 156] width 54 height 7
click at [422, 48] on div "index.css" at bounding box center [412, 48] width 84 height 8
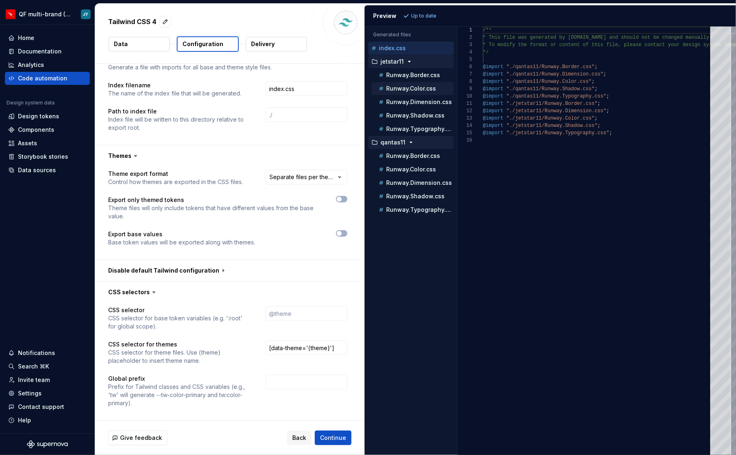
click at [434, 86] on div "Runway.Color.css" at bounding box center [415, 89] width 77 height 8
type textarea "**********"
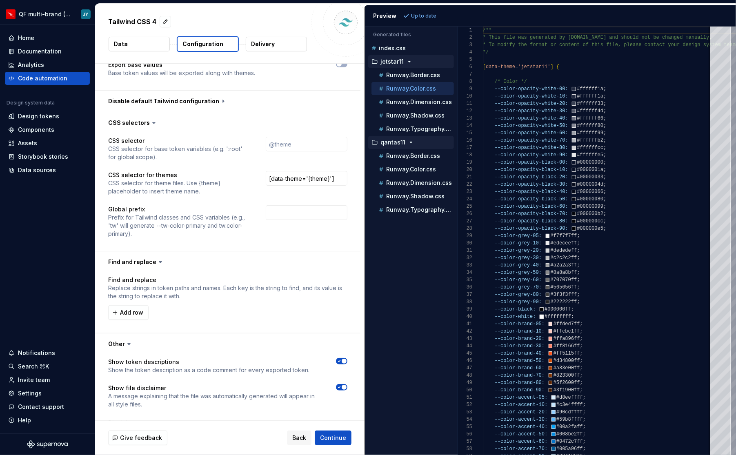
scroll to position [1364, 0]
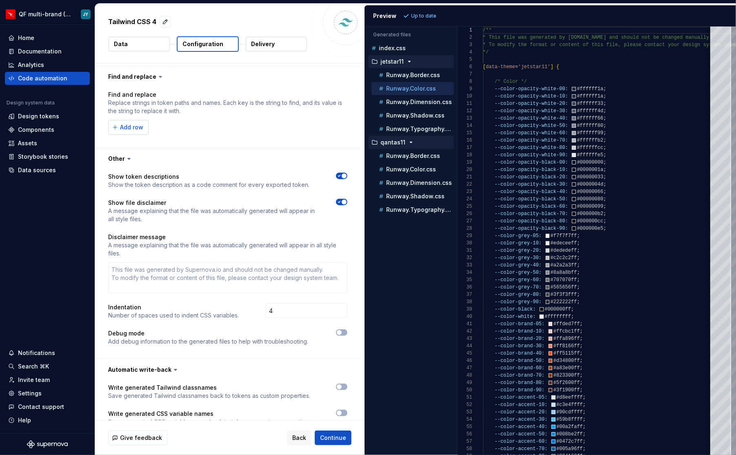
click at [131, 123] on span "Add row" at bounding box center [131, 127] width 23 height 8
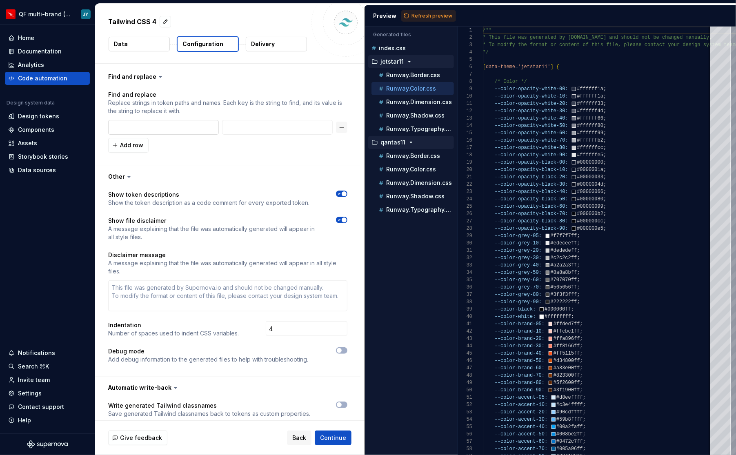
type textarea "*"
type input "q"
type textarea "*"
type input "qa"
type textarea "*"
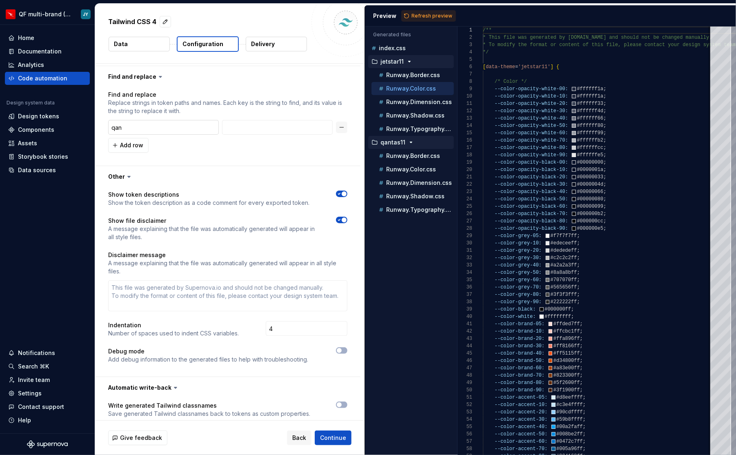
type input "qant"
type textarea "*"
type input "qantas"
type textarea "*"
type input "qantas1"
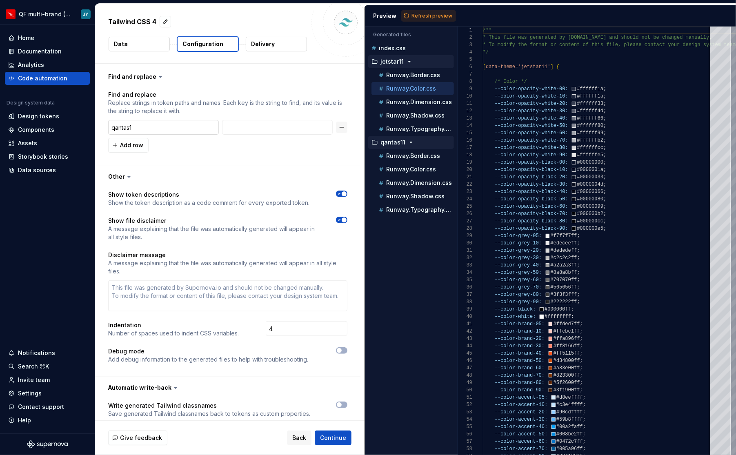
type textarea "*"
type input "qantas11"
click at [280, 120] on input "text" at bounding box center [277, 127] width 111 height 15
type textarea "*"
type input "q"
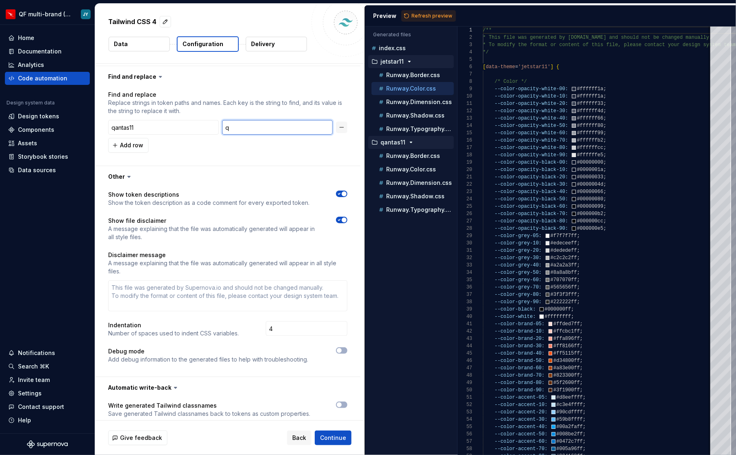
type textarea "*"
type input "qa"
type textarea "*"
type input "qan"
type textarea "*"
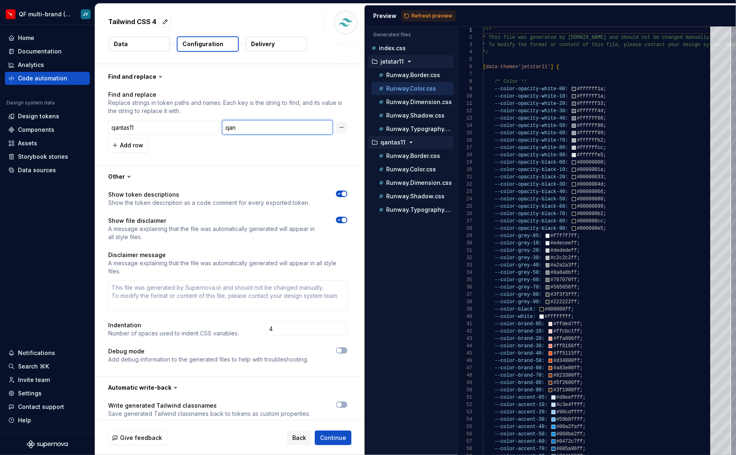
type input "qant"
type textarea "*"
type input "qanta"
type textarea "*"
type input "qantas"
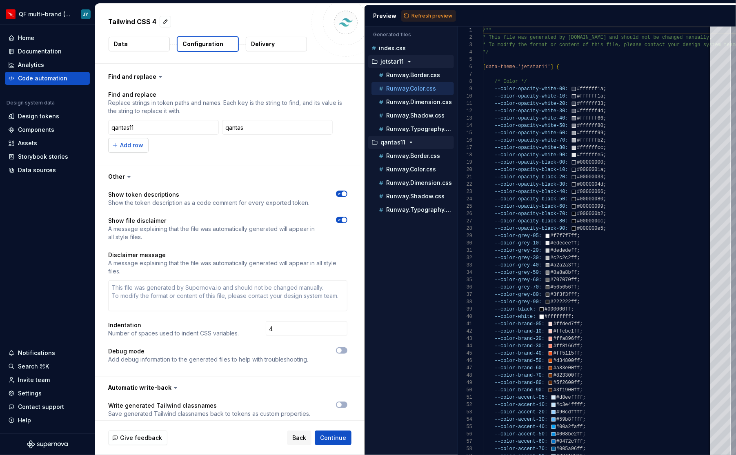
click at [138, 138] on button "Add row" at bounding box center [128, 145] width 40 height 15
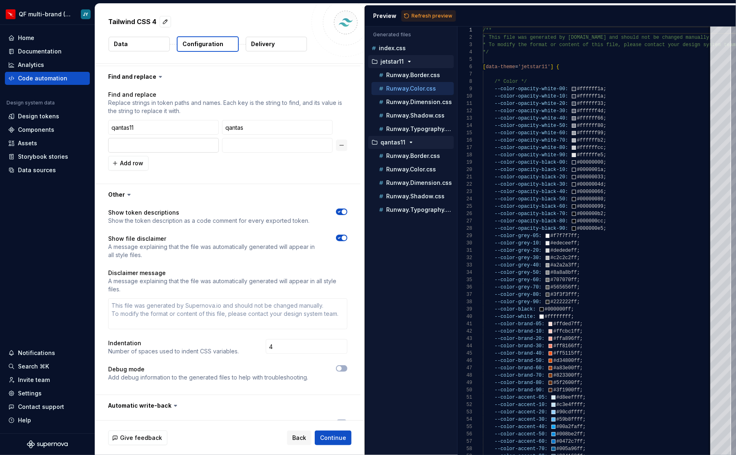
click at [147, 138] on input "text" at bounding box center [163, 145] width 111 height 15
type textarea "*"
type input "j"
type textarea "*"
type input "jet"
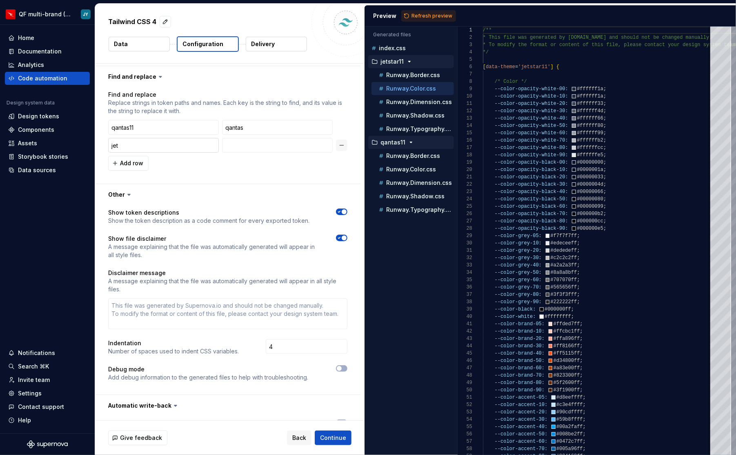
type textarea "*"
type input "jets"
type textarea "*"
type input "jetsta"
type textarea "*"
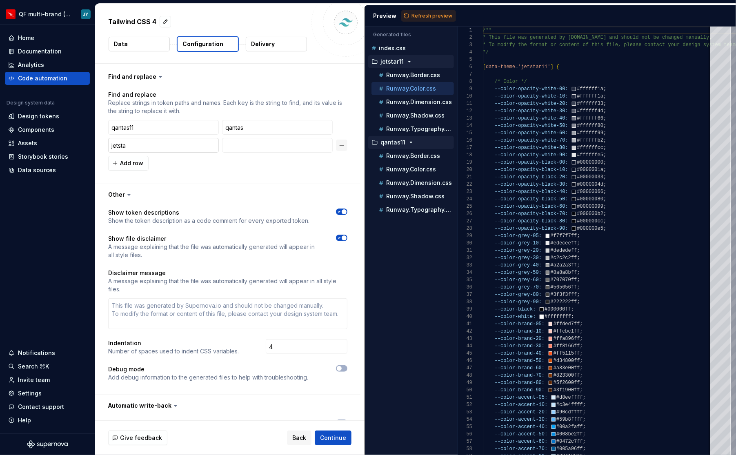
type input "jetstar"
type textarea "*"
type input "jetstar1"
type textarea "*"
type input "jetstar11"
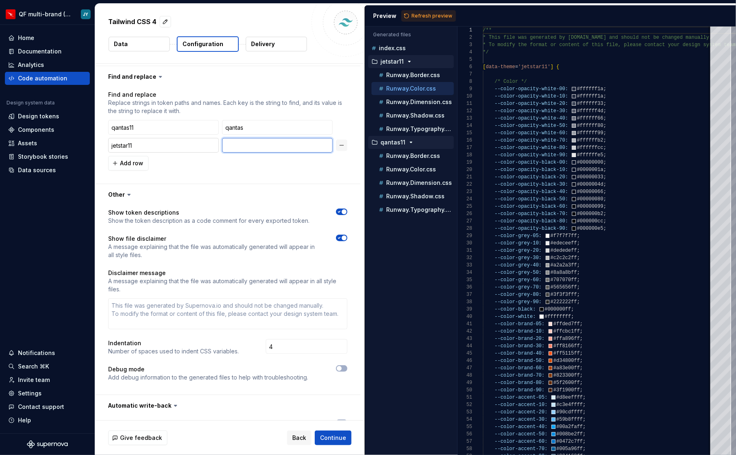
type textarea "*"
type input "j"
type textarea "*"
type input "je"
type textarea "*"
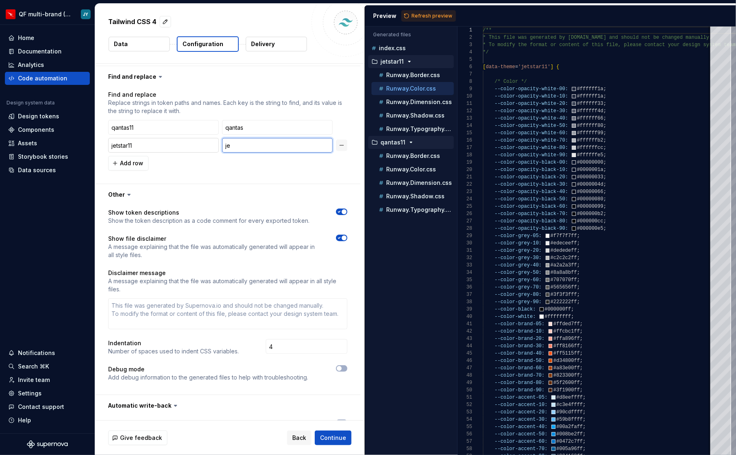
type input "jet"
type textarea "*"
type input "jets"
type textarea "*"
type input "jetst"
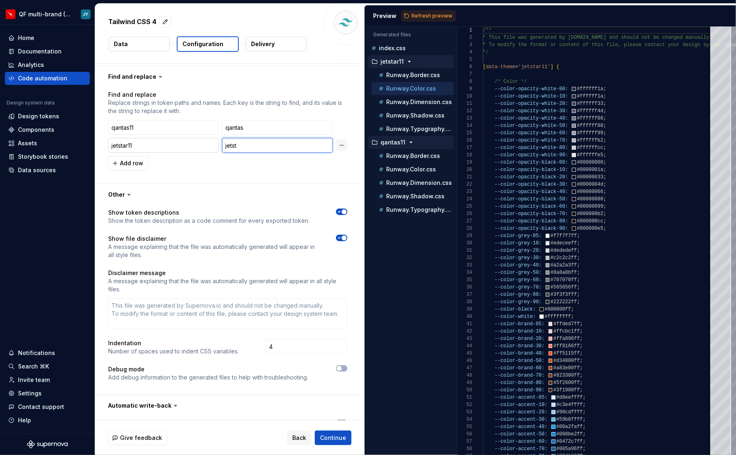
type textarea "*"
type input "jetsta"
type textarea "*"
type input "jetstar"
type textarea "*"
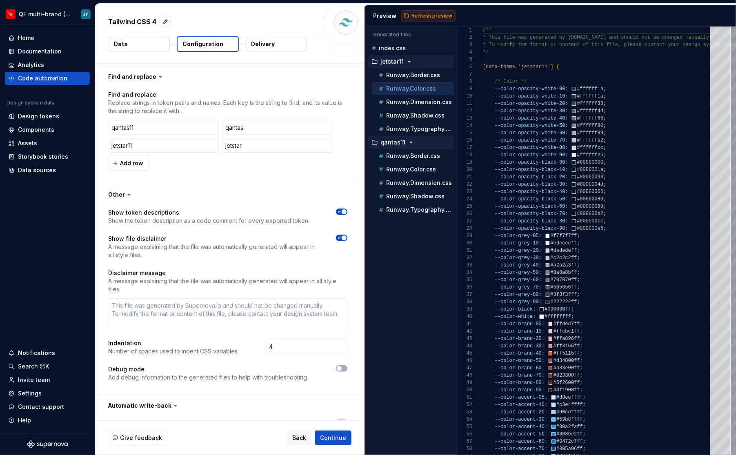
click at [430, 16] on span "Refresh preview" at bounding box center [431, 16] width 41 height 7
click at [425, 103] on p "Runway.Dimension.css" at bounding box center [419, 102] width 66 height 7
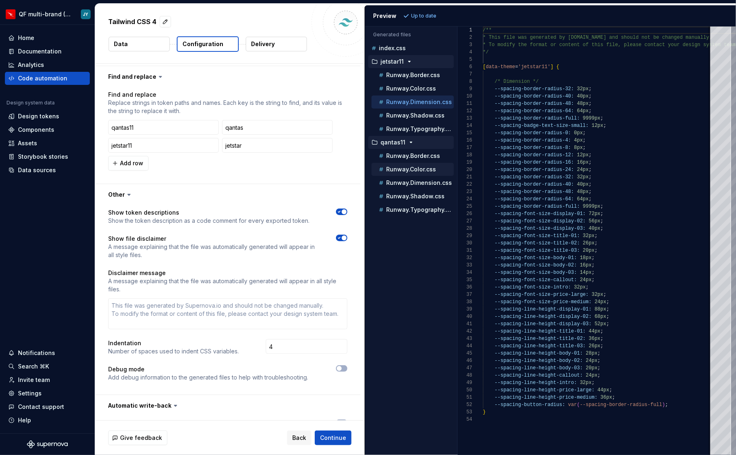
click at [415, 167] on p "Runway.Color.css" at bounding box center [411, 169] width 50 height 7
type textarea "**********"
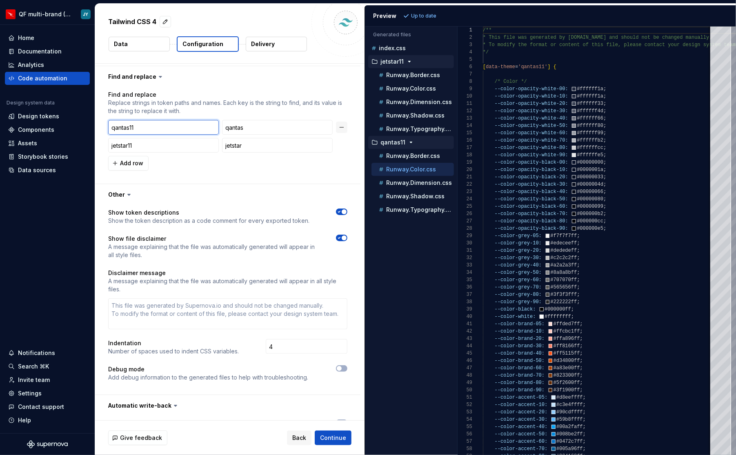
click at [183, 120] on input "qantas11" at bounding box center [163, 127] width 111 height 15
click at [347, 122] on button "button" at bounding box center [341, 127] width 11 height 11
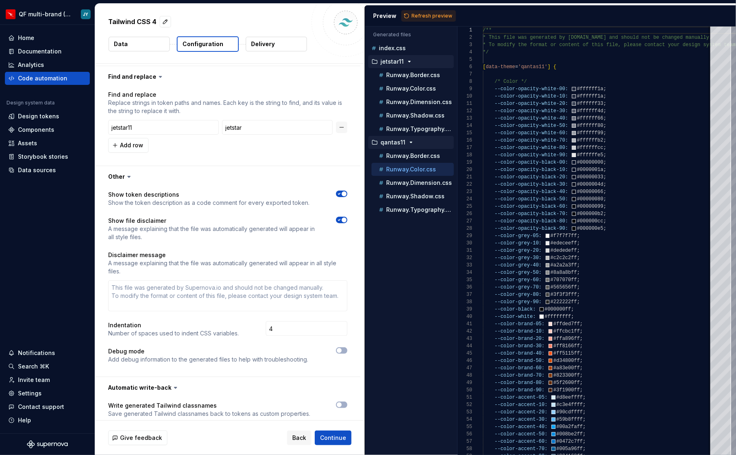
click at [347, 122] on button "button" at bounding box center [341, 127] width 11 height 11
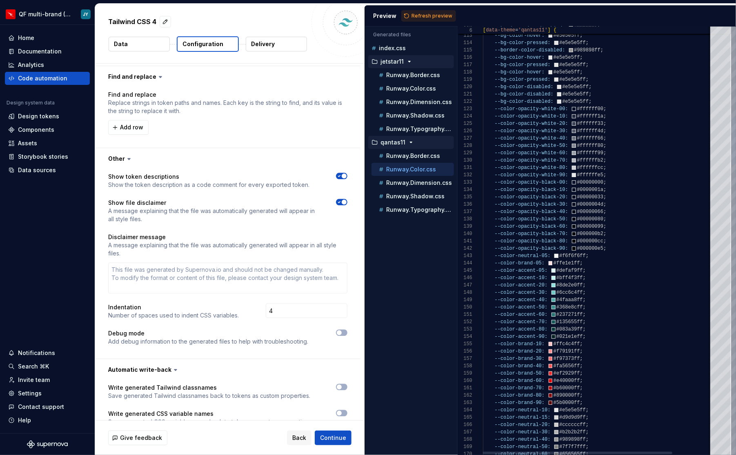
type textarea "*"
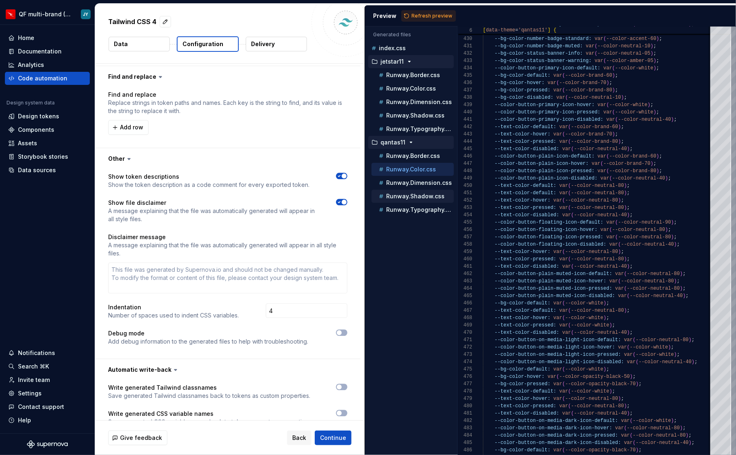
click at [423, 190] on div "Runway.Shadow.css" at bounding box center [412, 196] width 82 height 13
click at [421, 193] on p "Runway.Shadow.css" at bounding box center [415, 196] width 58 height 7
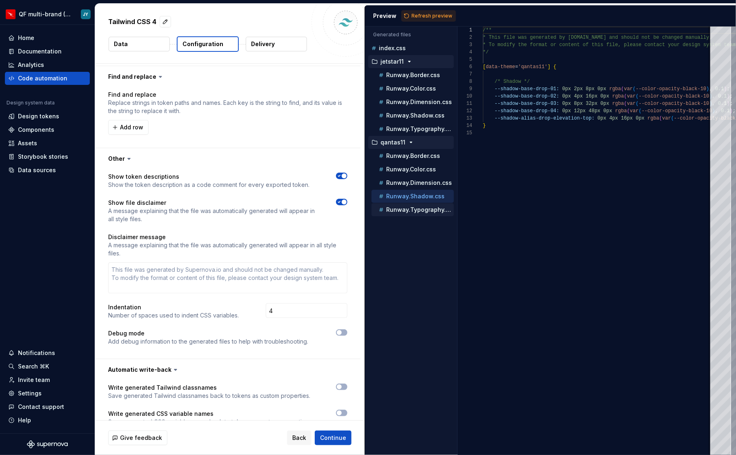
click at [405, 207] on p "Runway.Typography.css" at bounding box center [420, 210] width 68 height 7
type textarea "**********"
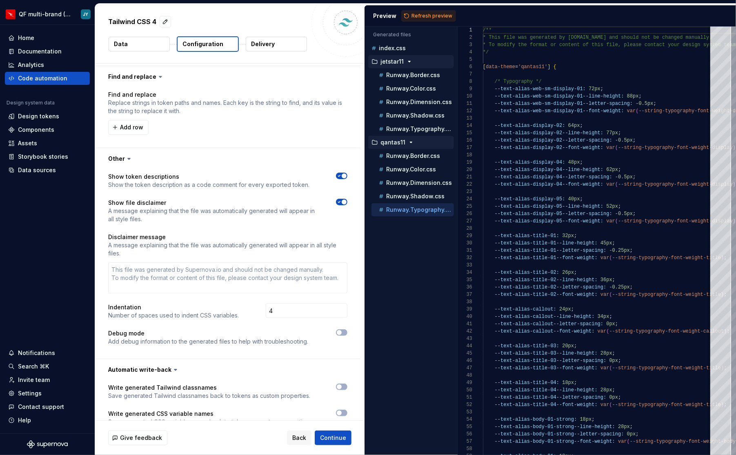
click at [347, 173] on span "button" at bounding box center [344, 175] width 5 height 5
click at [342, 173] on icon "button" at bounding box center [339, 175] width 7 height 5
click at [342, 385] on icon "button" at bounding box center [339, 387] width 7 height 5
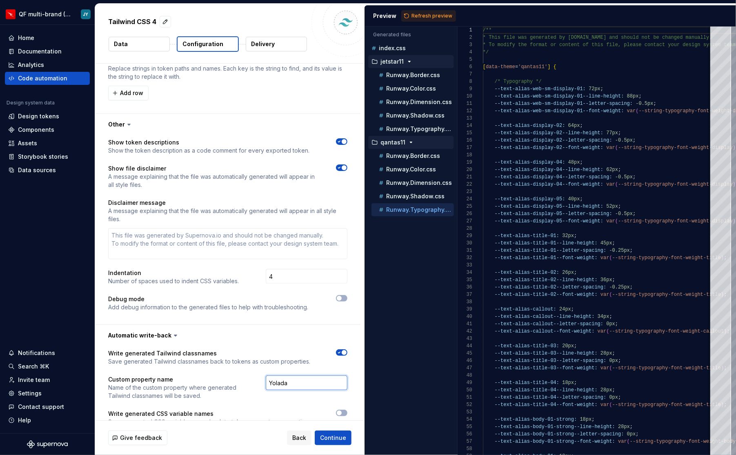
click at [315, 376] on input "Yolada" at bounding box center [307, 383] width 82 height 15
type textarea "*"
type input "TW"
type textarea "*"
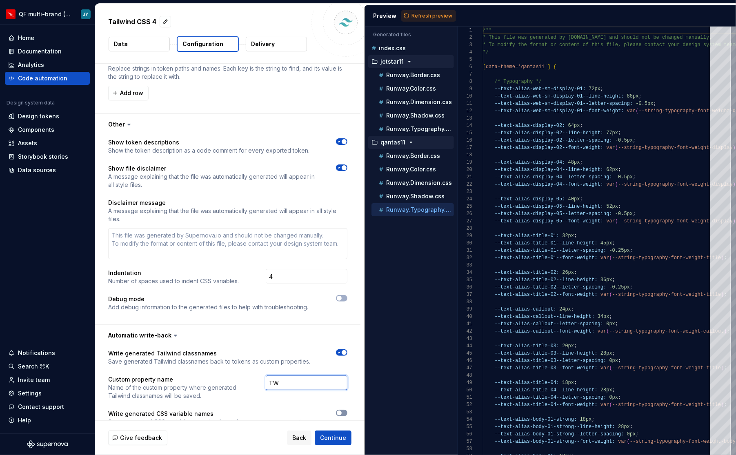
type input "TW"
click at [347, 410] on button "button" at bounding box center [341, 413] width 11 height 7
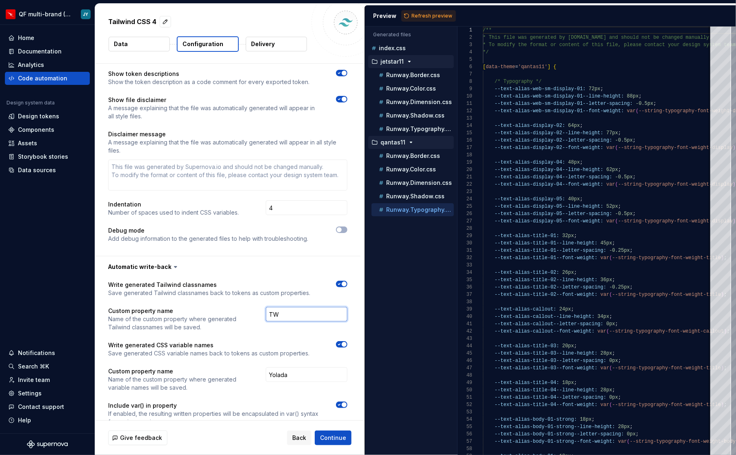
click at [320, 307] on input "TW" at bounding box center [307, 314] width 82 height 15
click at [312, 367] on input "Yolada" at bounding box center [307, 374] width 82 height 15
type textarea "*"
type input "TW"
type textarea "*"
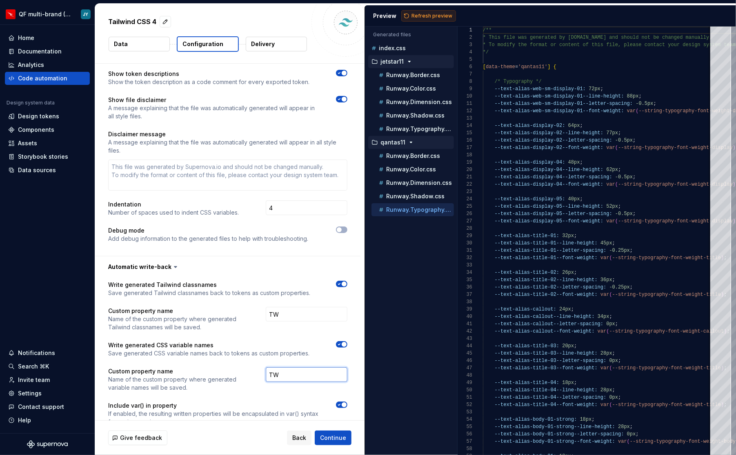
type input "TW"
click at [423, 15] on span "Refresh preview" at bounding box center [431, 16] width 41 height 7
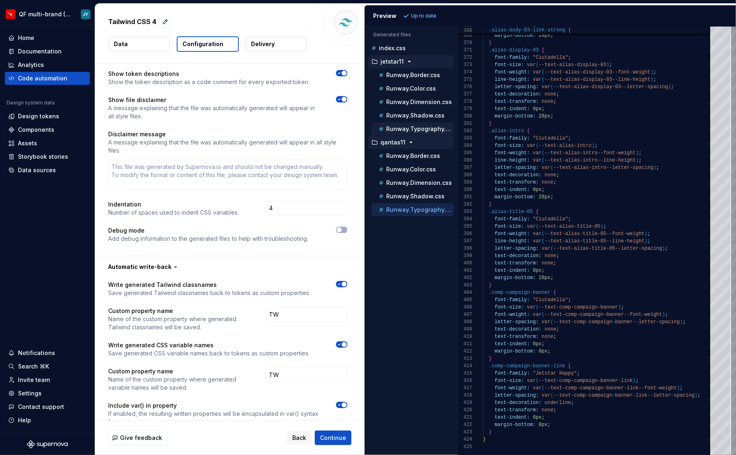
click at [431, 127] on p "Runway.Typography.css" at bounding box center [420, 129] width 68 height 7
click at [424, 118] on button "Runway.Shadow.css" at bounding box center [412, 115] width 82 height 9
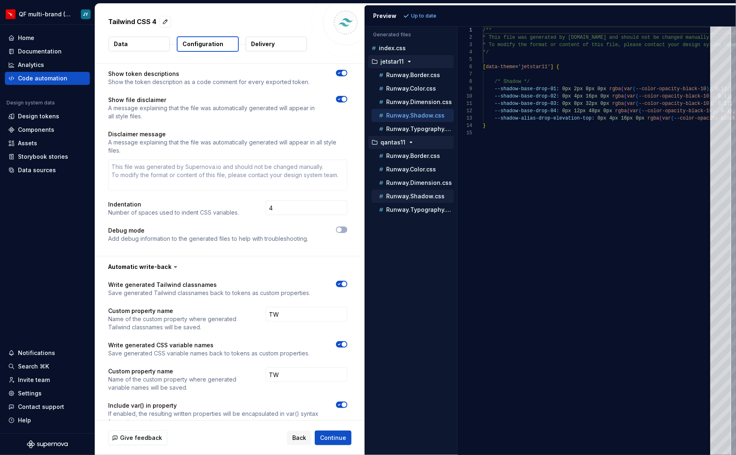
click at [434, 193] on p "Runway.Shadow.css" at bounding box center [415, 196] width 58 height 7
click at [434, 182] on div "Runway.Dimension.css" at bounding box center [415, 183] width 77 height 8
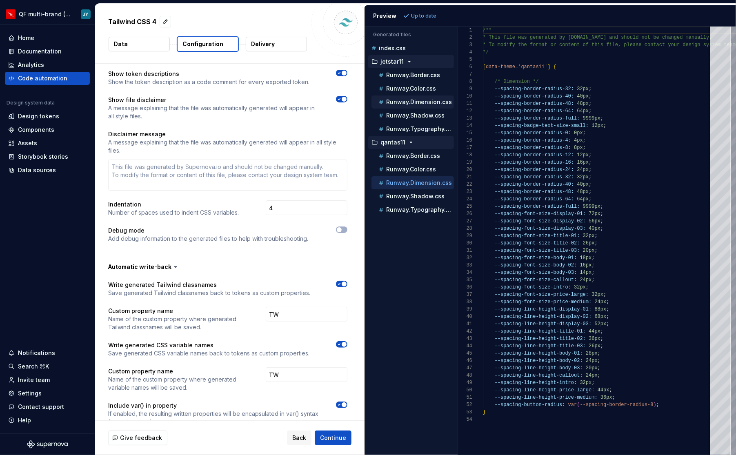
click at [427, 99] on p "Runway.Dimension.css" at bounding box center [419, 102] width 66 height 7
click at [432, 87] on p "Runway.Color.css" at bounding box center [411, 88] width 50 height 7
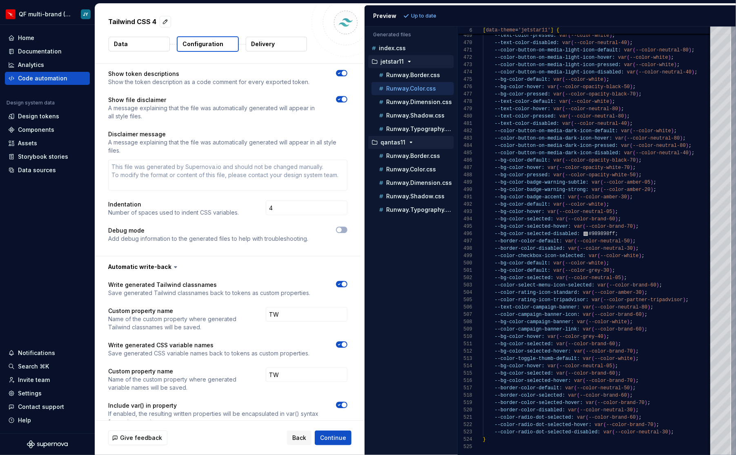
click at [425, 66] on div "jetstar11" at bounding box center [411, 61] width 86 height 13
click at [425, 73] on p "Runway.Border.css" at bounding box center [413, 75] width 54 height 7
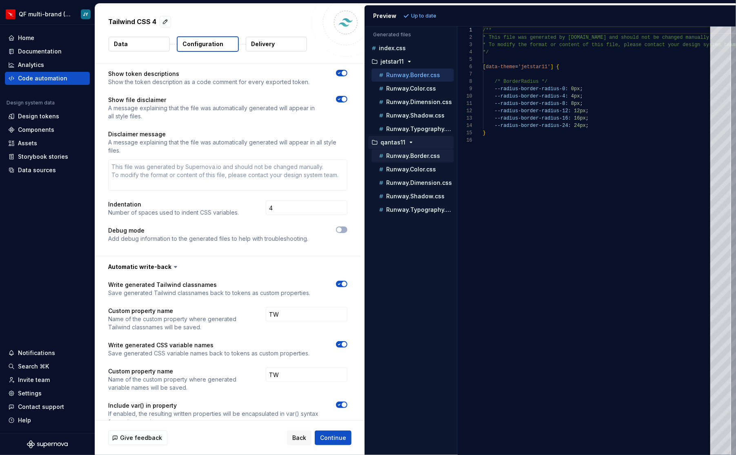
click at [434, 153] on p "Runway.Border.css" at bounding box center [413, 156] width 54 height 7
click at [429, 71] on div "Runway.Border.css" at bounding box center [415, 75] width 77 height 8
type textarea "**********"
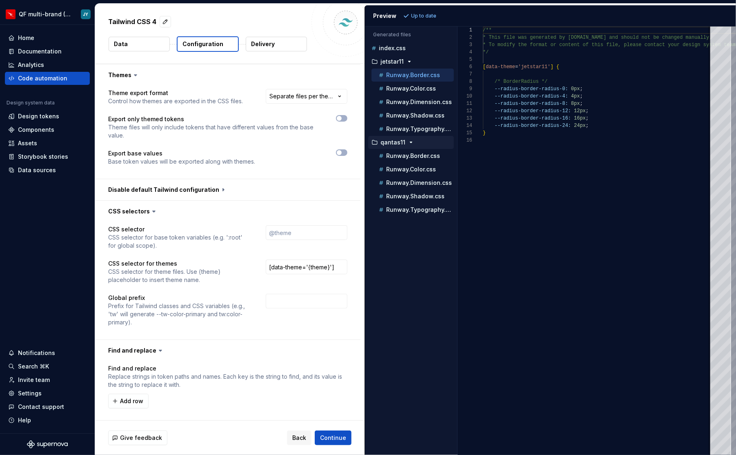
scroll to position [1007, 0]
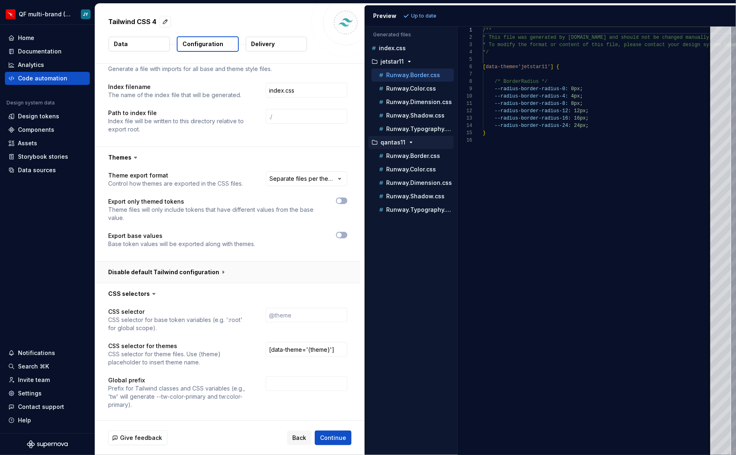
click at [208, 262] on button "button" at bounding box center [227, 272] width 265 height 21
type textarea "*"
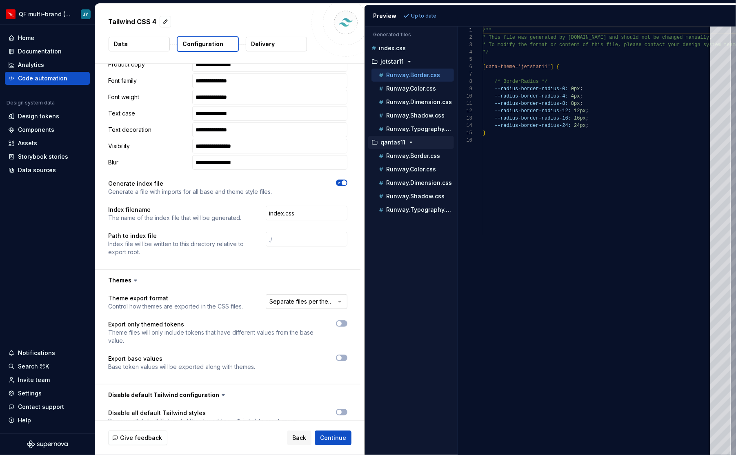
scroll to position [878, 0]
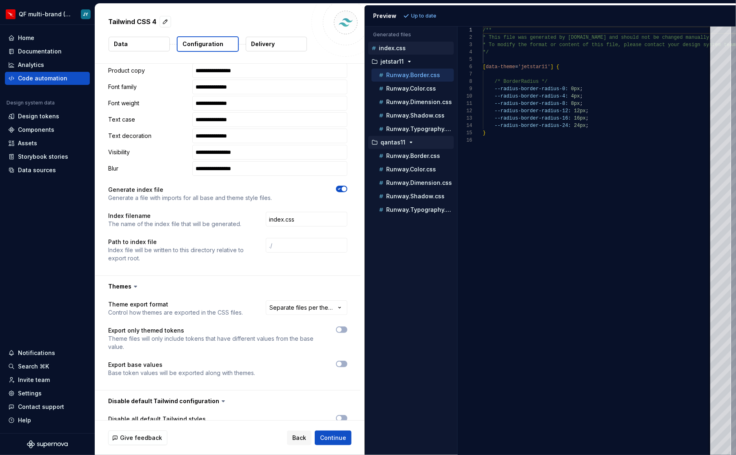
click at [409, 49] on div "index.css" at bounding box center [412, 48] width 84 height 8
type textarea "**********"
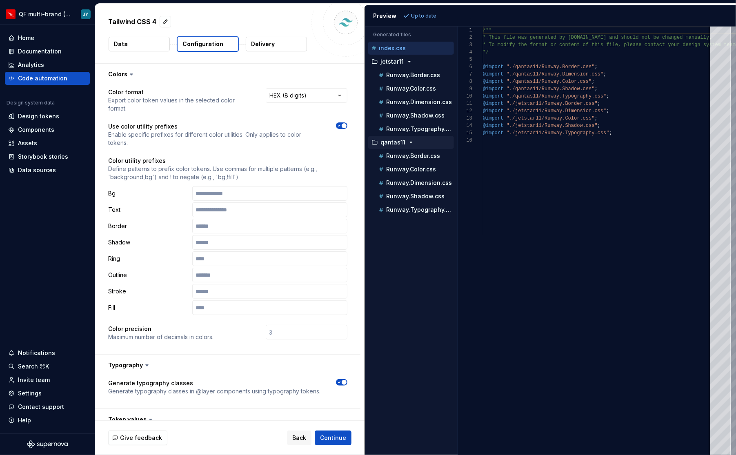
scroll to position [0, 0]
click at [262, 39] on button "Delivery" at bounding box center [276, 44] width 61 height 15
type textarea "*"
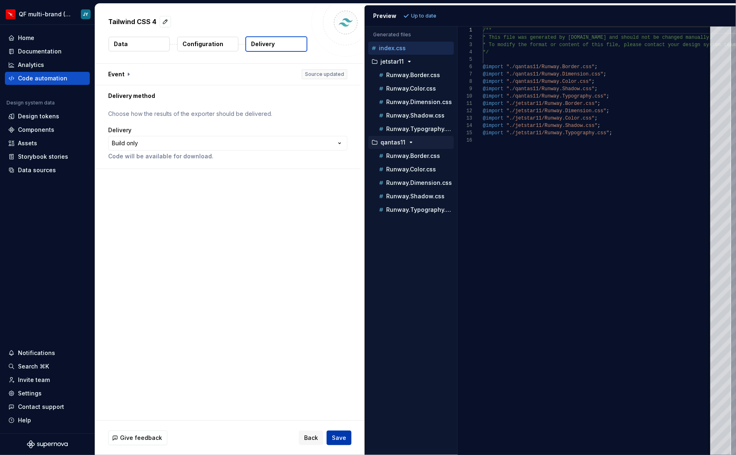
click at [337, 438] on span "Save" at bounding box center [339, 438] width 14 height 8
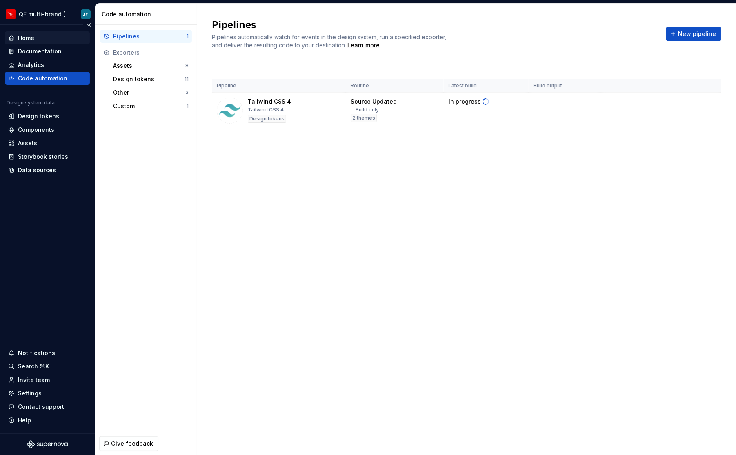
click at [48, 39] on div "Home" at bounding box center [47, 38] width 78 height 8
